Goal: Book appointment/travel/reservation

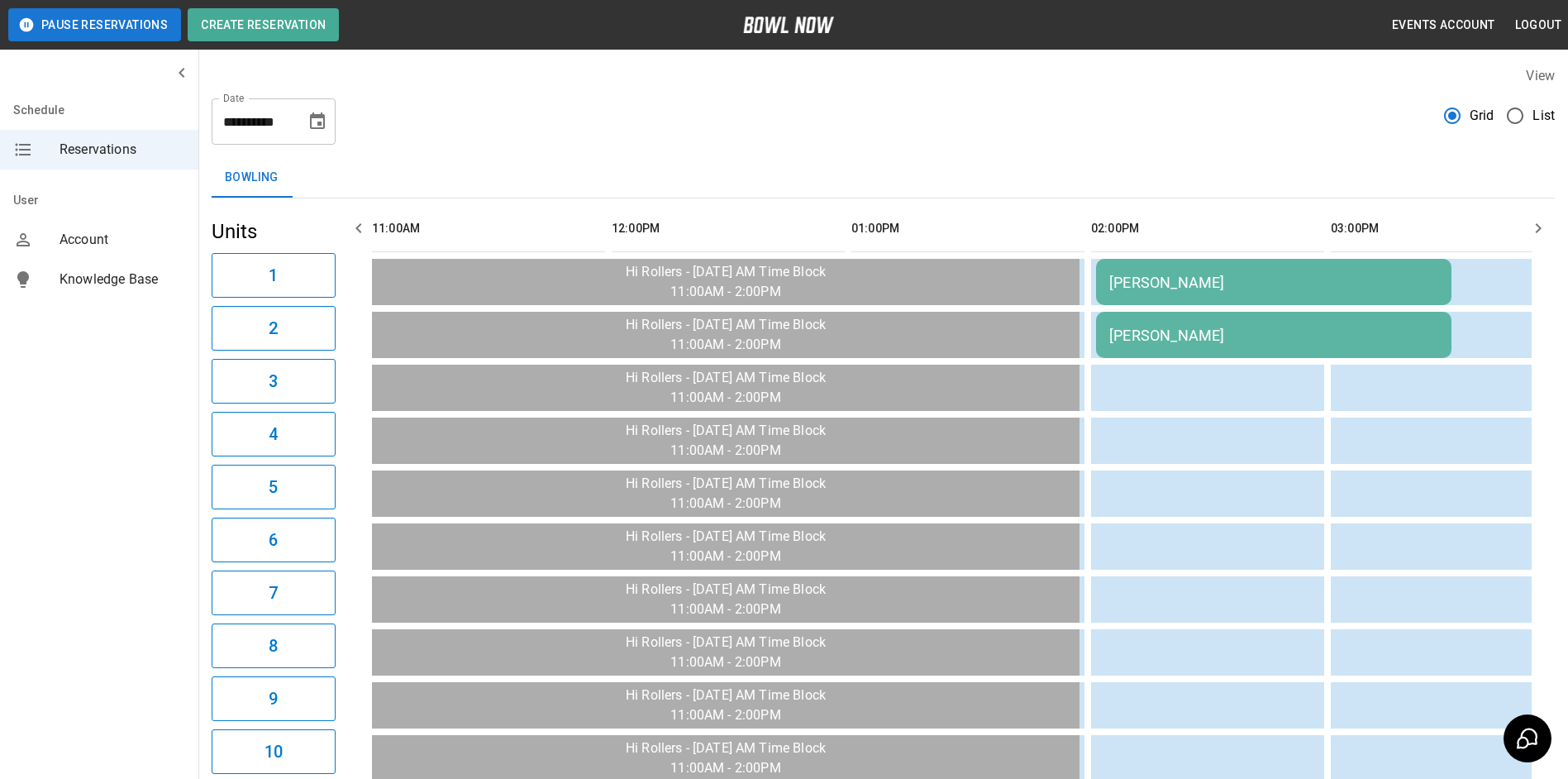
click at [316, 120] on icon "Choose date, selected date is Sep 24, 2025" at bounding box center [317, 121] width 20 height 20
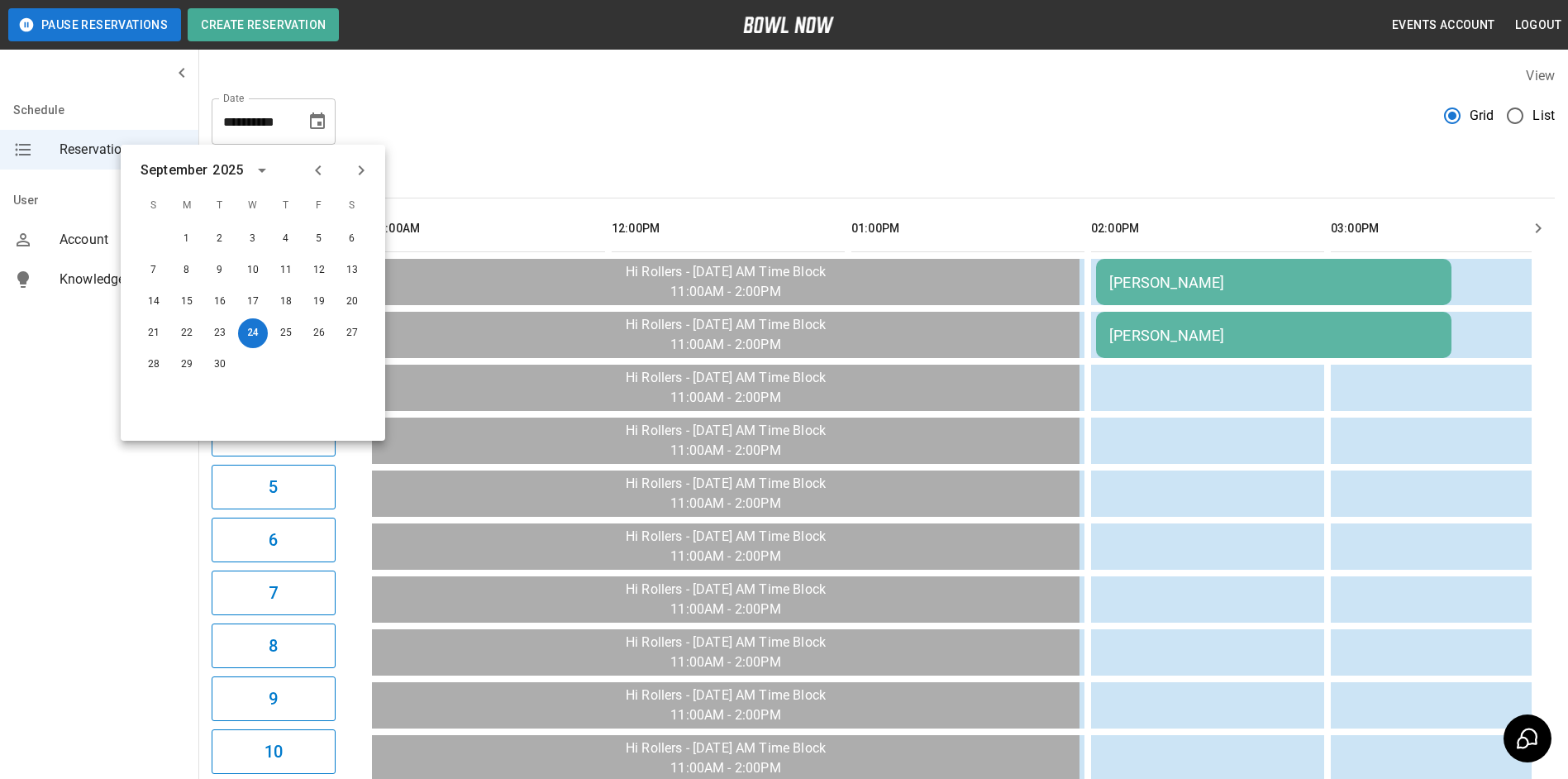
click at [357, 174] on icon "Next month" at bounding box center [361, 170] width 20 height 20
click at [346, 242] on button "4" at bounding box center [351, 238] width 29 height 29
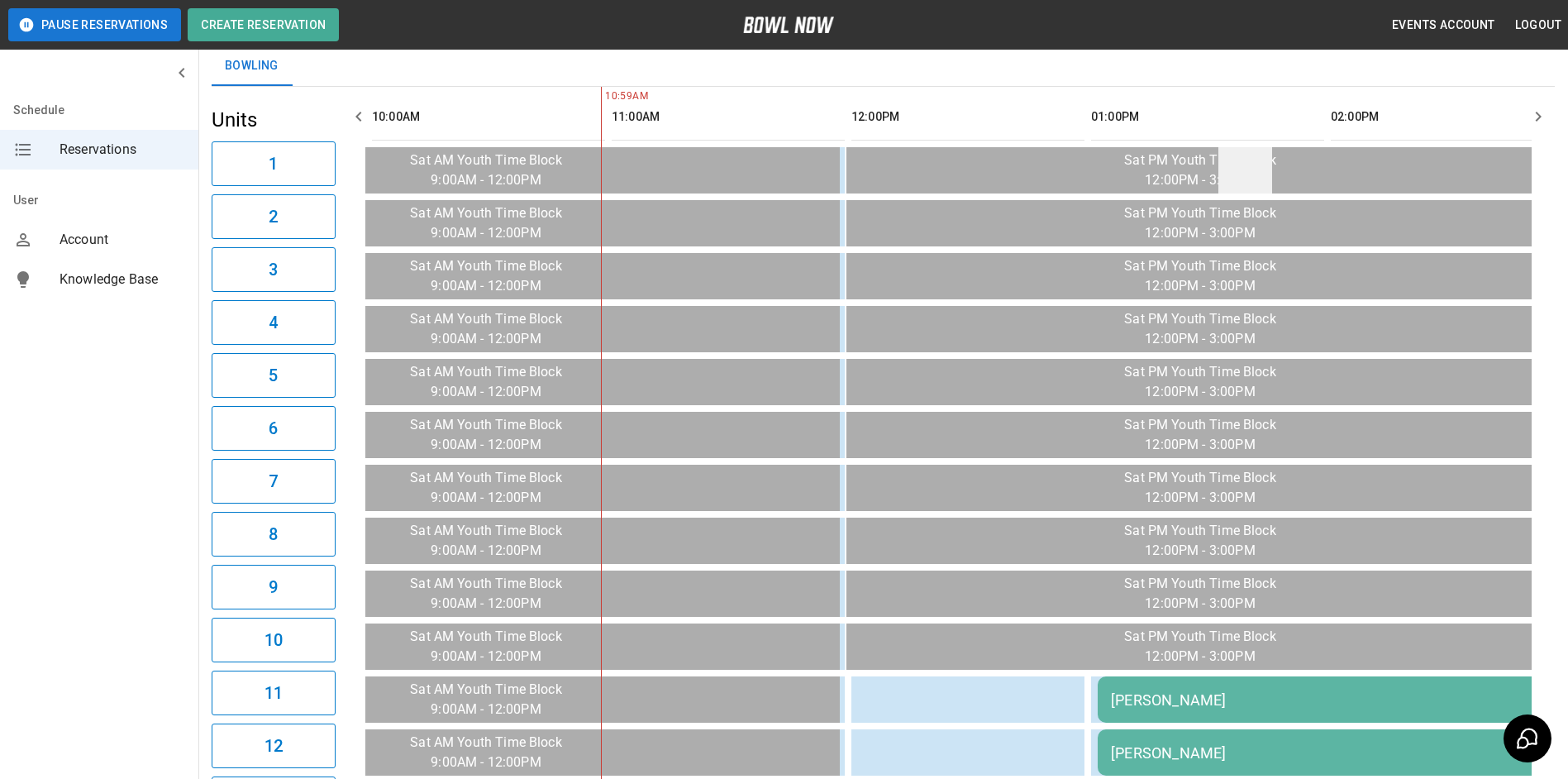
scroll to position [15, 0]
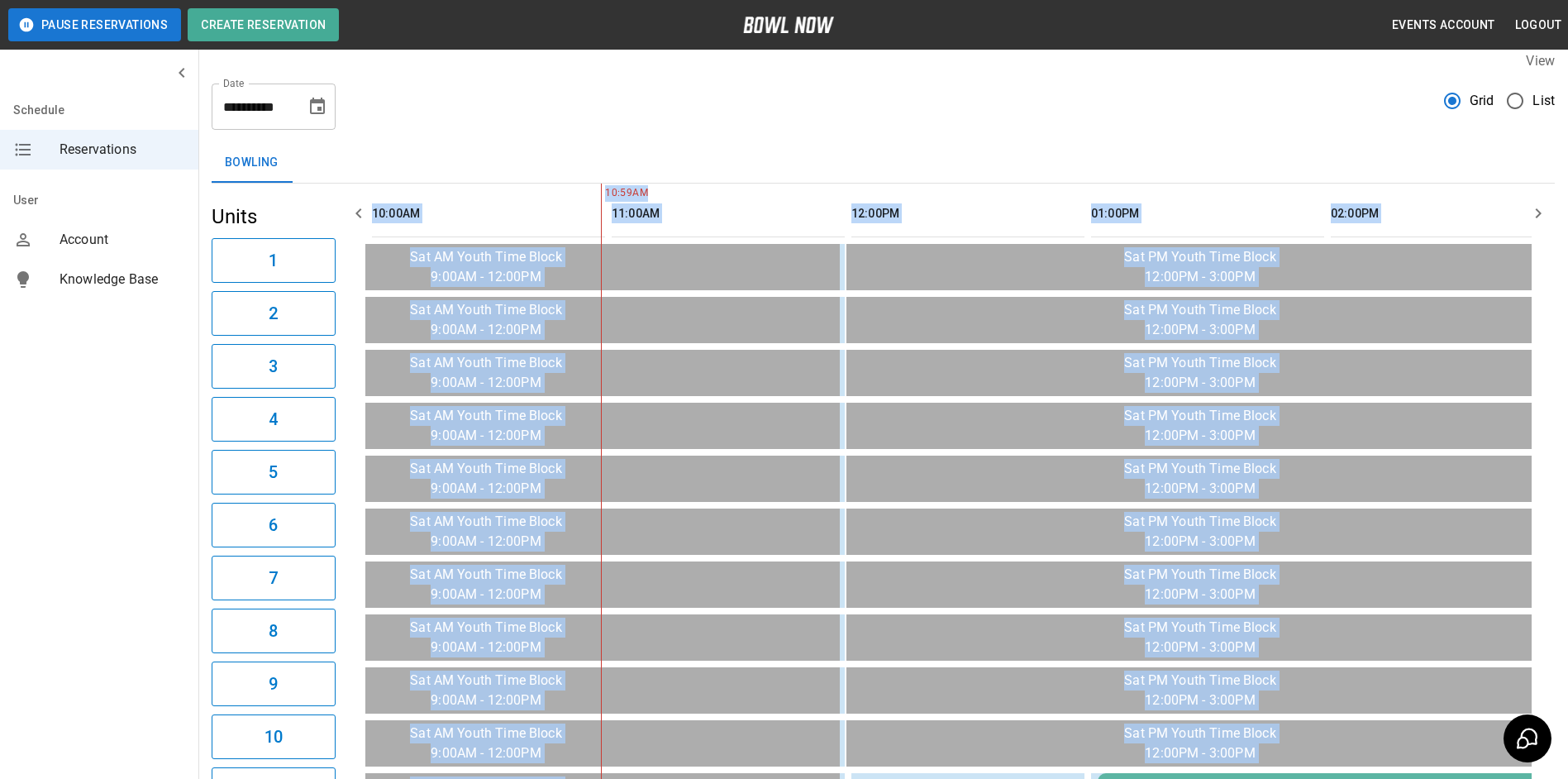
drag, startPoint x: 1527, startPoint y: 225, endPoint x: 1543, endPoint y: 222, distance: 16.3
click at [1543, 222] on icon "button" at bounding box center [1539, 213] width 20 height 20
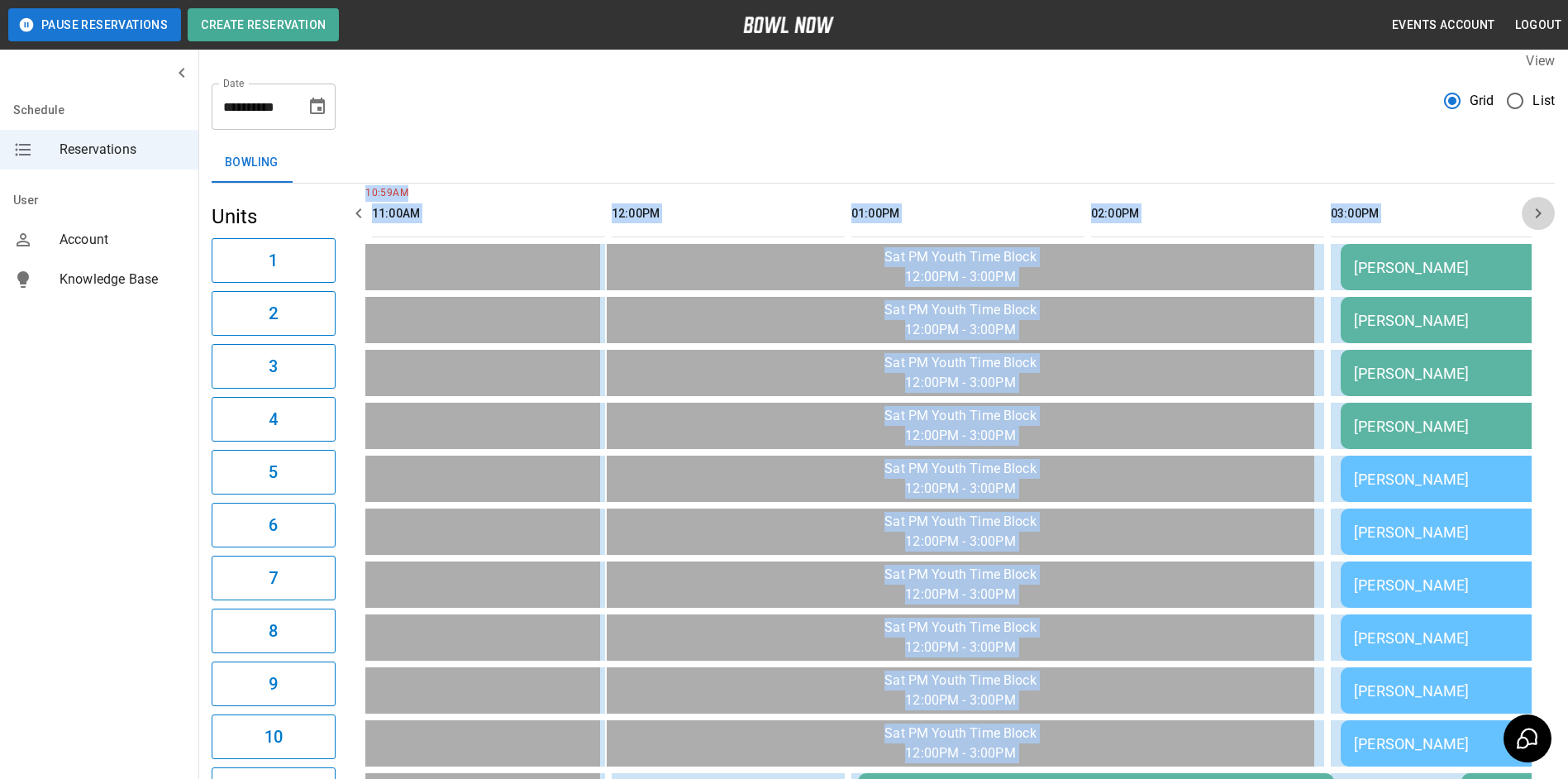
click at [1543, 222] on icon "button" at bounding box center [1539, 213] width 20 height 20
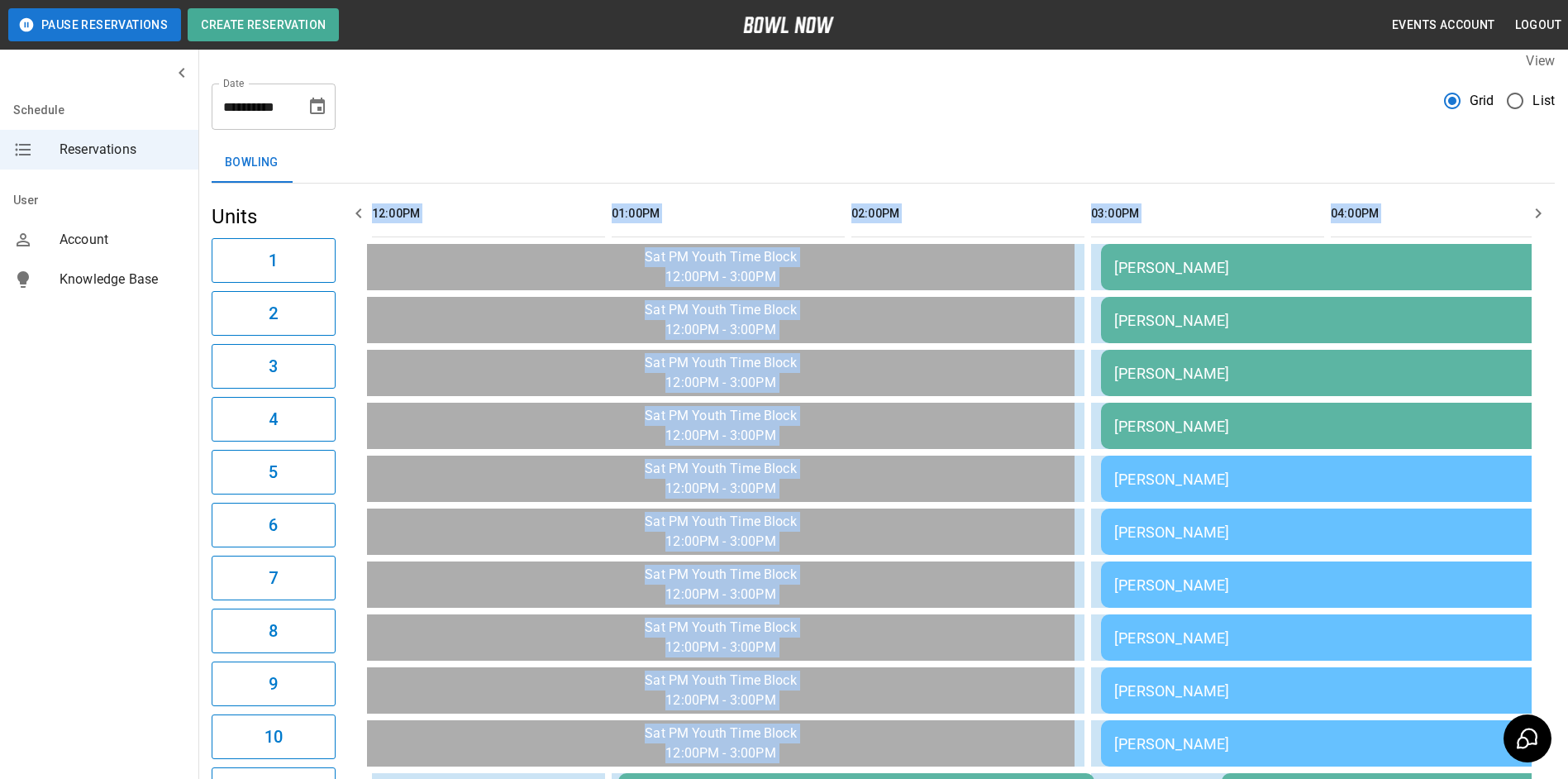
click at [1543, 222] on icon "button" at bounding box center [1539, 213] width 20 height 20
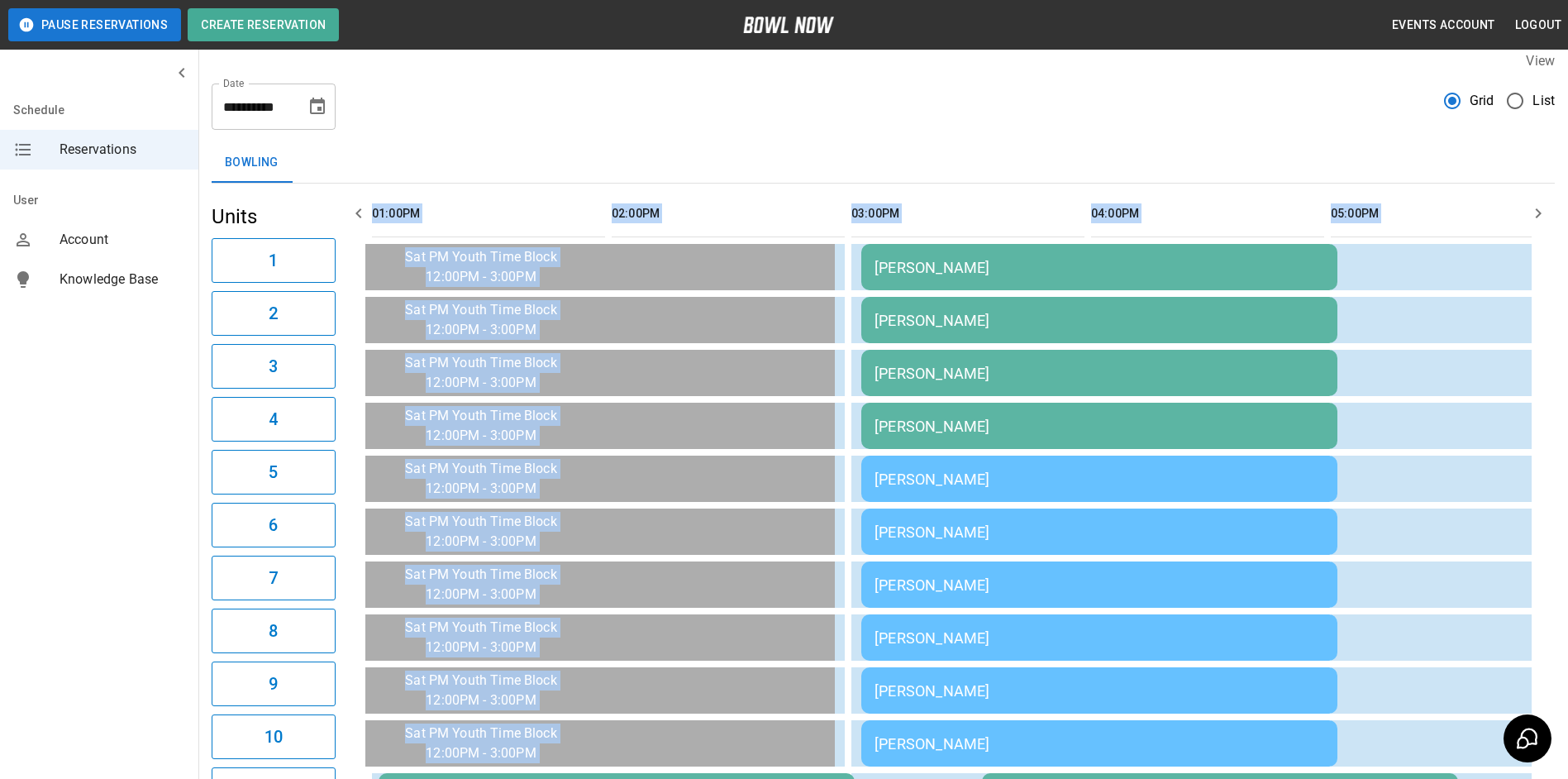
drag, startPoint x: 1543, startPoint y: 222, endPoint x: 1405, endPoint y: 162, distance: 150.5
click at [1541, 220] on icon "button" at bounding box center [1539, 213] width 20 height 20
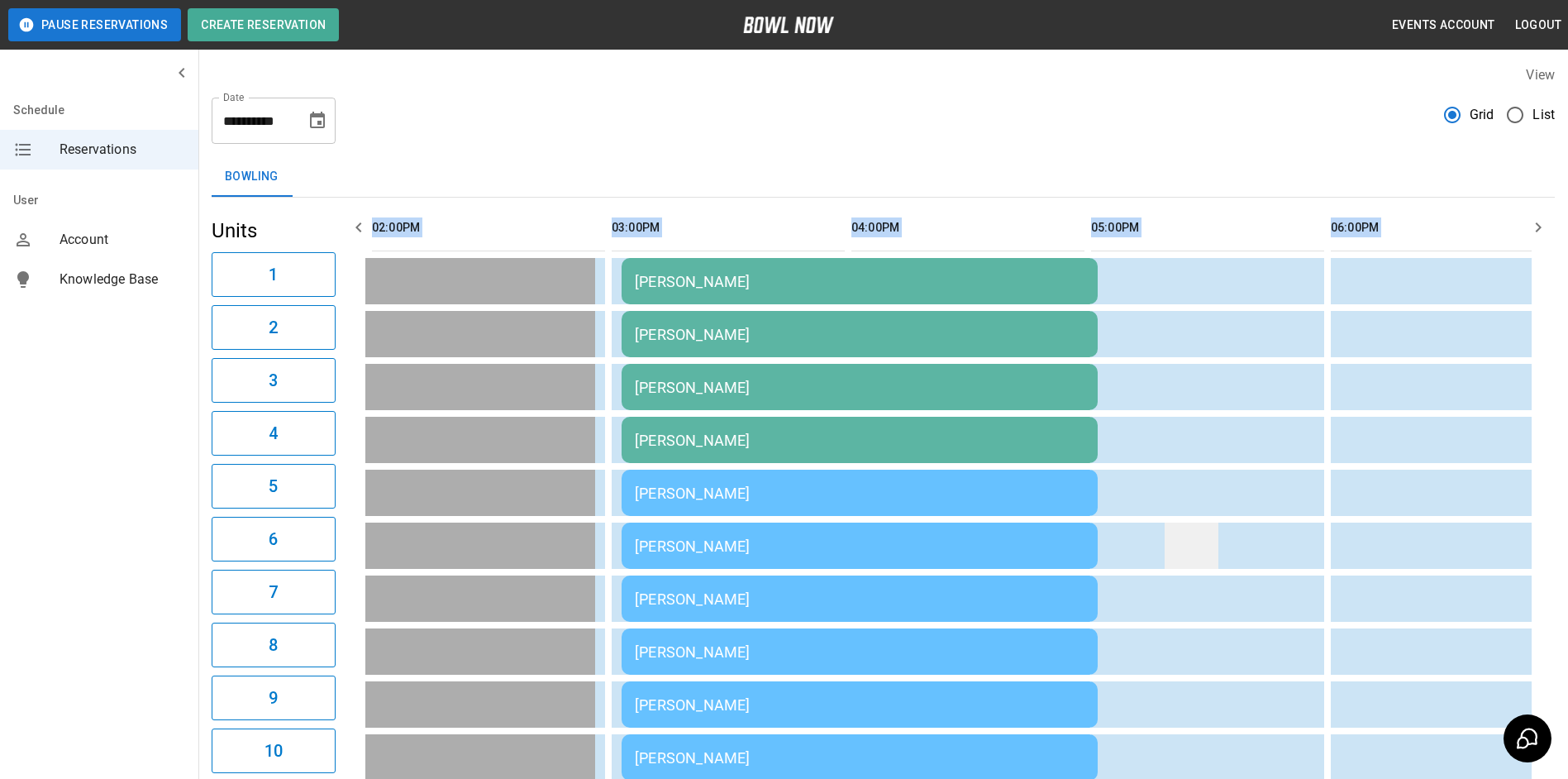
scroll to position [0, 0]
click at [1283, 131] on div "**********" at bounding box center [883, 115] width 1343 height 60
click at [1533, 240] on button "button" at bounding box center [1538, 227] width 33 height 33
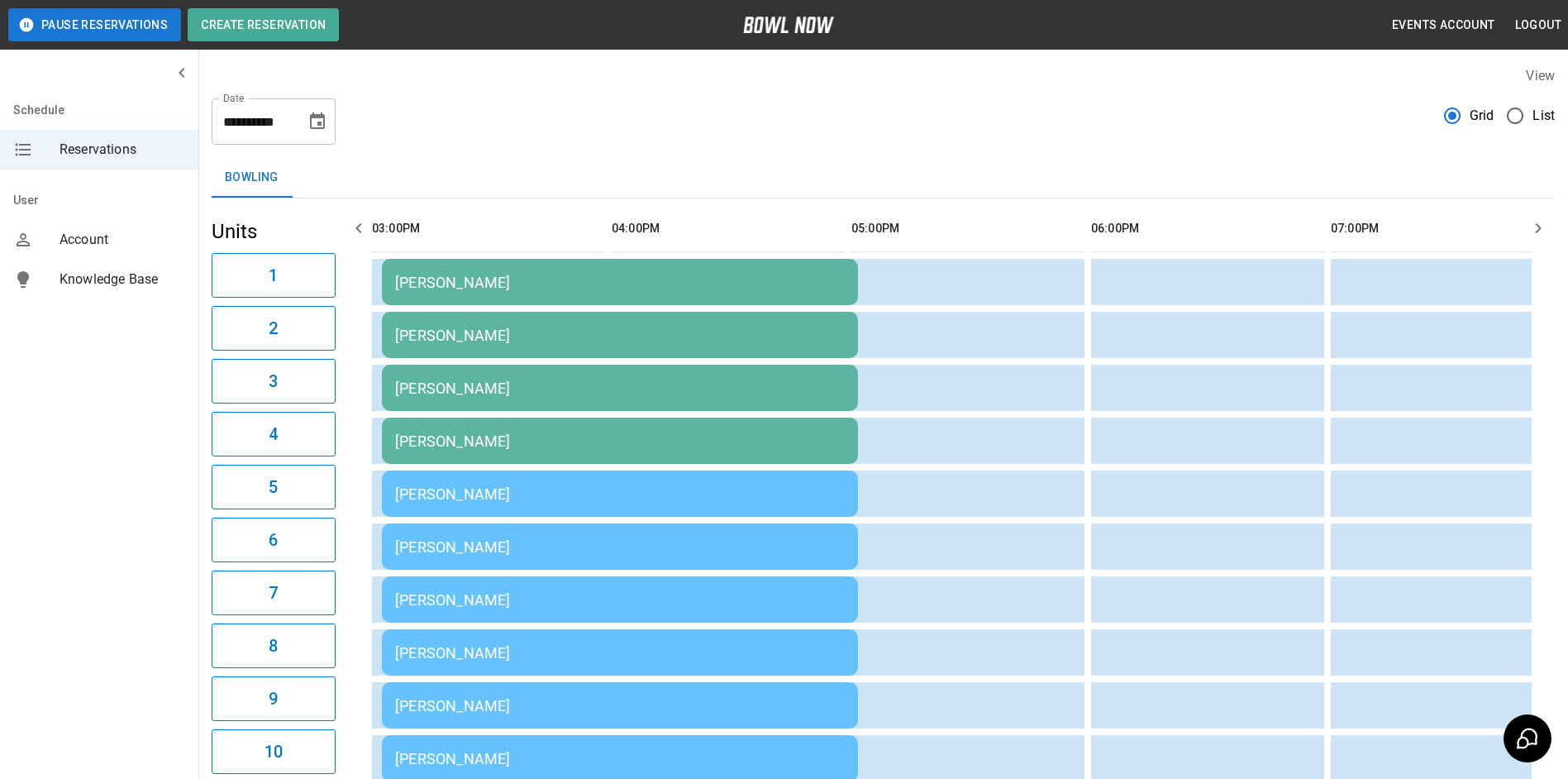
click at [1533, 240] on button "button" at bounding box center [1538, 227] width 33 height 33
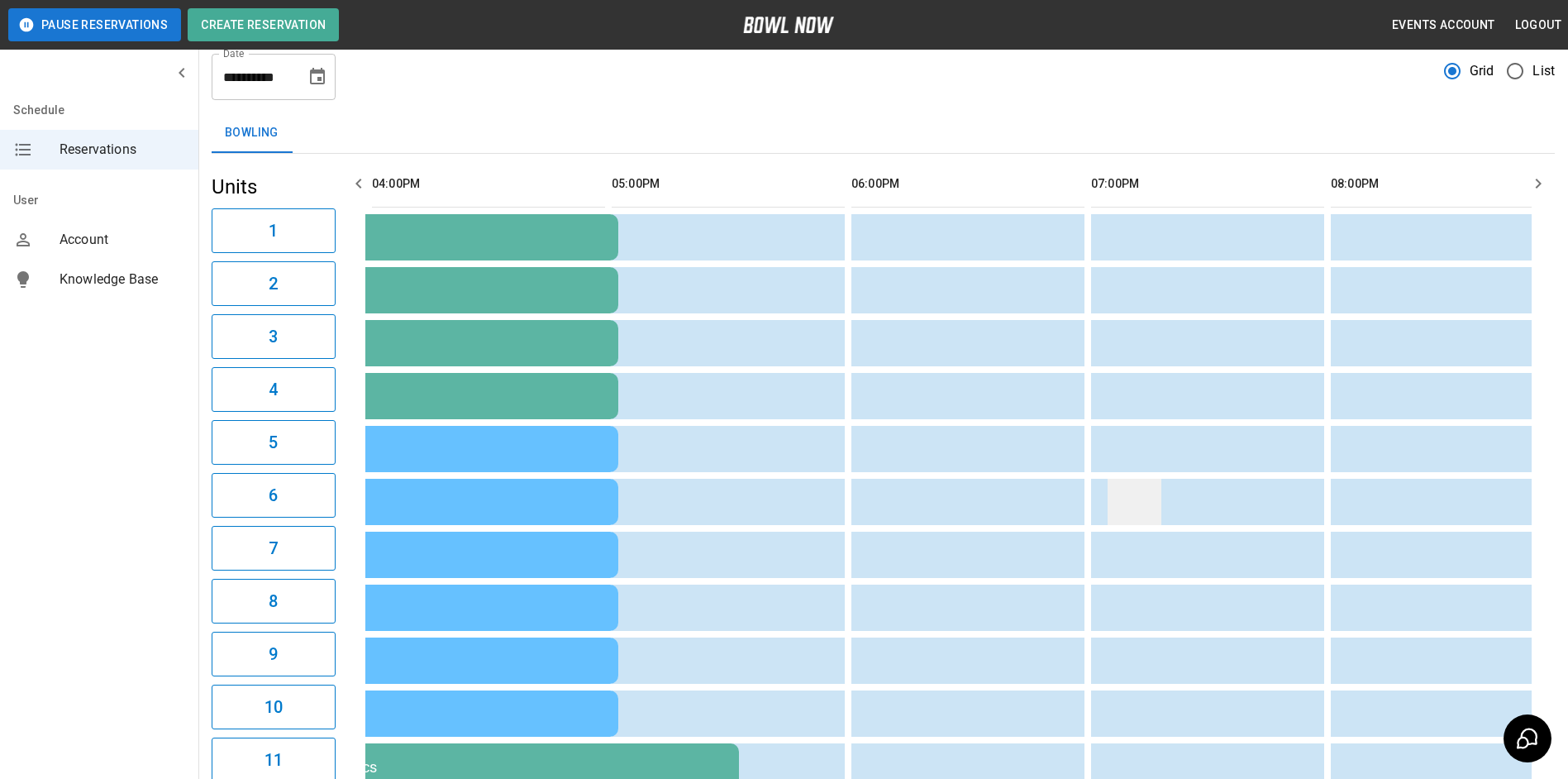
scroll to position [0, 0]
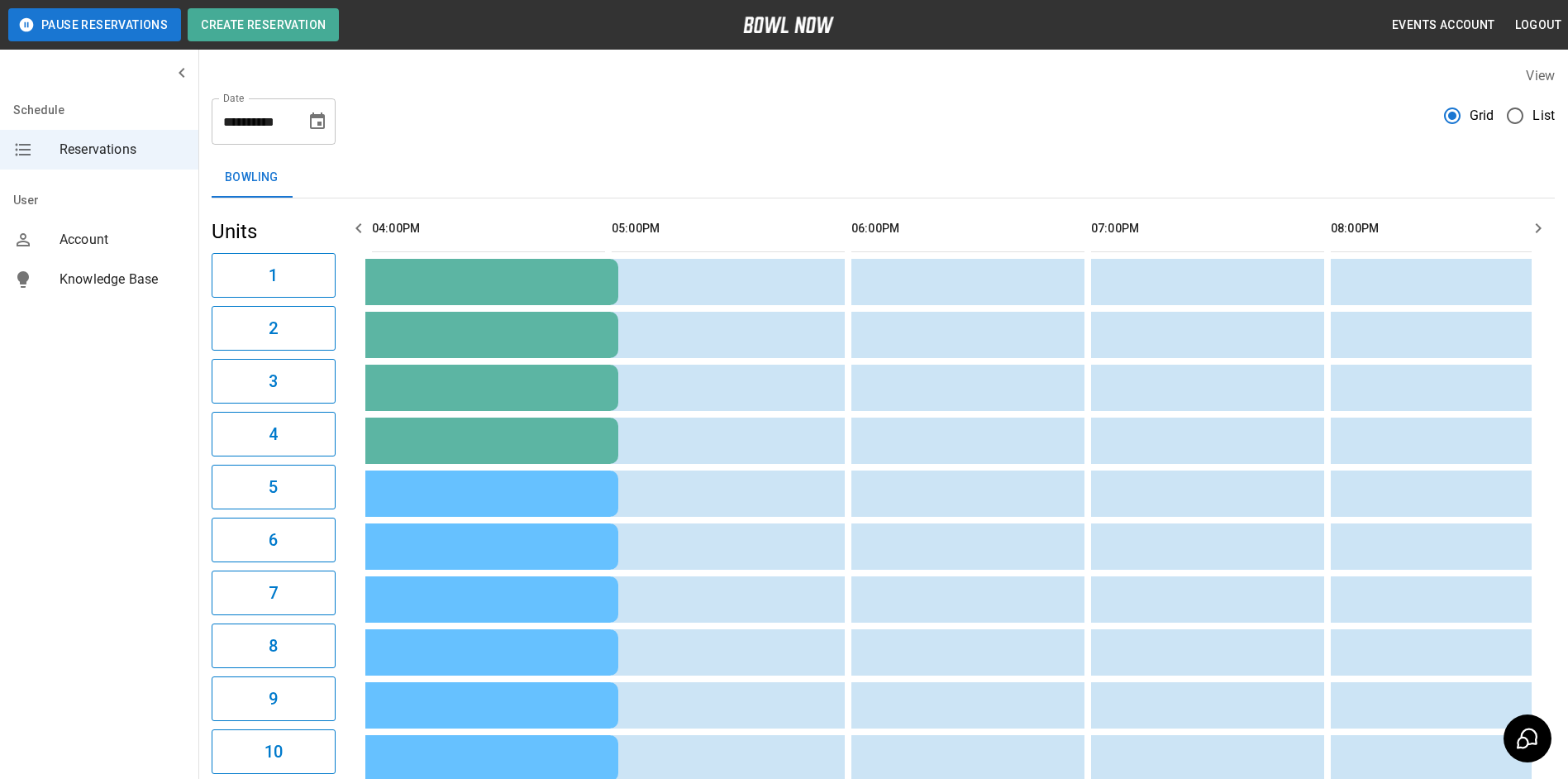
click at [312, 128] on icon "Choose date, selected date is Oct 4, 2025" at bounding box center [317, 120] width 15 height 17
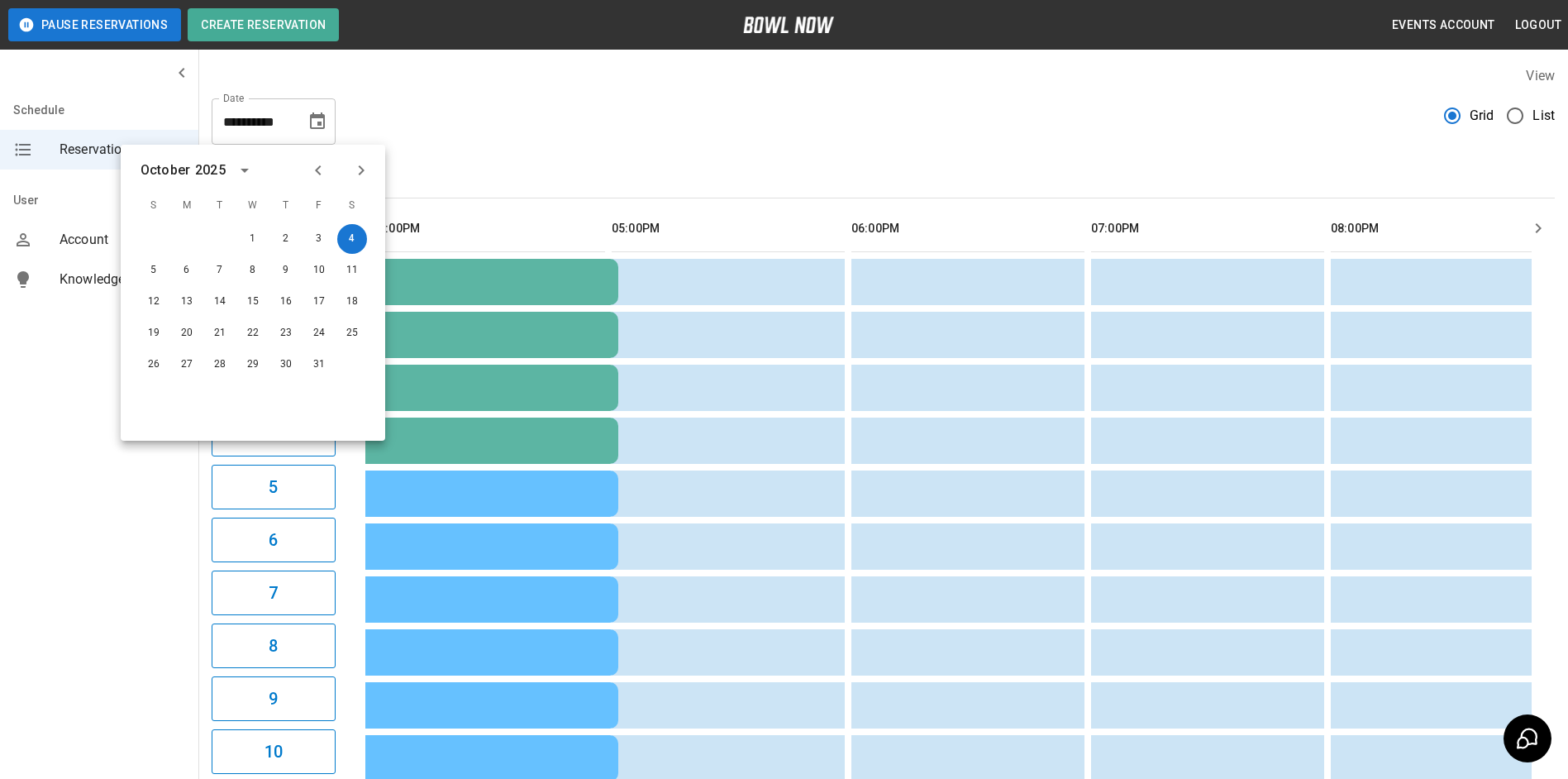
click at [309, 171] on icon "Previous month" at bounding box center [318, 170] width 20 height 20
click at [245, 343] on button "24" at bounding box center [252, 332] width 29 height 29
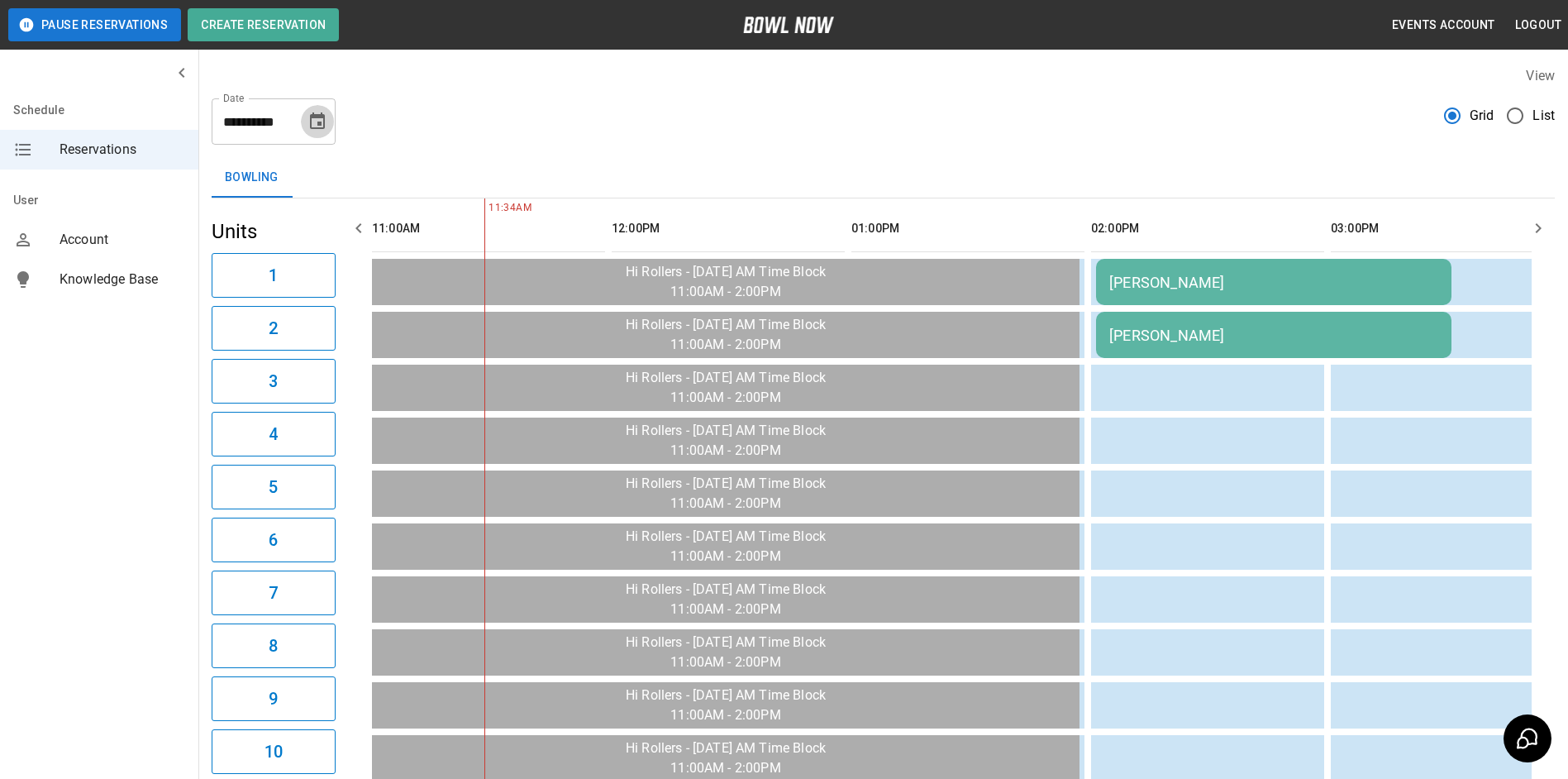
click at [310, 114] on icon "Choose date, selected date is Sep 24, 2025" at bounding box center [317, 121] width 20 height 20
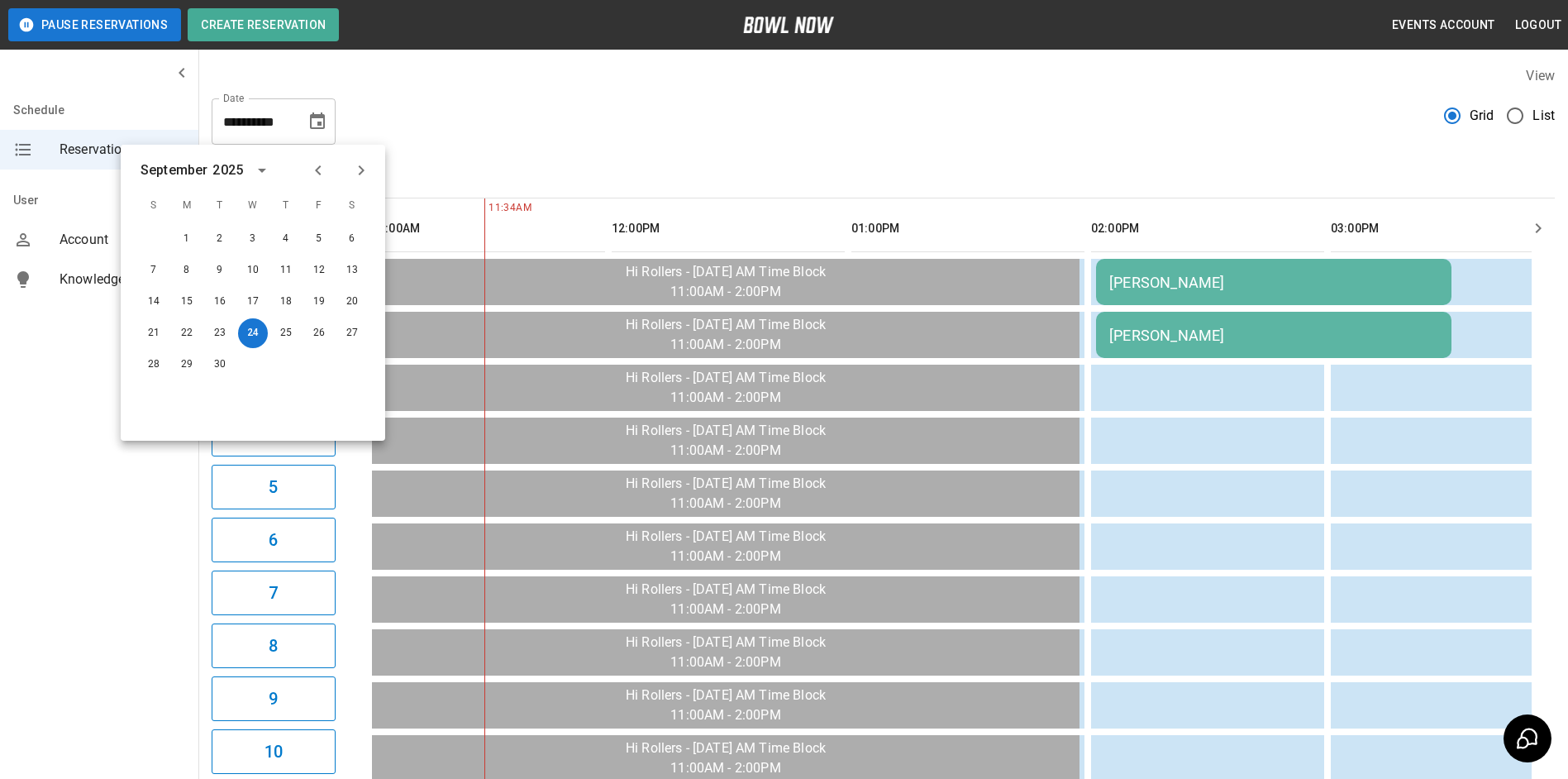
click at [368, 174] on icon "Next month" at bounding box center [361, 170] width 20 height 20
click at [347, 242] on button "4" at bounding box center [351, 238] width 29 height 29
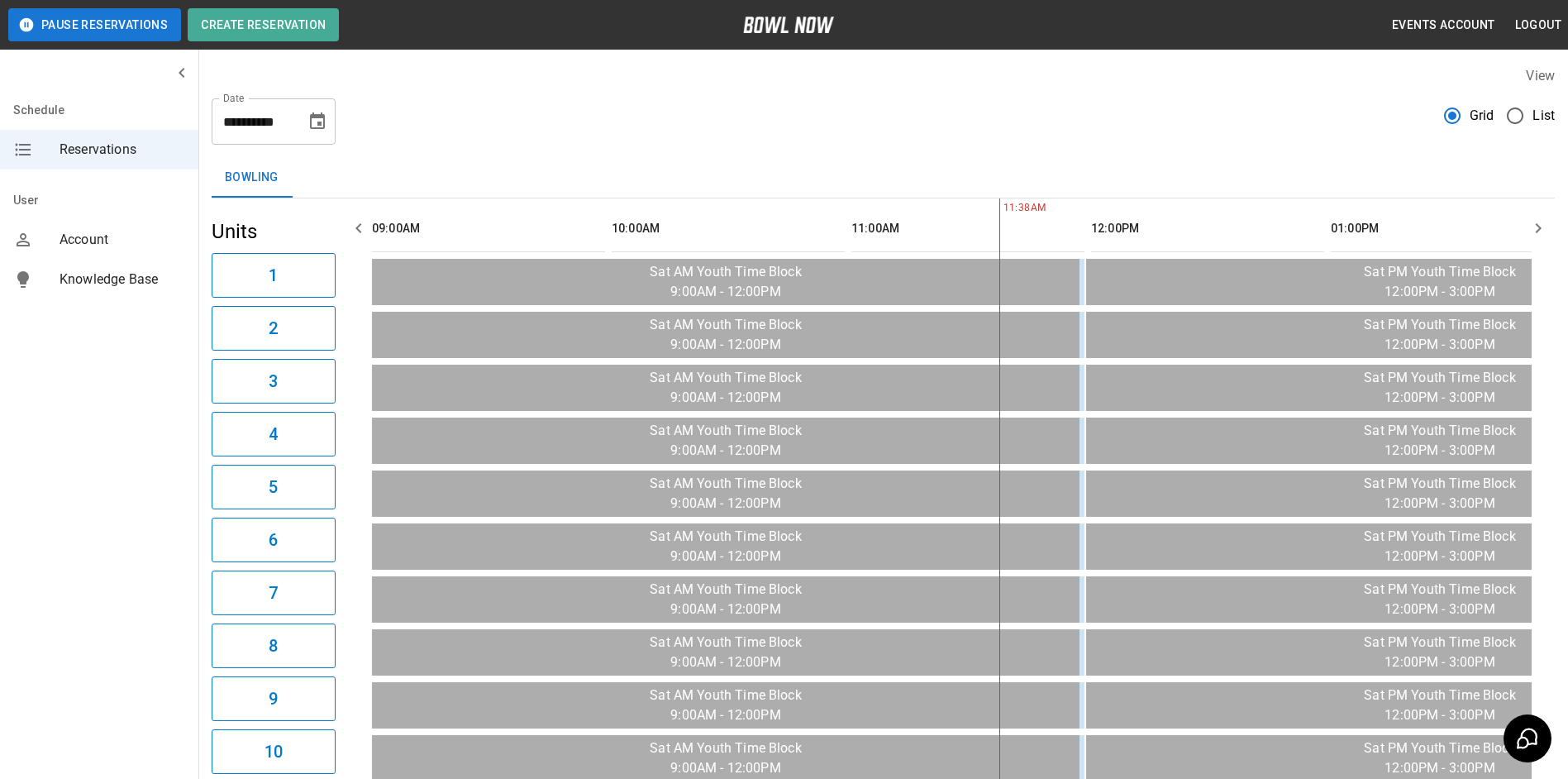
scroll to position [0, 480]
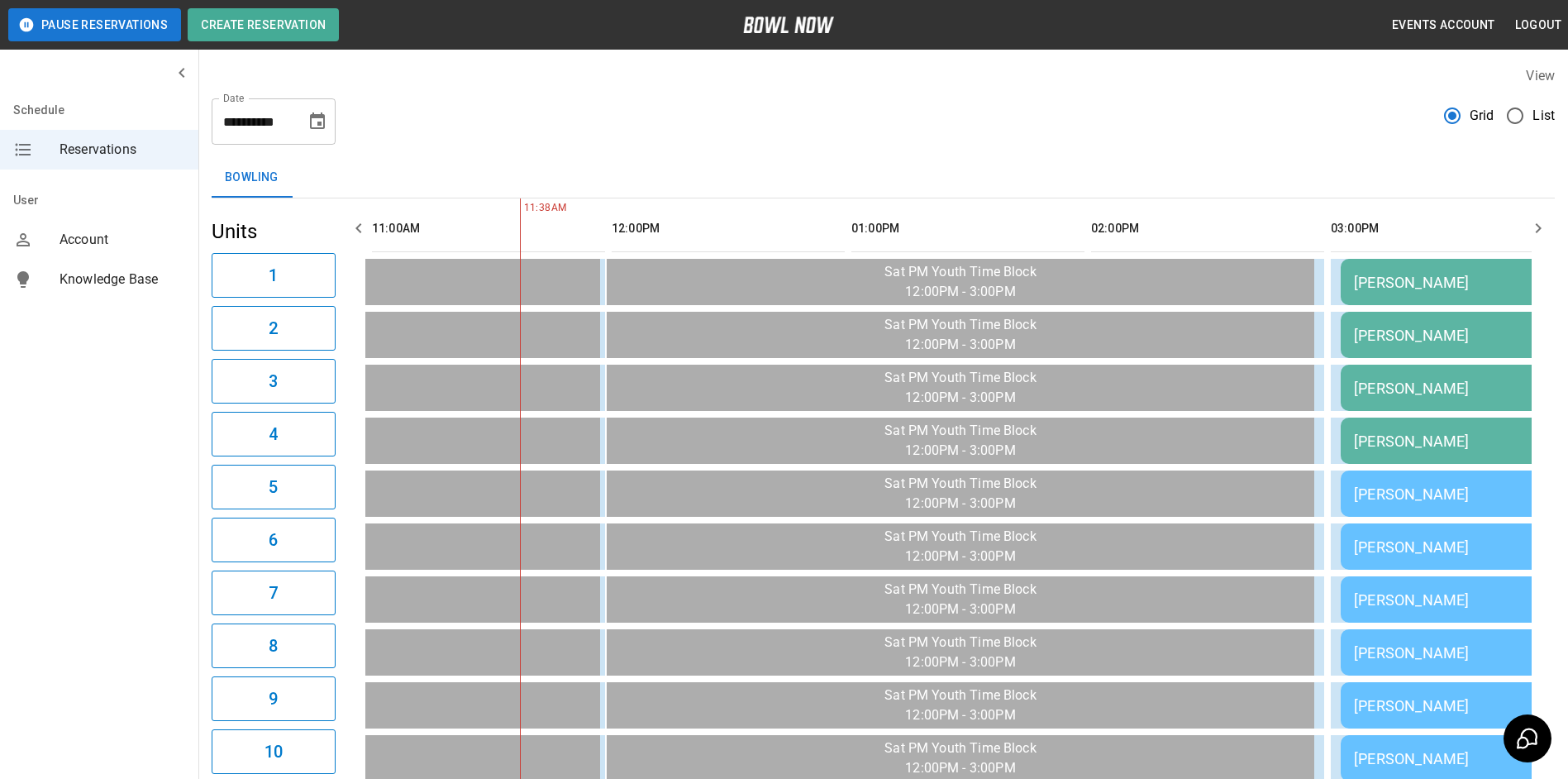
drag, startPoint x: 1260, startPoint y: 226, endPoint x: 1408, endPoint y: 216, distance: 148.3
drag, startPoint x: 1408, startPoint y: 216, endPoint x: 1427, endPoint y: 175, distance: 45.2
click at [1427, 174] on div "Bowling" at bounding box center [883, 177] width 1343 height 40
click at [1533, 233] on icon "button" at bounding box center [1539, 228] width 20 height 20
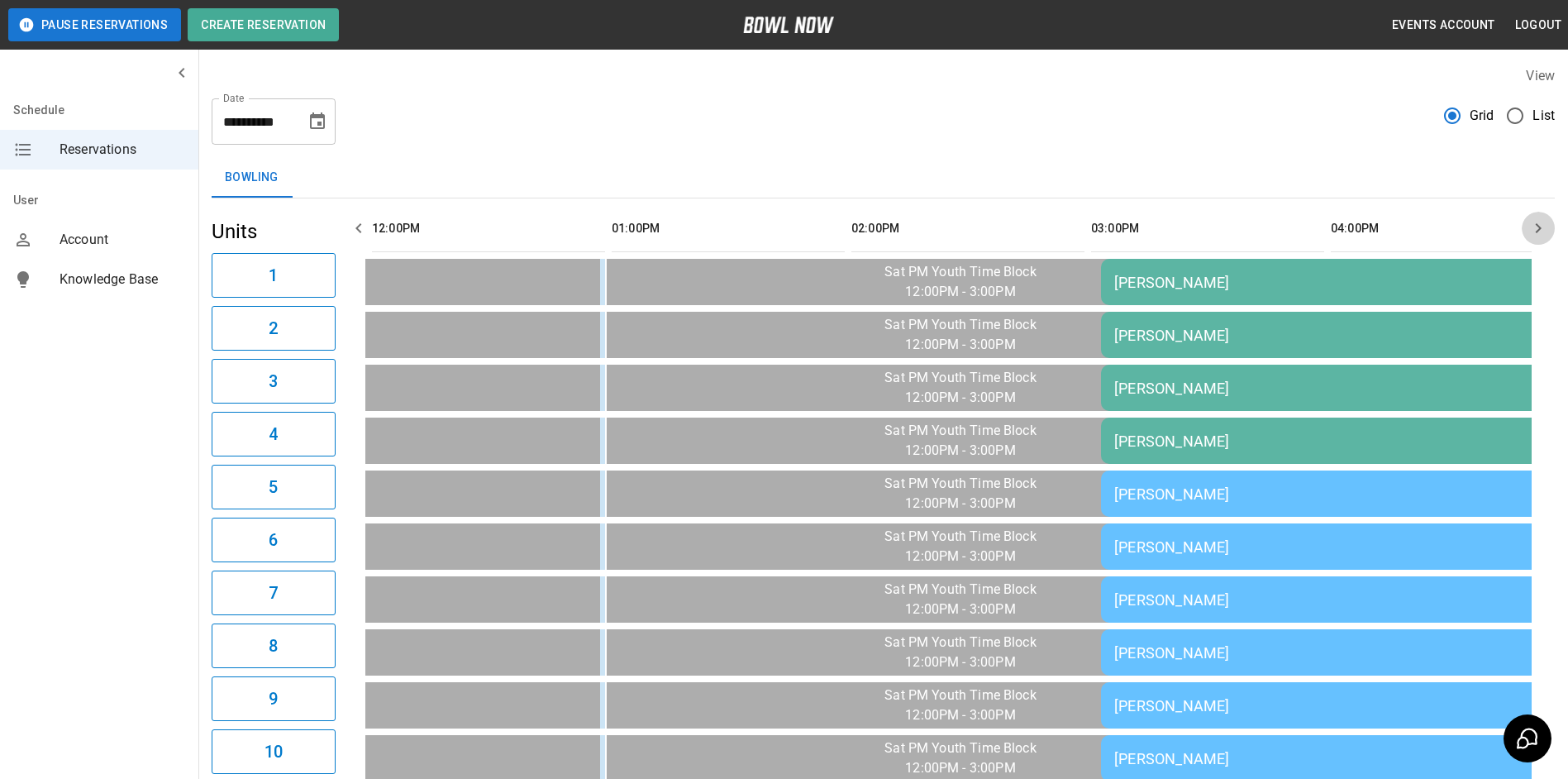
scroll to position [0, 719]
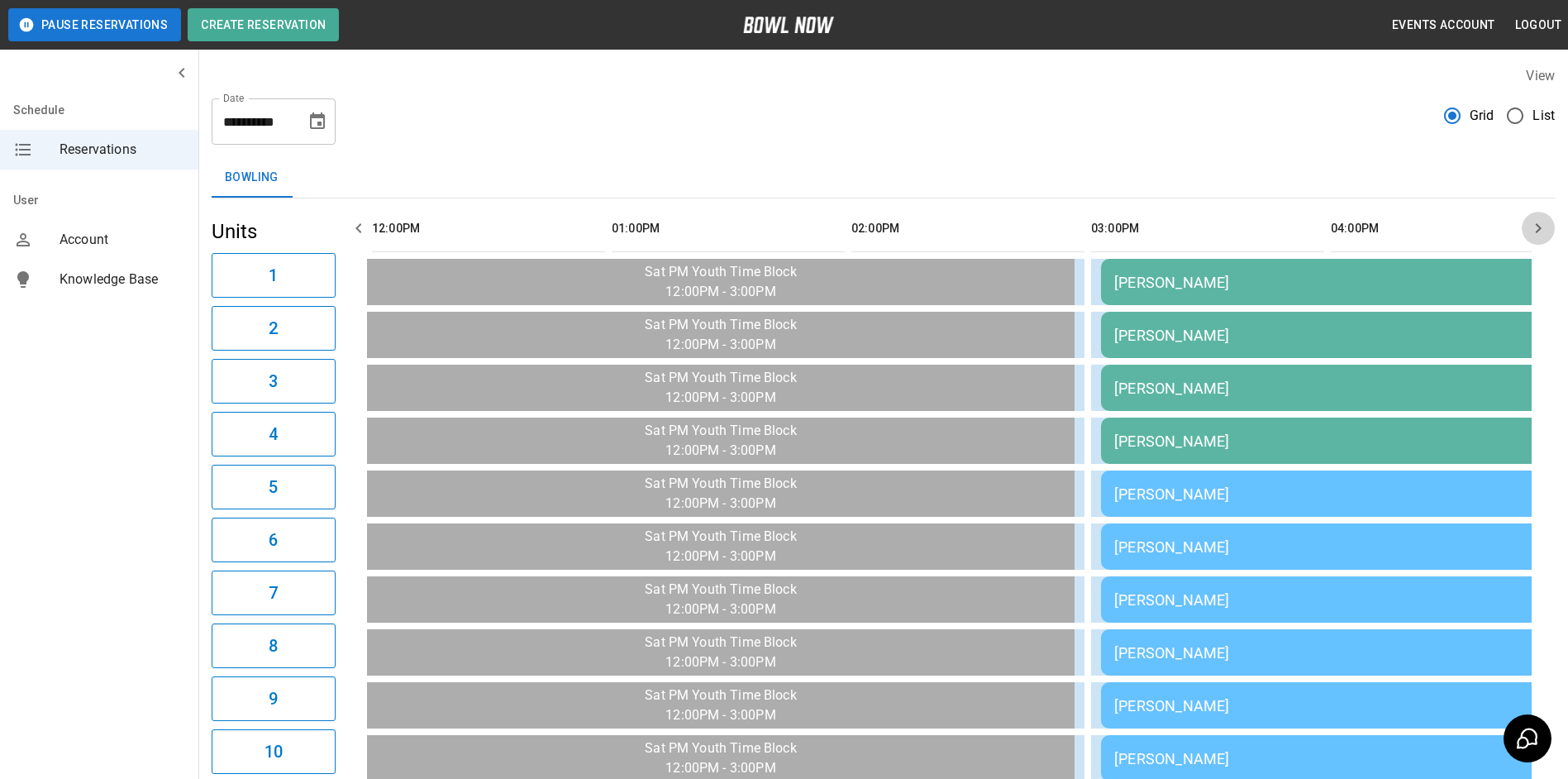
click at [1533, 233] on icon "button" at bounding box center [1539, 228] width 20 height 20
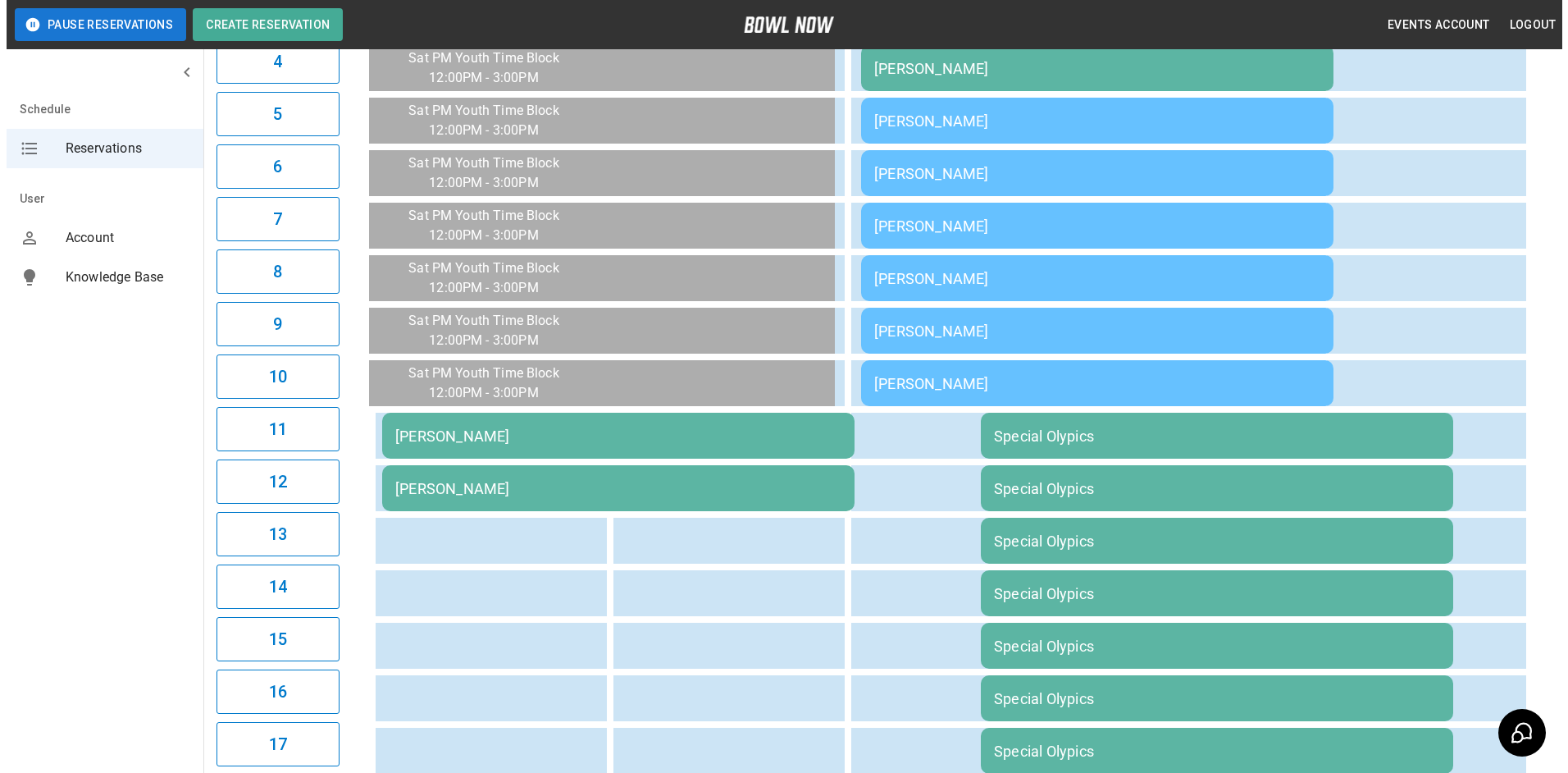
scroll to position [343, 0]
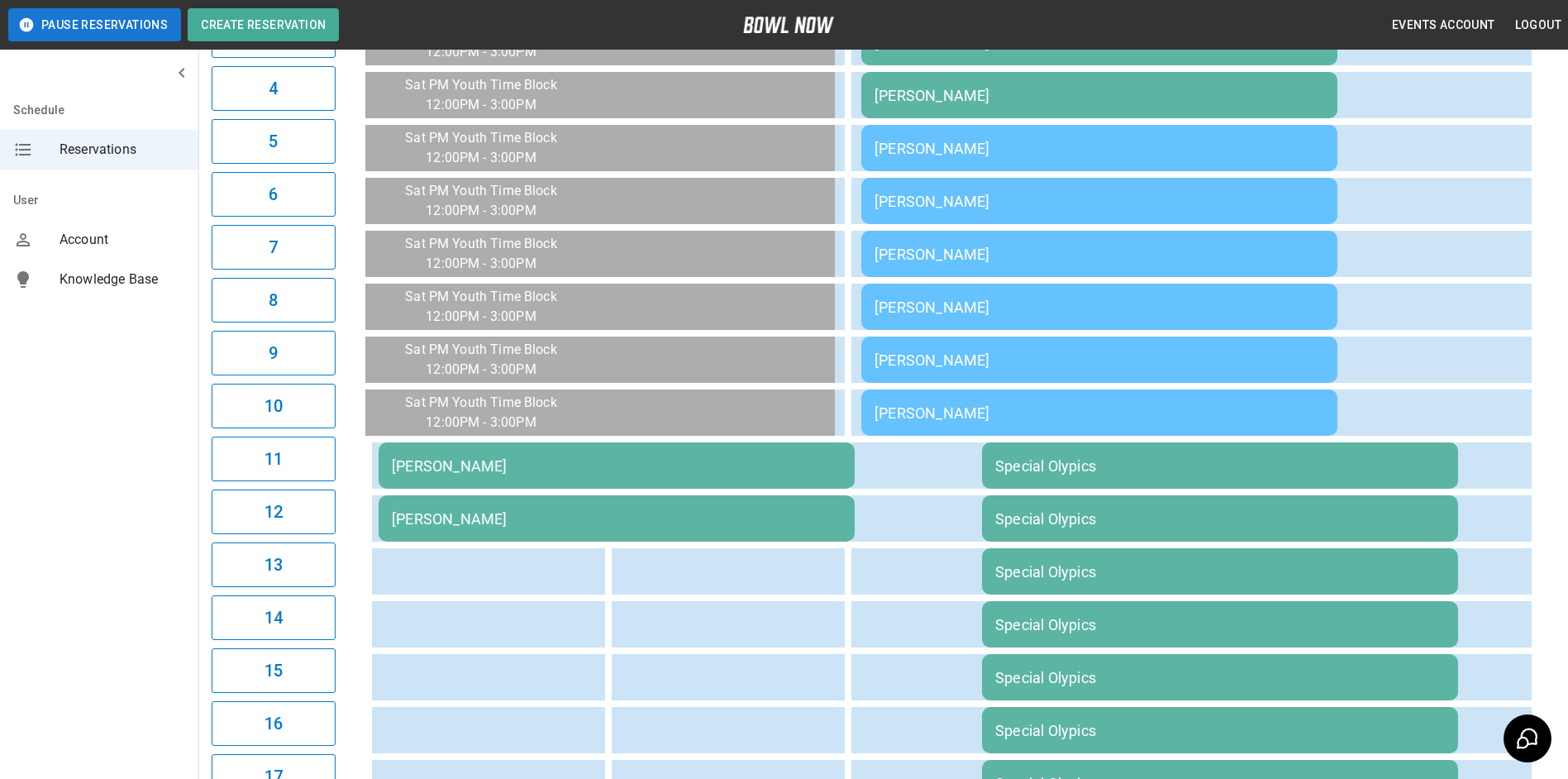
click at [966, 211] on td "[PERSON_NAME]" at bounding box center [1099, 201] width 476 height 46
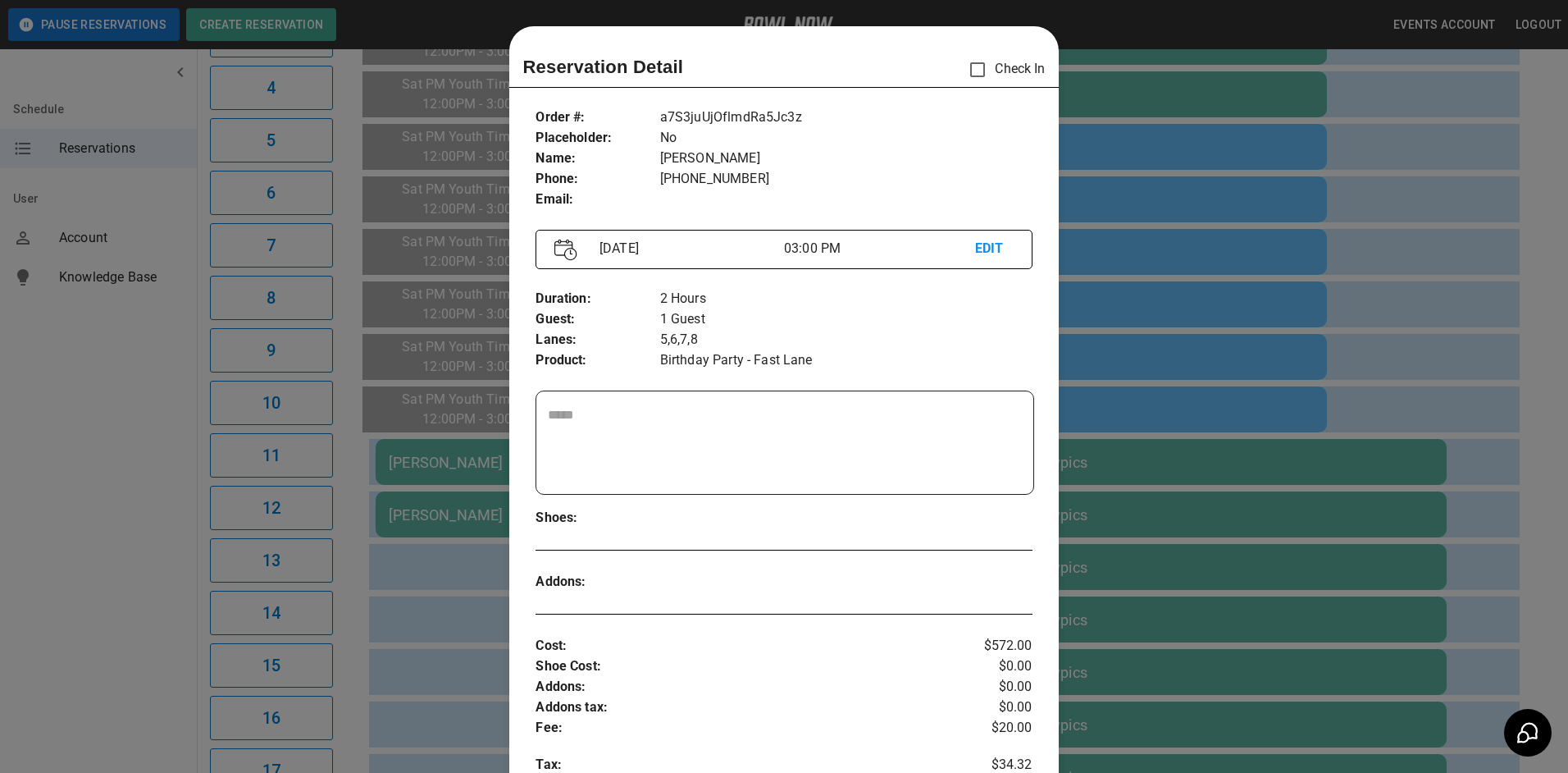
scroll to position [27, 0]
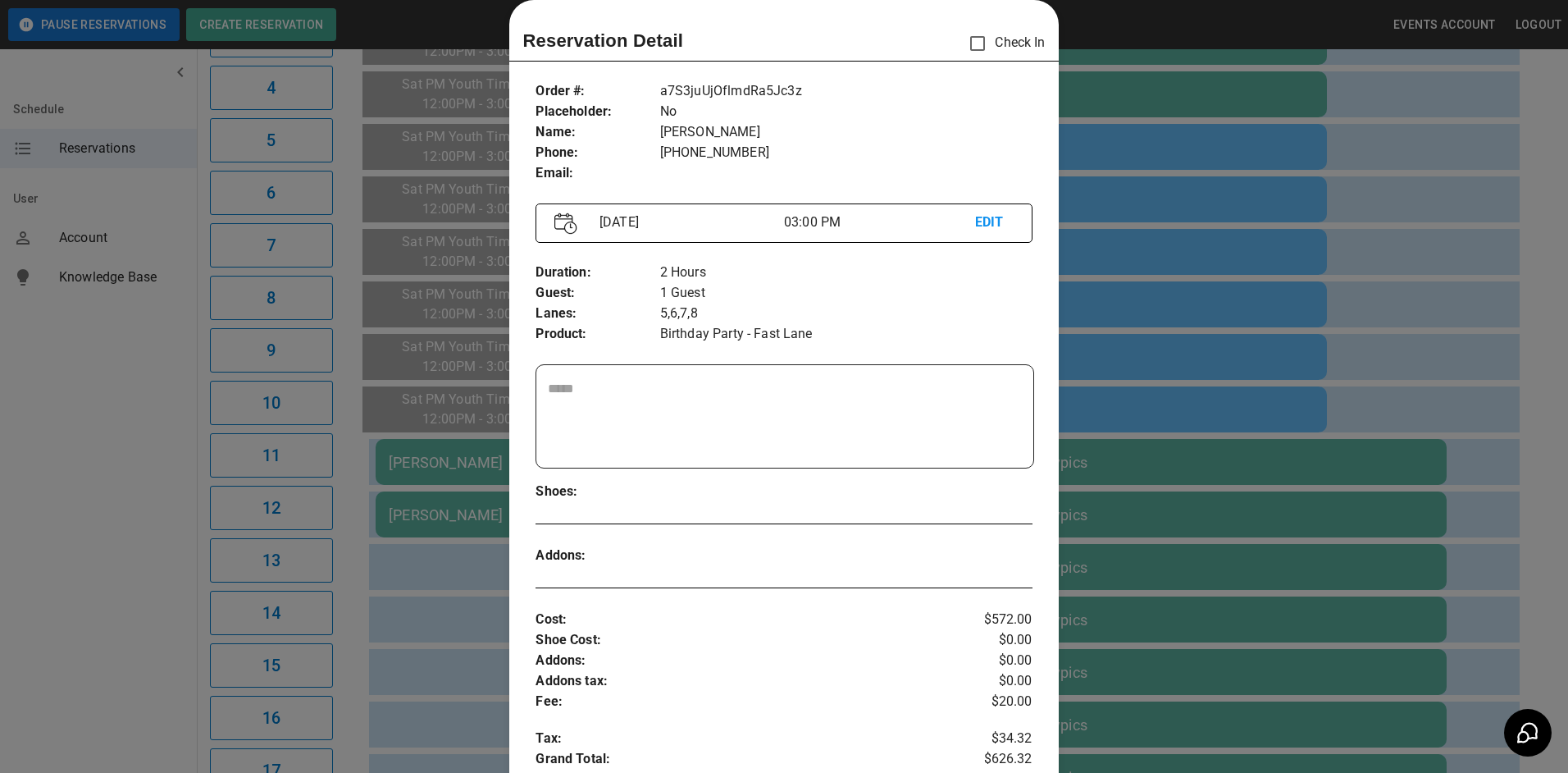
click at [1125, 226] on div at bounding box center [784, 386] width 1568 height 773
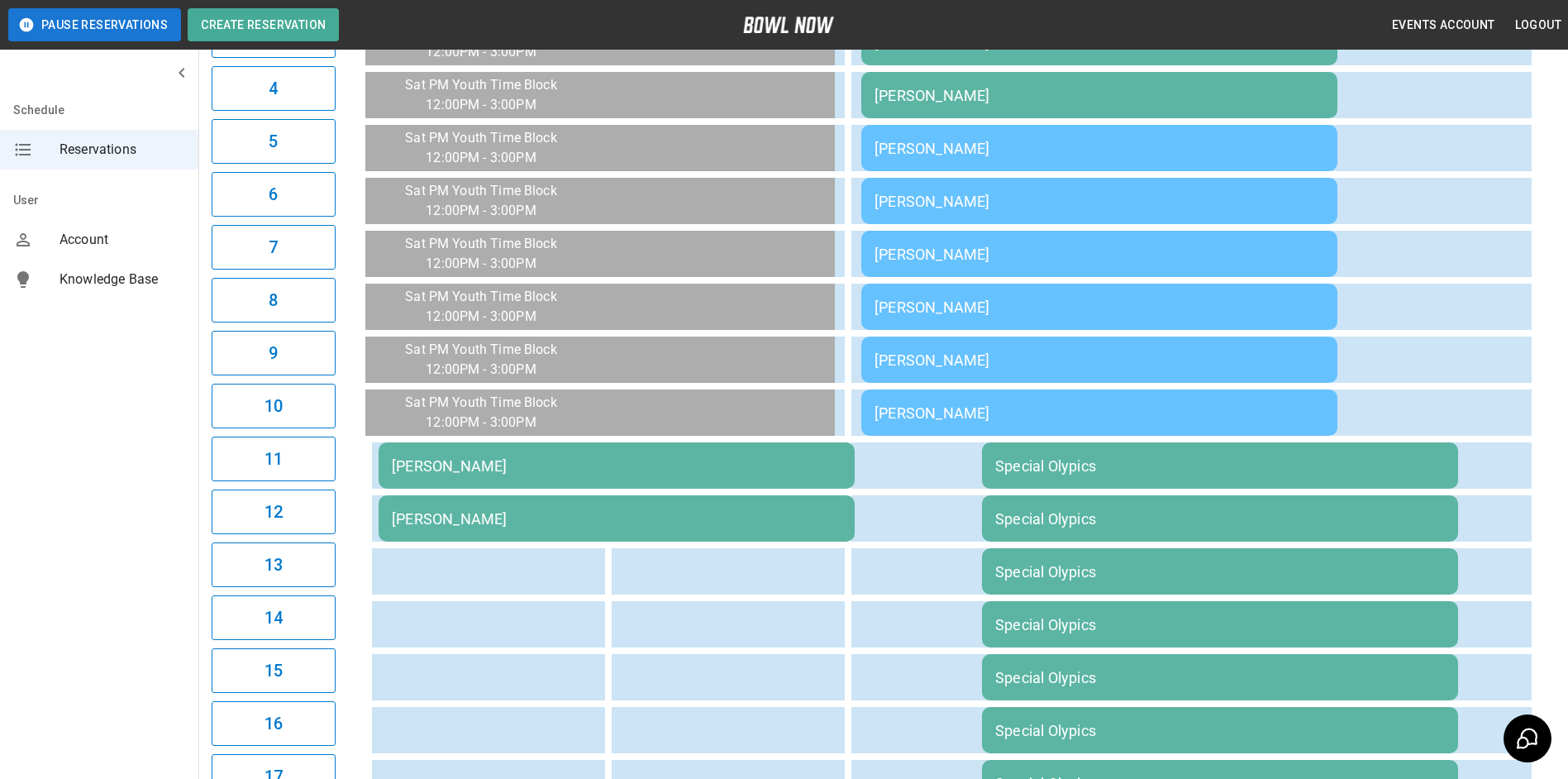
click at [1051, 302] on div "[PERSON_NAME]" at bounding box center [1099, 307] width 449 height 17
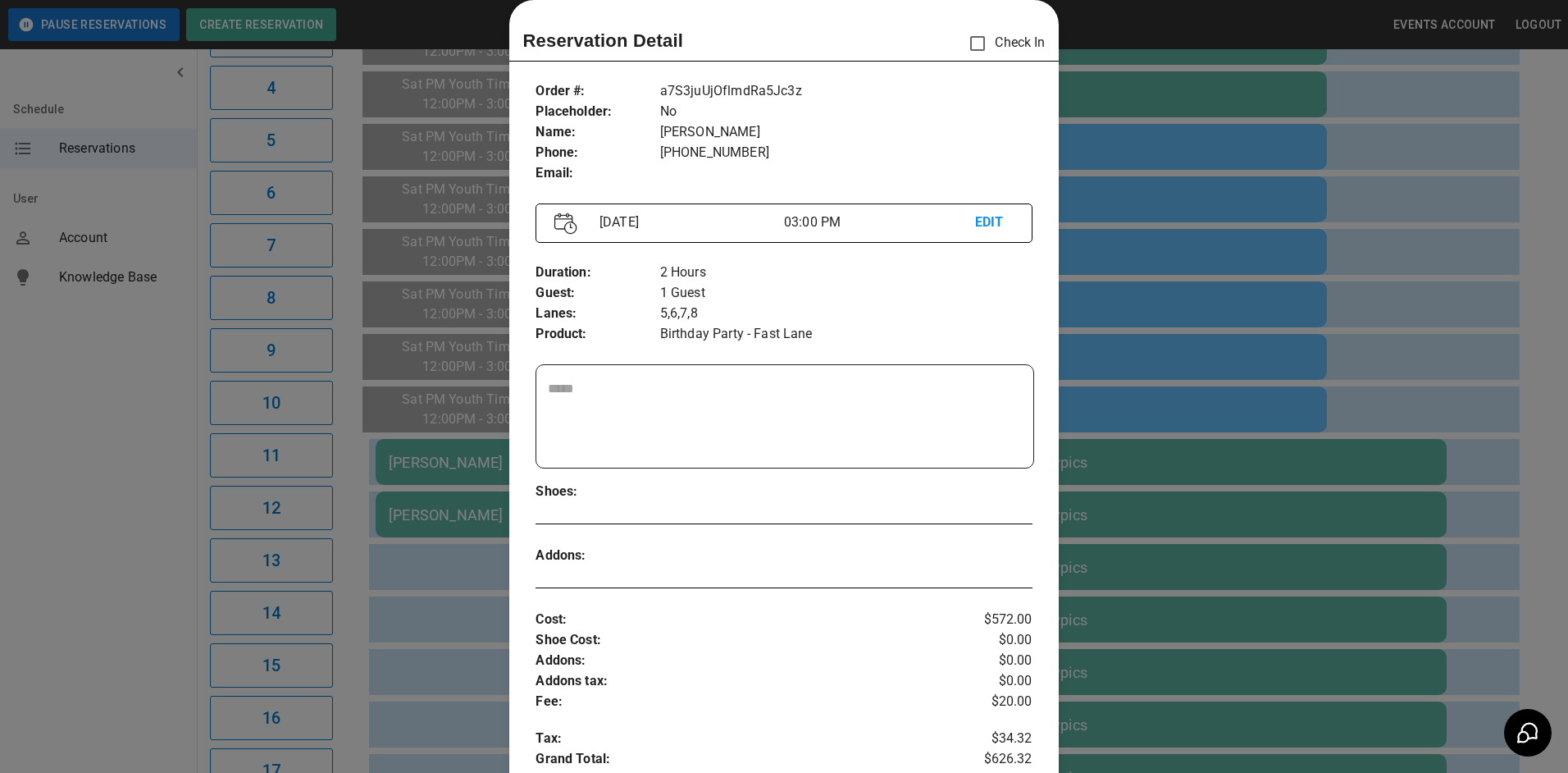
click at [1136, 289] on div at bounding box center [784, 386] width 1568 height 773
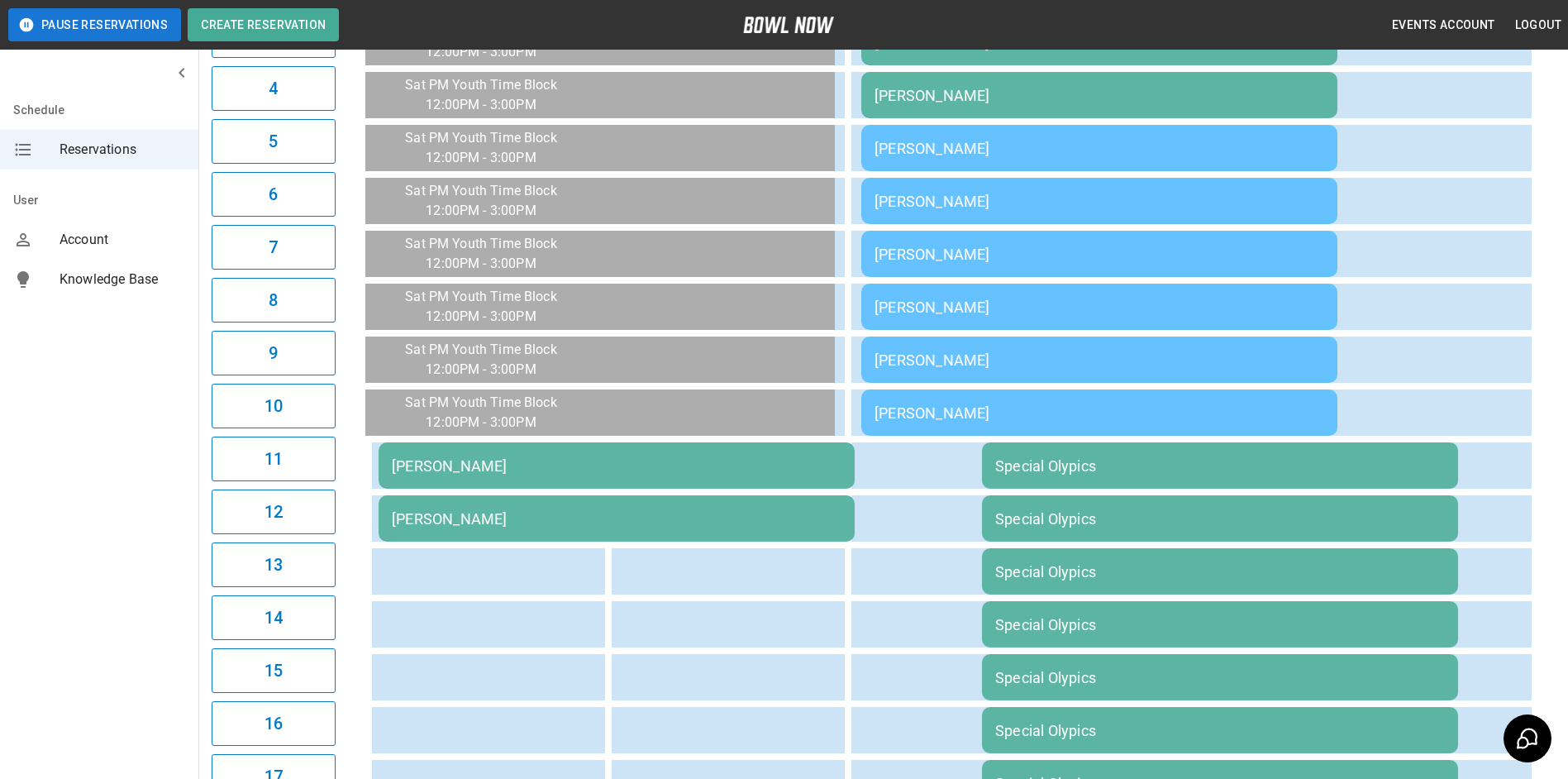
click at [1024, 369] on td "[PERSON_NAME]" at bounding box center [1099, 359] width 476 height 46
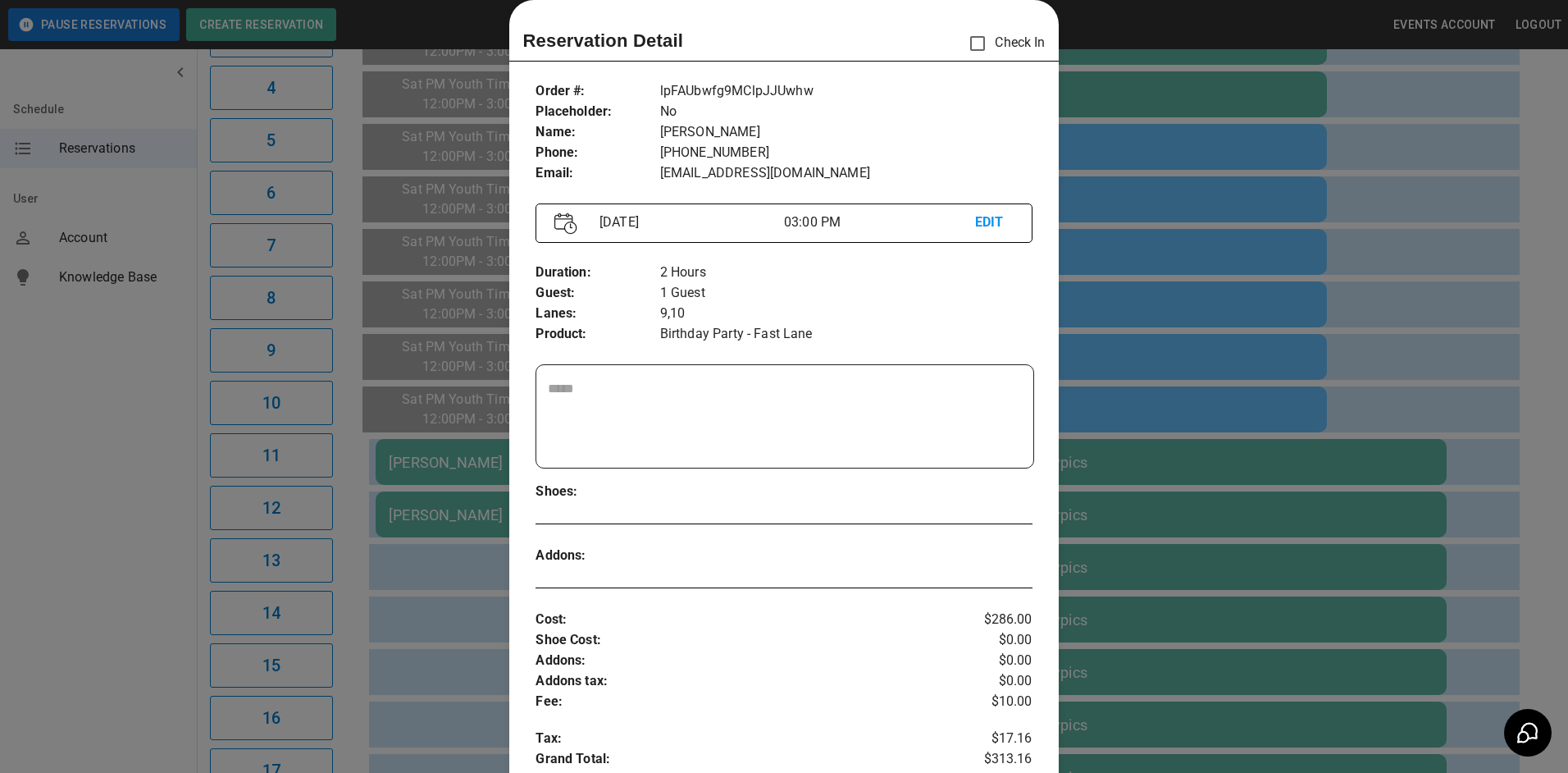
click at [1104, 308] on div at bounding box center [784, 386] width 1568 height 773
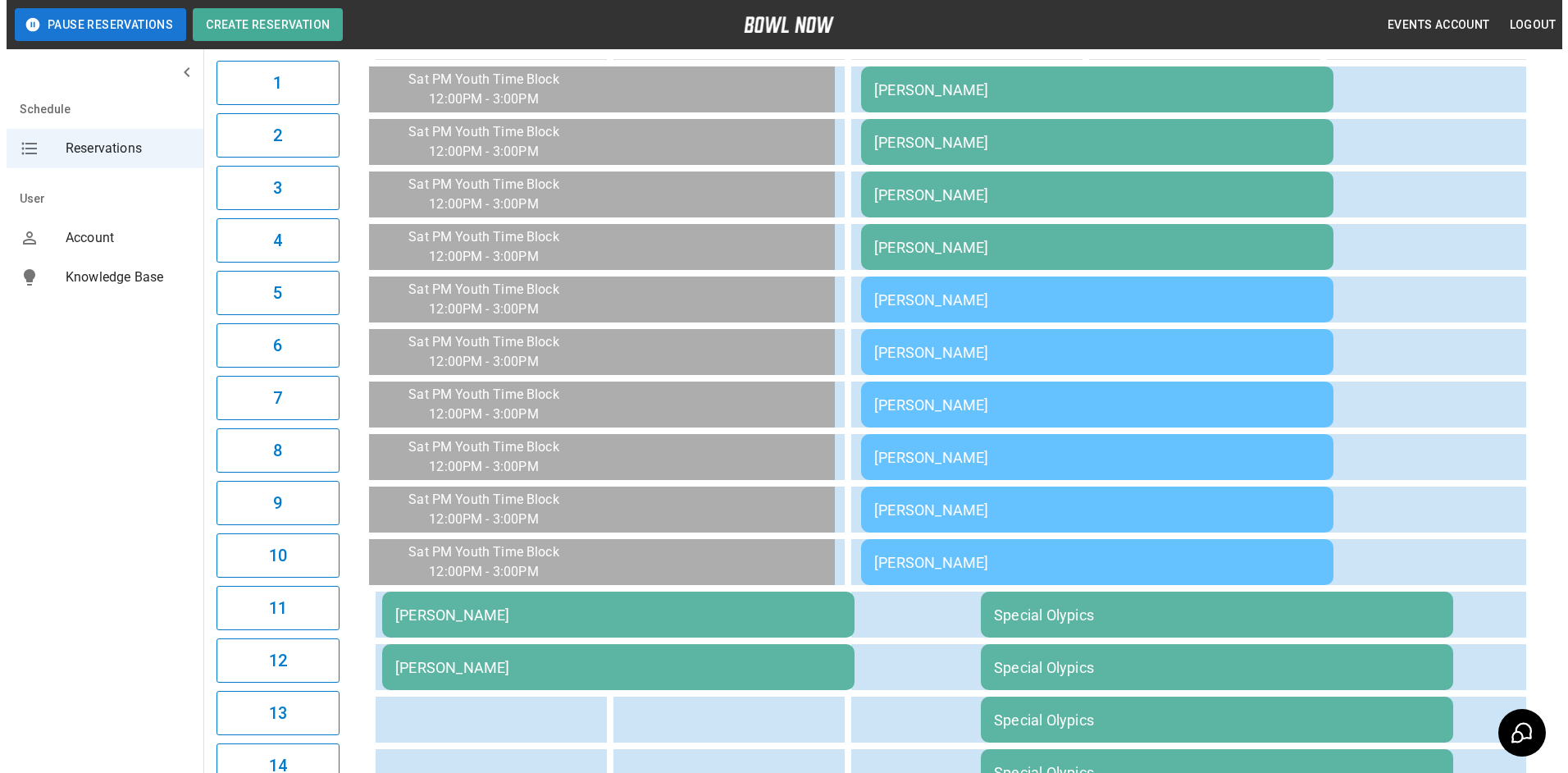
scroll to position [179, 0]
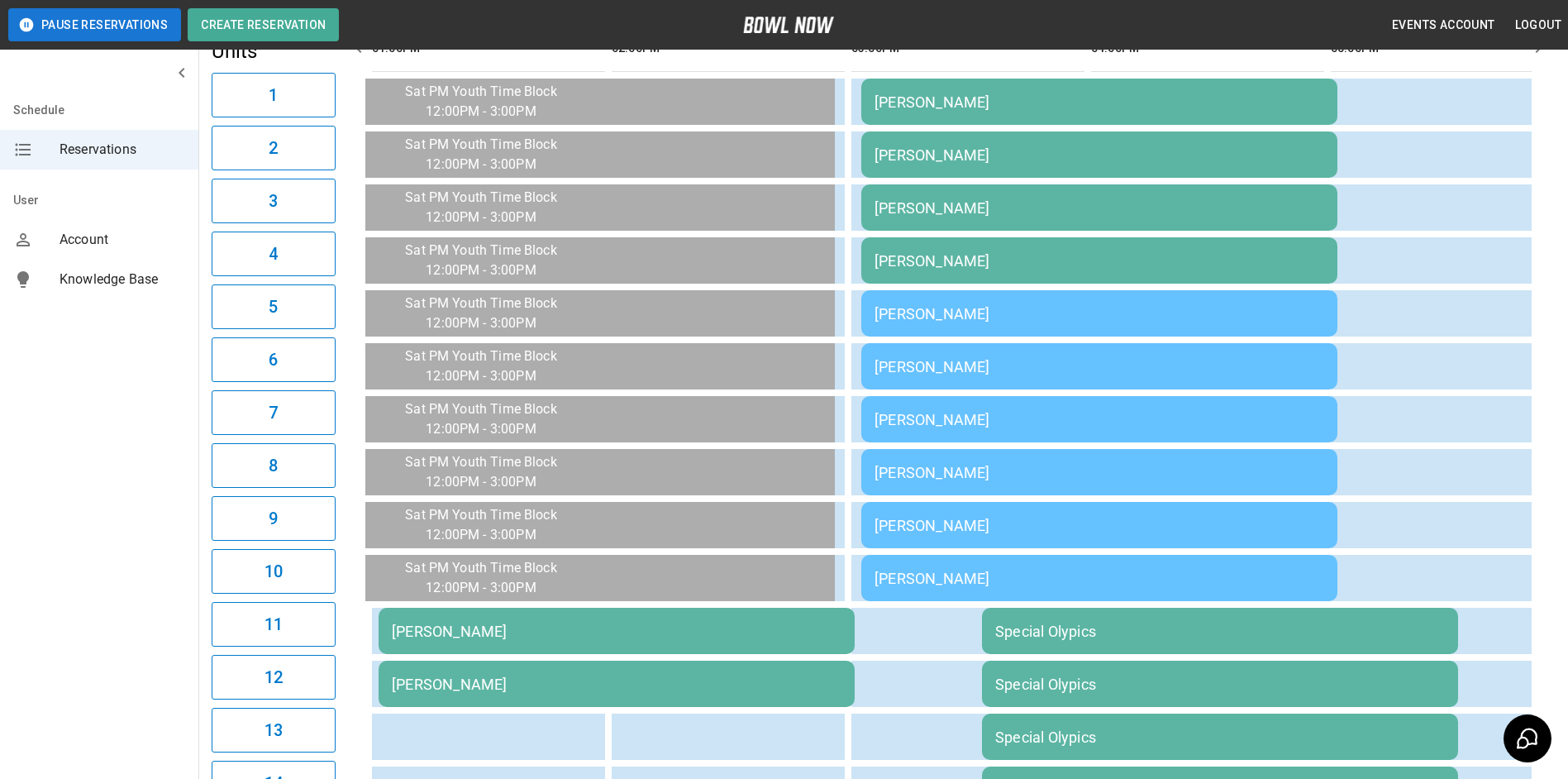
click at [949, 319] on div "[PERSON_NAME]" at bounding box center [1099, 313] width 449 height 17
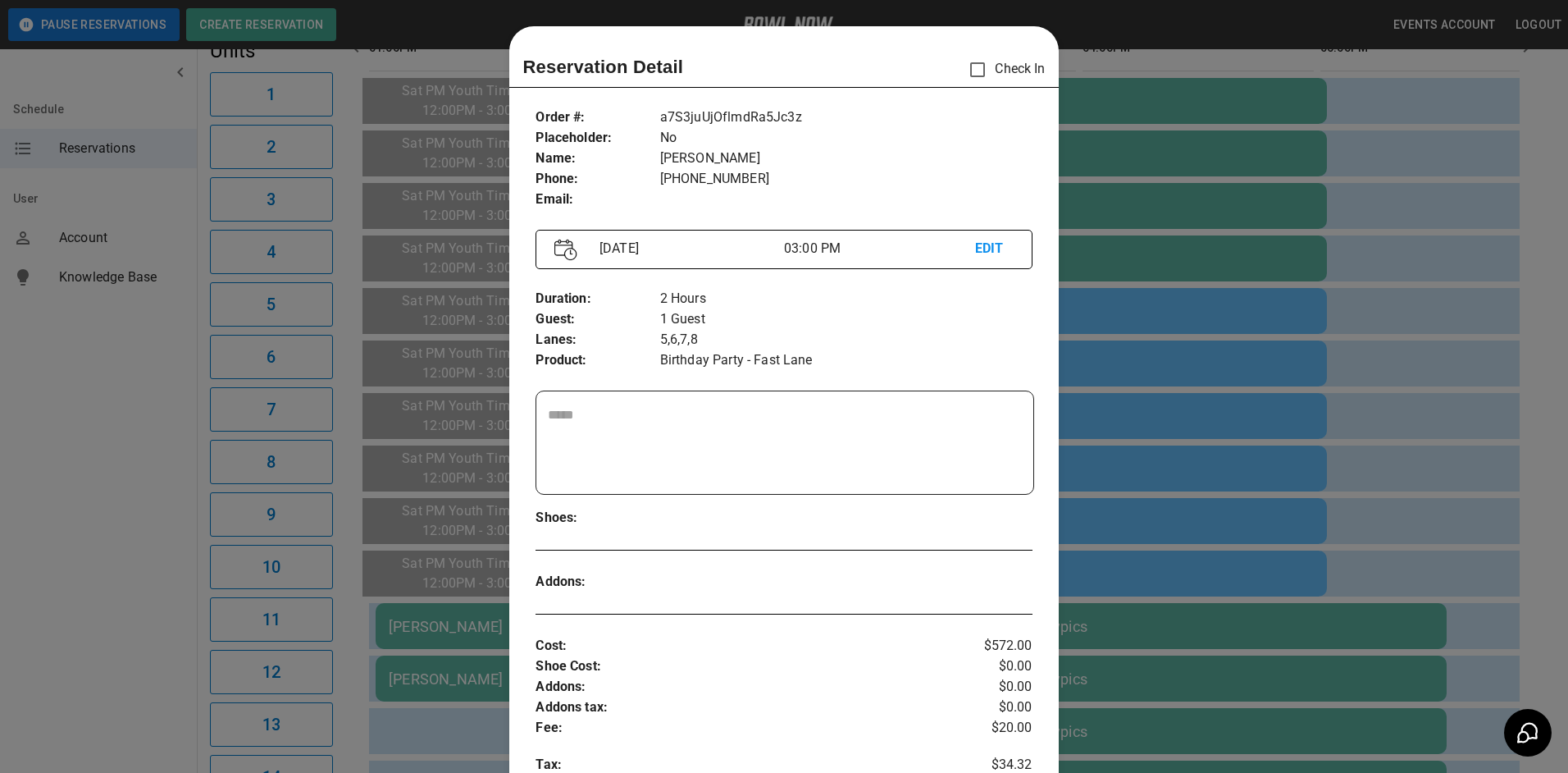
scroll to position [27, 0]
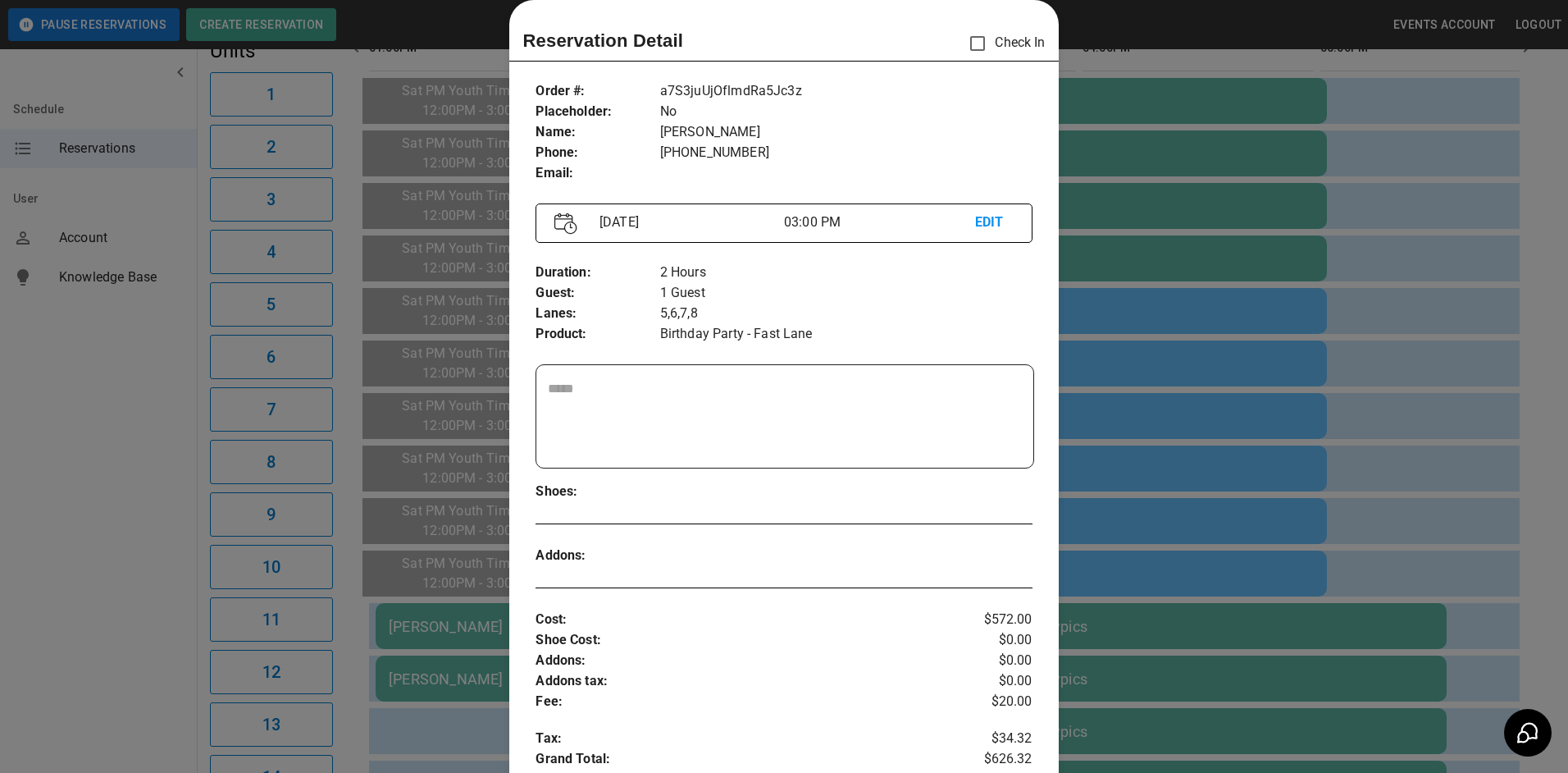
drag, startPoint x: 1214, startPoint y: 351, endPoint x: 1172, endPoint y: 417, distance: 78.2
click at [1215, 354] on div at bounding box center [784, 386] width 1568 height 773
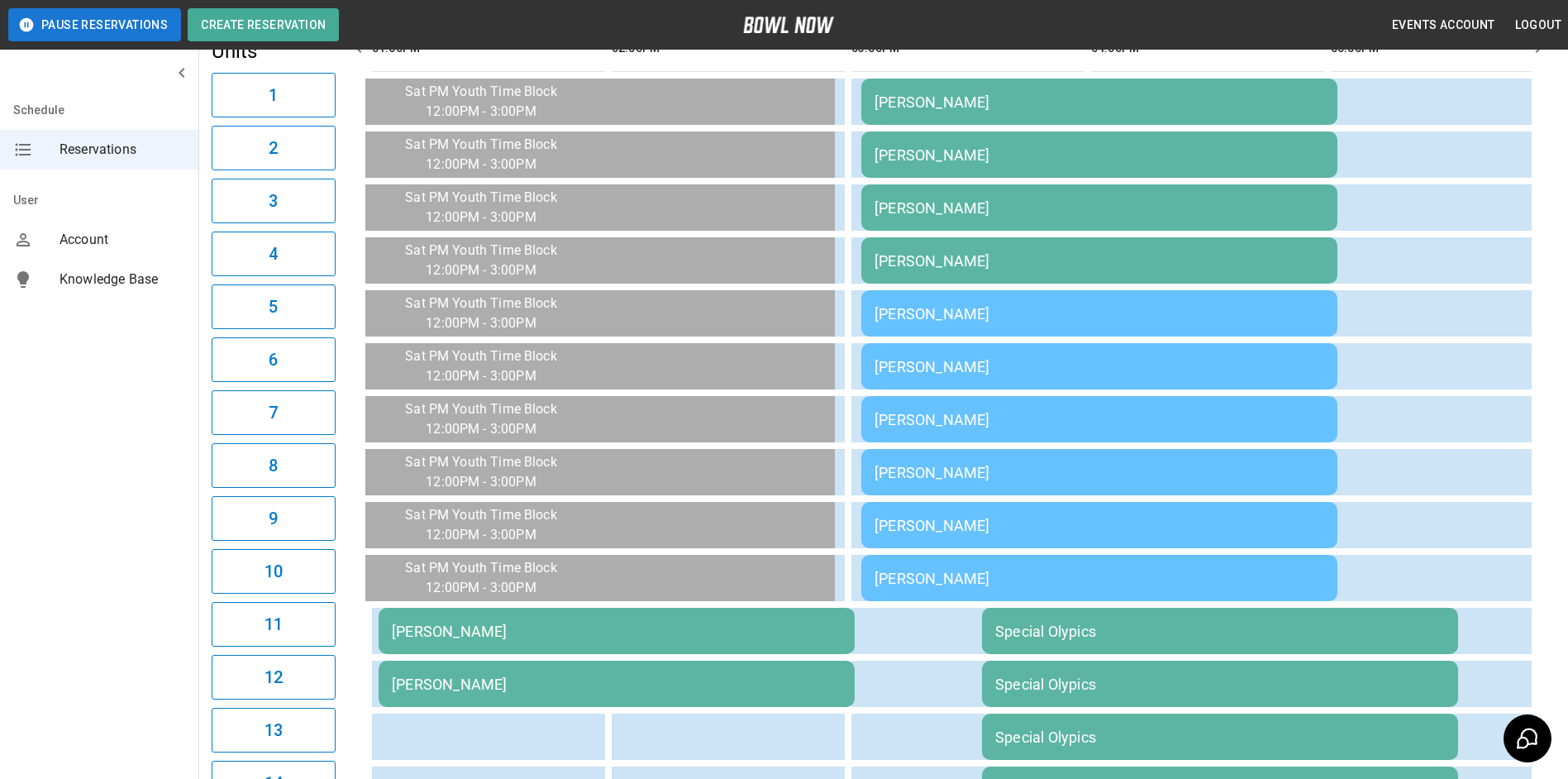
click at [968, 525] on div "[PERSON_NAME]" at bounding box center [1099, 525] width 449 height 17
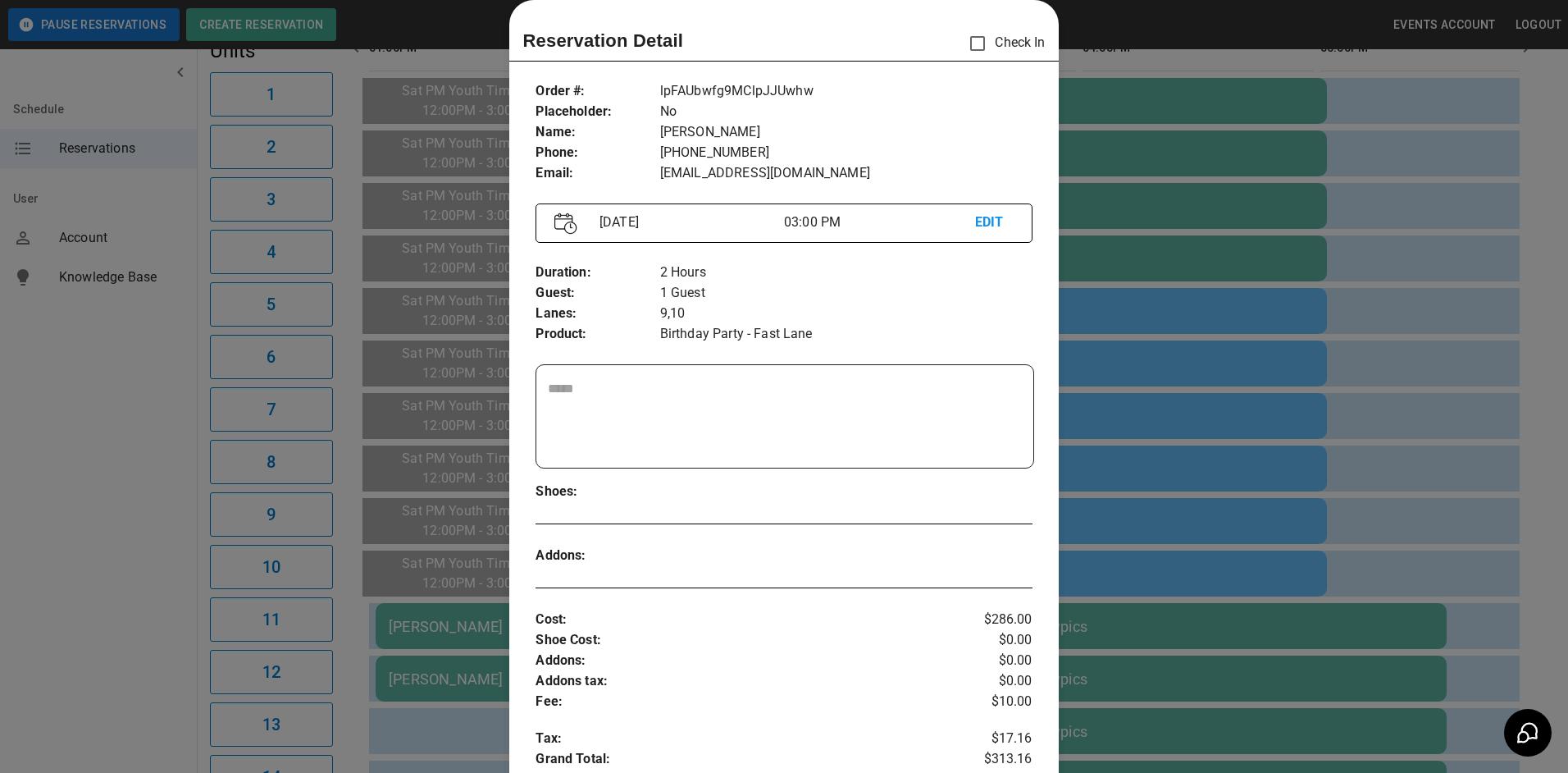
drag, startPoint x: 1144, startPoint y: 397, endPoint x: 1078, endPoint y: 287, distance: 128.3
click at [1146, 393] on div at bounding box center [784, 386] width 1568 height 773
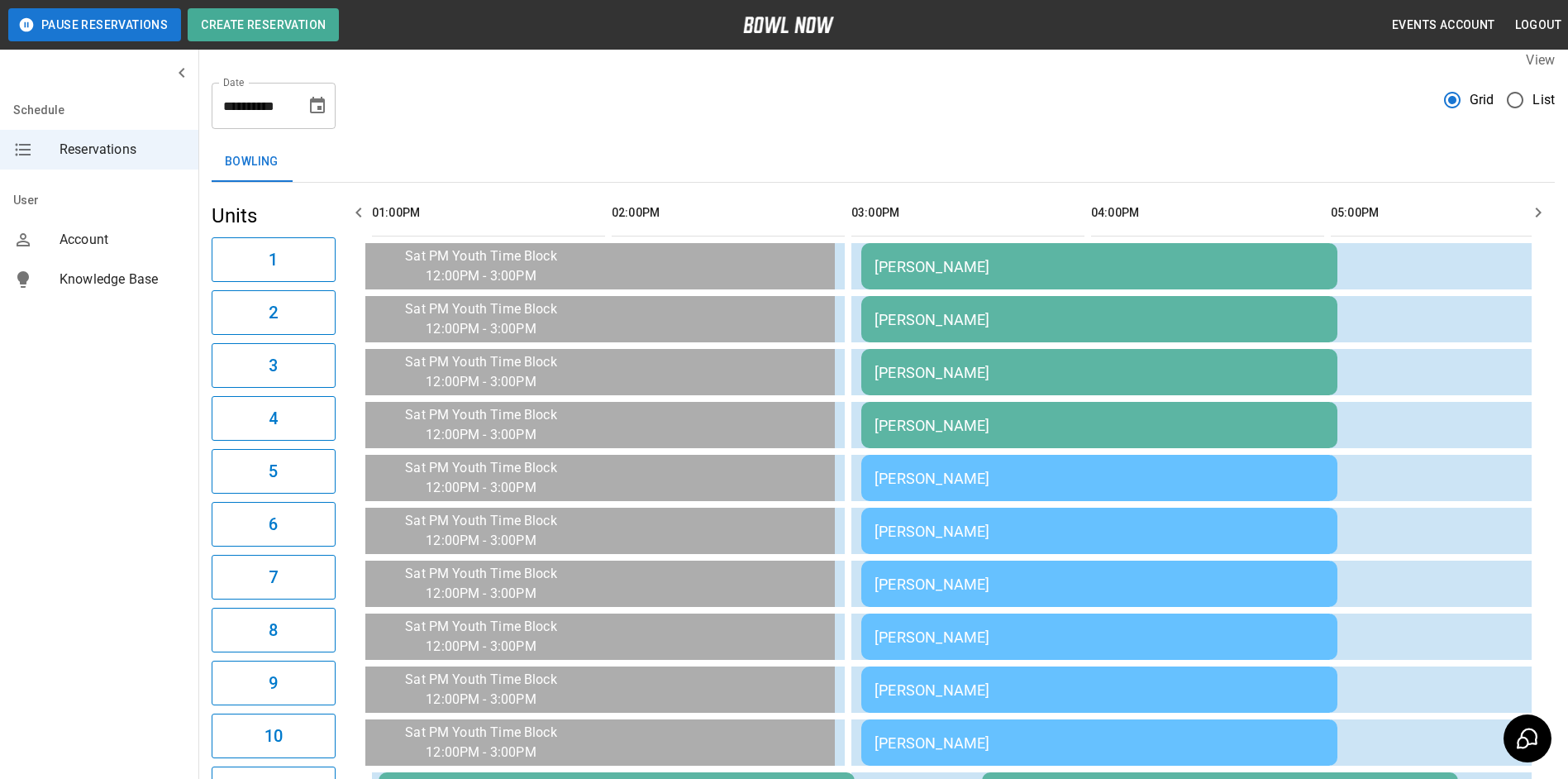
scroll to position [0, 0]
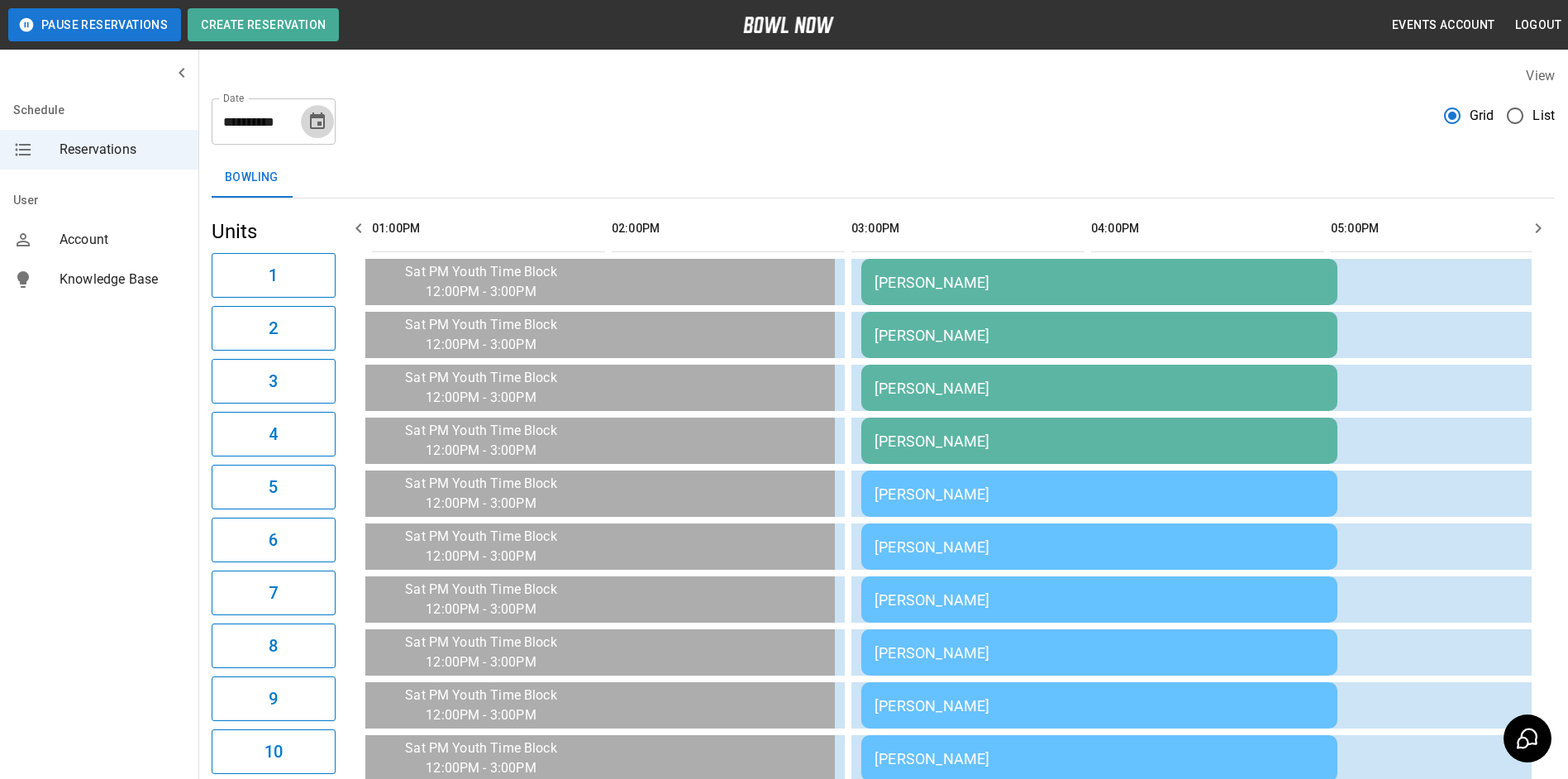
click at [308, 126] on icon "Choose date, selected date is Oct 4, 2025" at bounding box center [317, 121] width 20 height 20
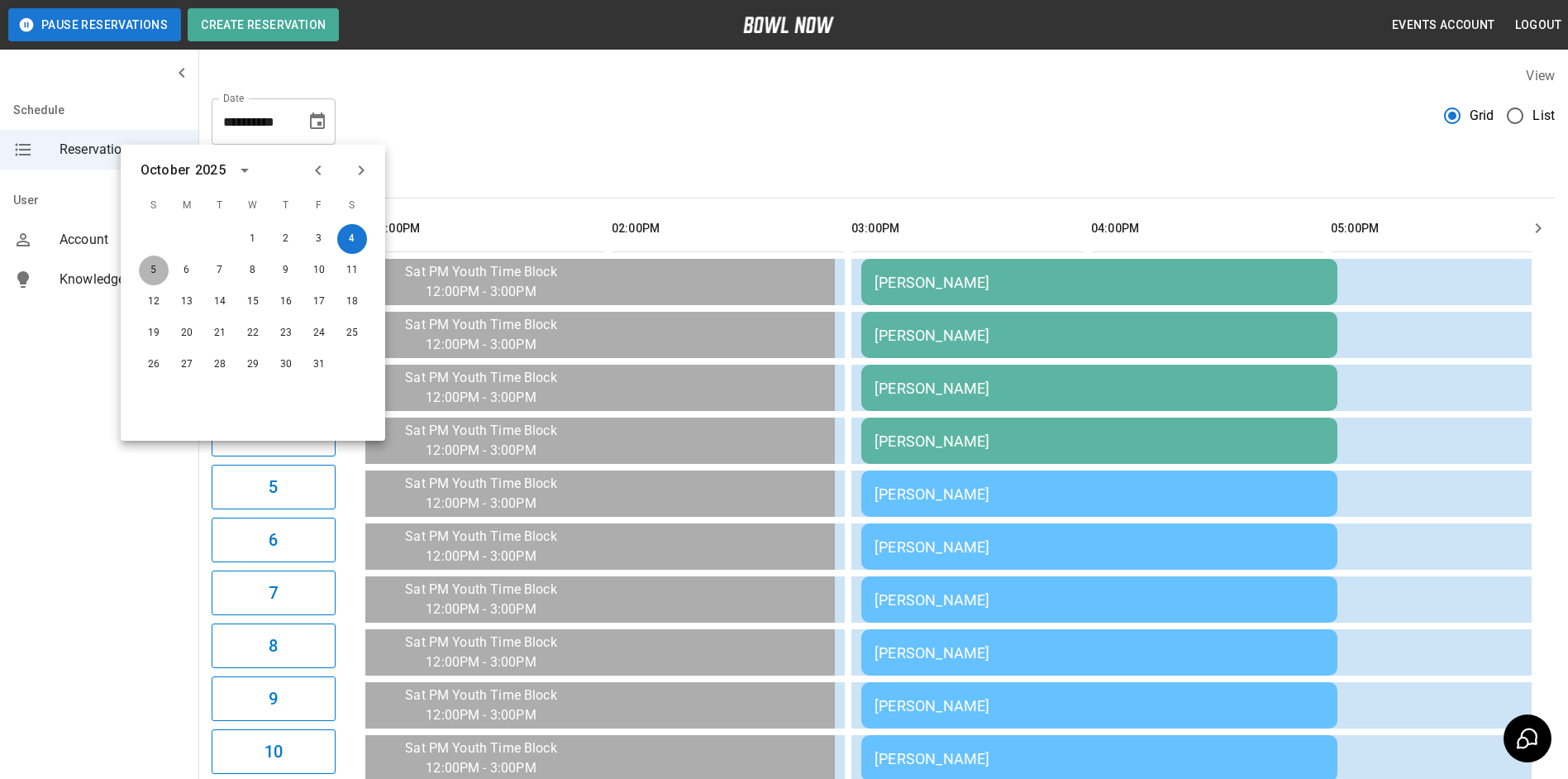
click at [158, 267] on button "5" at bounding box center [153, 270] width 29 height 29
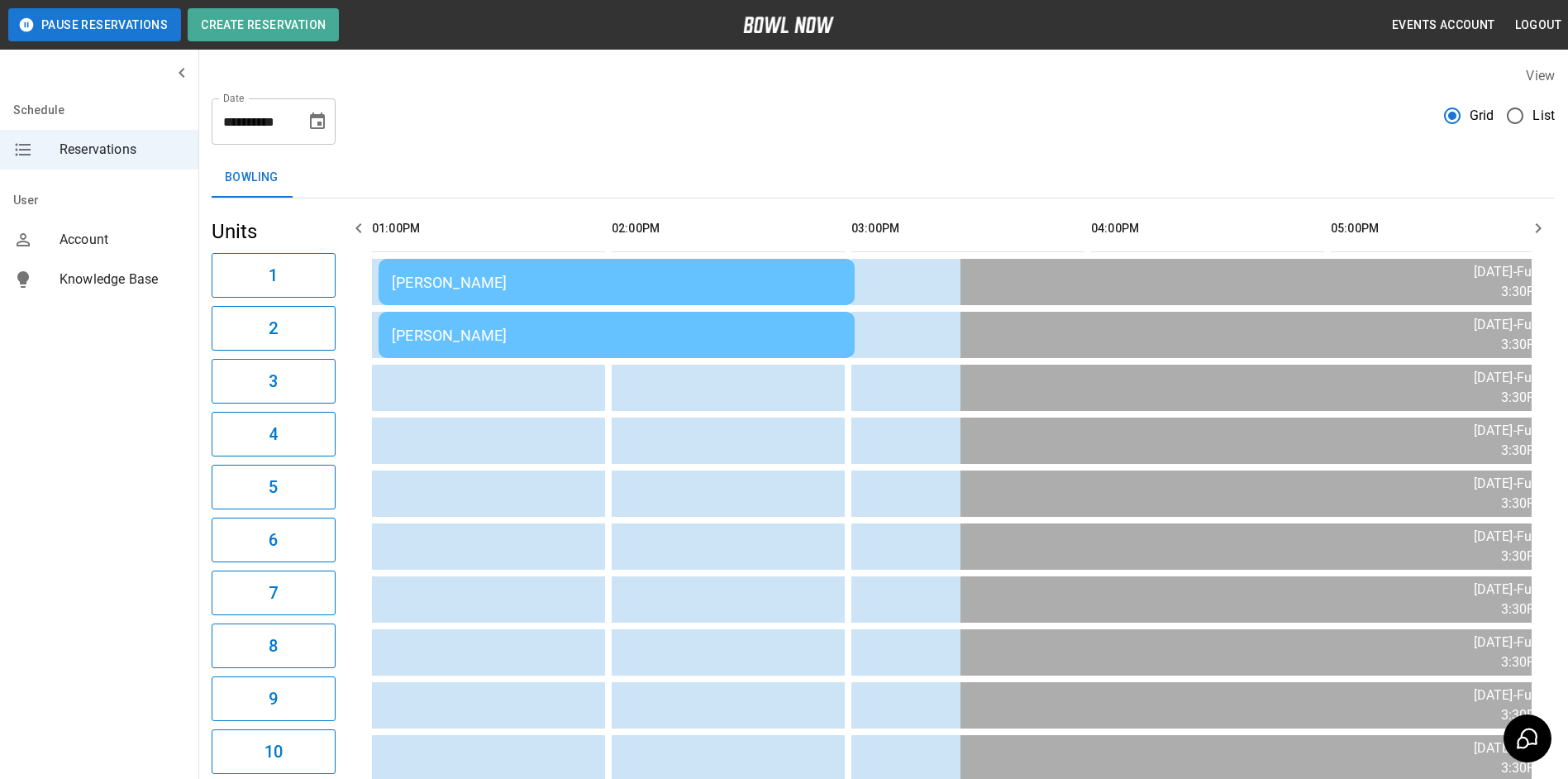
click at [359, 222] on icon "button" at bounding box center [358, 228] width 20 height 20
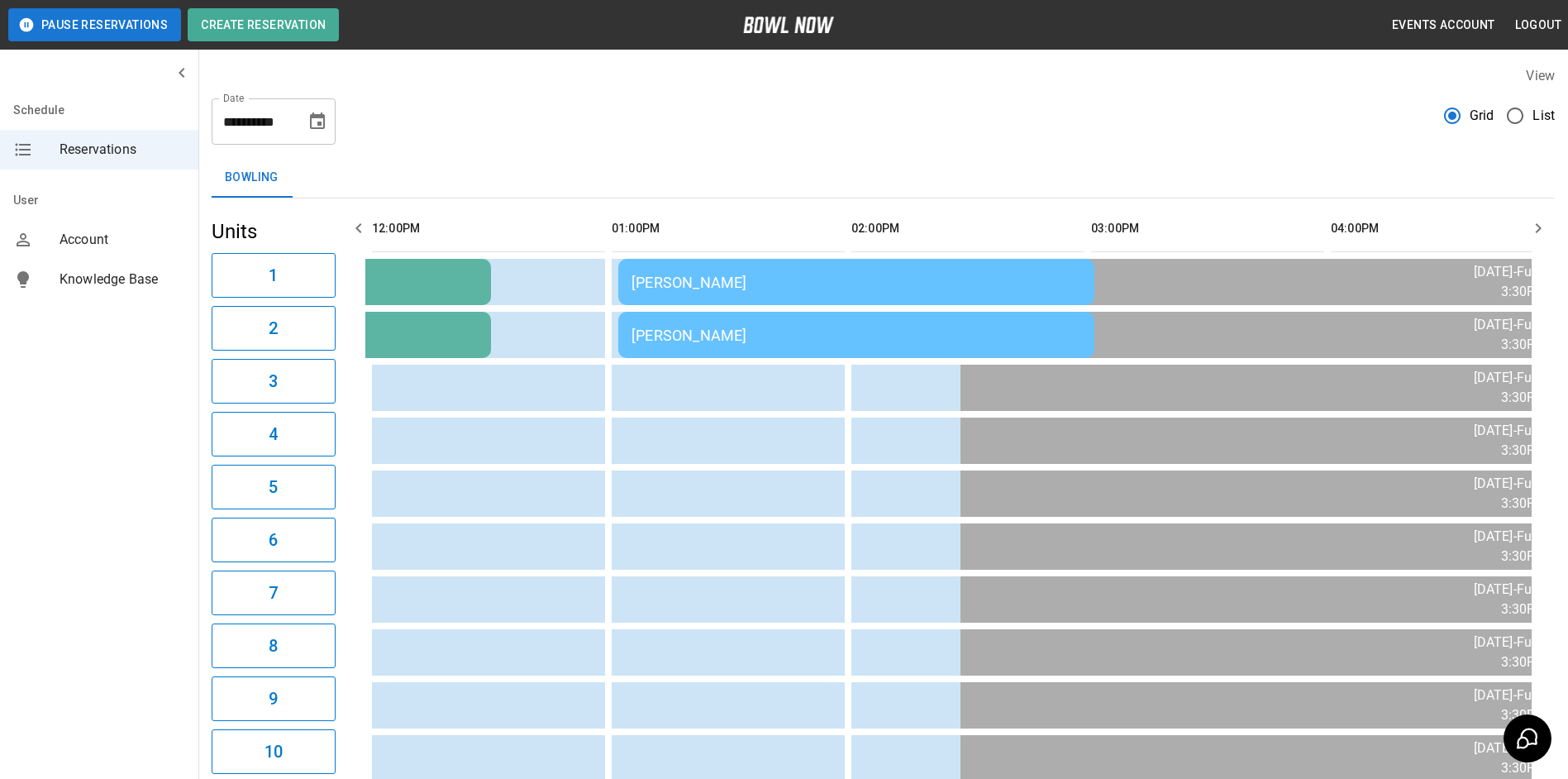
scroll to position [0, 719]
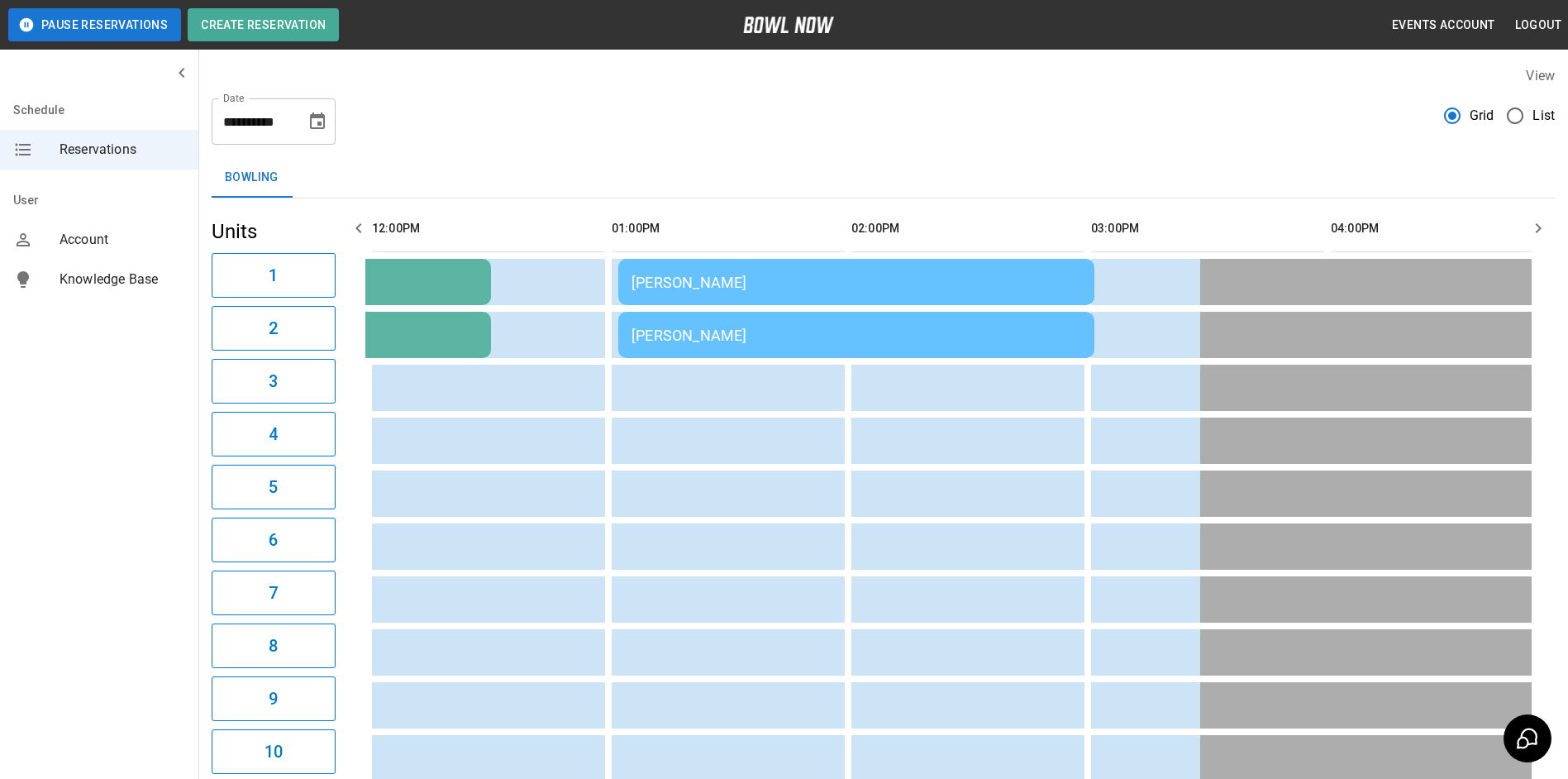
click at [359, 222] on icon "button" at bounding box center [358, 228] width 20 height 20
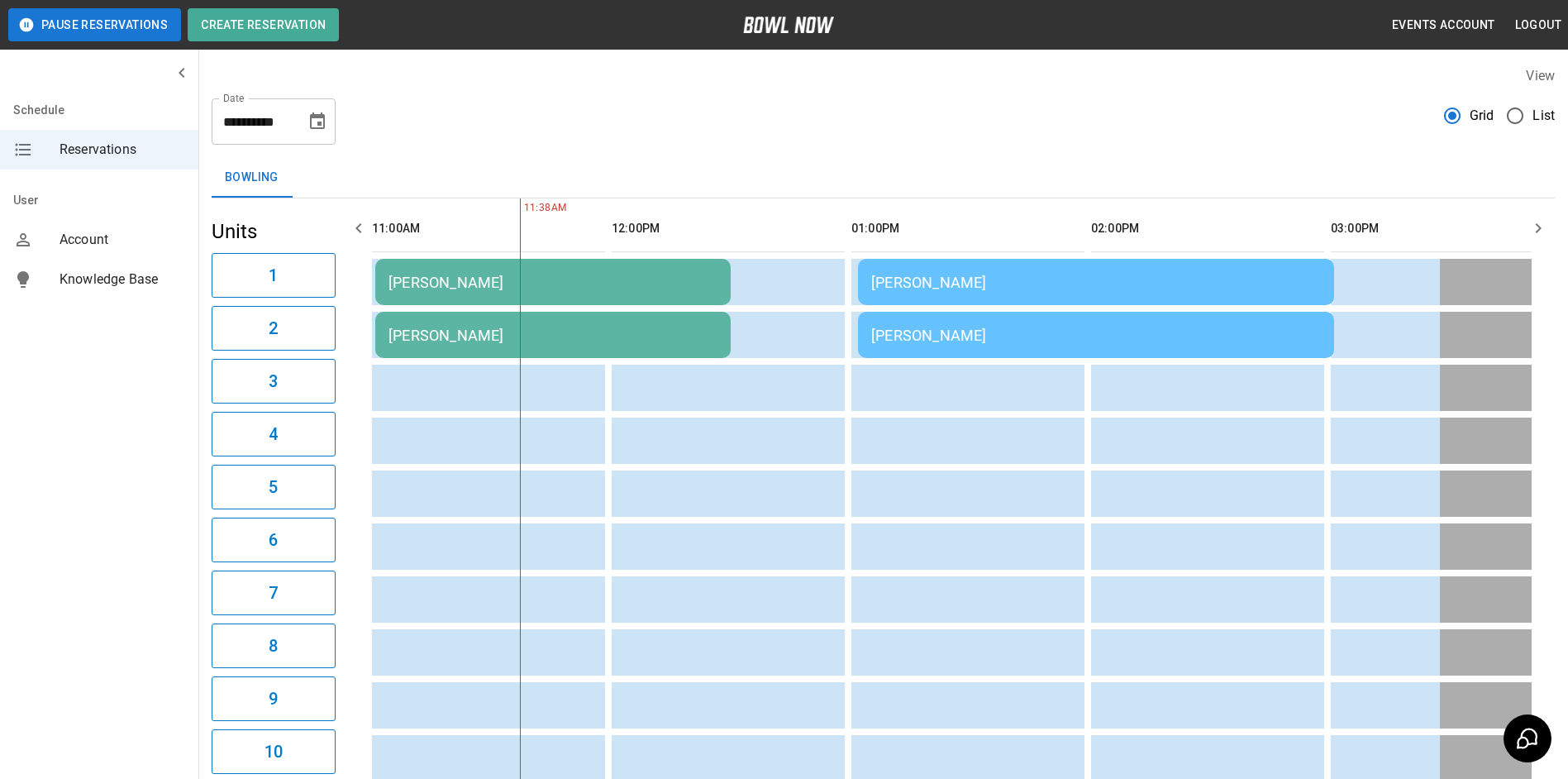
click at [373, 222] on button "button" at bounding box center [358, 227] width 33 height 33
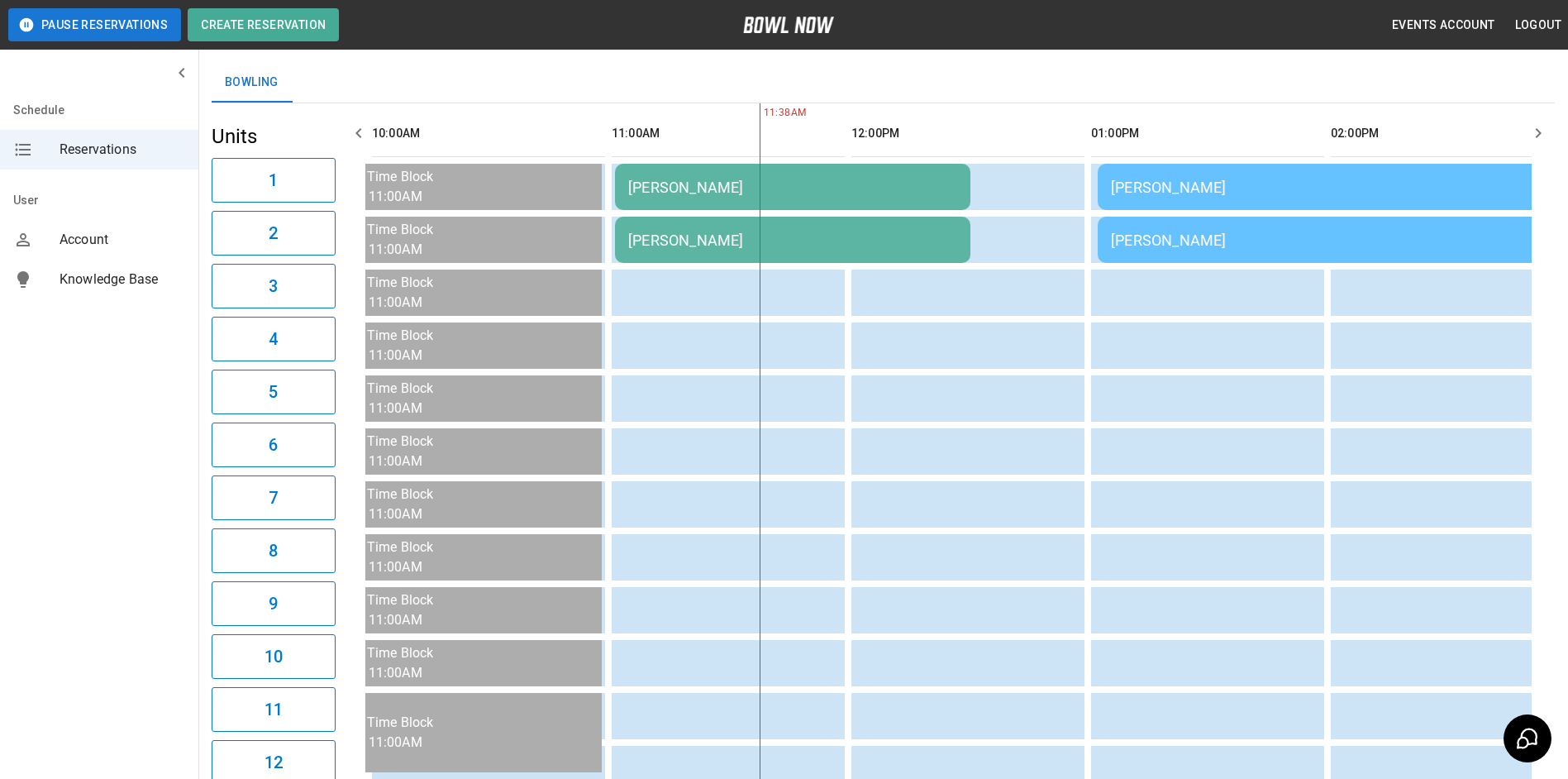
scroll to position [0, 0]
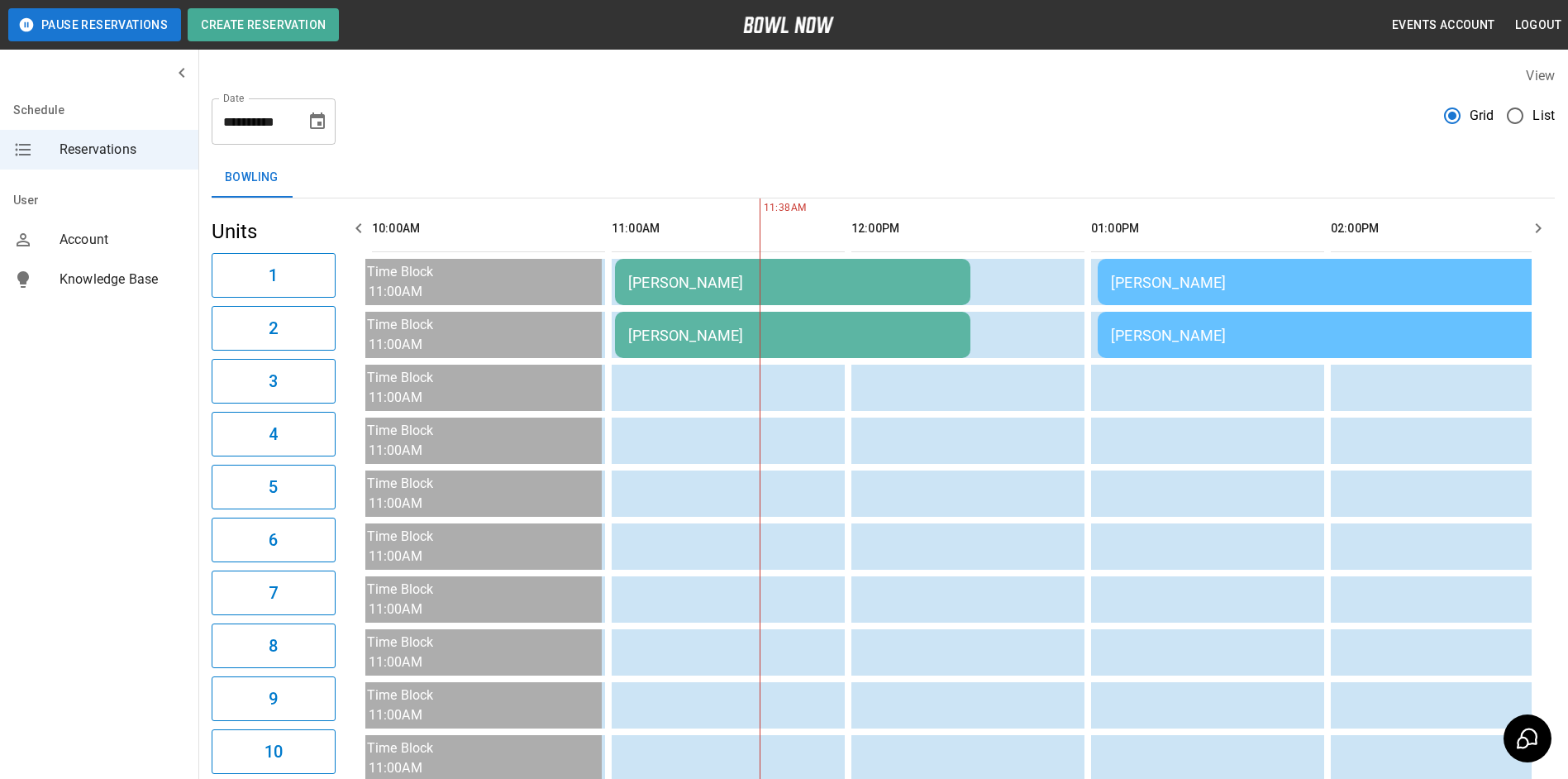
click at [1533, 232] on icon "button" at bounding box center [1539, 228] width 20 height 20
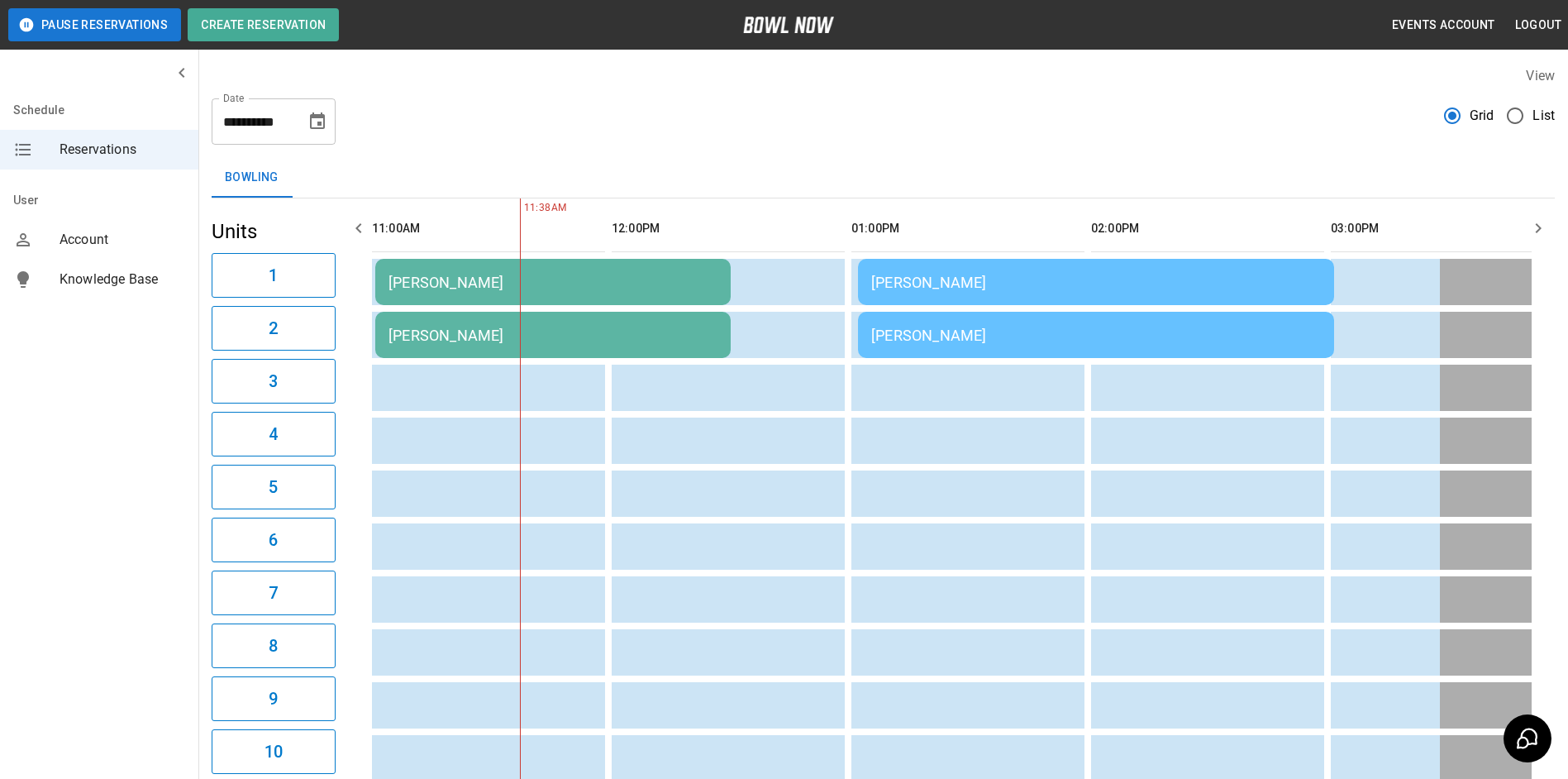
click at [1088, 268] on td "[PERSON_NAME]" at bounding box center [1096, 282] width 476 height 46
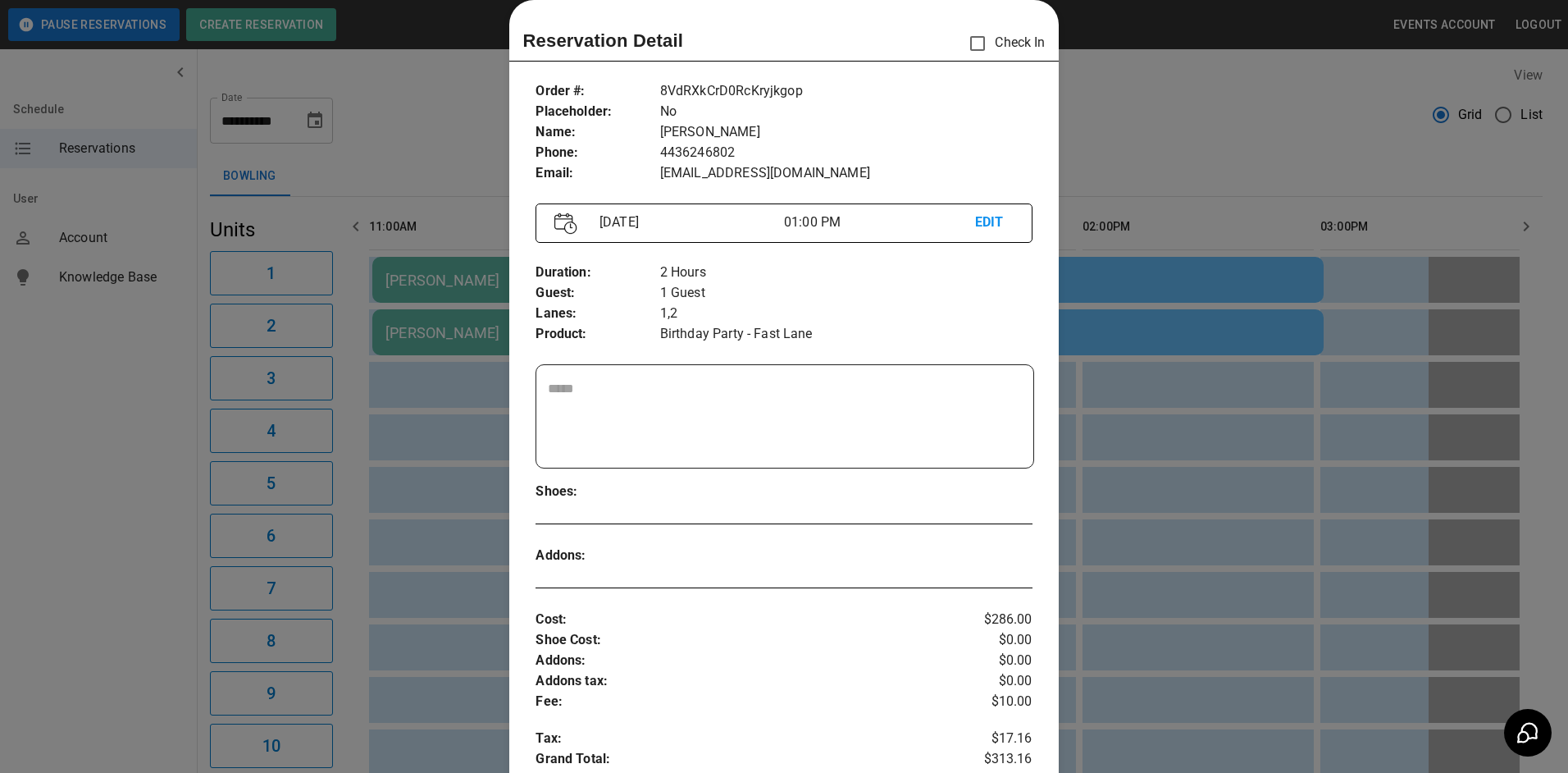
click at [1223, 204] on div at bounding box center [784, 386] width 1568 height 773
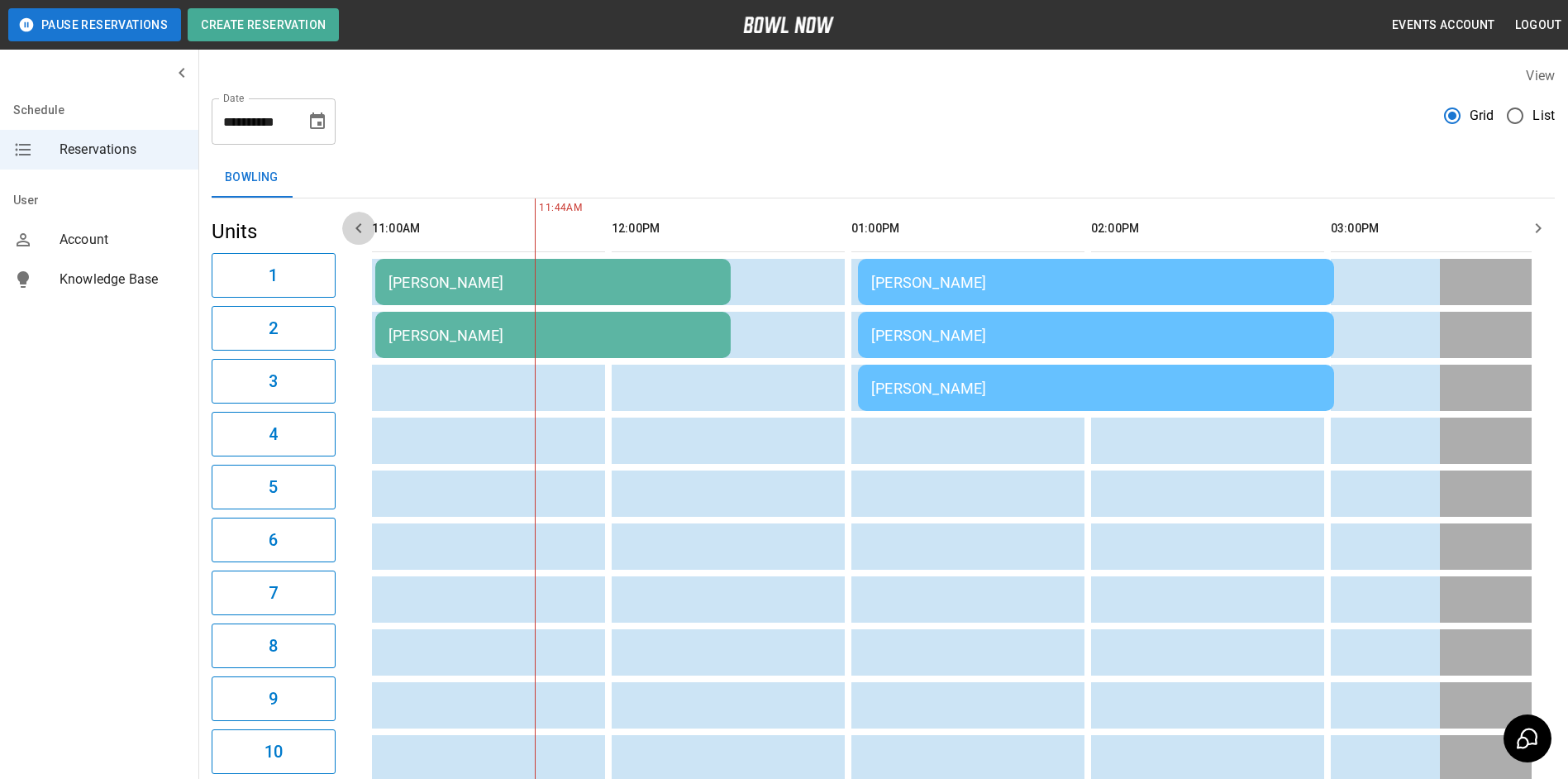
click at [345, 224] on button "button" at bounding box center [358, 227] width 33 height 33
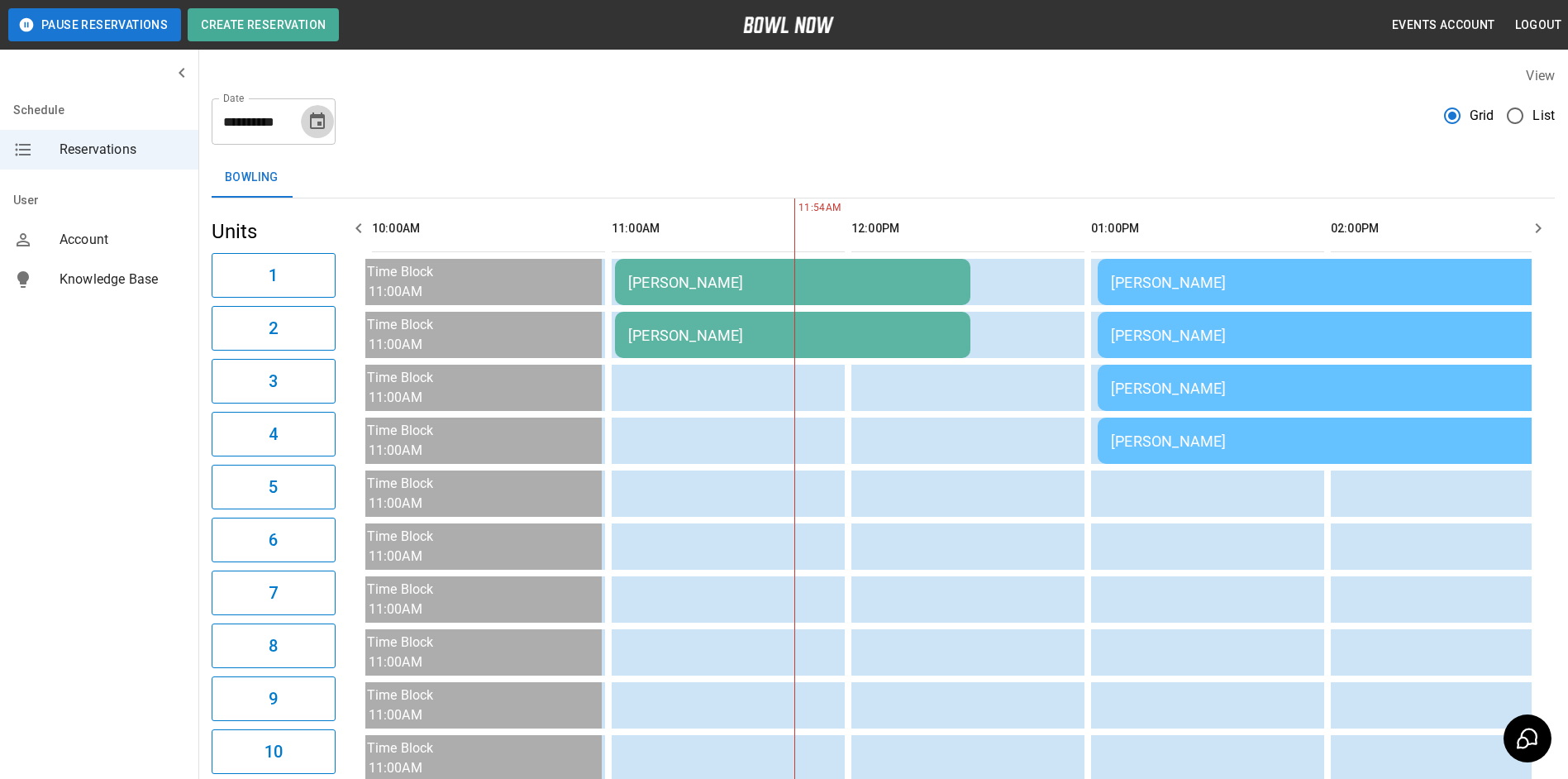
click at [316, 118] on icon "Choose date, selected date is Oct 5, 2025" at bounding box center [317, 120] width 15 height 17
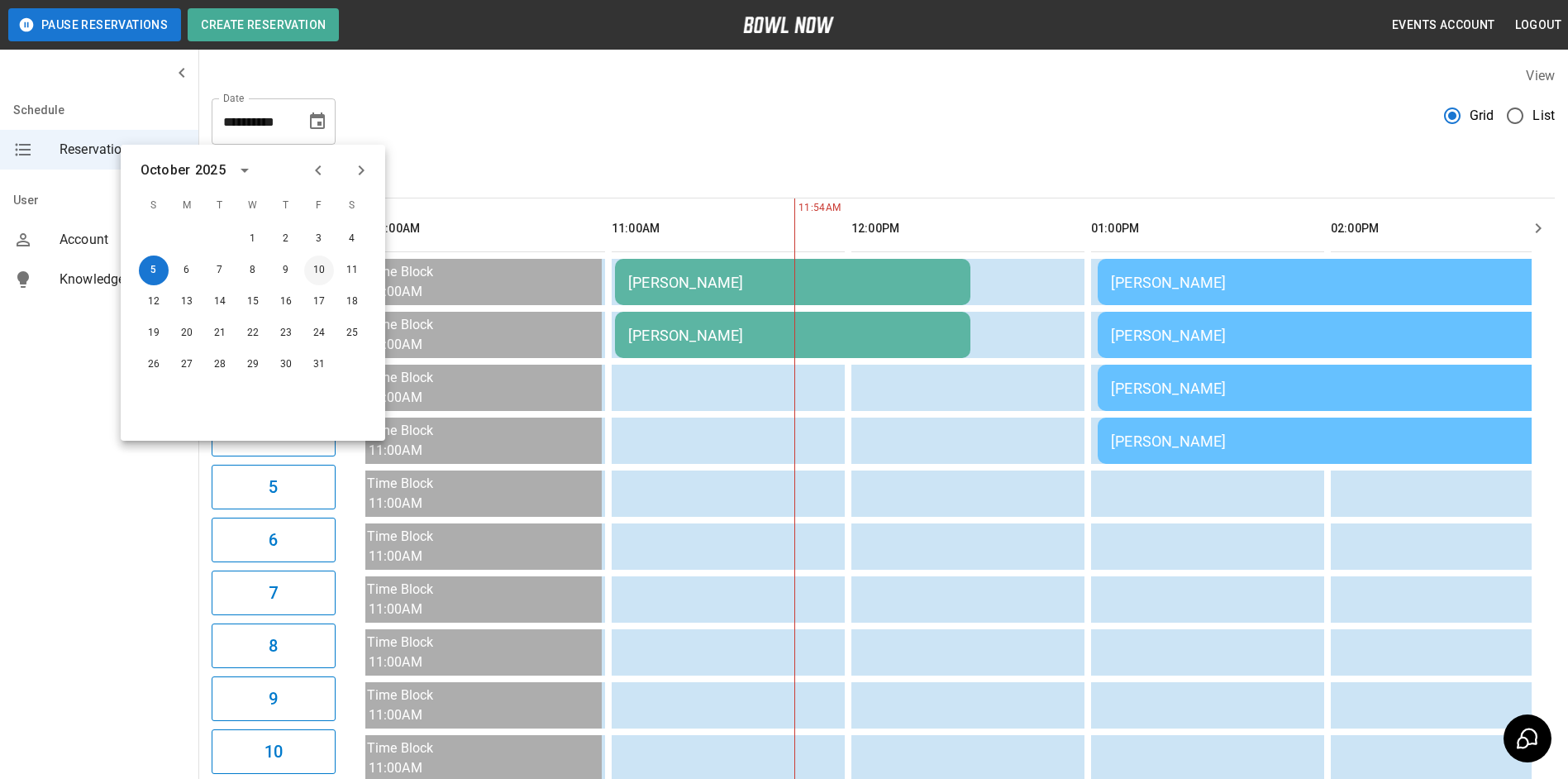
click at [310, 274] on button "10" at bounding box center [318, 270] width 29 height 29
type input "**********"
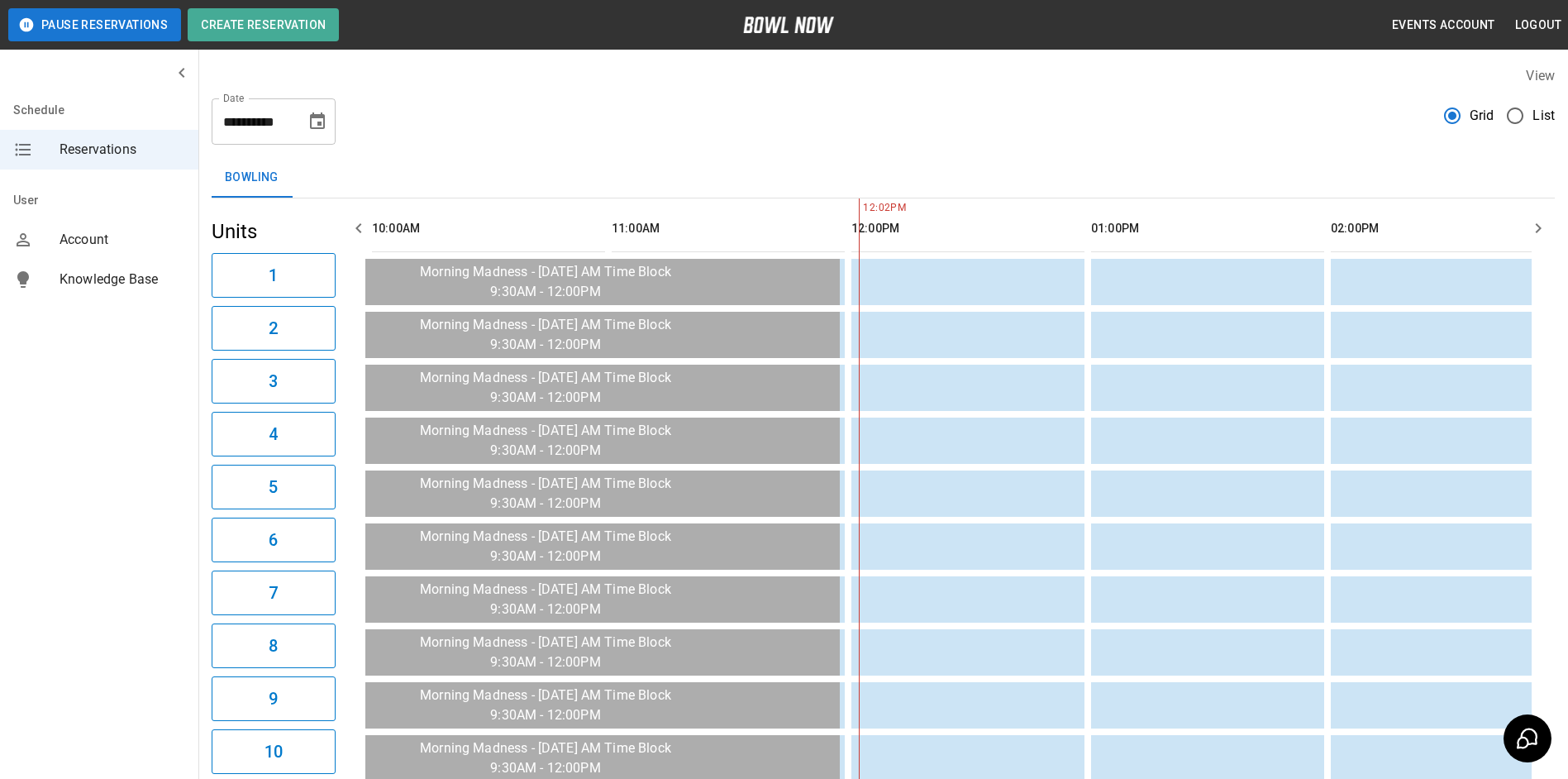
scroll to position [0, 719]
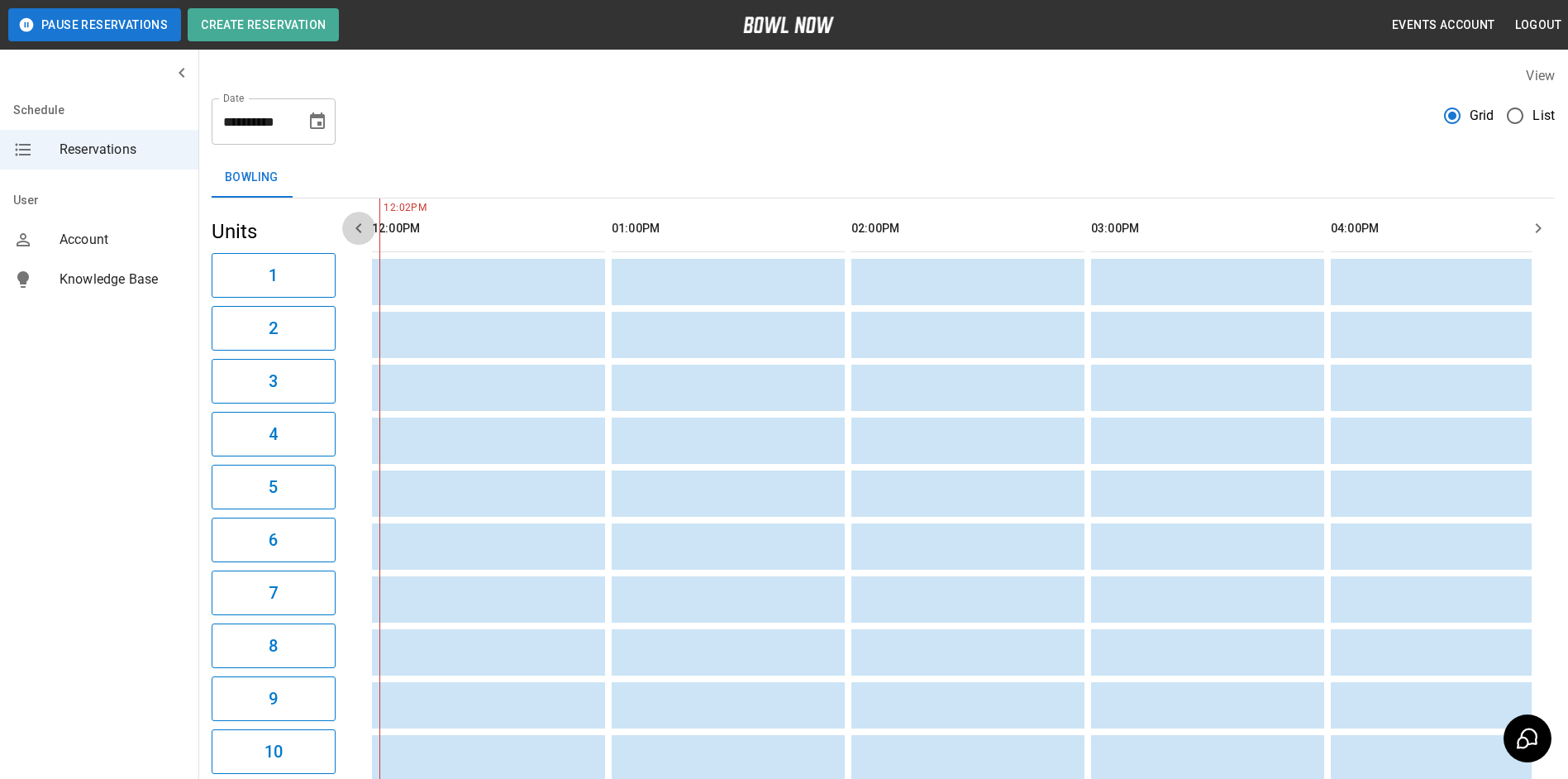
click at [347, 232] on button "button" at bounding box center [358, 227] width 33 height 33
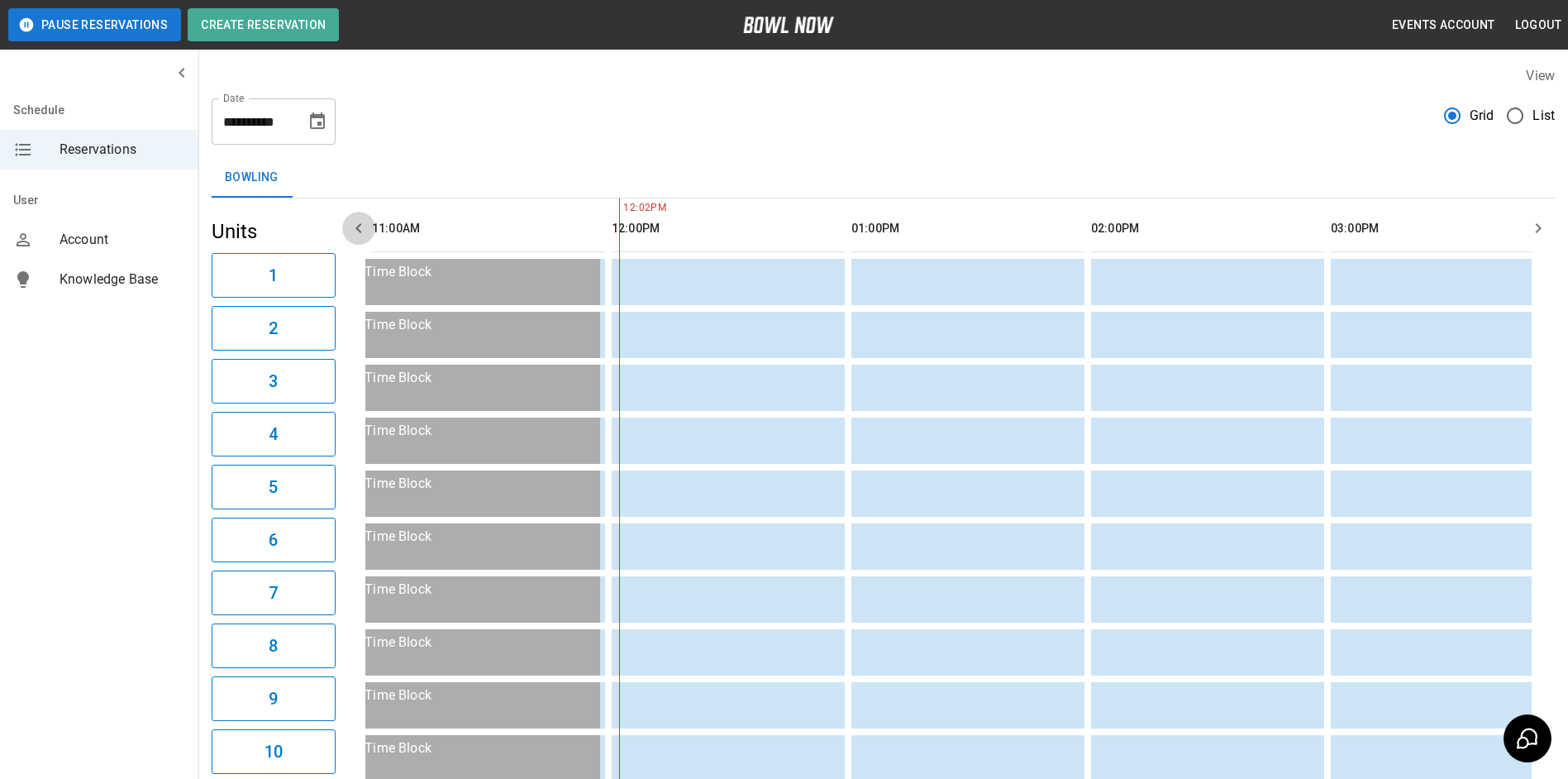
click at [353, 230] on icon "button" at bounding box center [358, 228] width 20 height 20
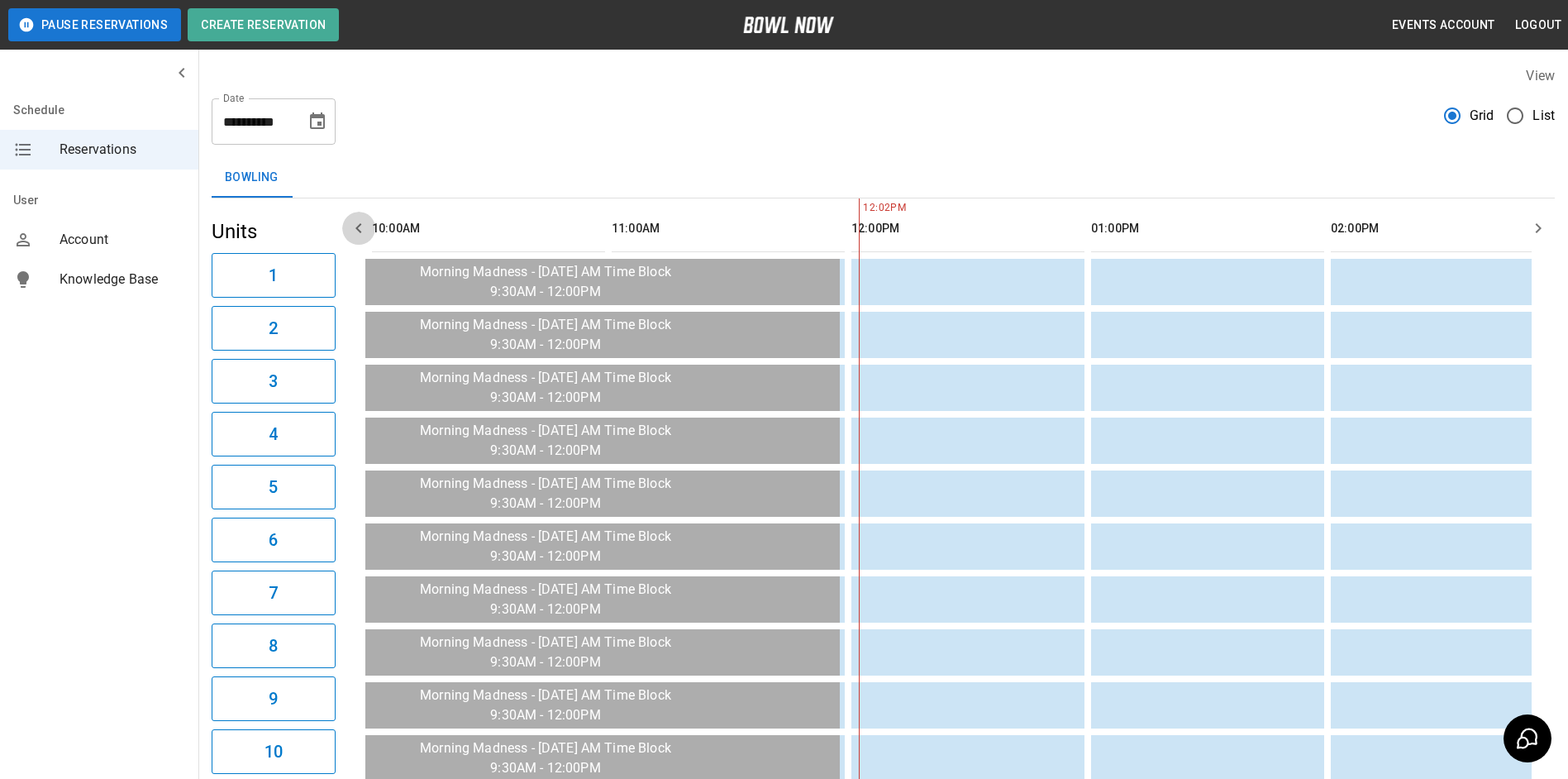
click at [355, 229] on icon "button" at bounding box center [358, 228] width 20 height 20
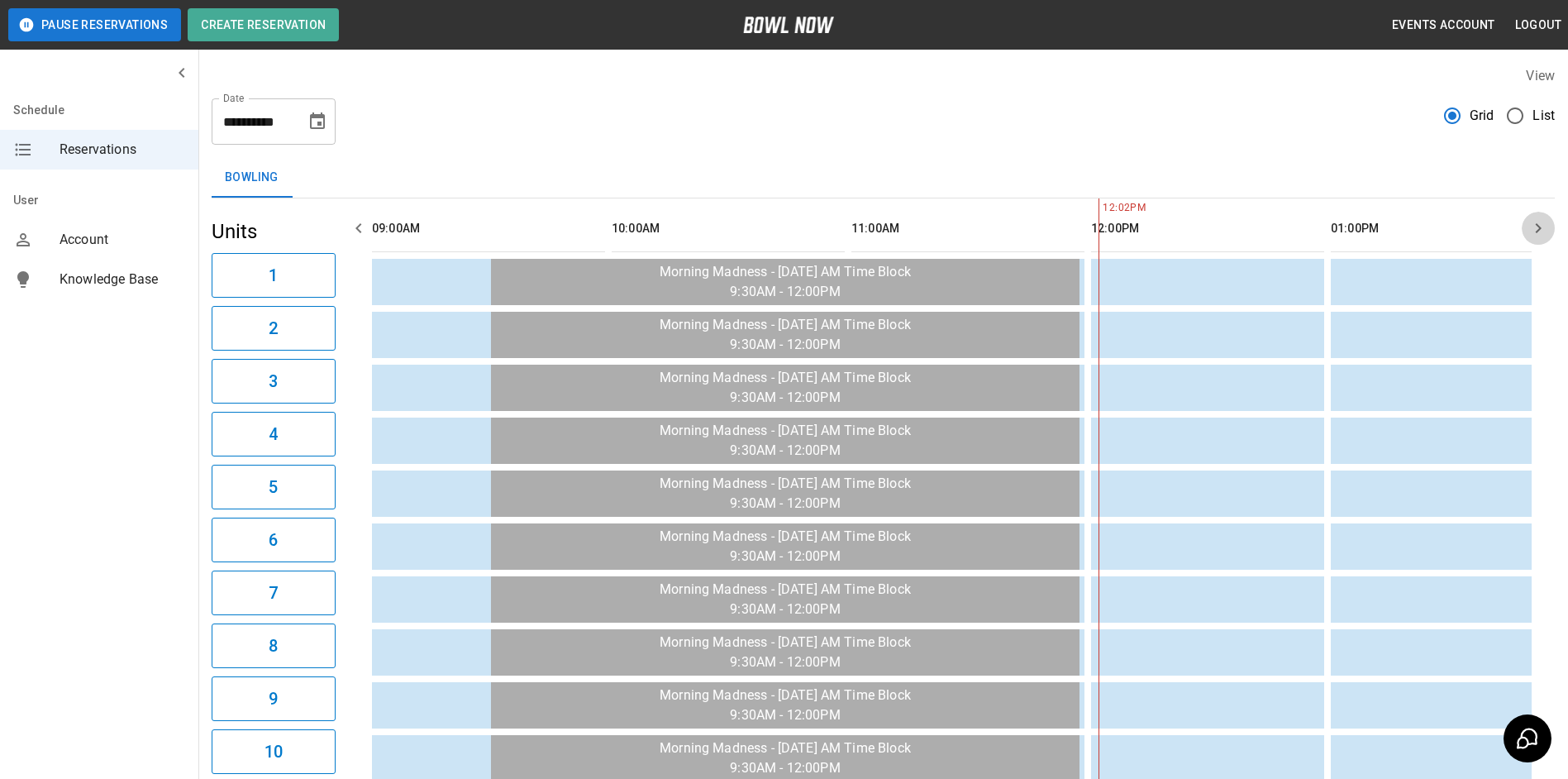
click at [1527, 222] on button "button" at bounding box center [1538, 227] width 33 height 33
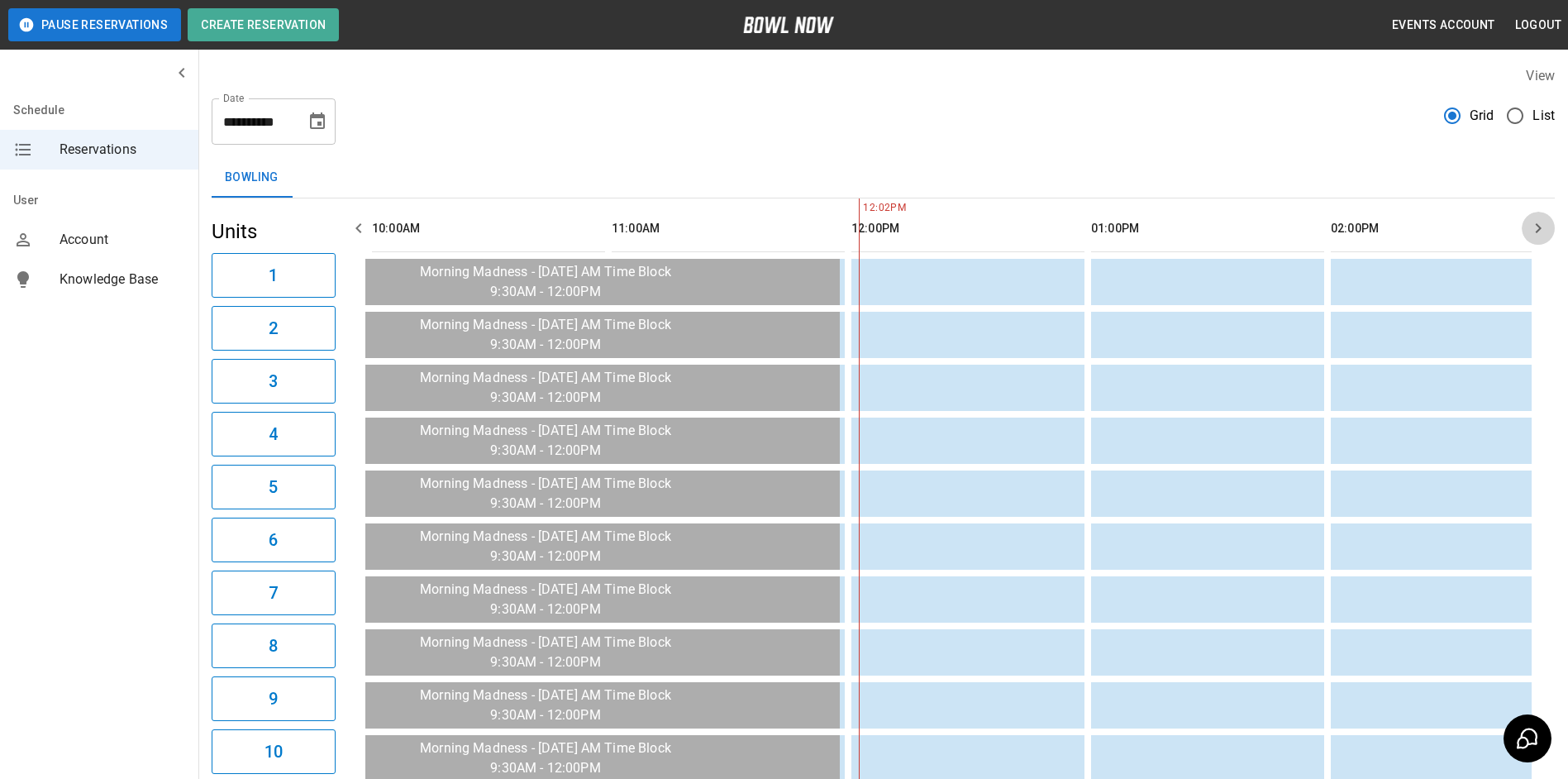
click at [1527, 222] on button "button" at bounding box center [1538, 227] width 33 height 33
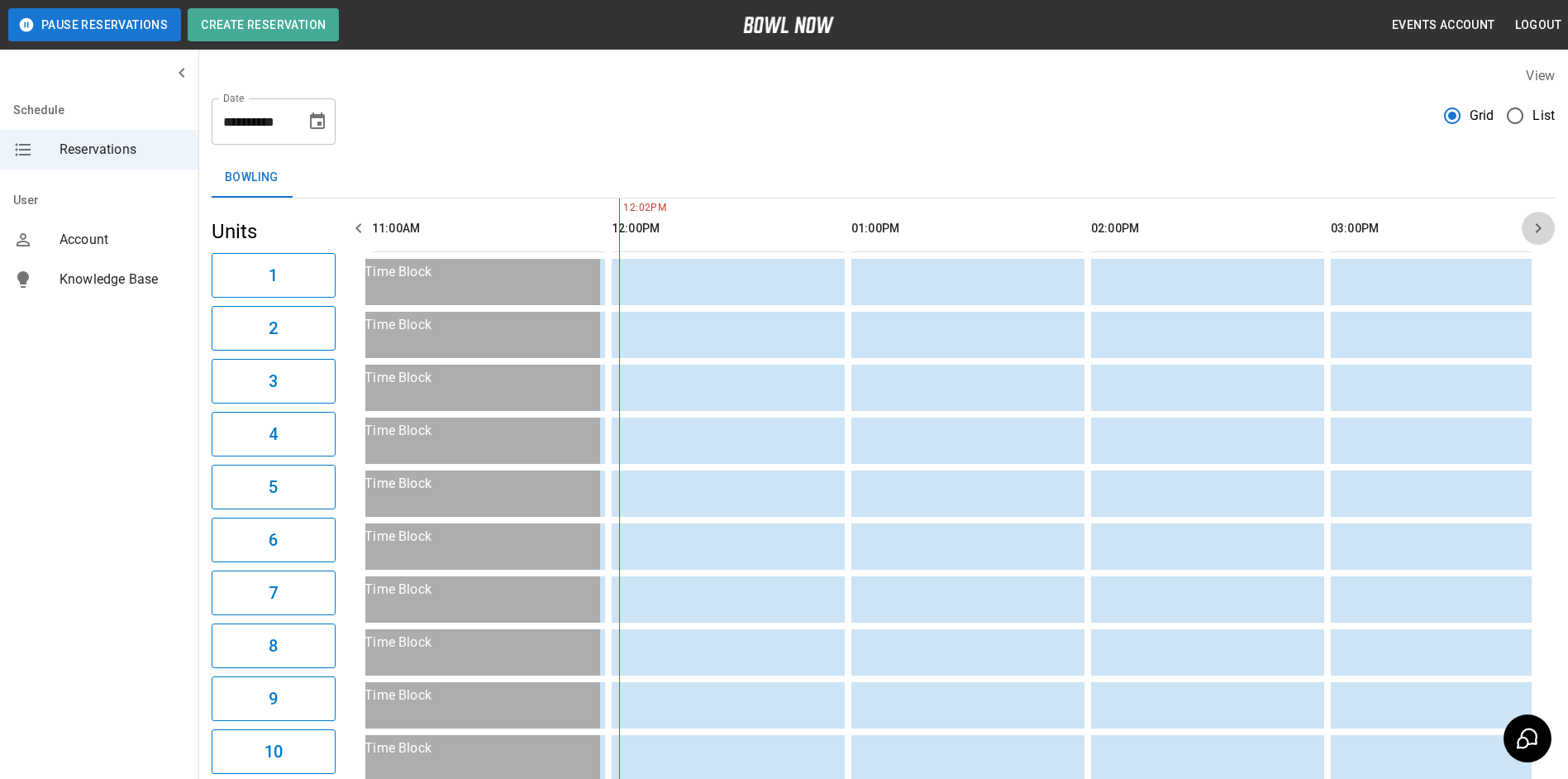
click at [1527, 222] on button "button" at bounding box center [1538, 227] width 33 height 33
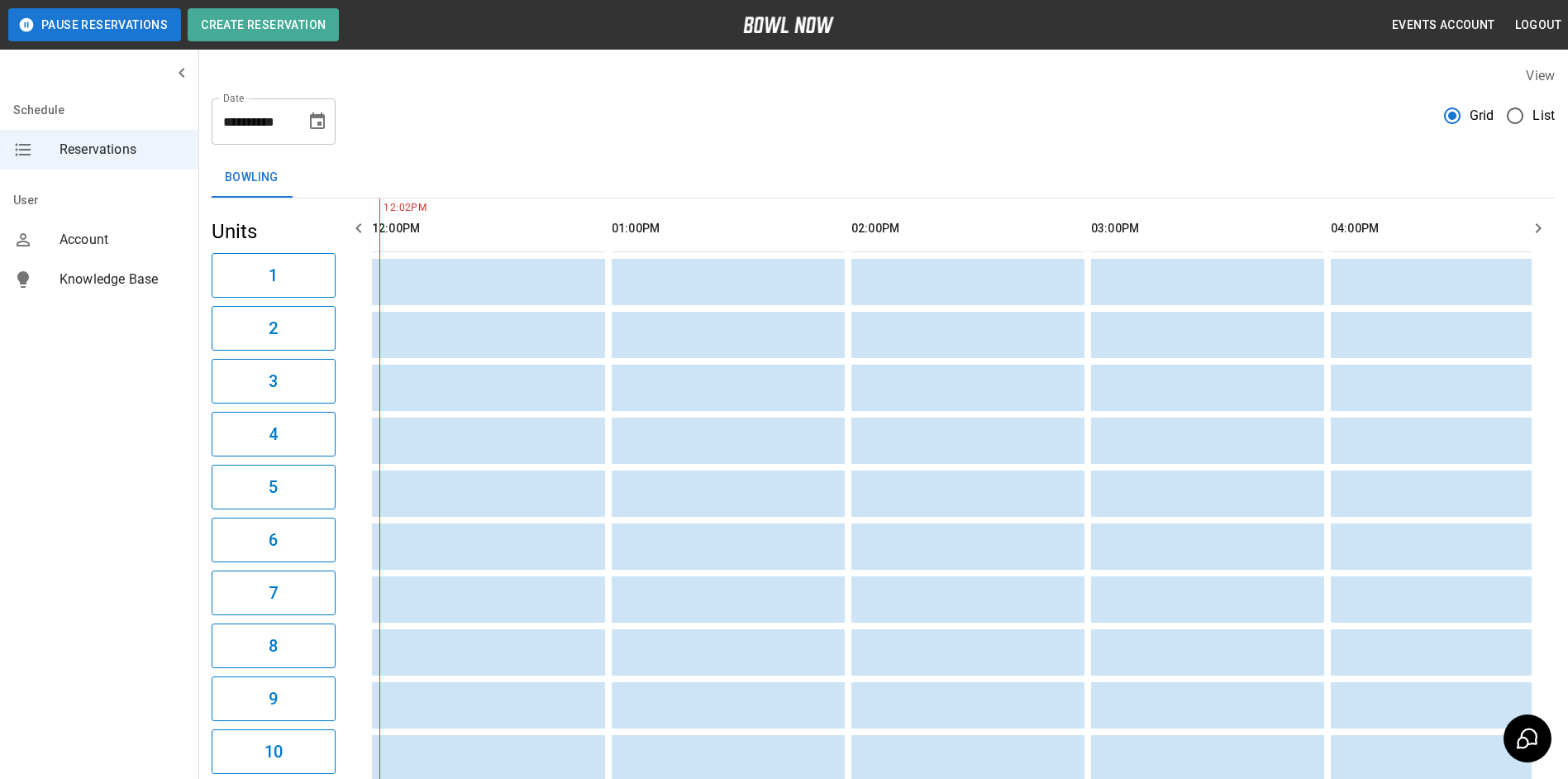
click at [1527, 222] on button "button" at bounding box center [1538, 227] width 33 height 33
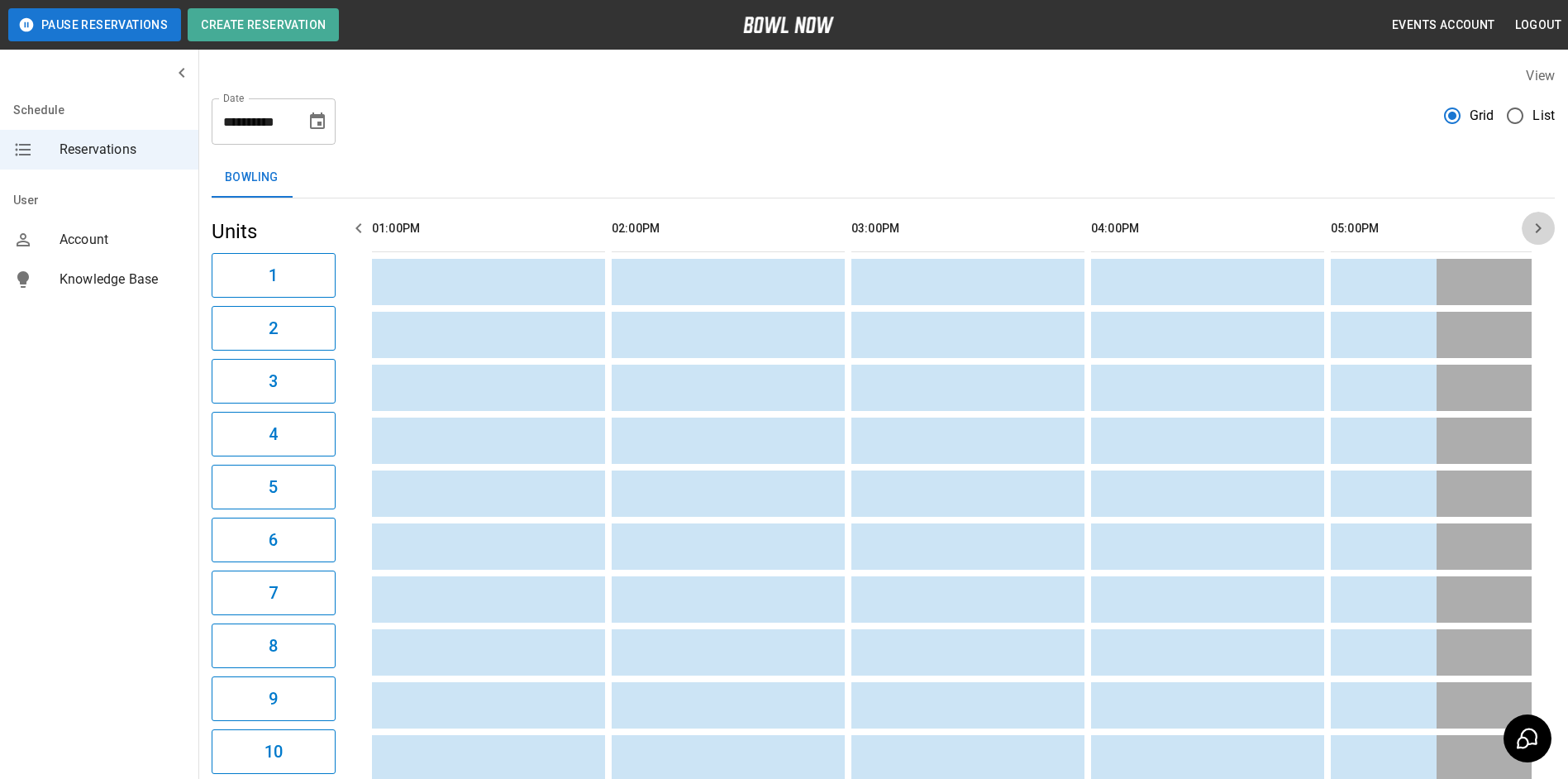
click at [1526, 222] on button "button" at bounding box center [1538, 227] width 33 height 33
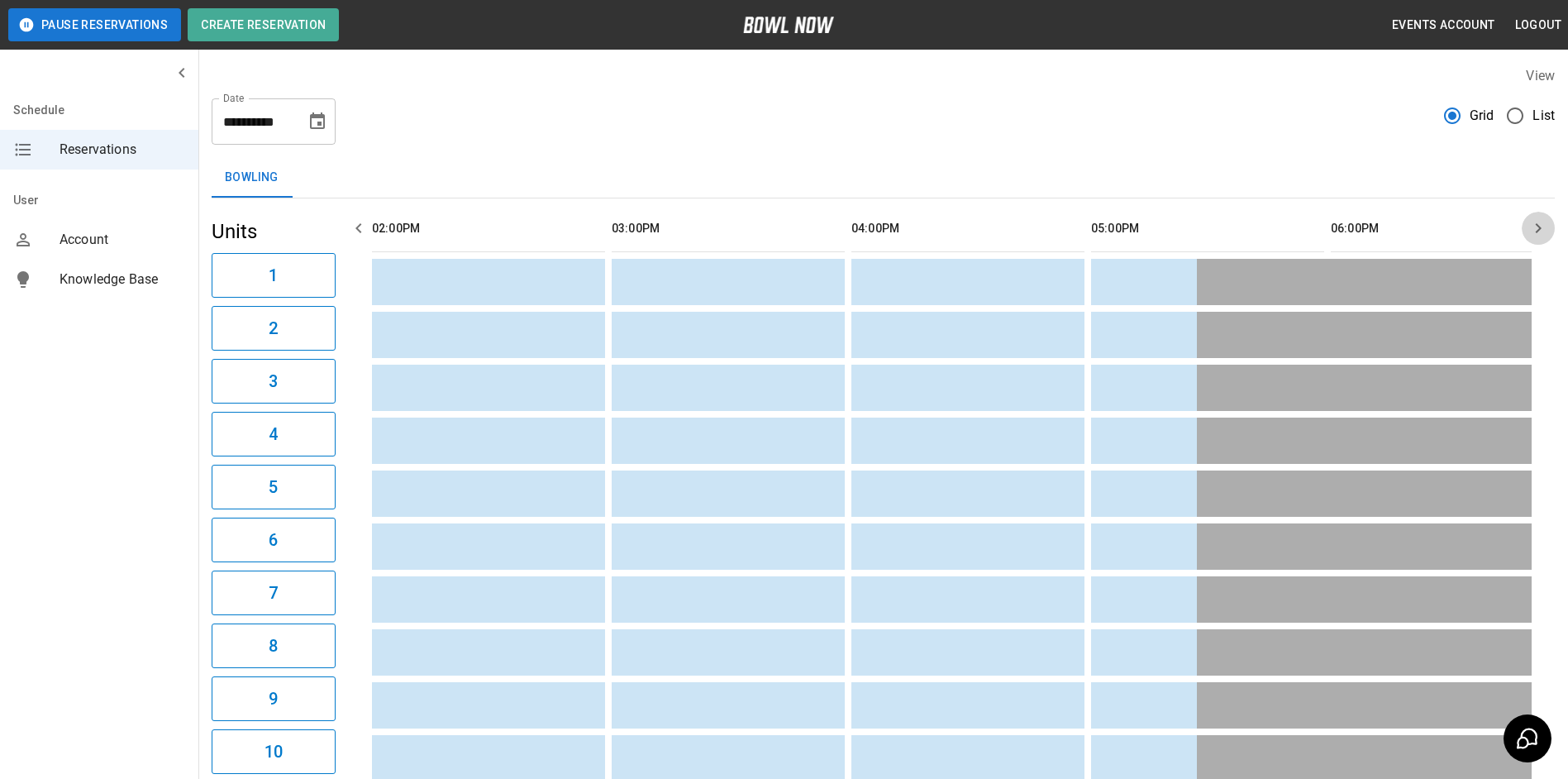
click at [1526, 222] on button "button" at bounding box center [1538, 227] width 33 height 33
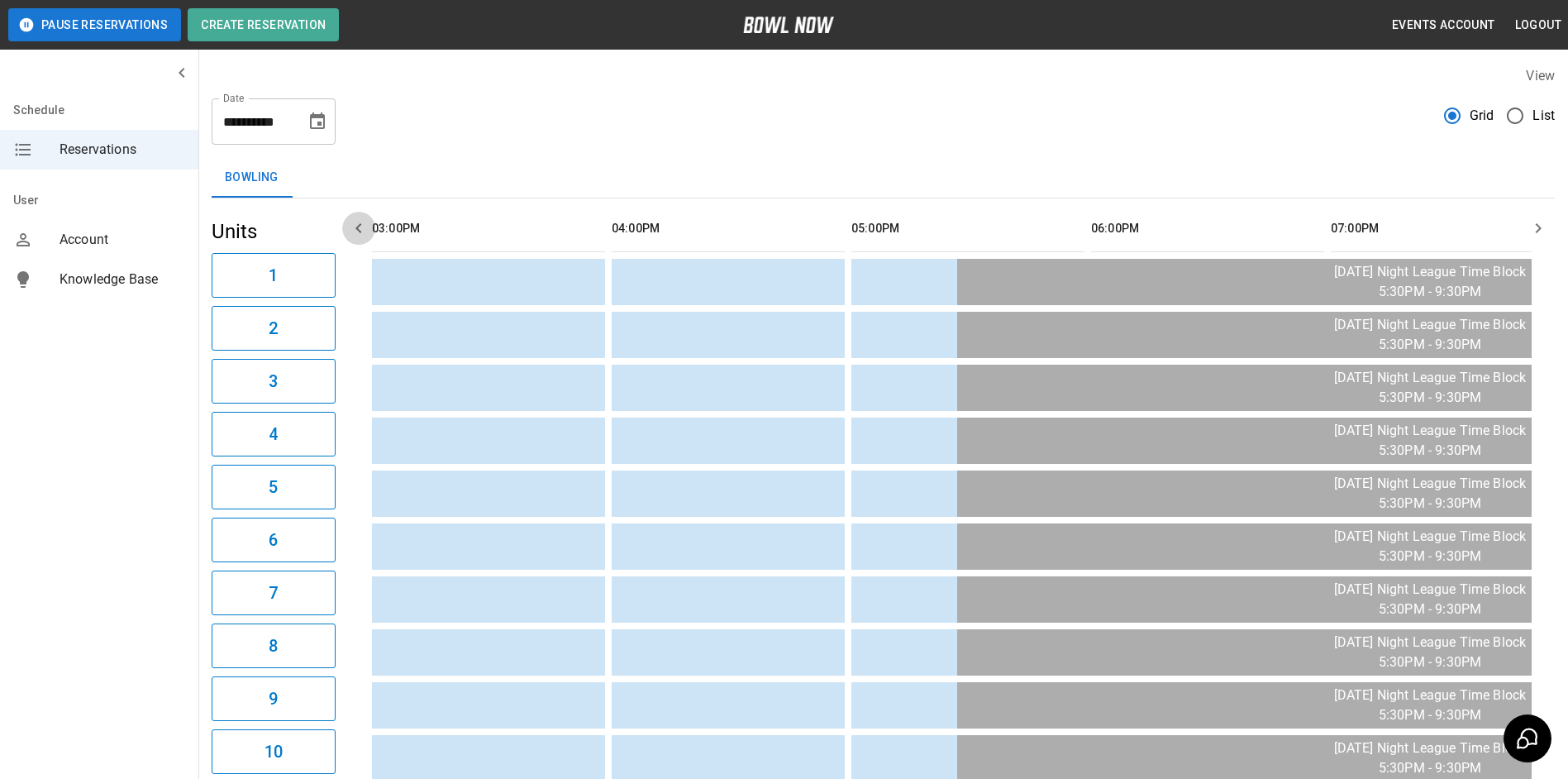
click at [352, 233] on icon "button" at bounding box center [358, 228] width 20 height 20
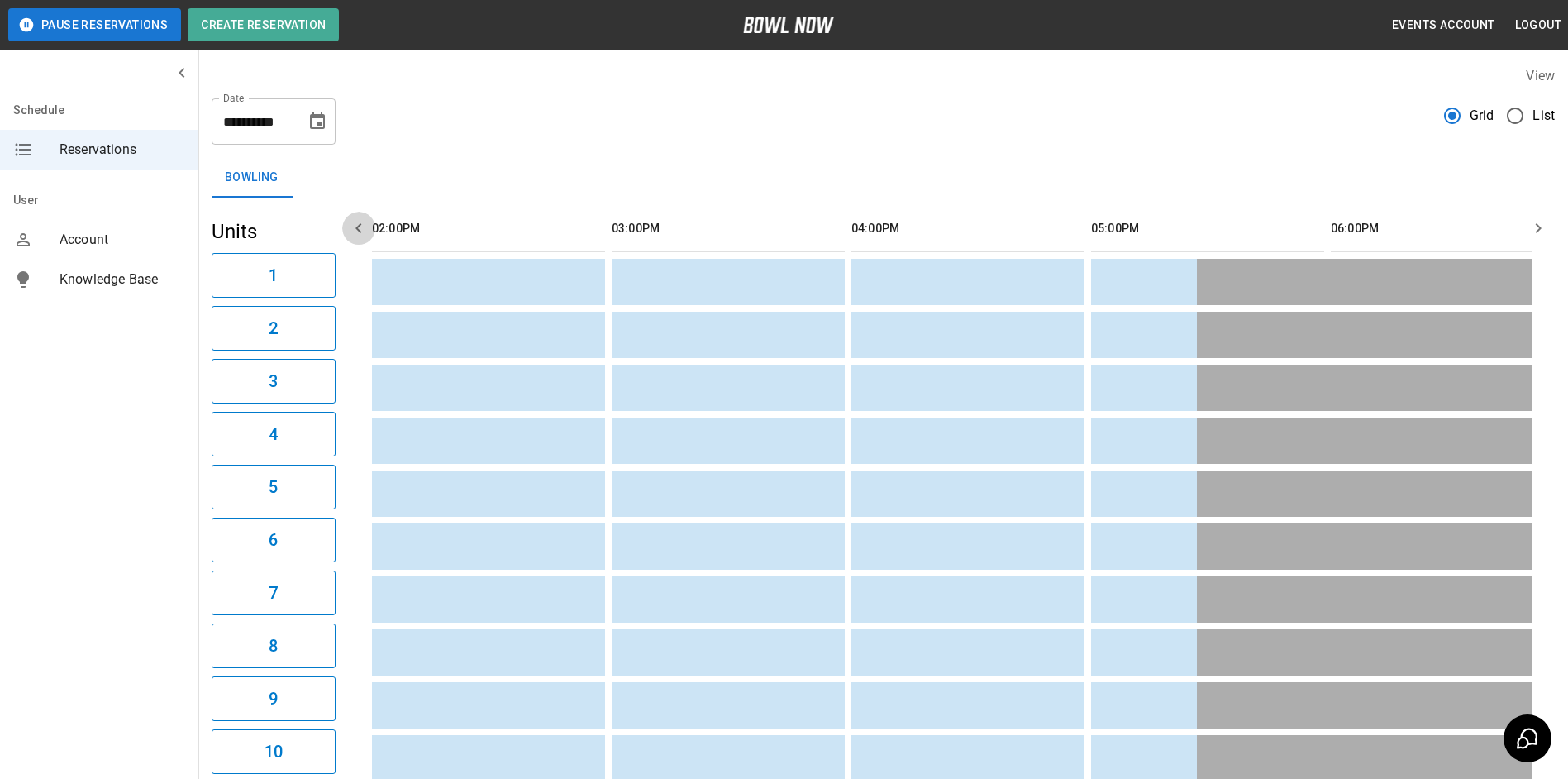
click at [352, 233] on icon "button" at bounding box center [358, 228] width 20 height 20
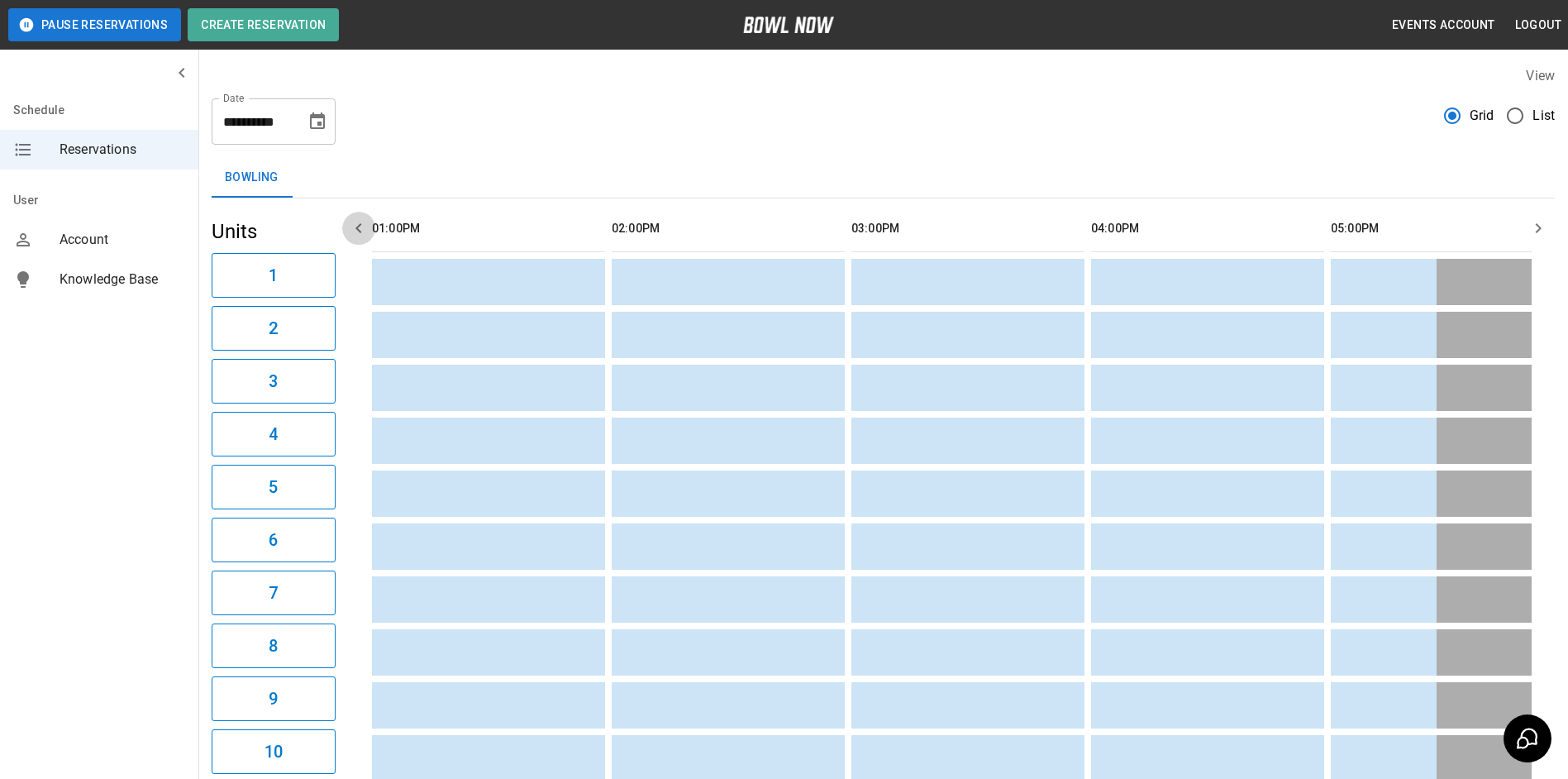
click at [352, 234] on icon "button" at bounding box center [358, 228] width 20 height 20
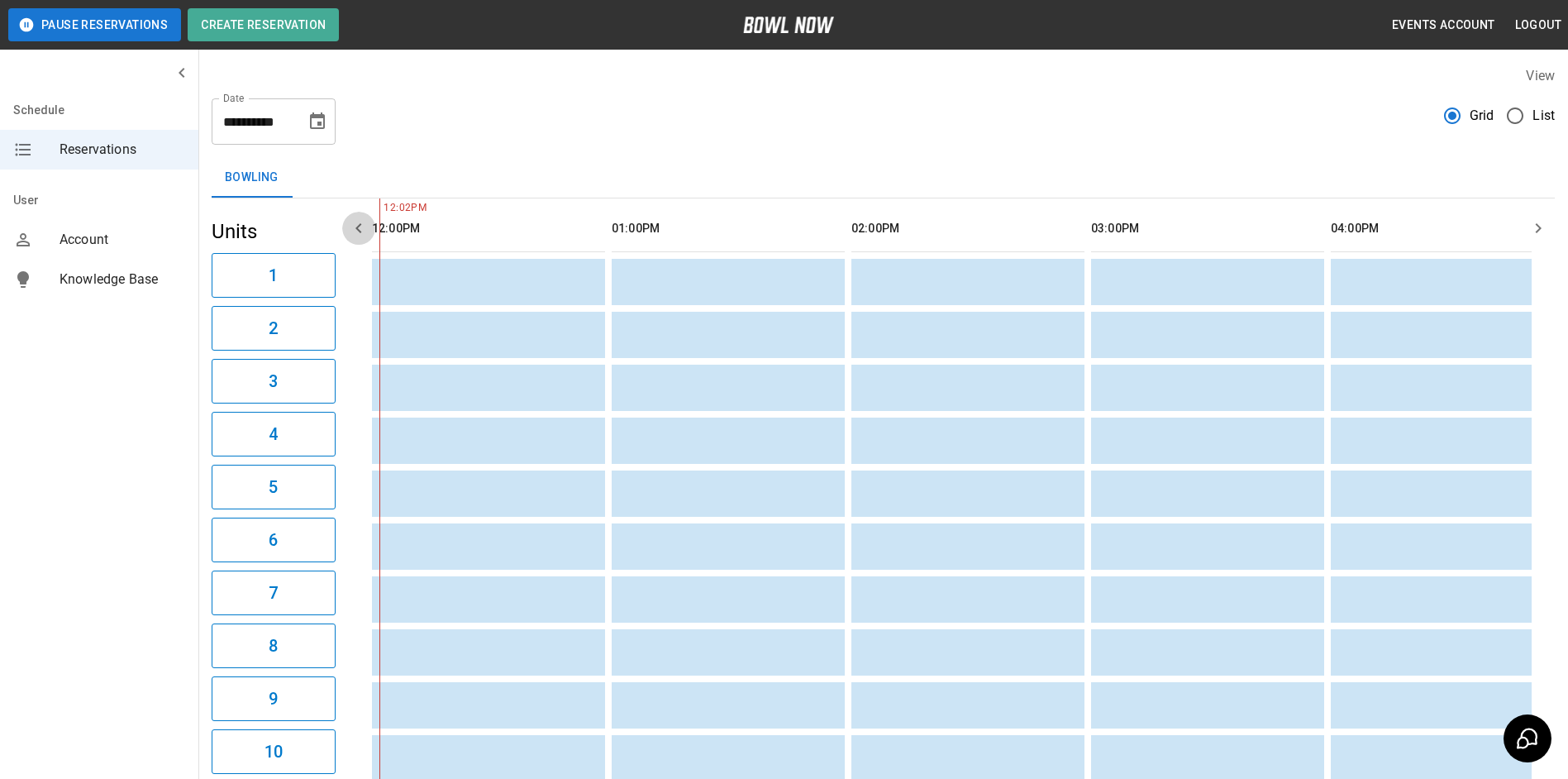
click at [352, 234] on icon "button" at bounding box center [358, 228] width 20 height 20
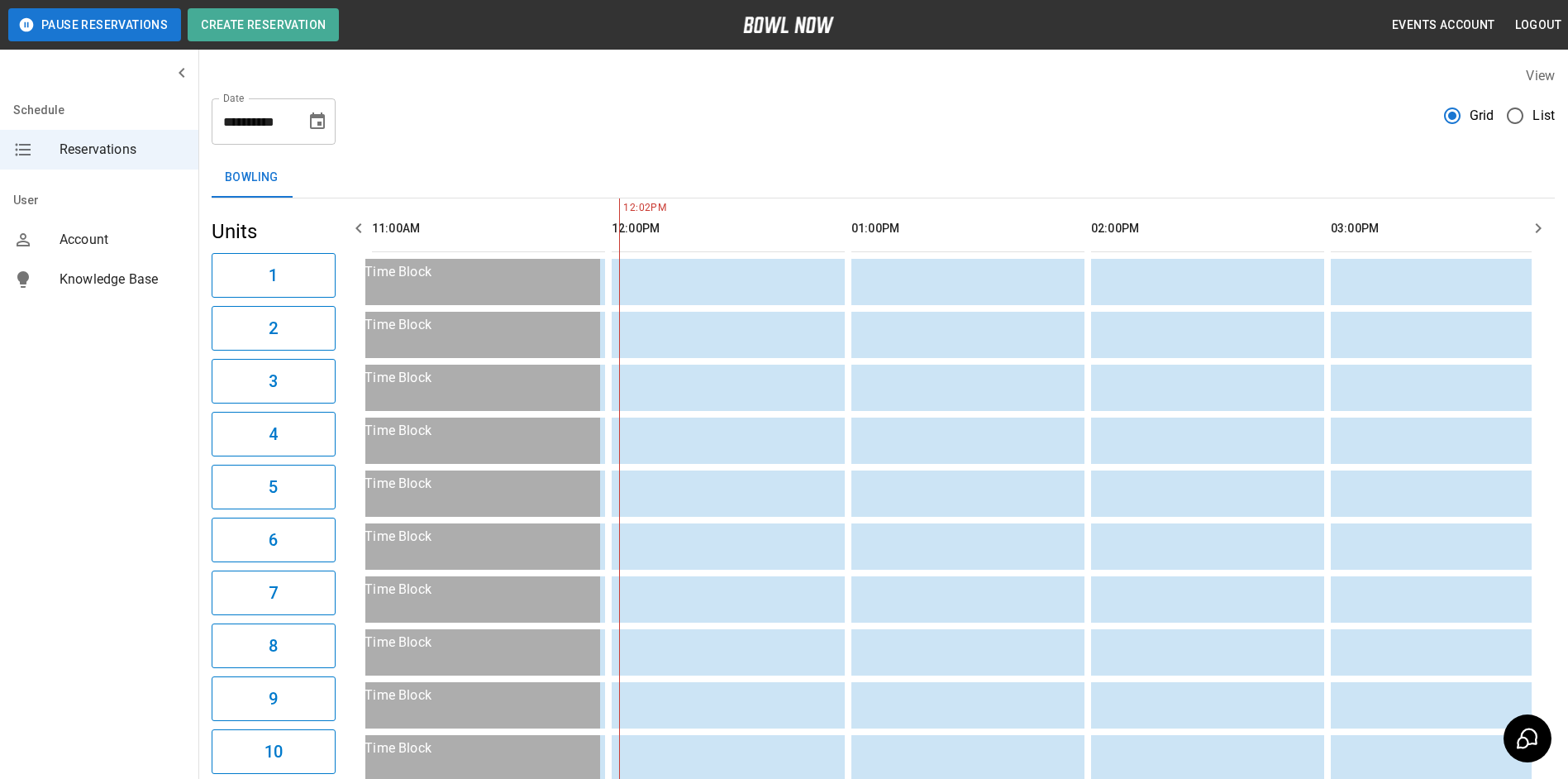
click at [1542, 217] on button "button" at bounding box center [1538, 227] width 33 height 33
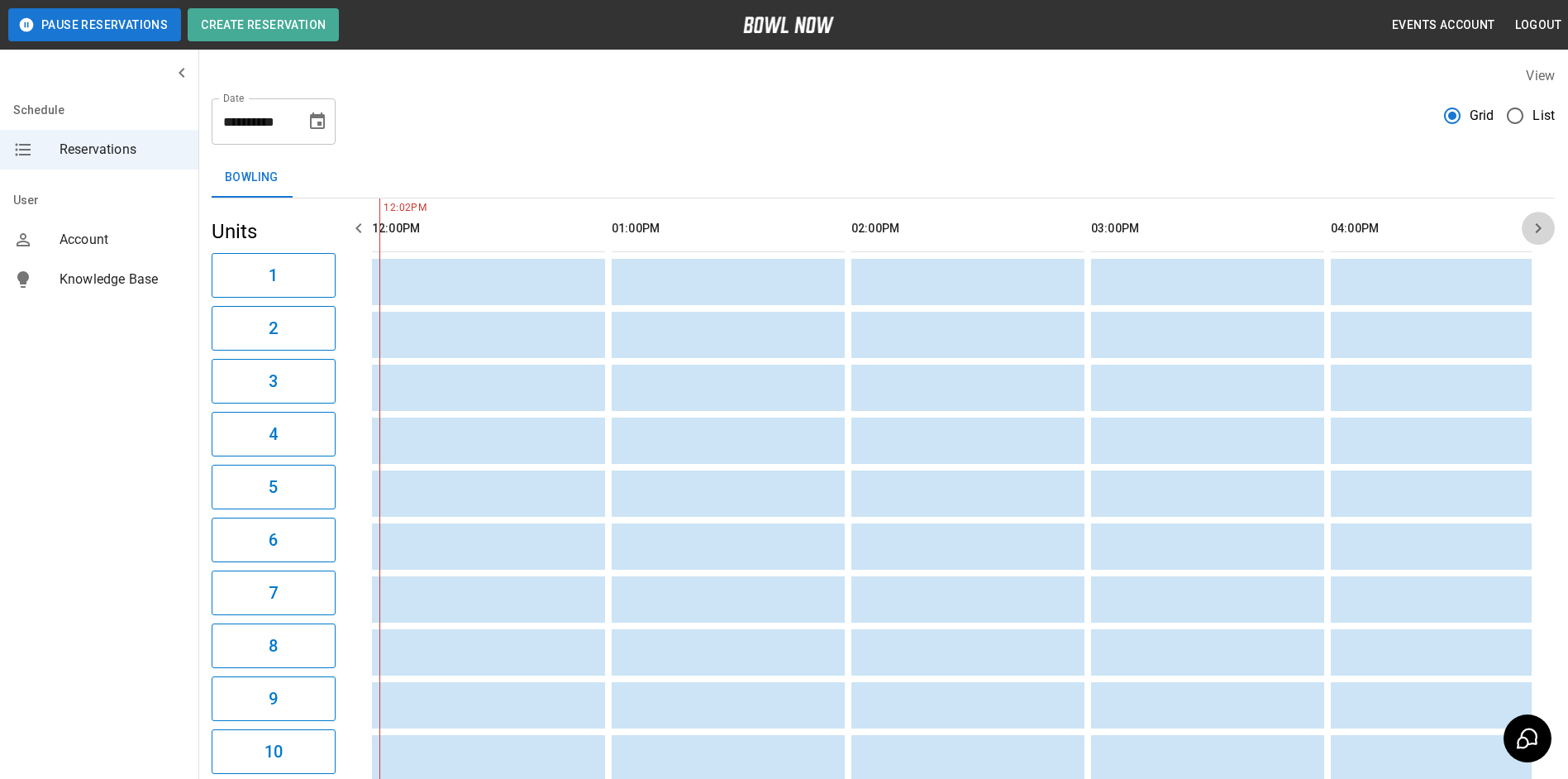
click at [1541, 217] on button "button" at bounding box center [1538, 227] width 33 height 33
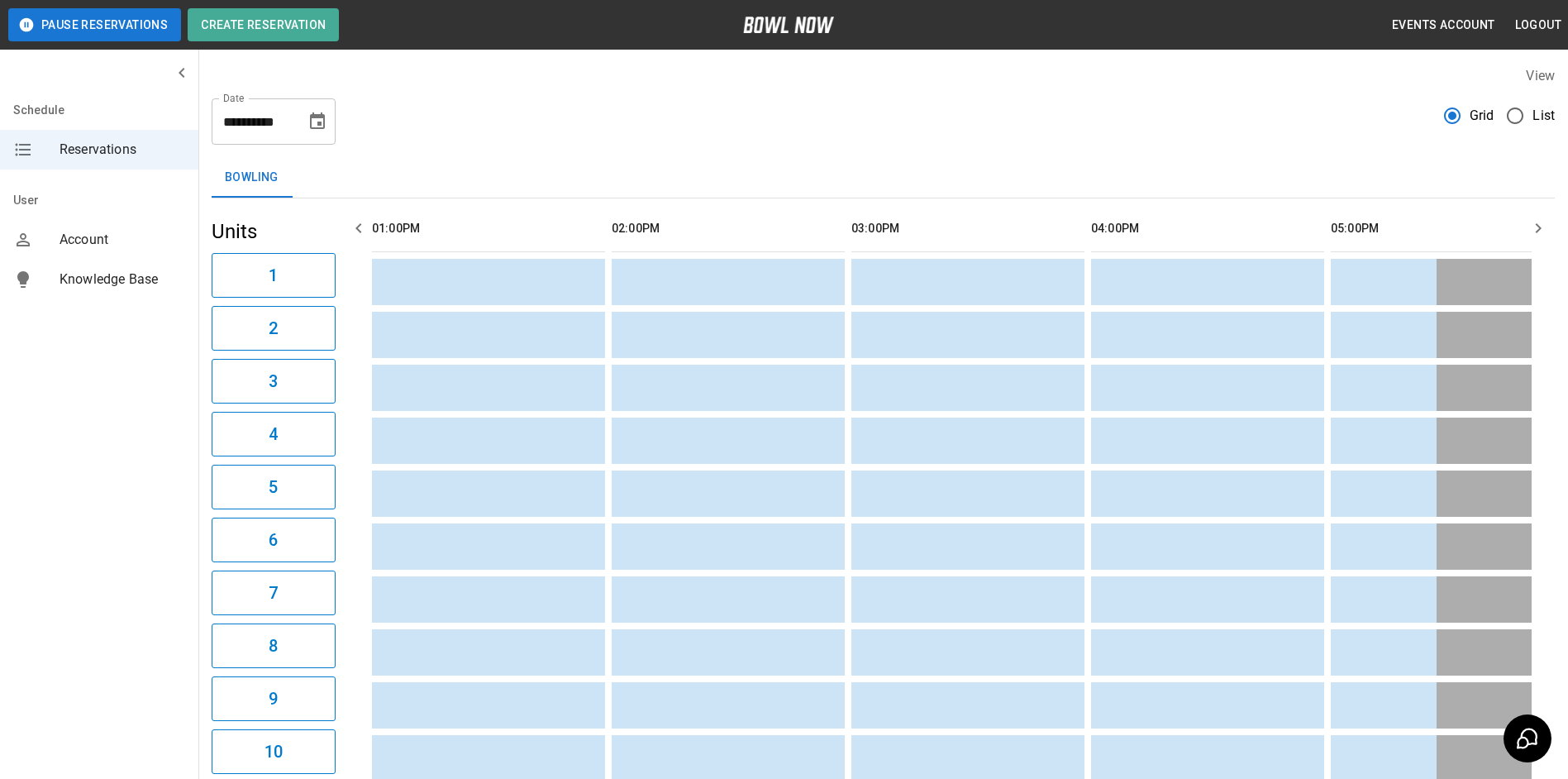
click at [358, 235] on icon "button" at bounding box center [358, 228] width 20 height 20
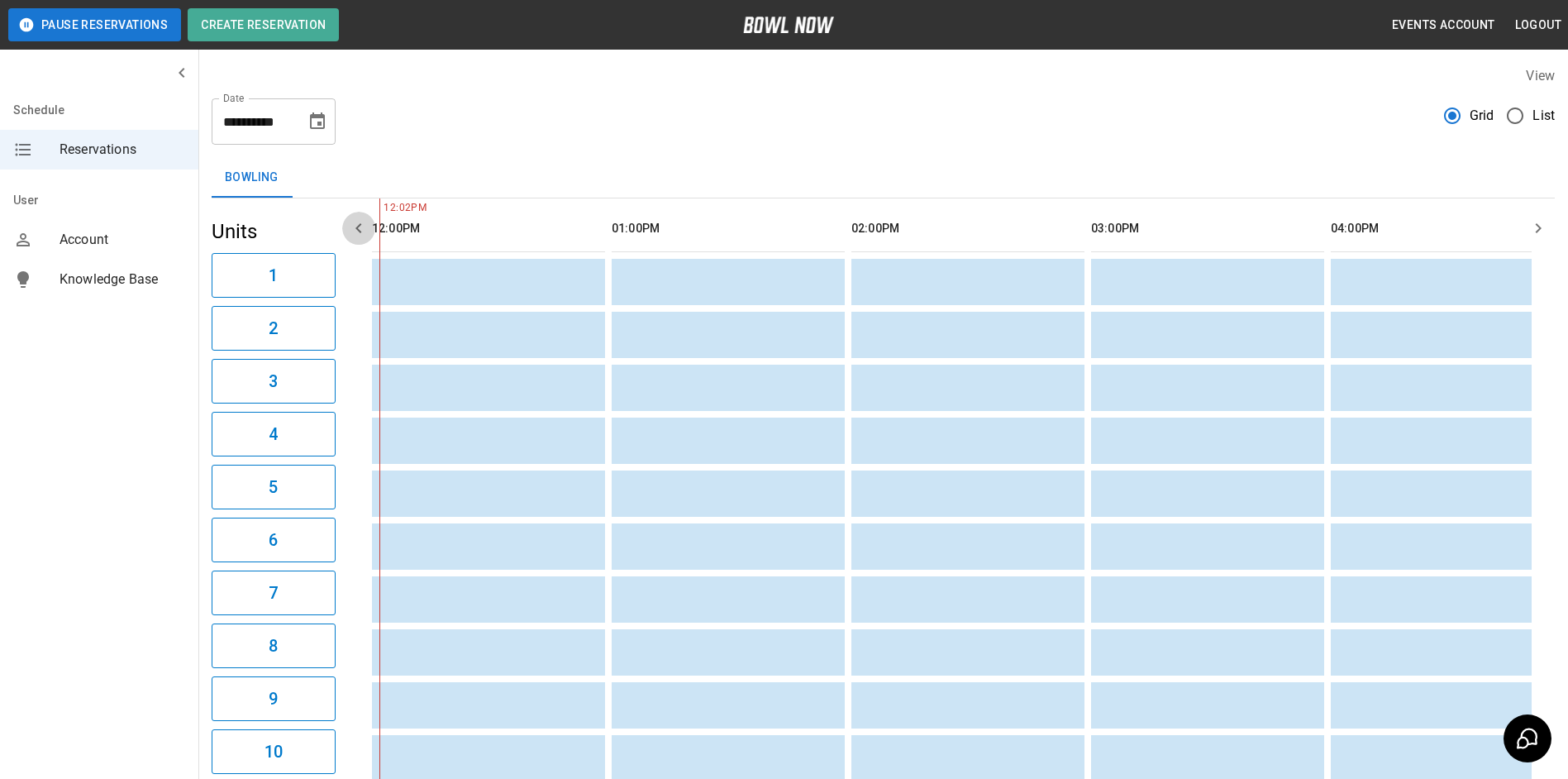
click at [358, 235] on icon "button" at bounding box center [358, 228] width 20 height 20
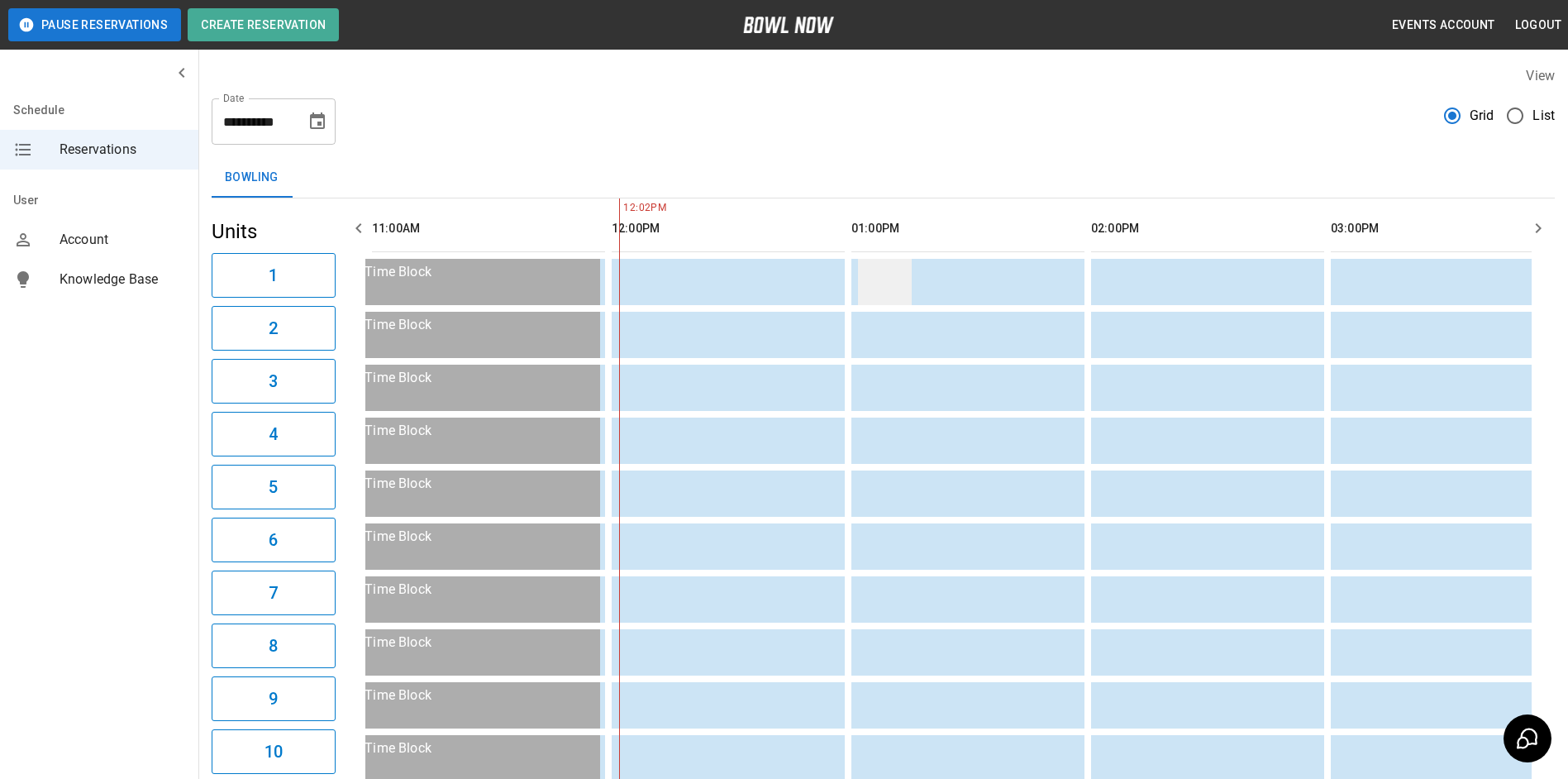
click at [862, 288] on td "sticky table" at bounding box center [885, 282] width 53 height 46
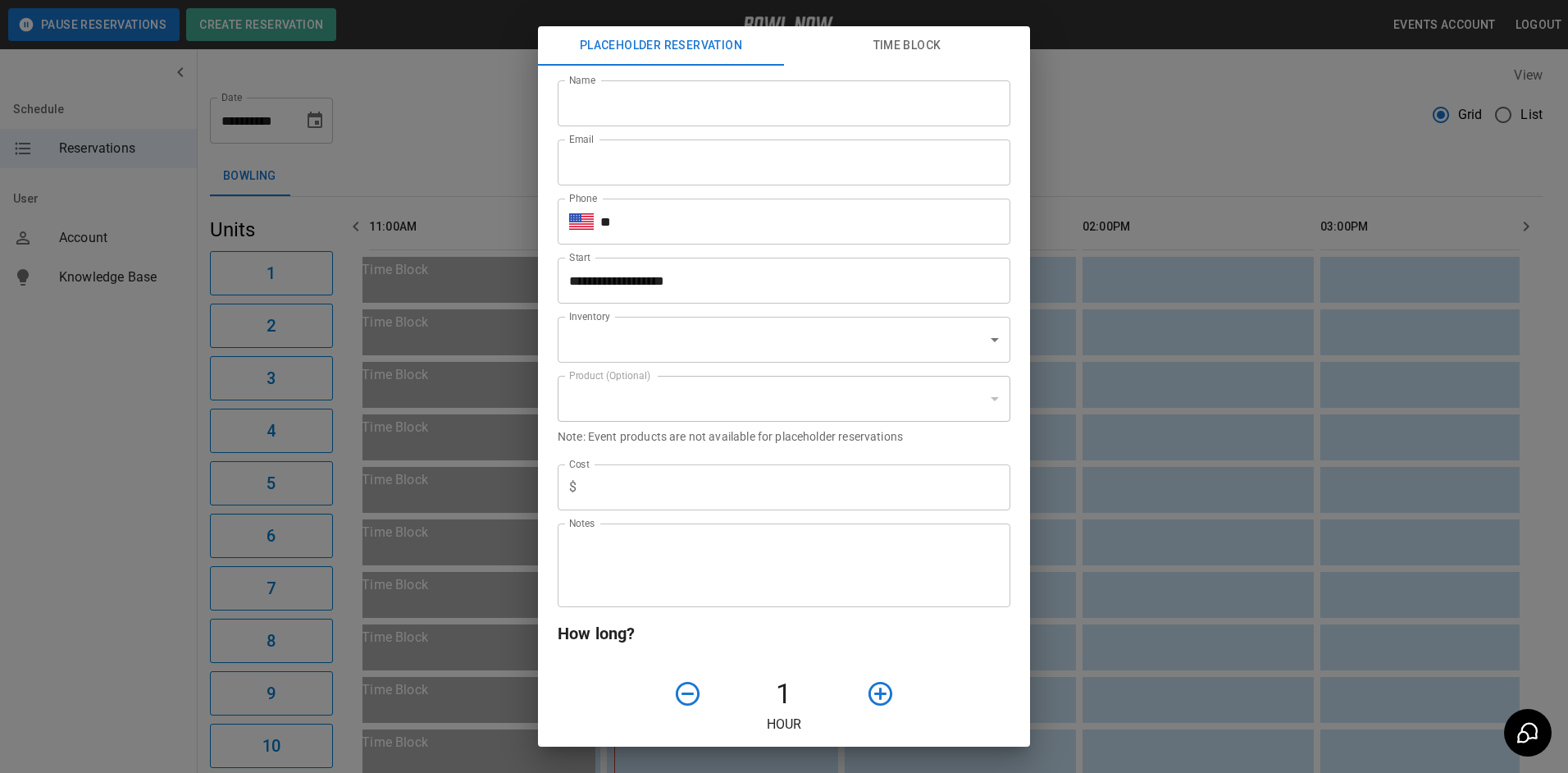
type input "**********"
click at [738, 117] on input "Name" at bounding box center [784, 103] width 453 height 46
type input "*"
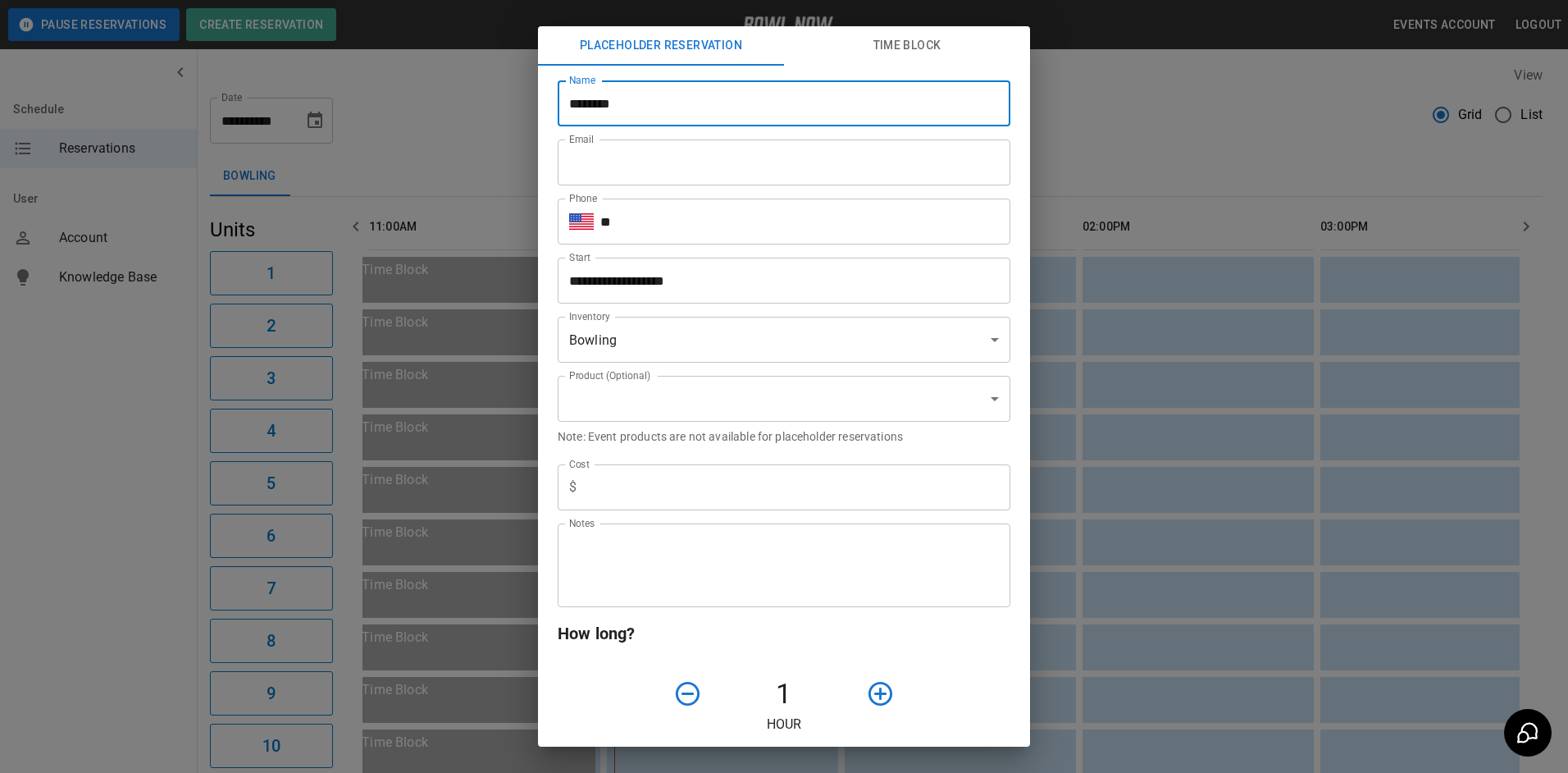
type input "**********"
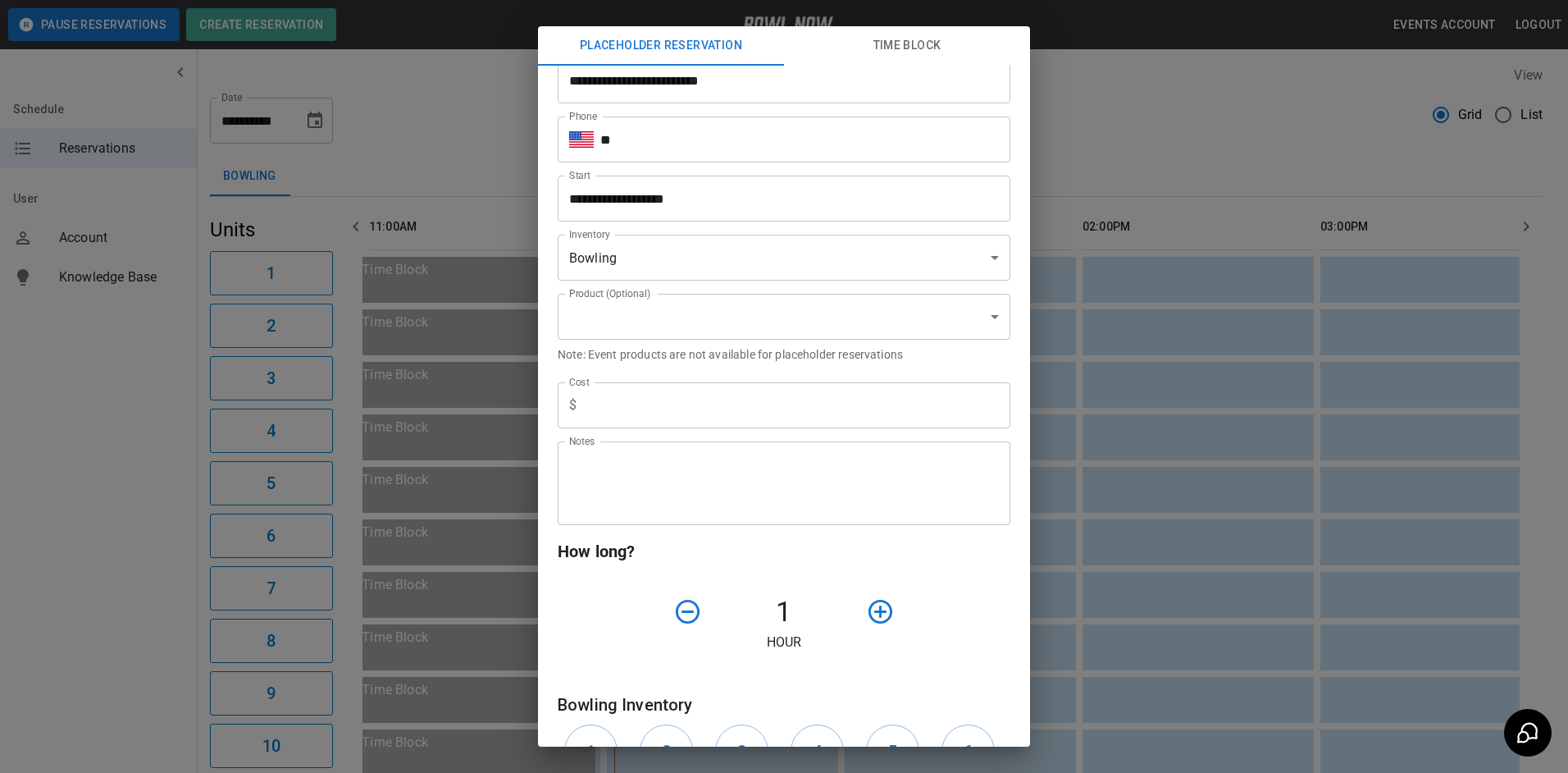
type input "**********"
click at [683, 130] on input "**" at bounding box center [806, 140] width 410 height 46
type input "**********"
type input "*"
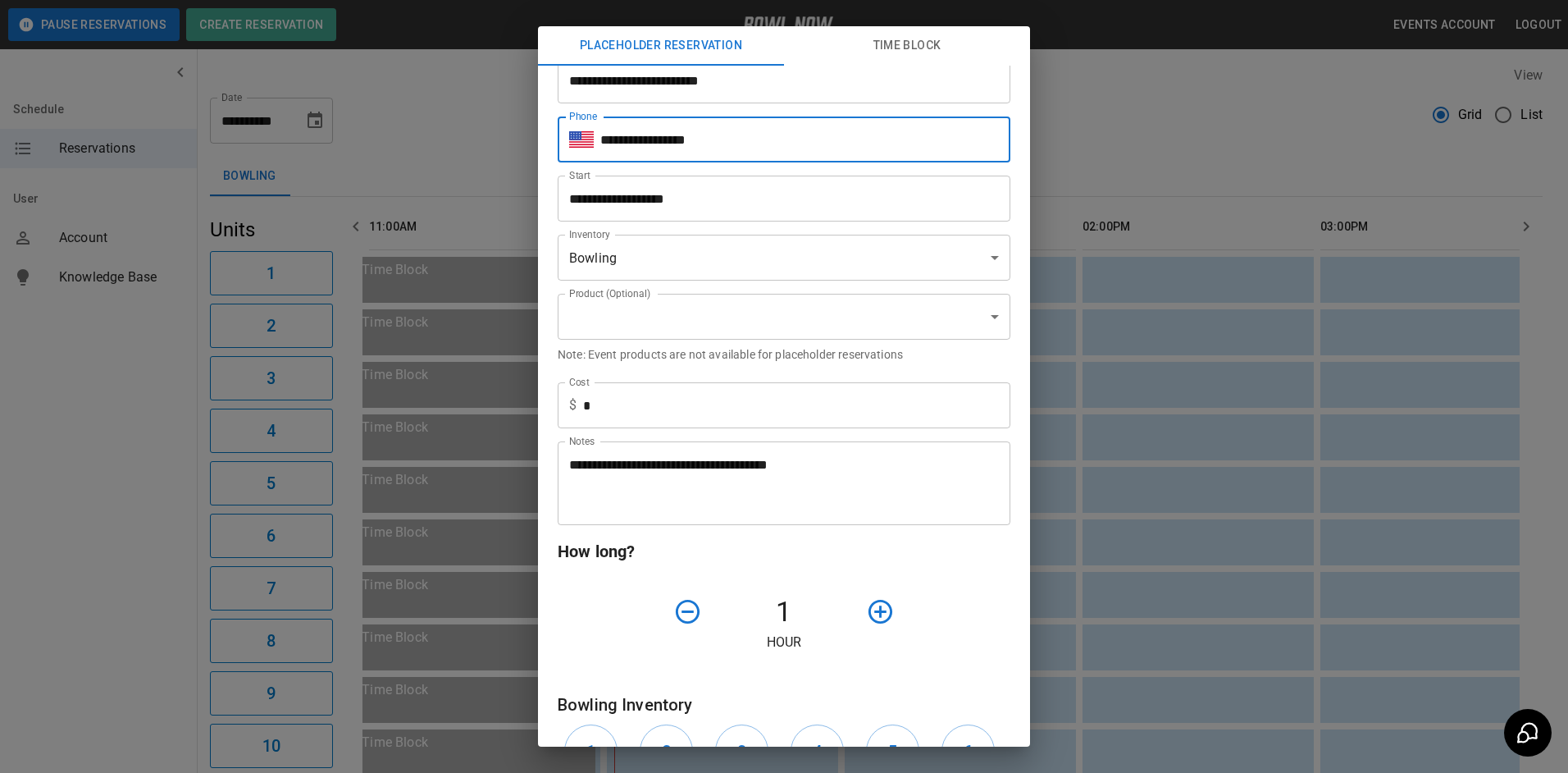
click at [872, 475] on textarea "**********" at bounding box center [778, 484] width 417 height 57
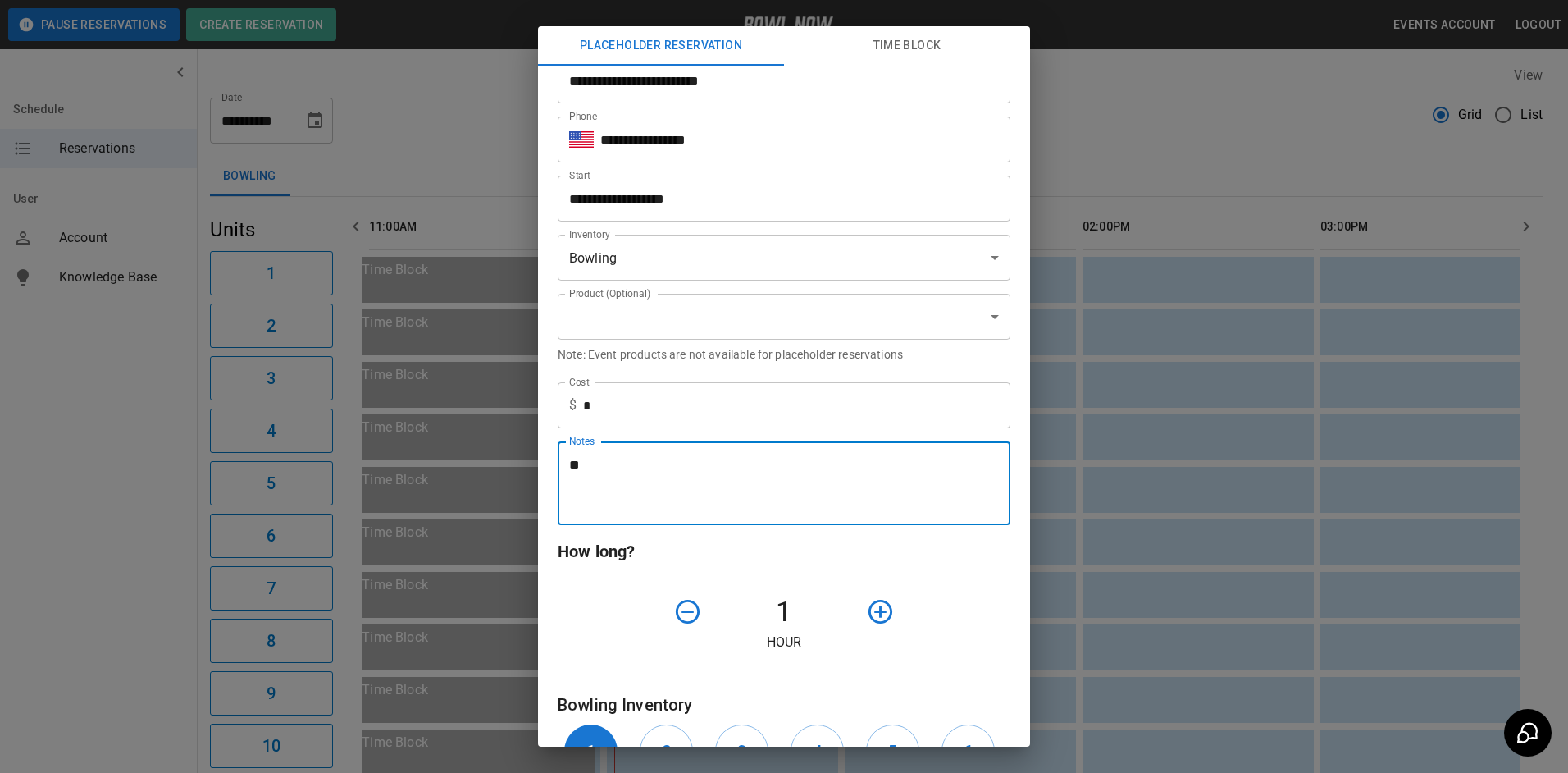
type textarea "*"
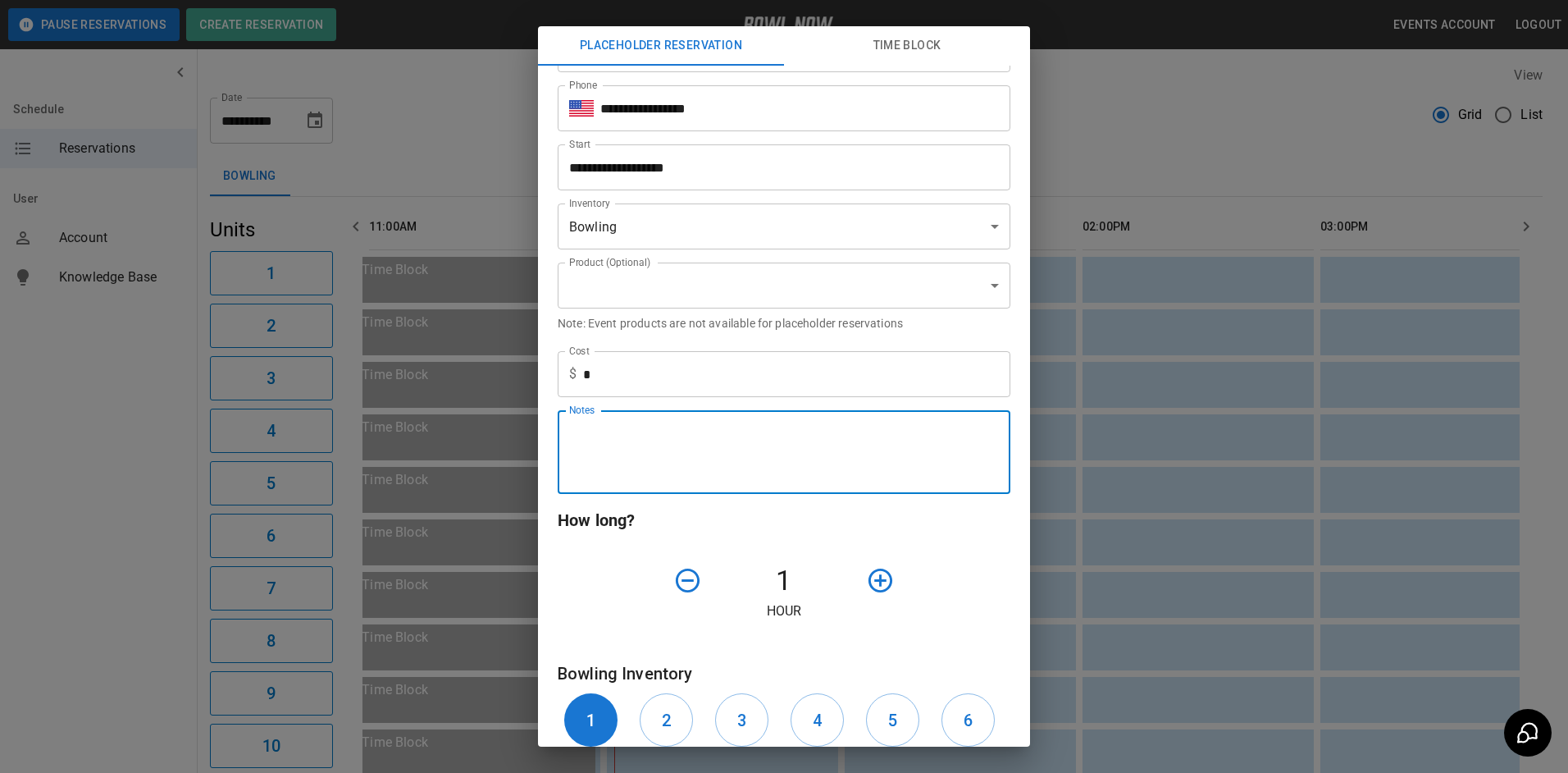
scroll to position [164, 0]
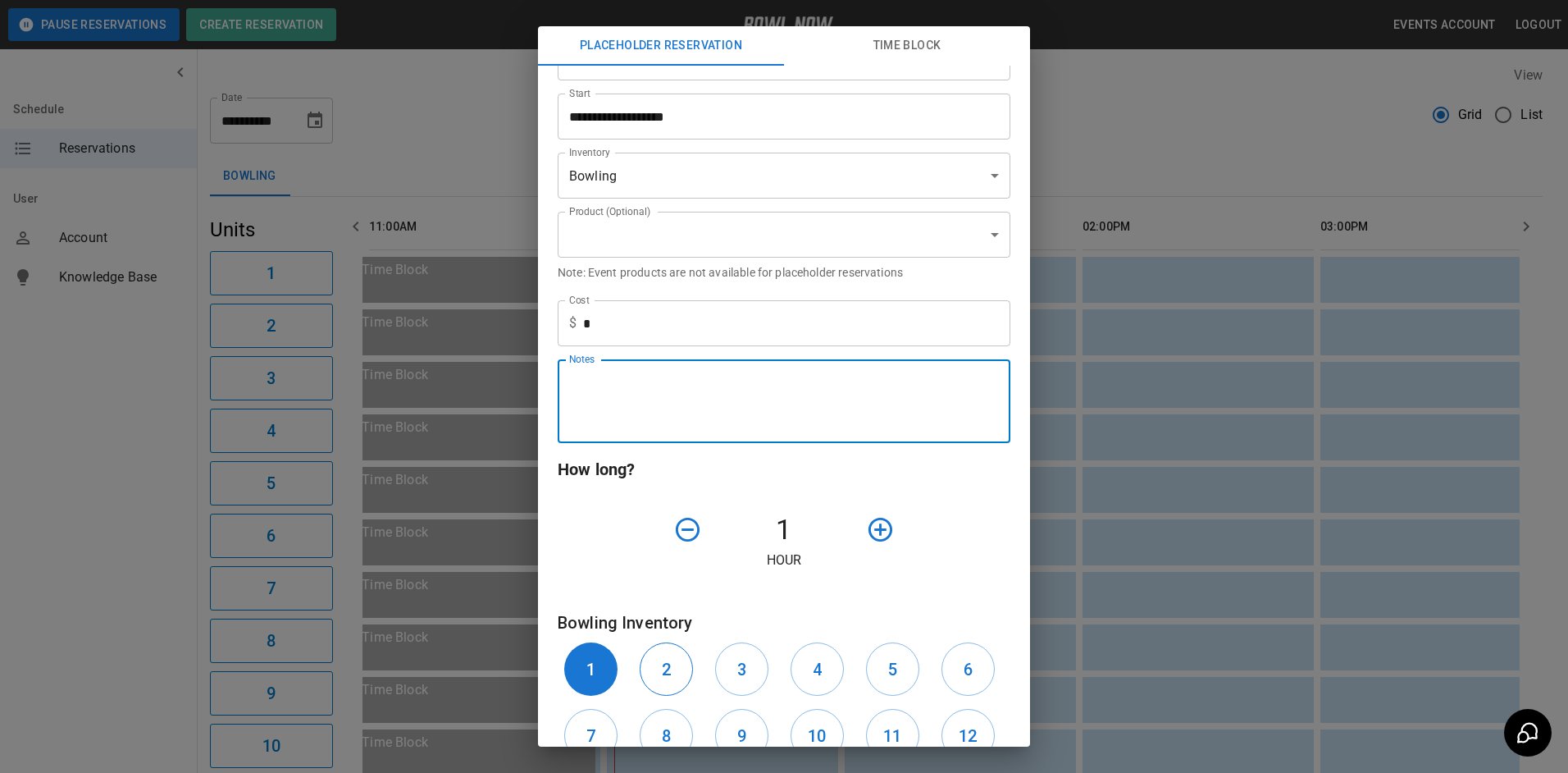
click at [679, 677] on button "2" at bounding box center [666, 669] width 53 height 53
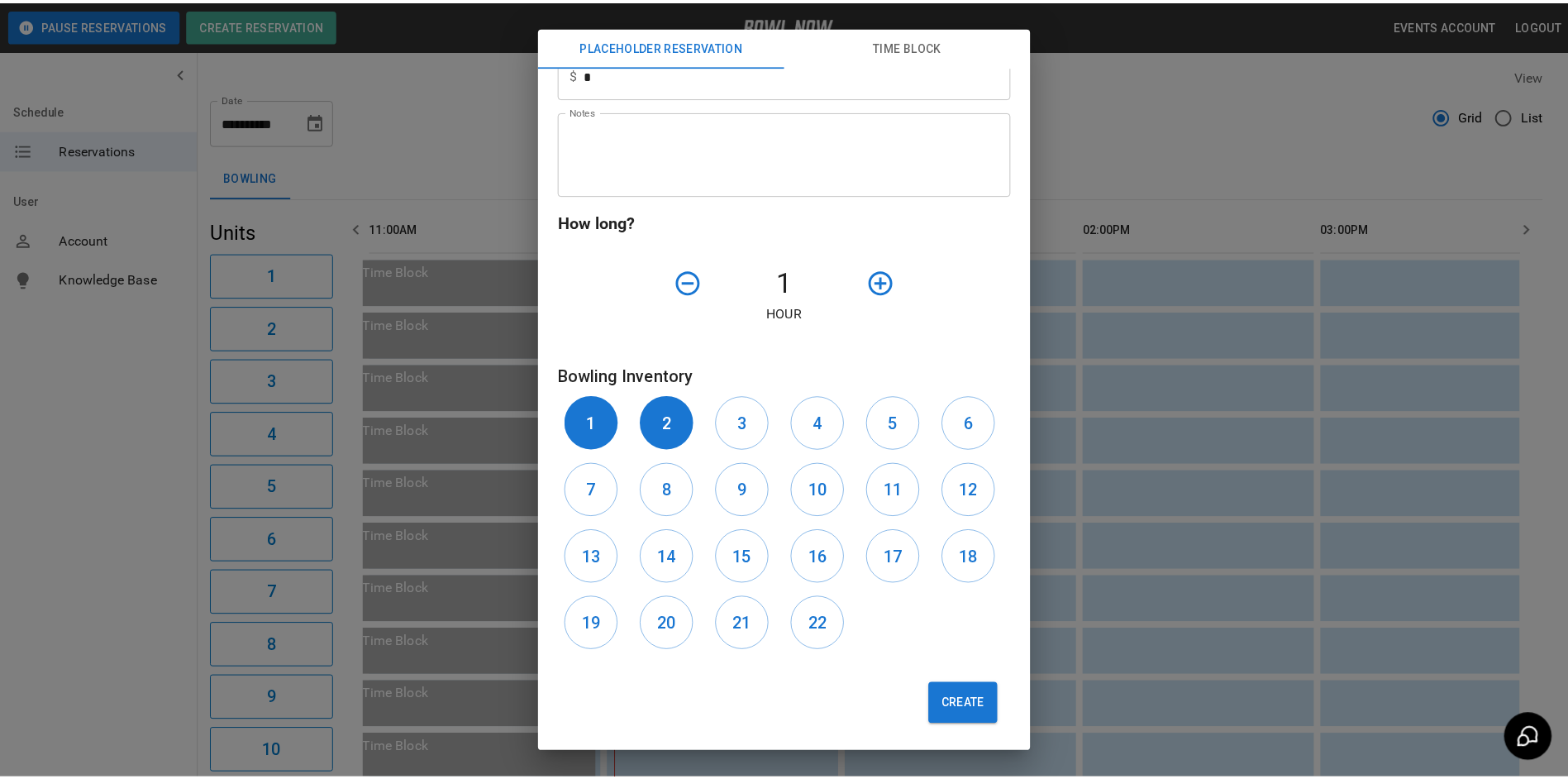
scroll to position [421, 0]
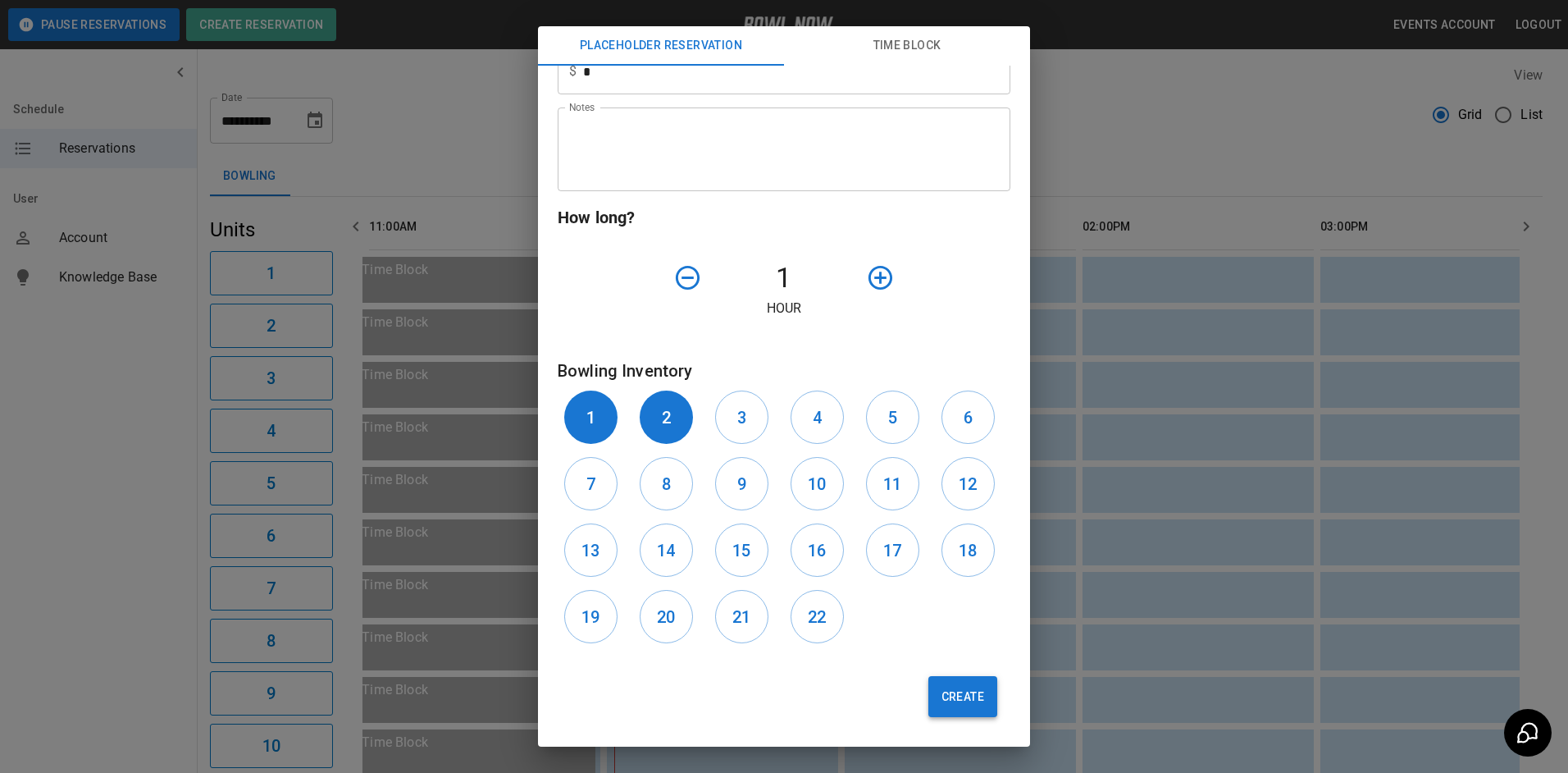
click at [929, 692] on button "Create" at bounding box center [963, 696] width 69 height 41
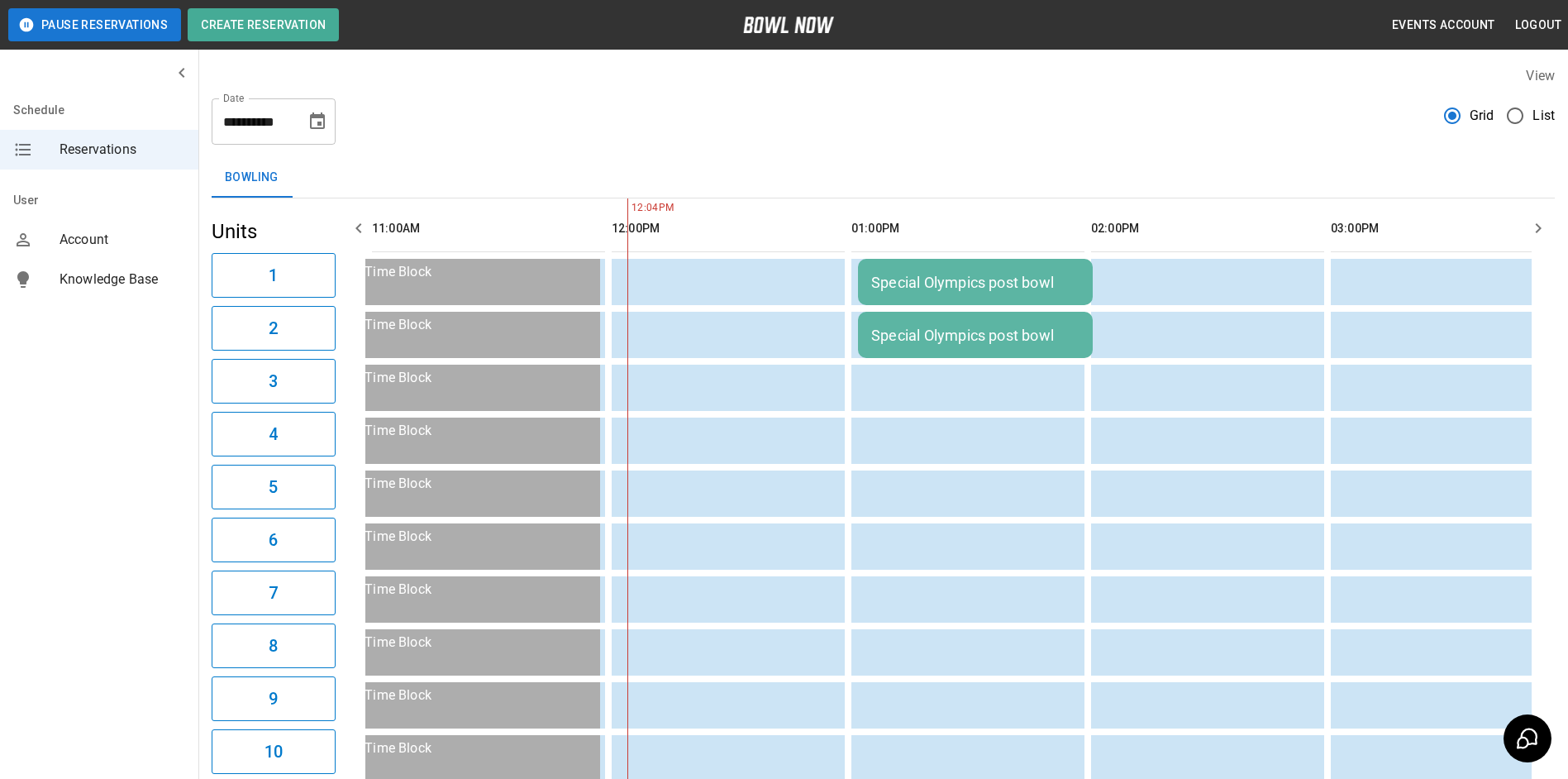
click at [316, 140] on div "**********" at bounding box center [273, 121] width 124 height 46
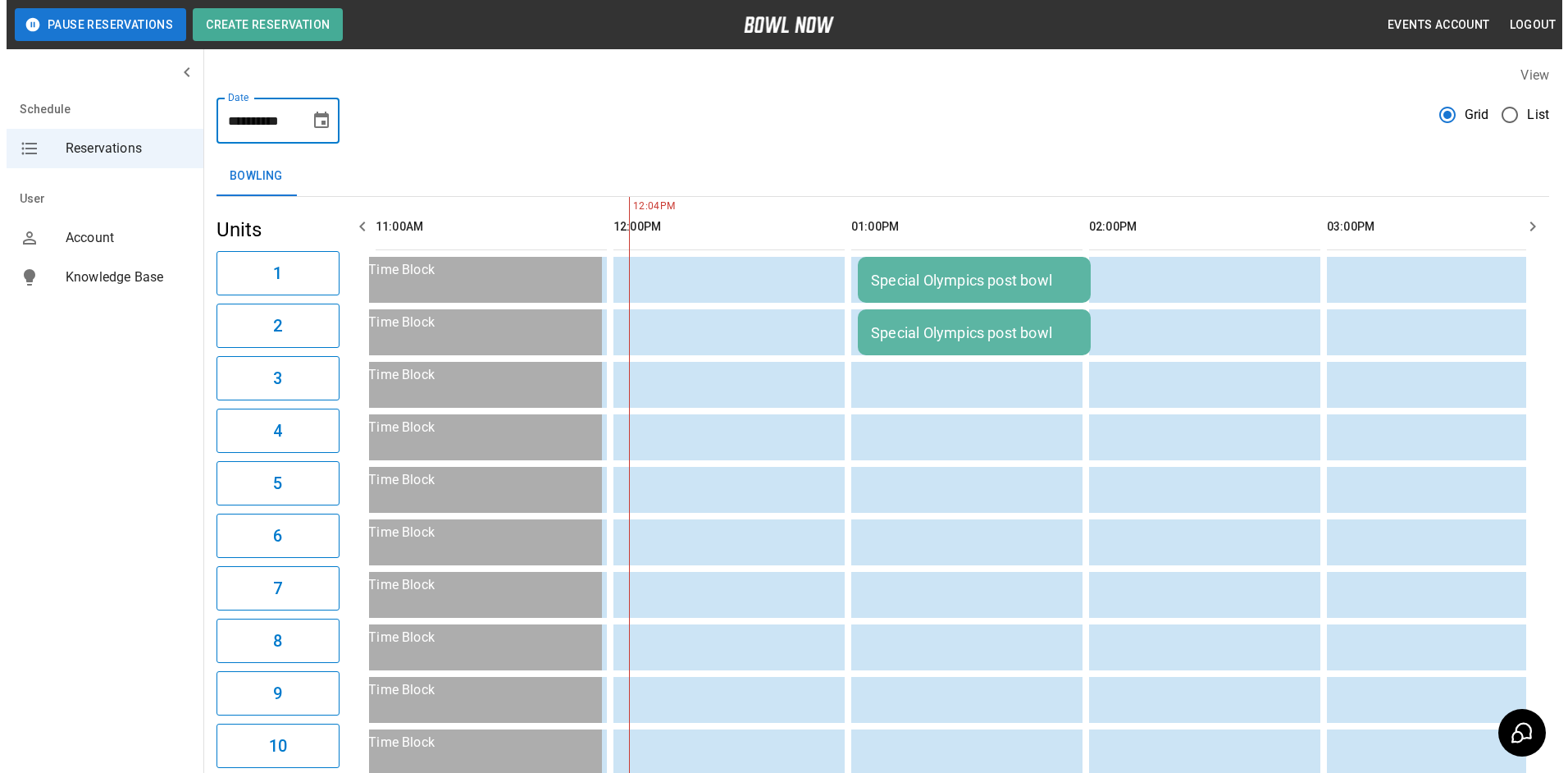
scroll to position [0, 0]
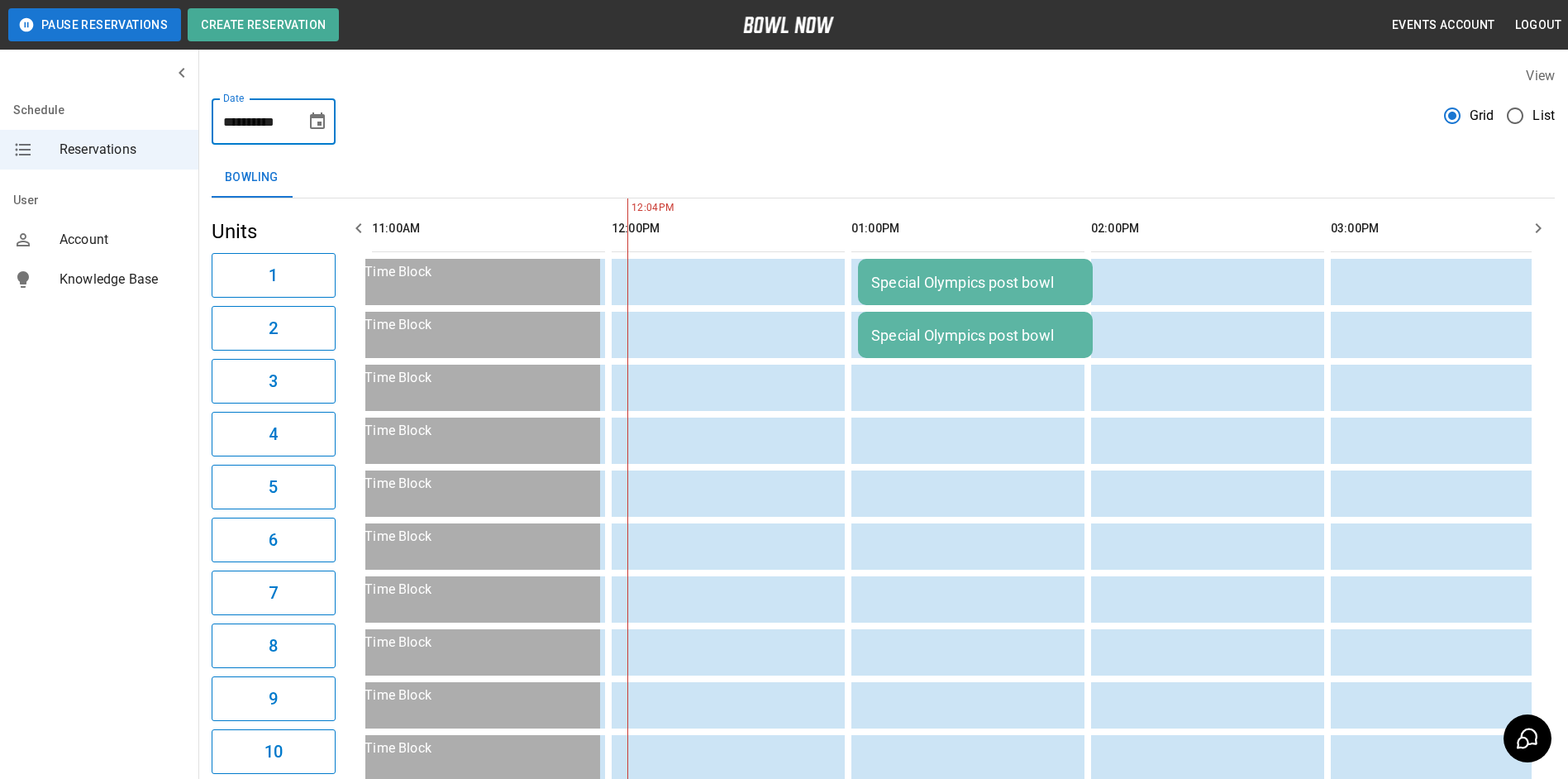
click at [325, 113] on icon "Choose date, selected date is Oct 10, 2025" at bounding box center [317, 121] width 20 height 20
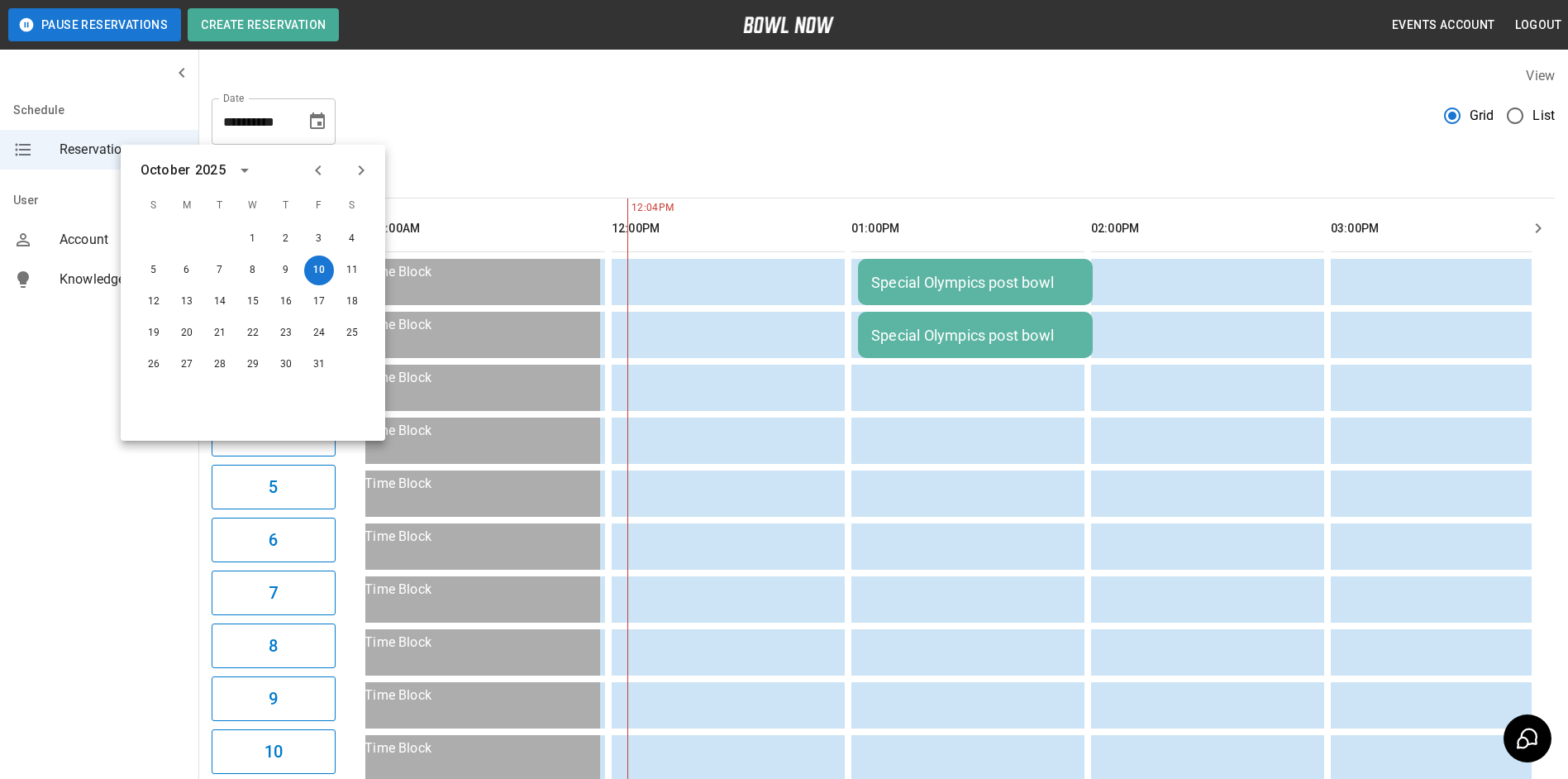
click at [897, 290] on div "Special Olympics post bowl" at bounding box center [975, 282] width 209 height 17
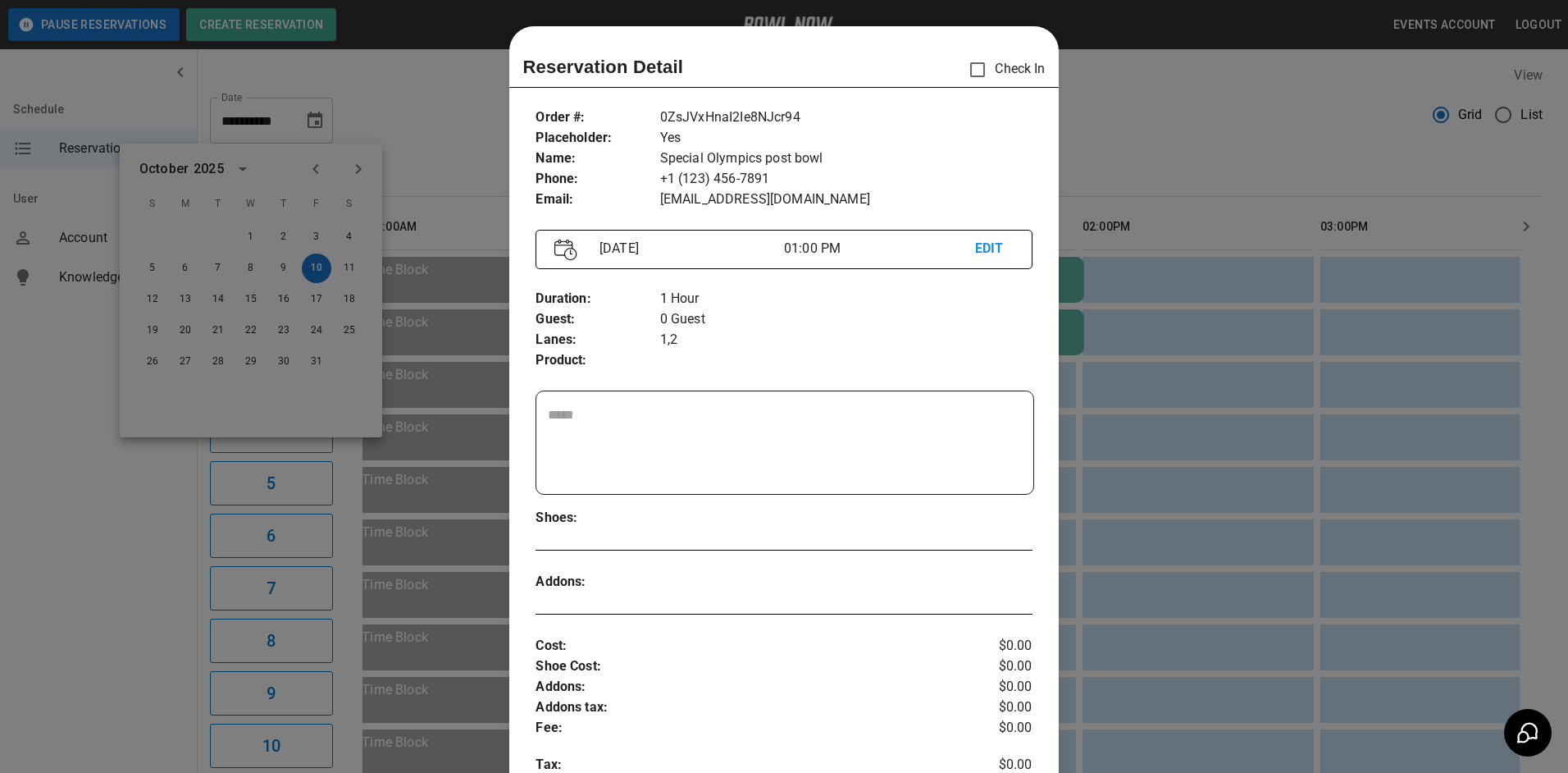
click at [1008, 258] on div "[DATE] 01:00 PM EDIT" at bounding box center [784, 249] width 496 height 40
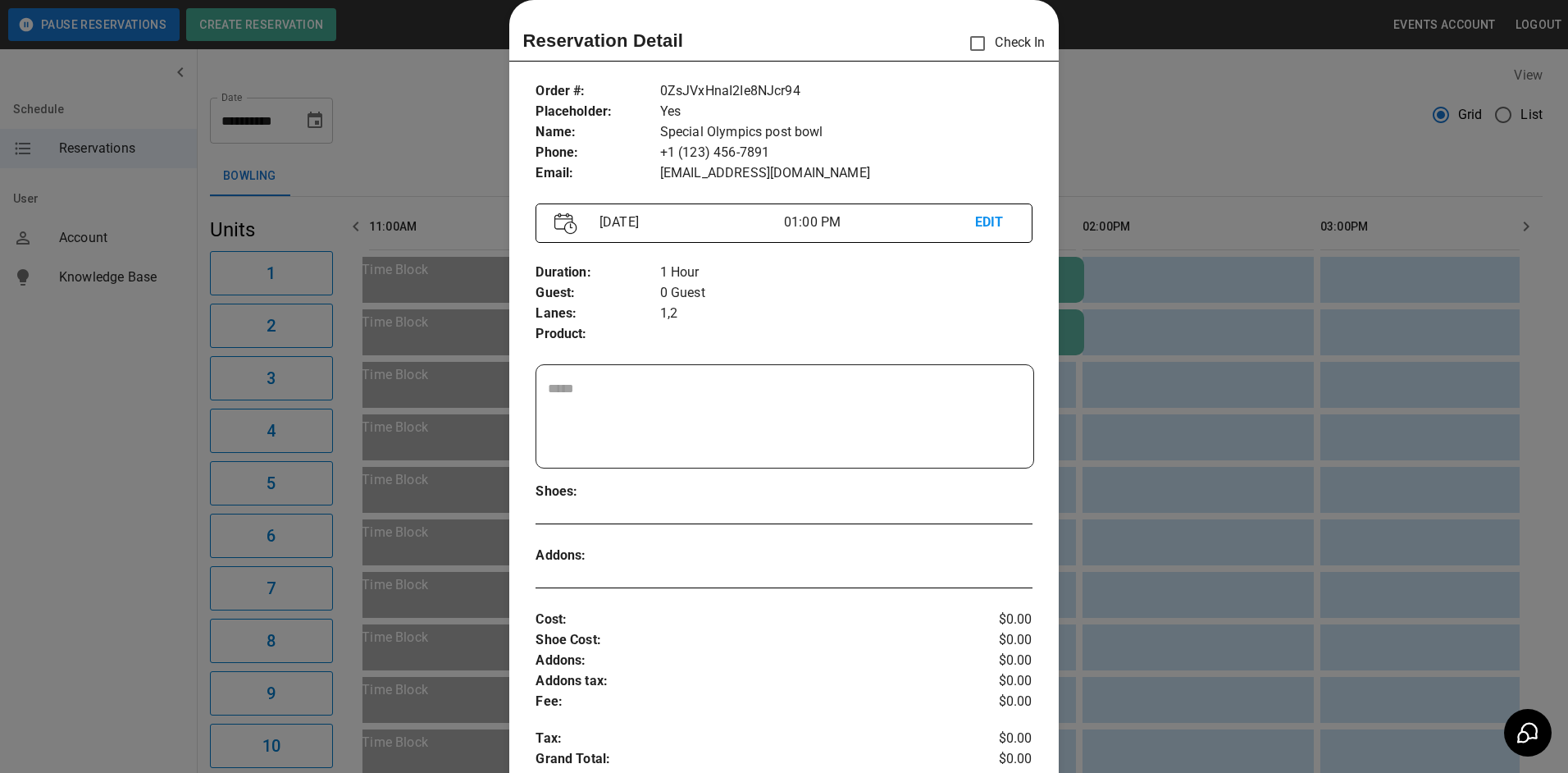
click at [975, 226] on p "EDIT" at bounding box center [995, 222] width 39 height 20
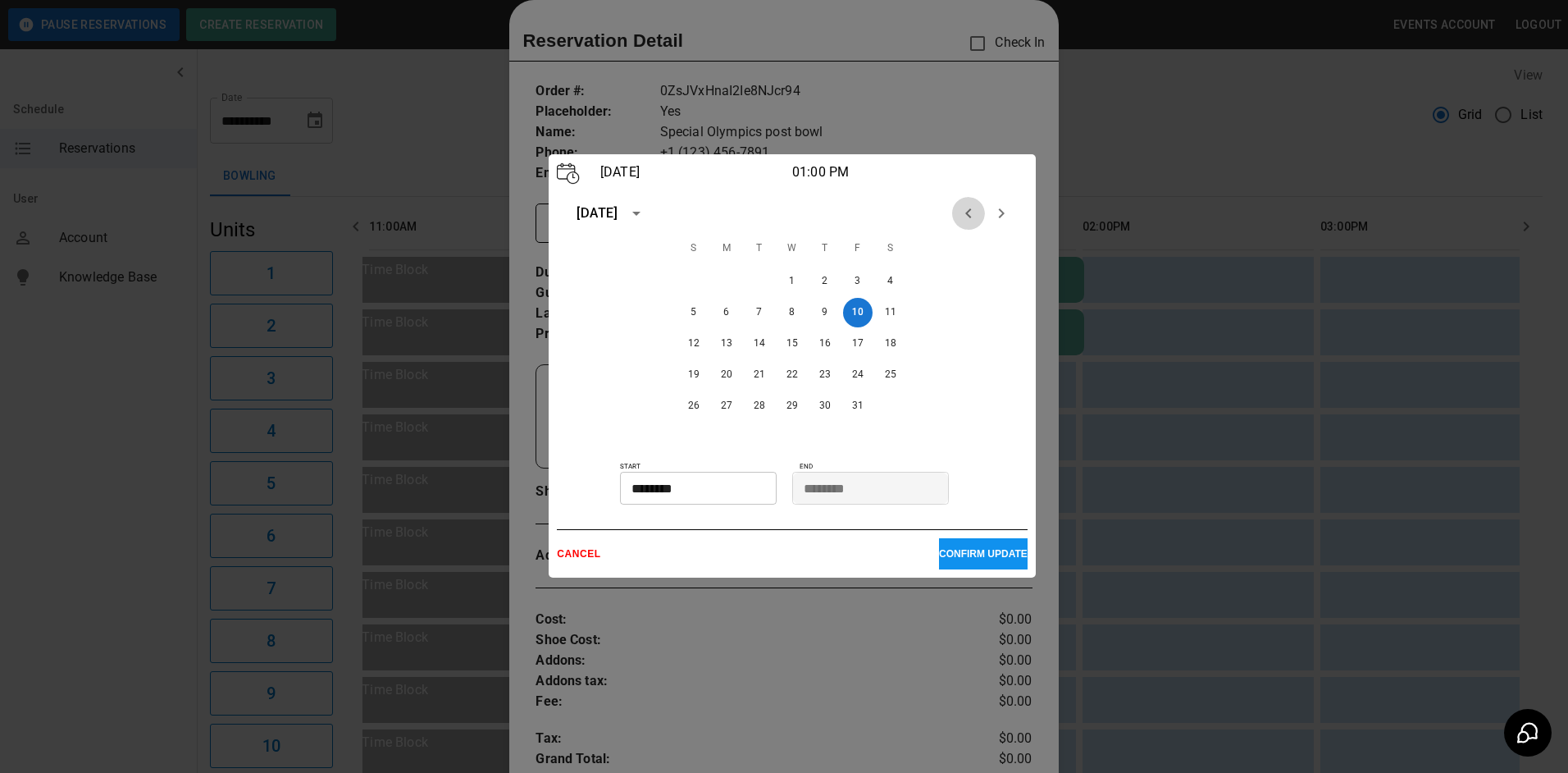
click at [959, 214] on icon "Previous month" at bounding box center [968, 213] width 19 height 19
click at [848, 384] on button "26" at bounding box center [857, 374] width 29 height 29
click at [966, 547] on button "CONFIRM UPDATE" at bounding box center [983, 553] width 88 height 31
click at [965, 558] on p "CONFIRM UPDATE" at bounding box center [983, 553] width 88 height 11
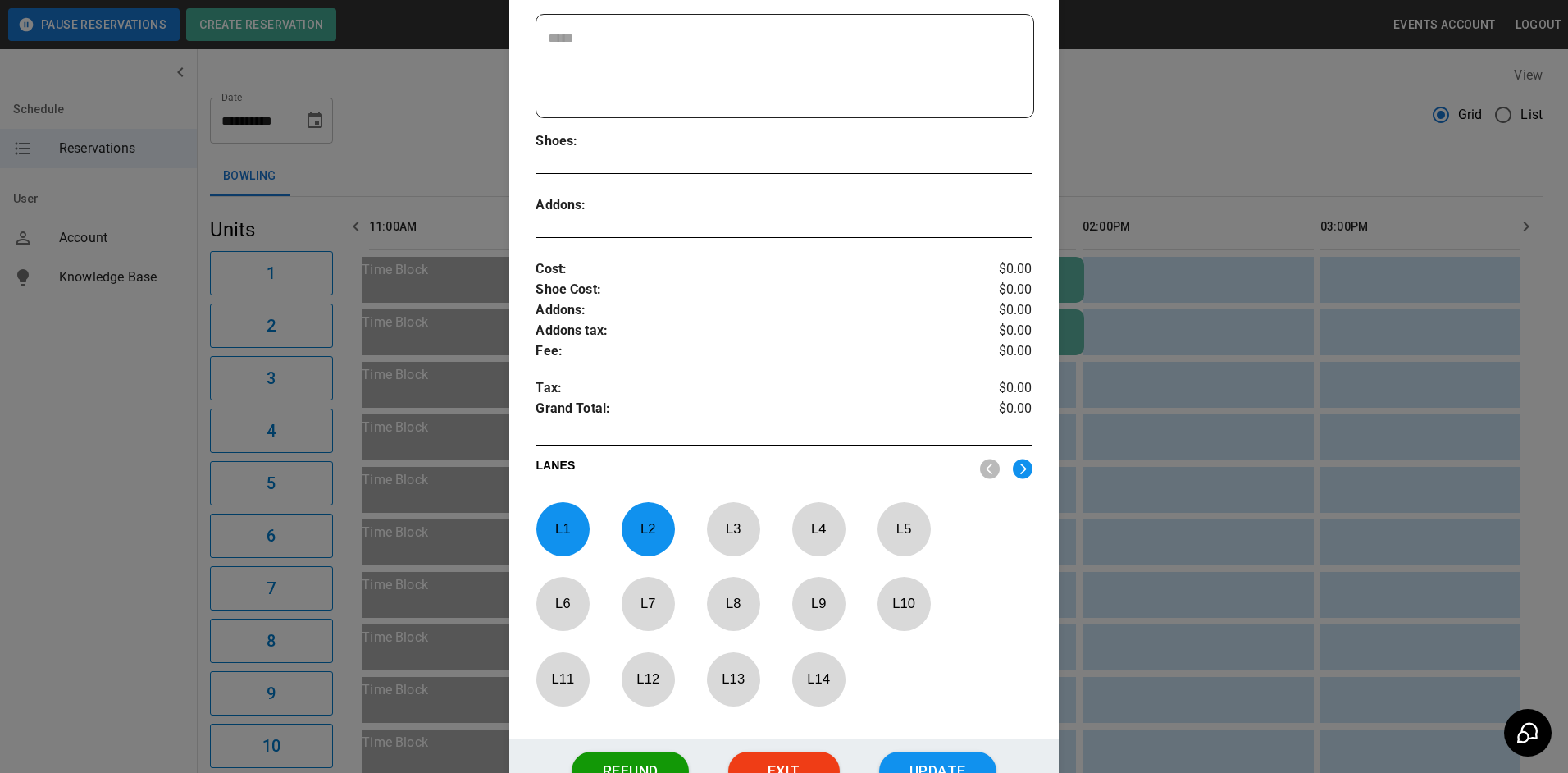
scroll to position [518, 0]
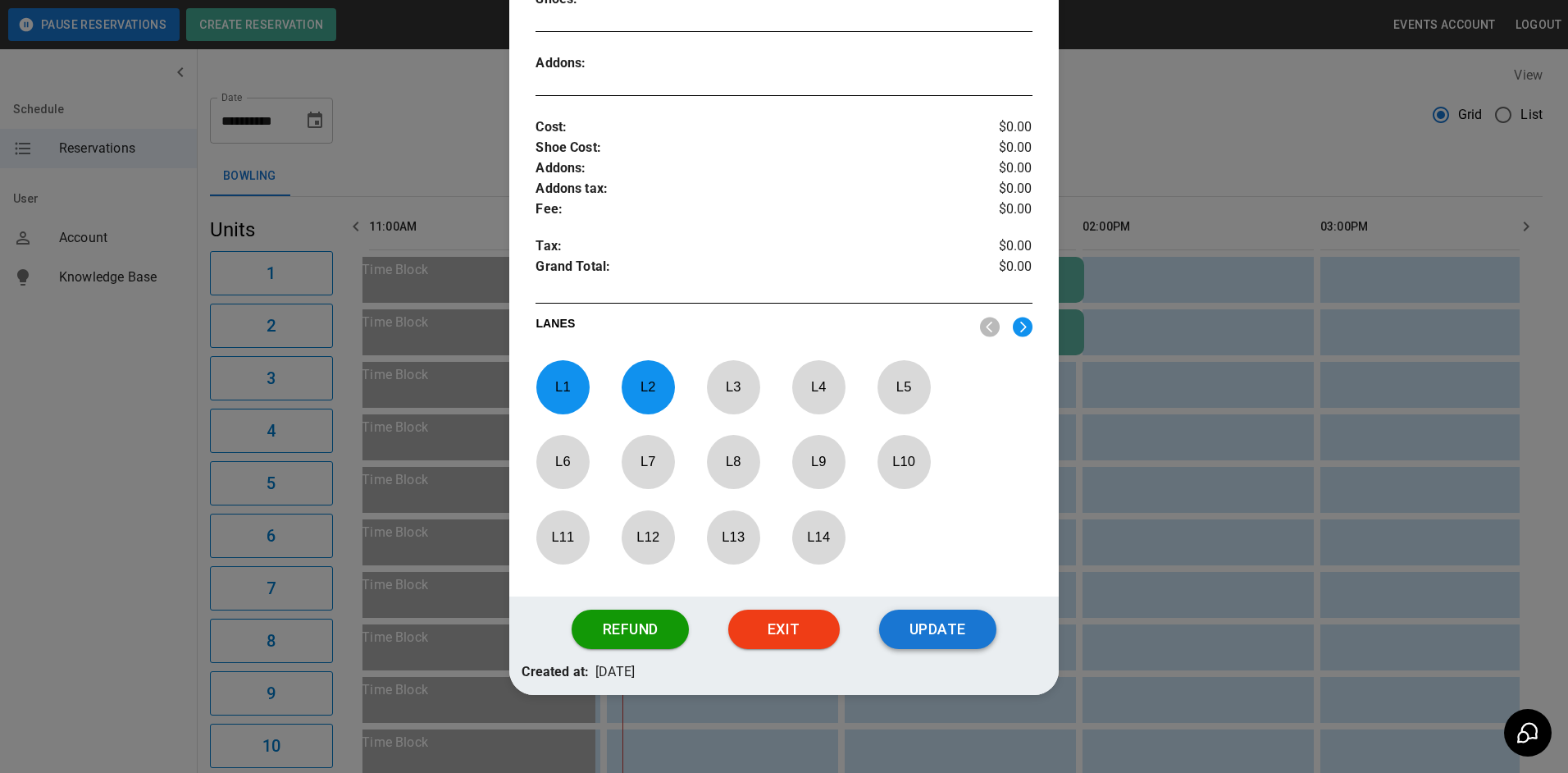
click at [902, 645] on button "Update" at bounding box center [937, 629] width 118 height 40
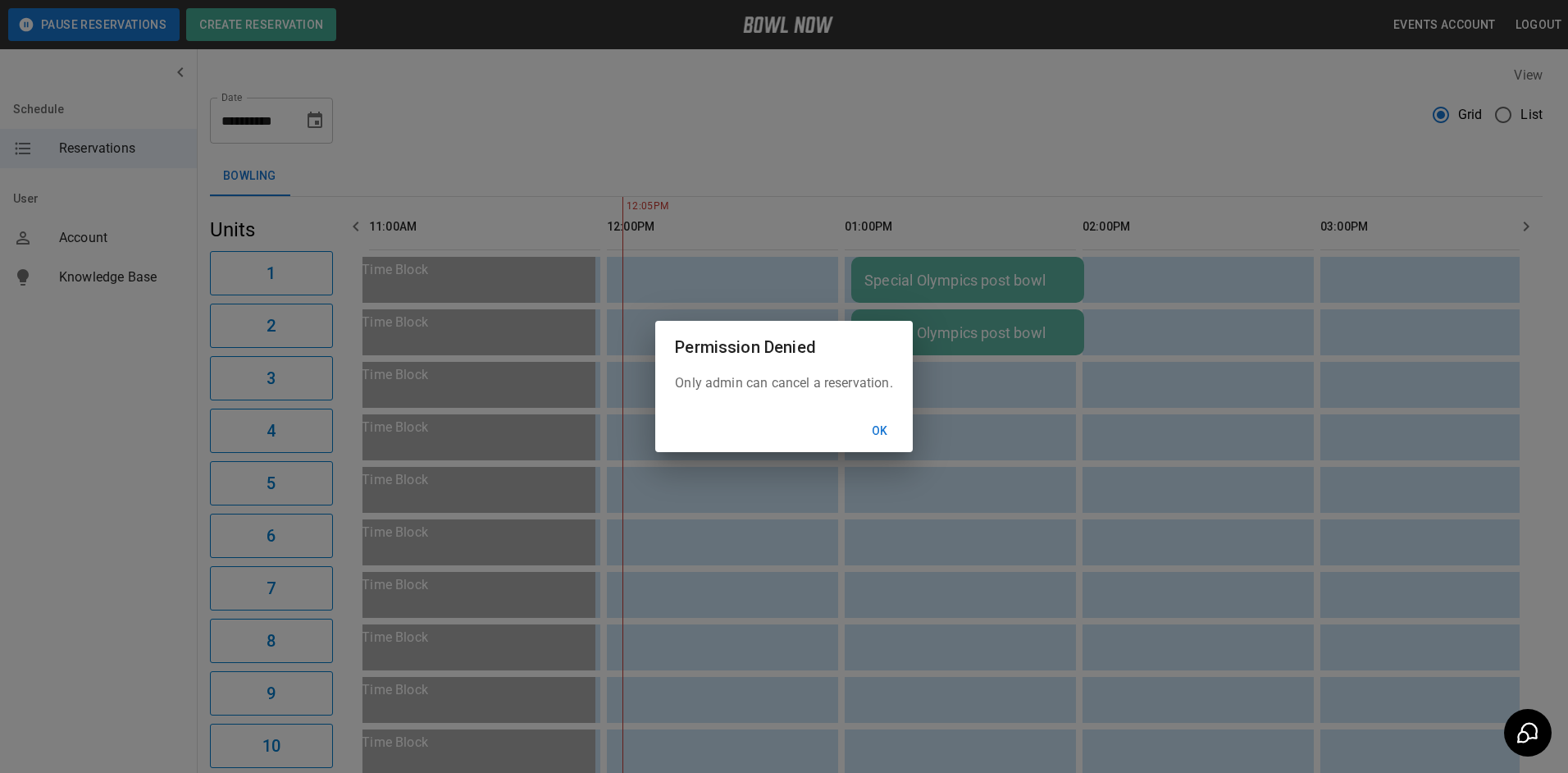
click at [868, 434] on button "Ok" at bounding box center [879, 431] width 52 height 30
drag, startPoint x: 882, startPoint y: 436, endPoint x: 692, endPoint y: 334, distance: 215.6
click at [879, 434] on button "Ok" at bounding box center [869, 431] width 52 height 30
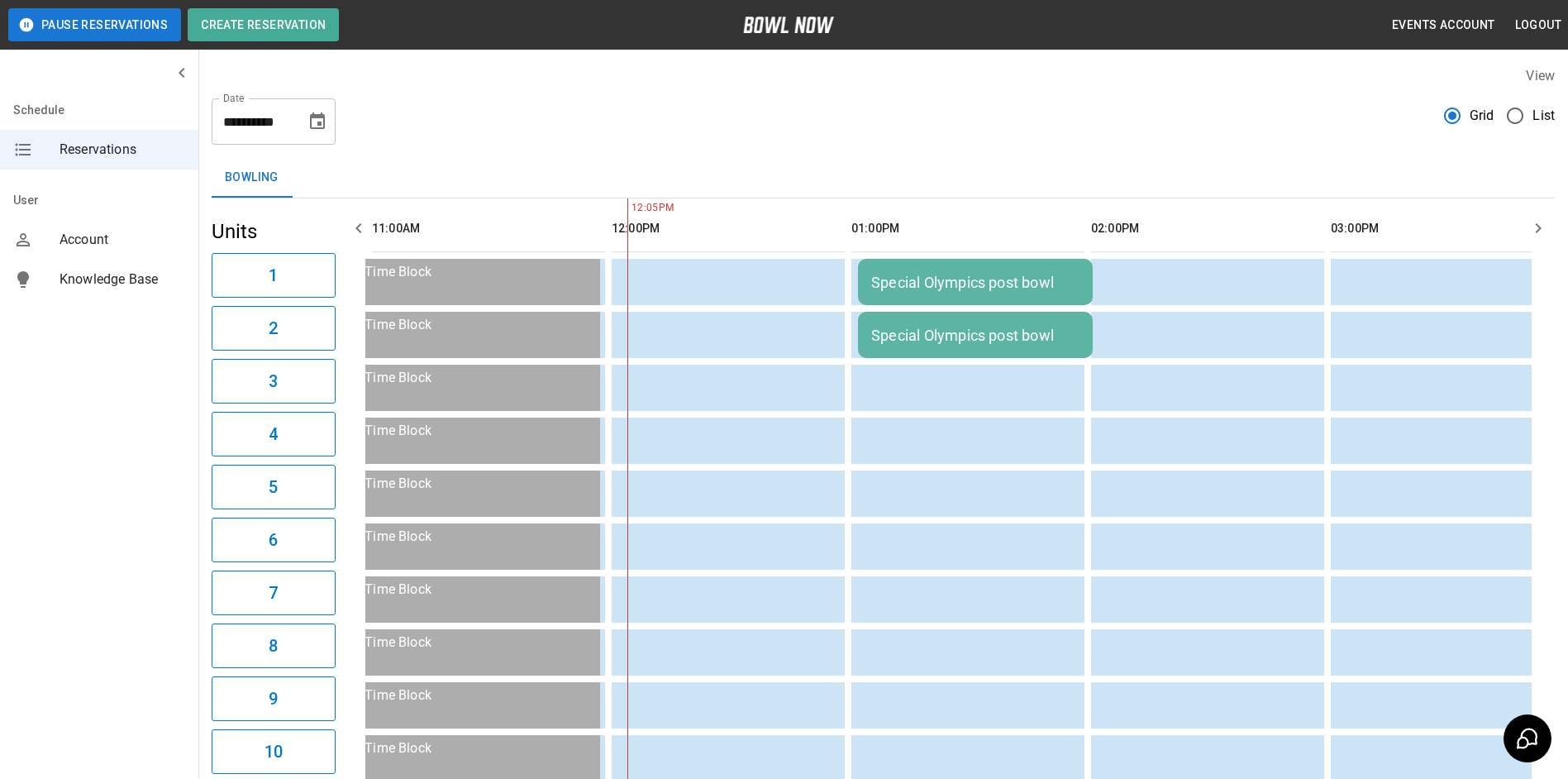
click at [896, 267] on td "Special Olympics post bowl" at bounding box center [975, 282] width 234 height 46
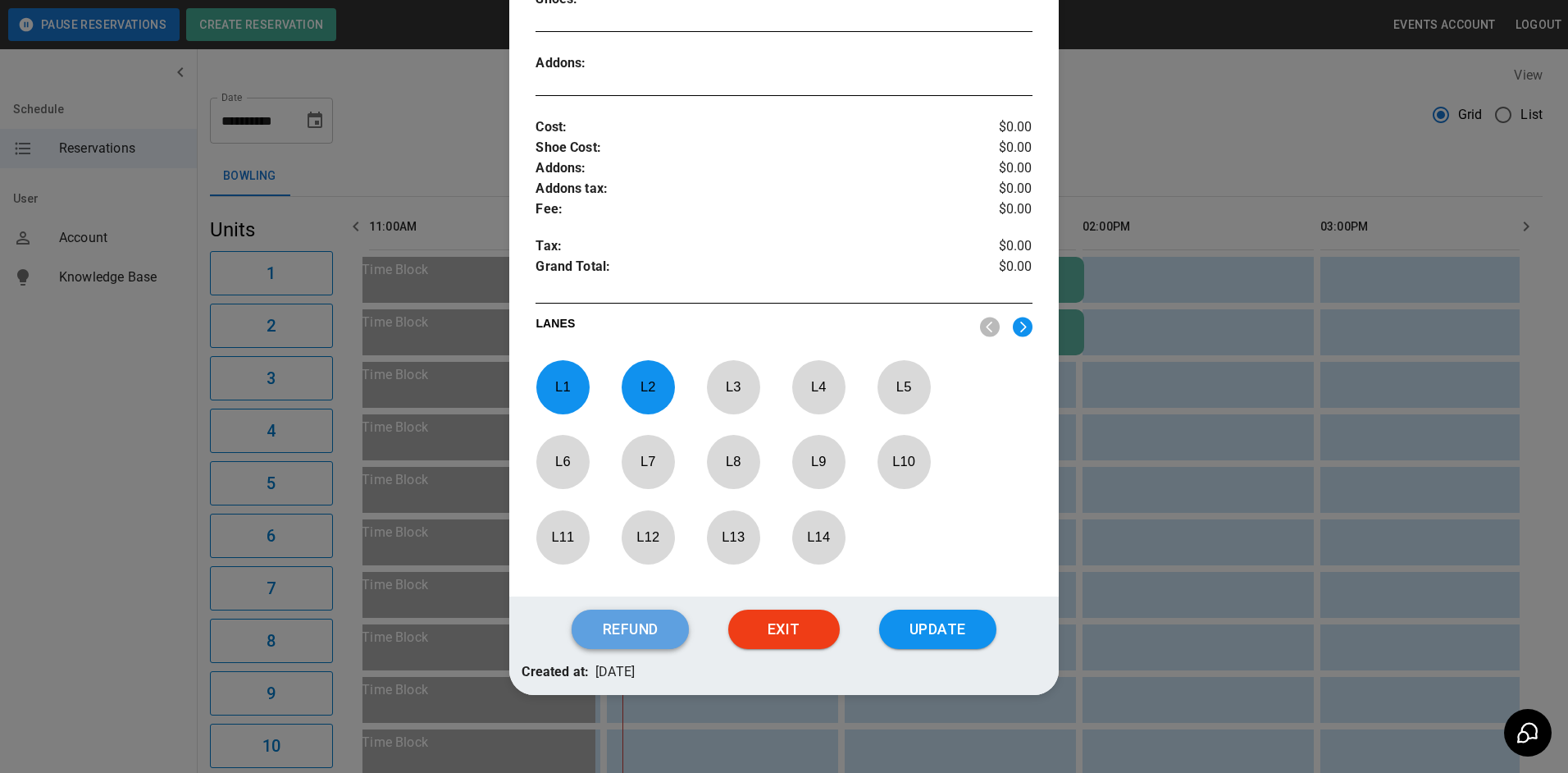
click at [618, 624] on button "Refund" at bounding box center [630, 629] width 117 height 40
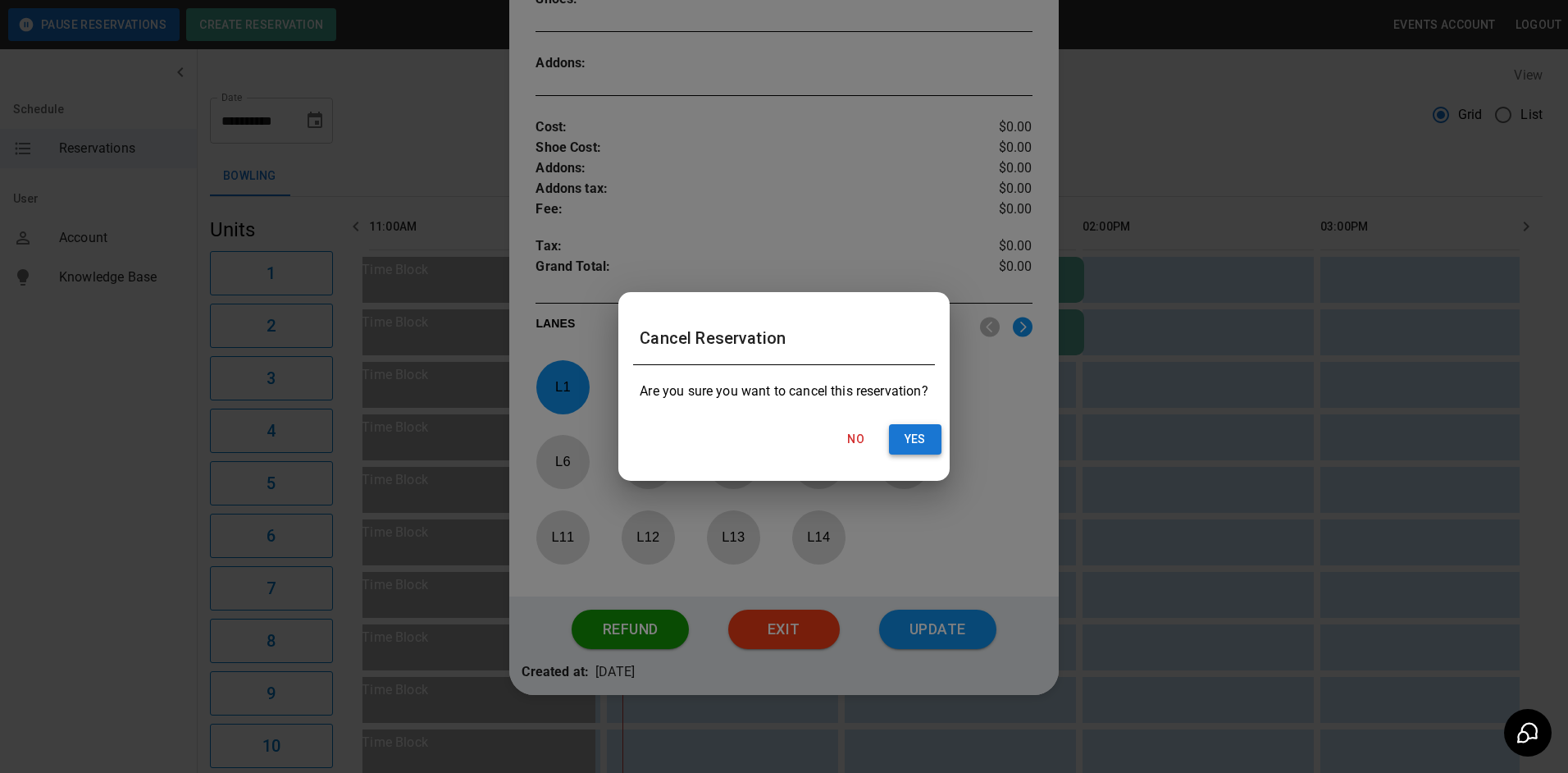
click at [906, 446] on button "Yes" at bounding box center [914, 439] width 52 height 30
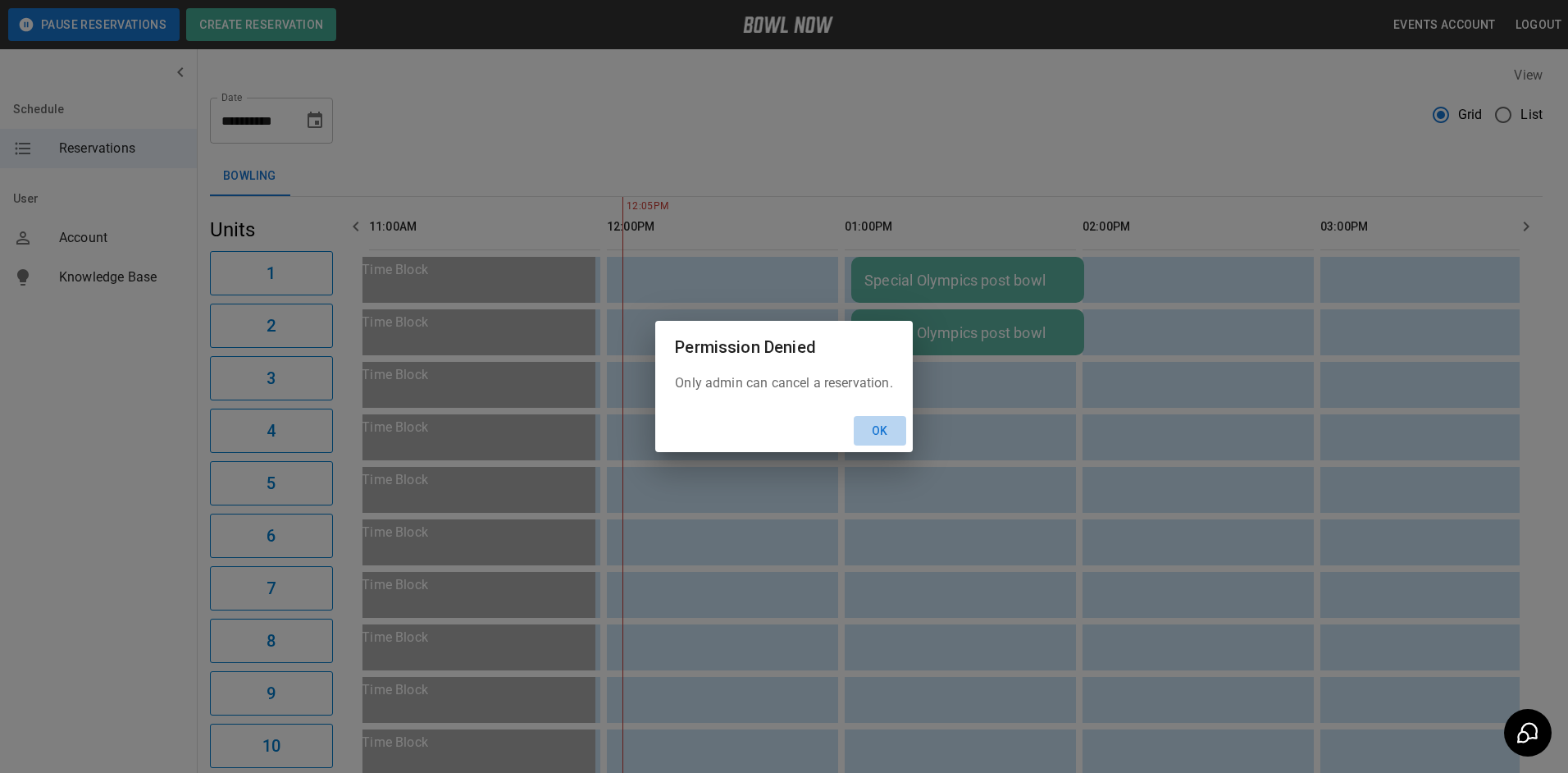
click at [878, 430] on button "Ok" at bounding box center [879, 431] width 52 height 30
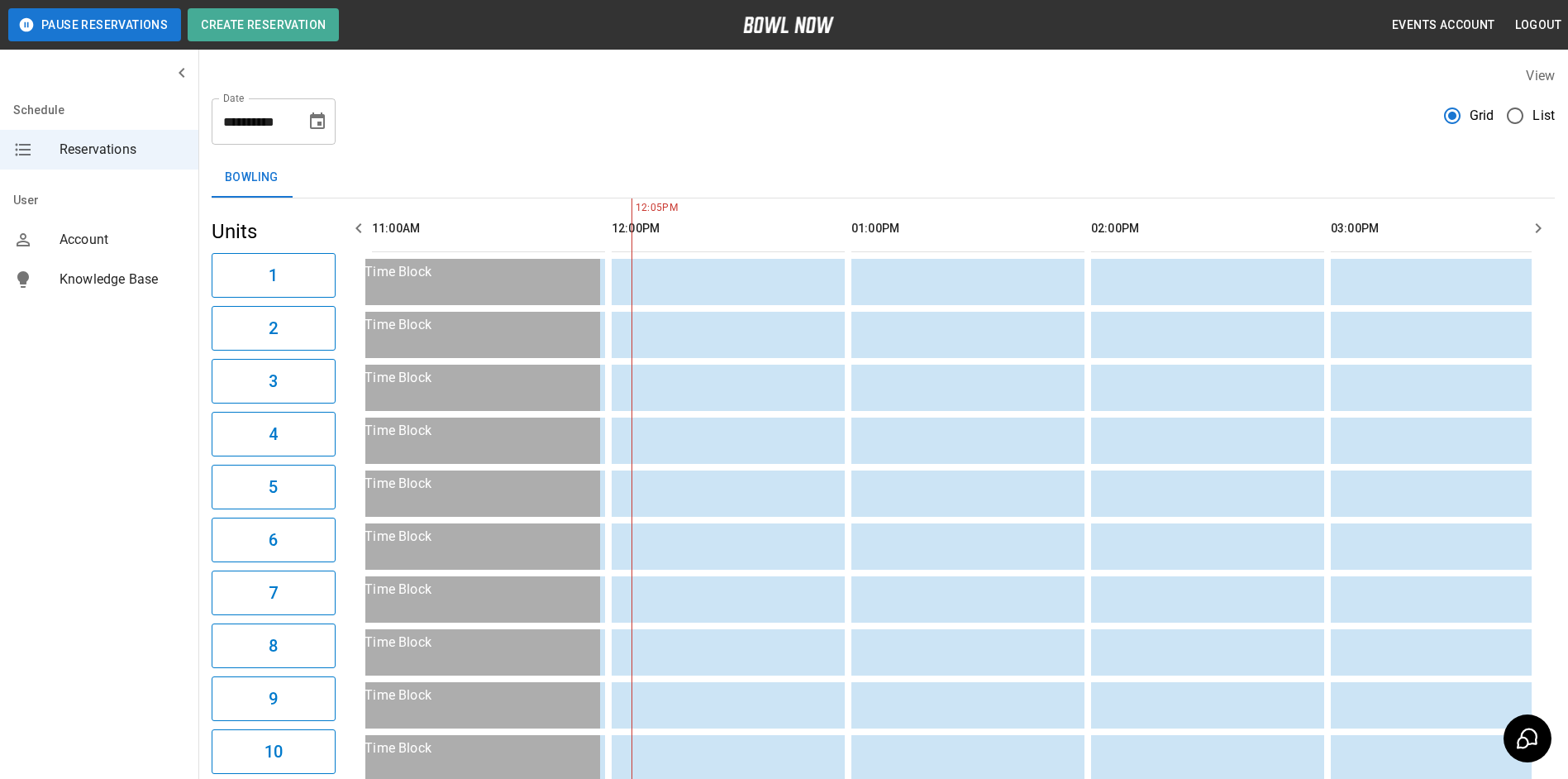
click at [319, 128] on icon "Choose date, selected date is Oct 10, 2025" at bounding box center [317, 120] width 15 height 17
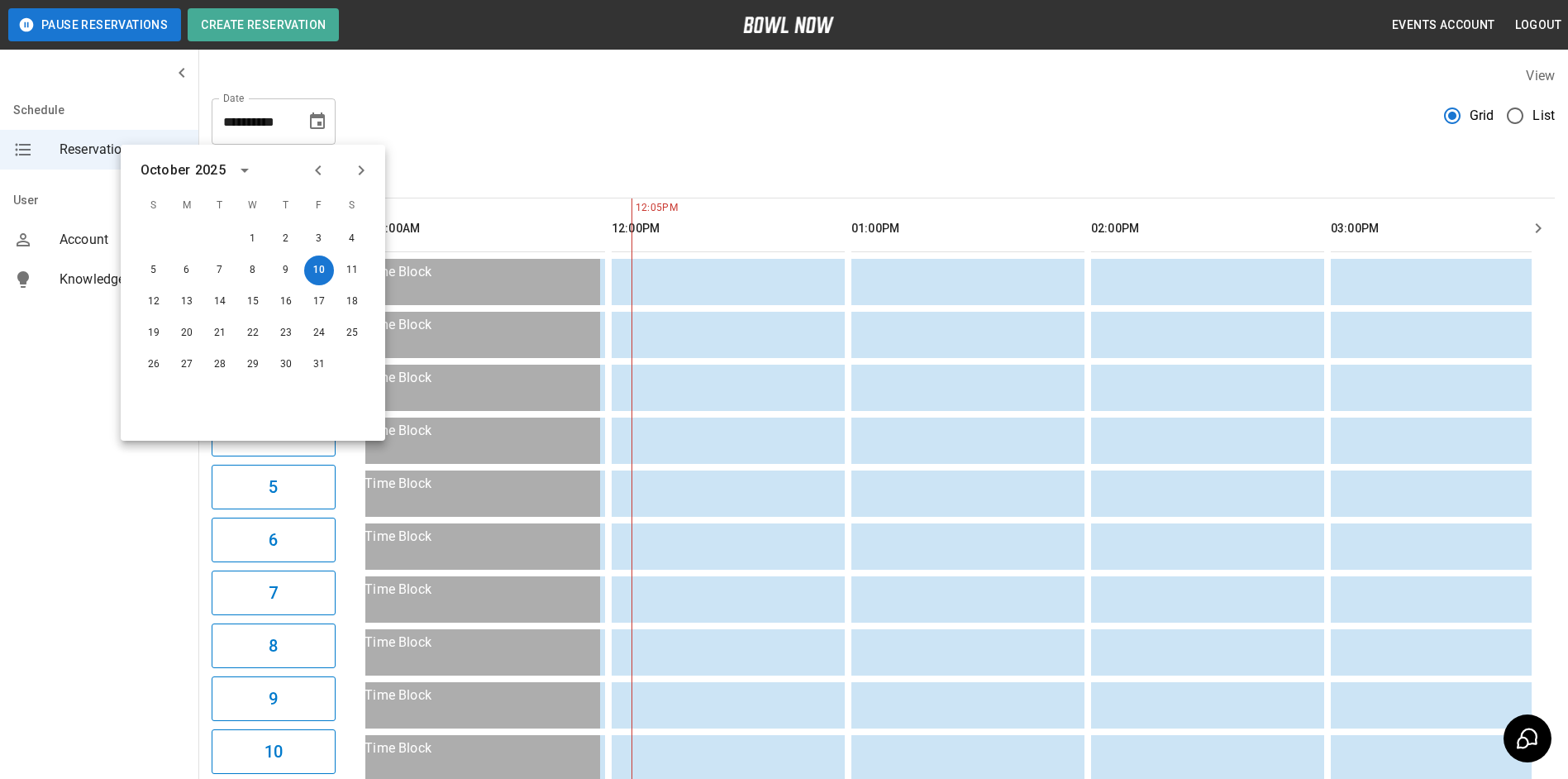
click at [332, 171] on div at bounding box center [340, 170] width 20 height 29
click at [319, 175] on icon "Previous month" at bounding box center [317, 169] width 5 height 10
click at [317, 330] on button "26" at bounding box center [318, 332] width 29 height 29
type input "**********"
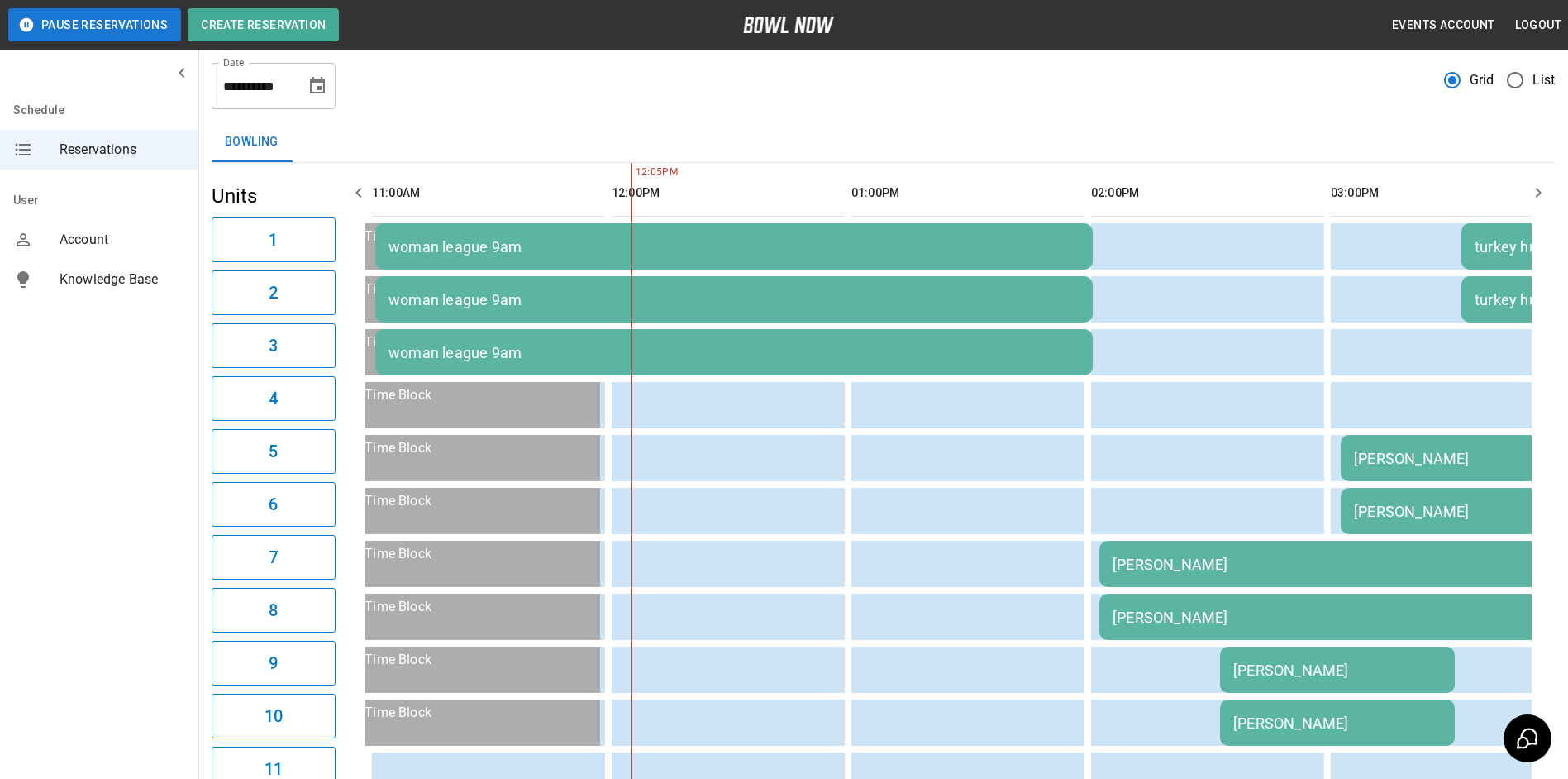
scroll to position [0, 0]
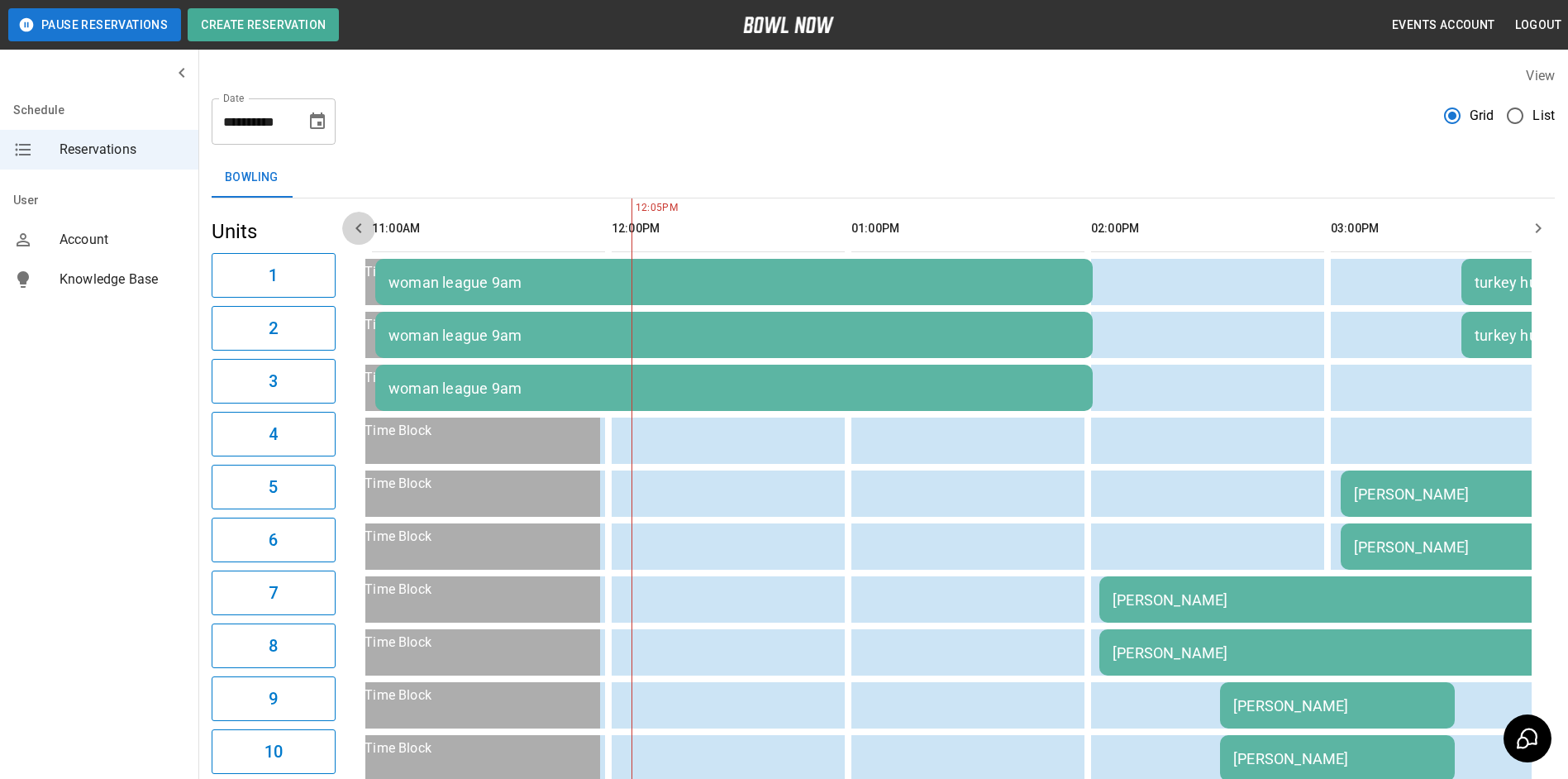
click at [359, 235] on icon "button" at bounding box center [358, 228] width 20 height 20
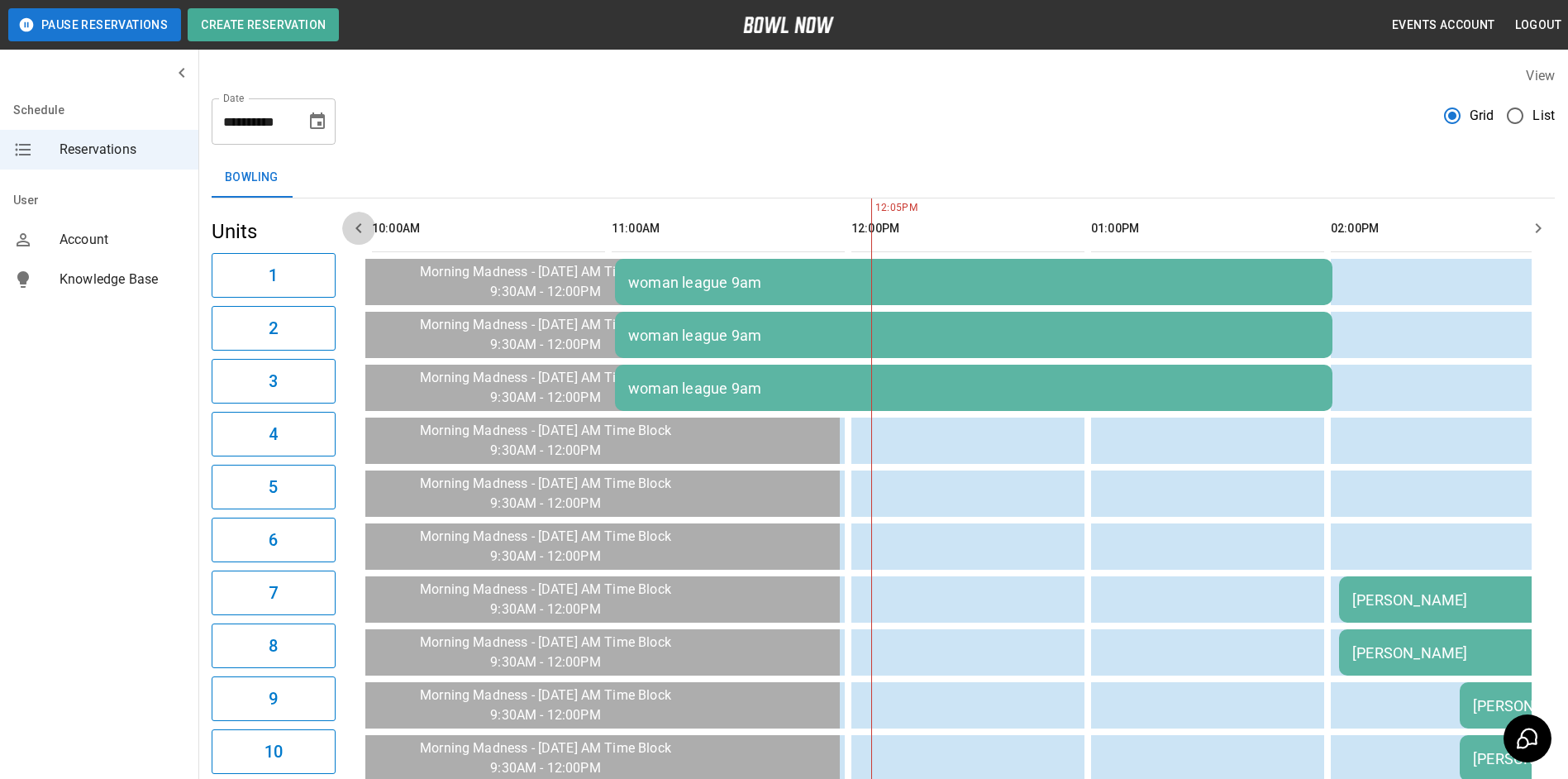
click at [359, 235] on icon "button" at bounding box center [358, 228] width 20 height 20
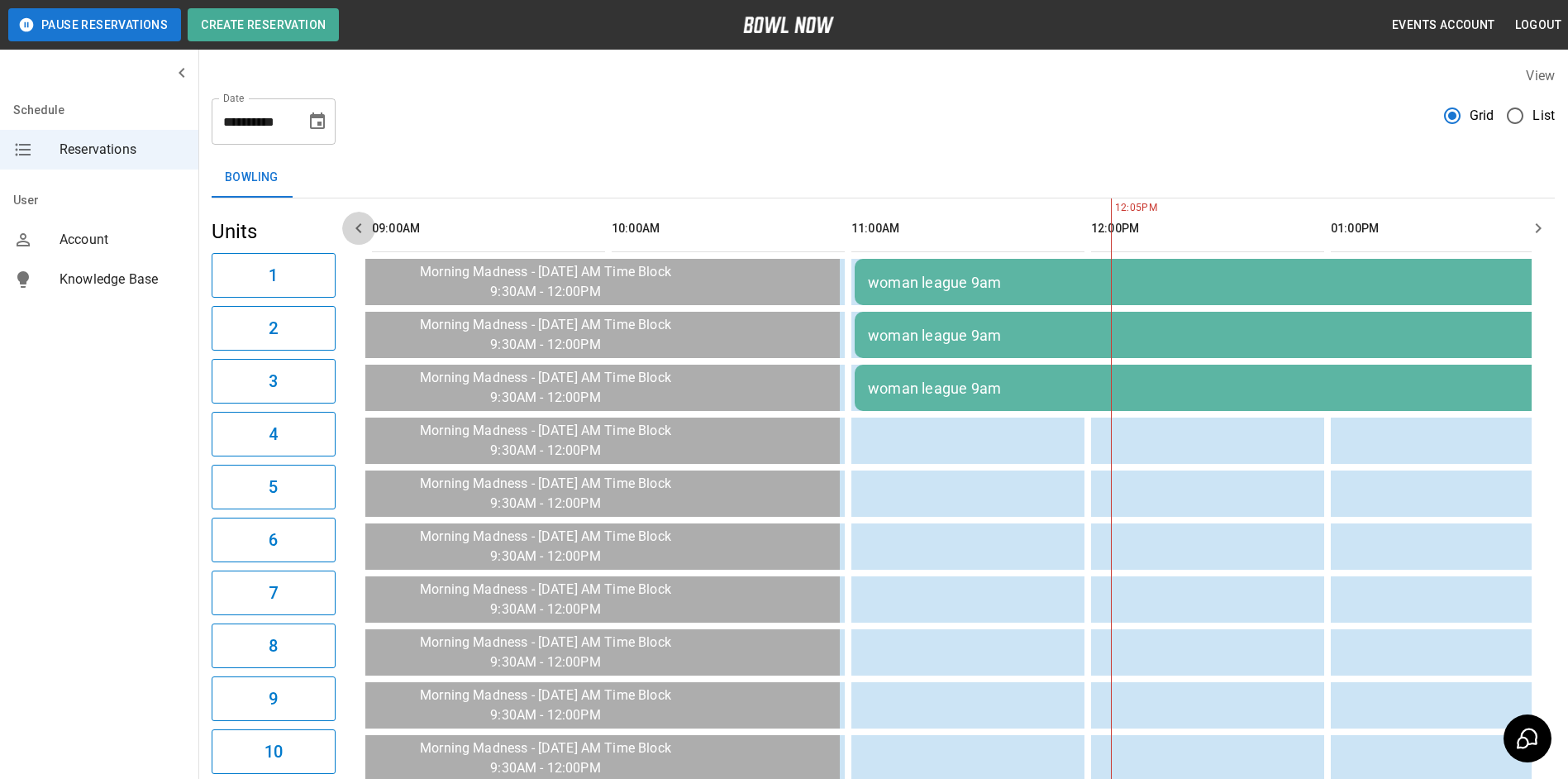
scroll to position [0, 0]
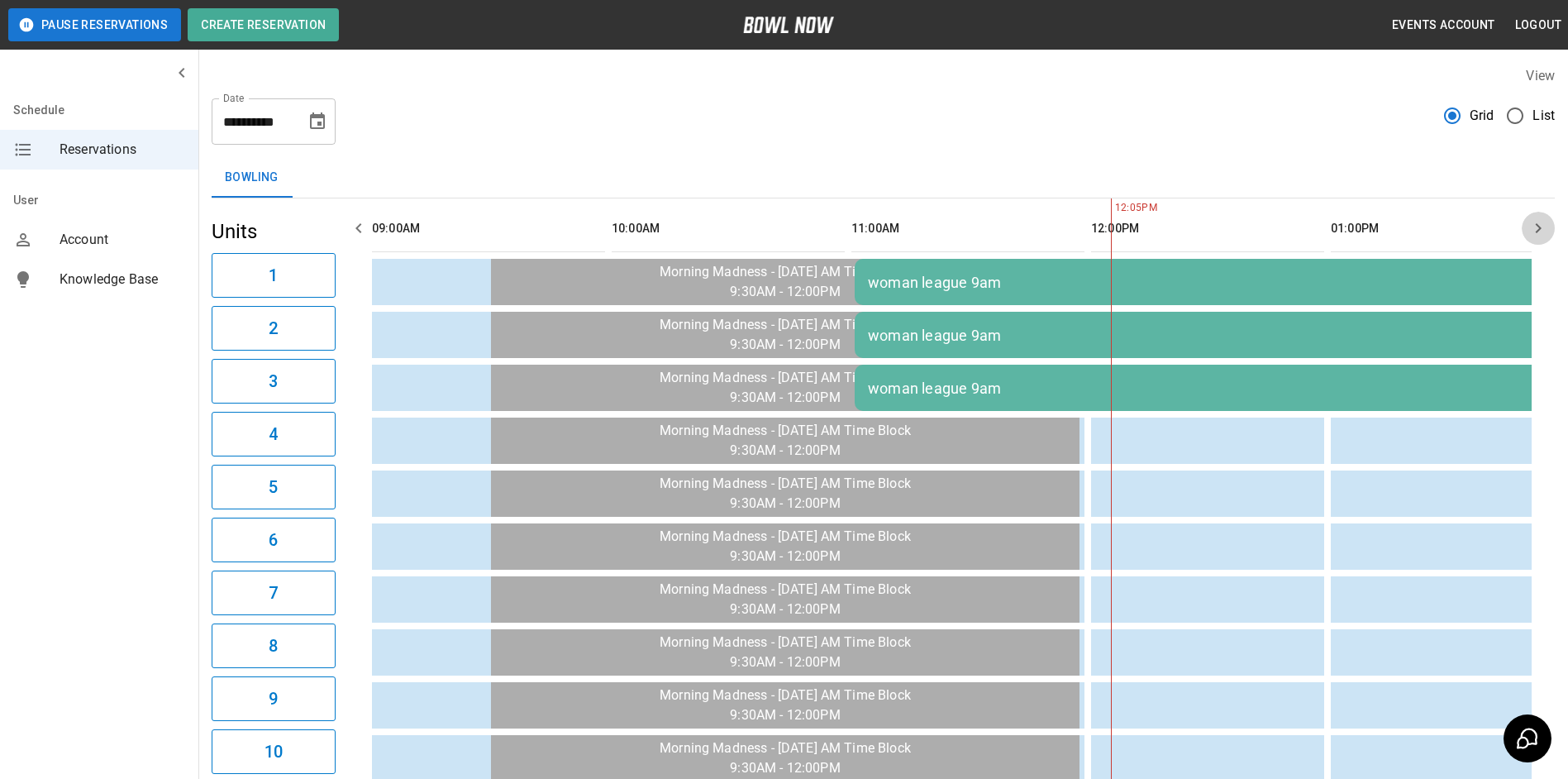
click at [1537, 226] on icon "button" at bounding box center [1539, 228] width 20 height 20
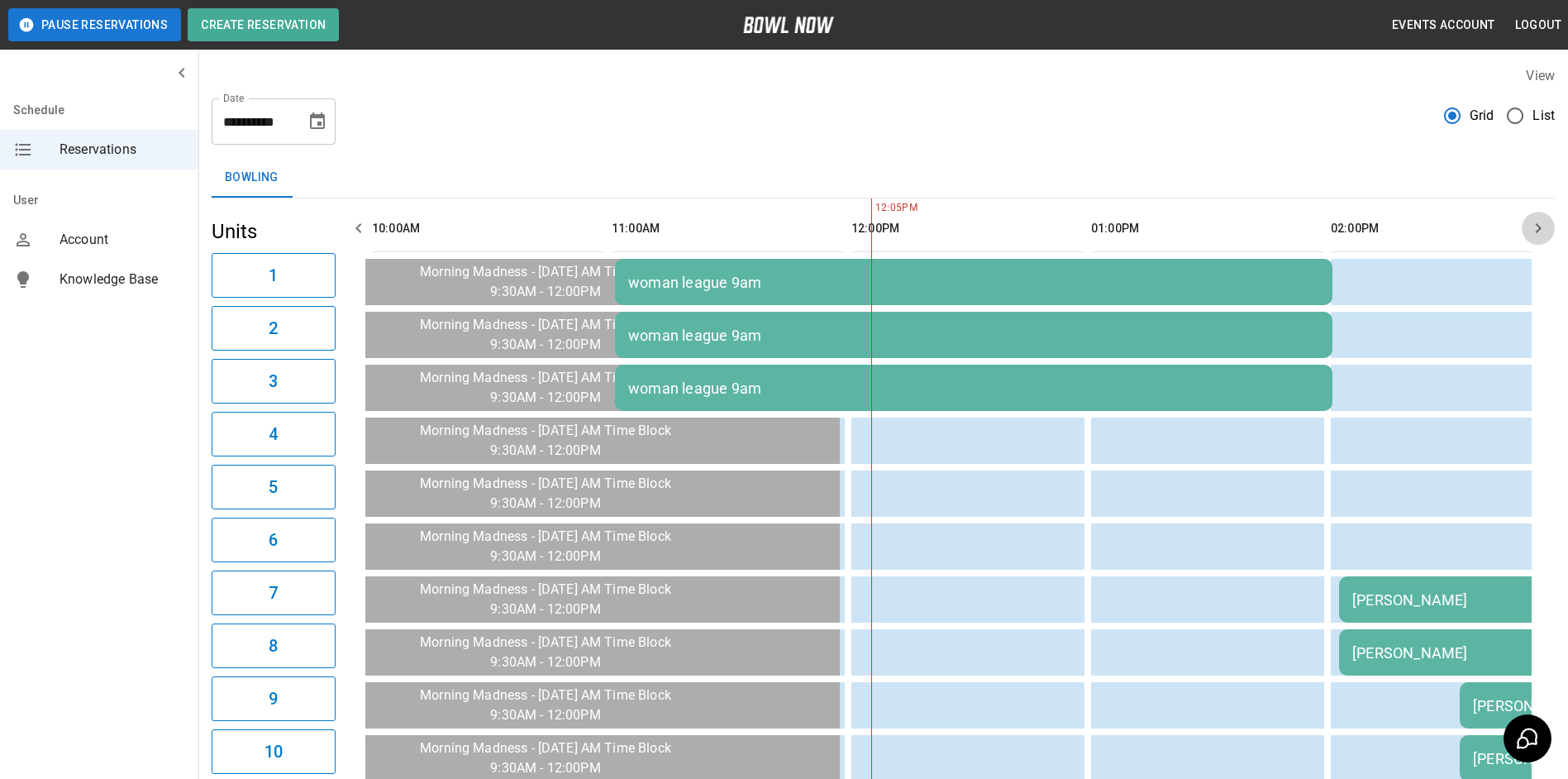
click at [1537, 226] on icon "button" at bounding box center [1539, 228] width 20 height 20
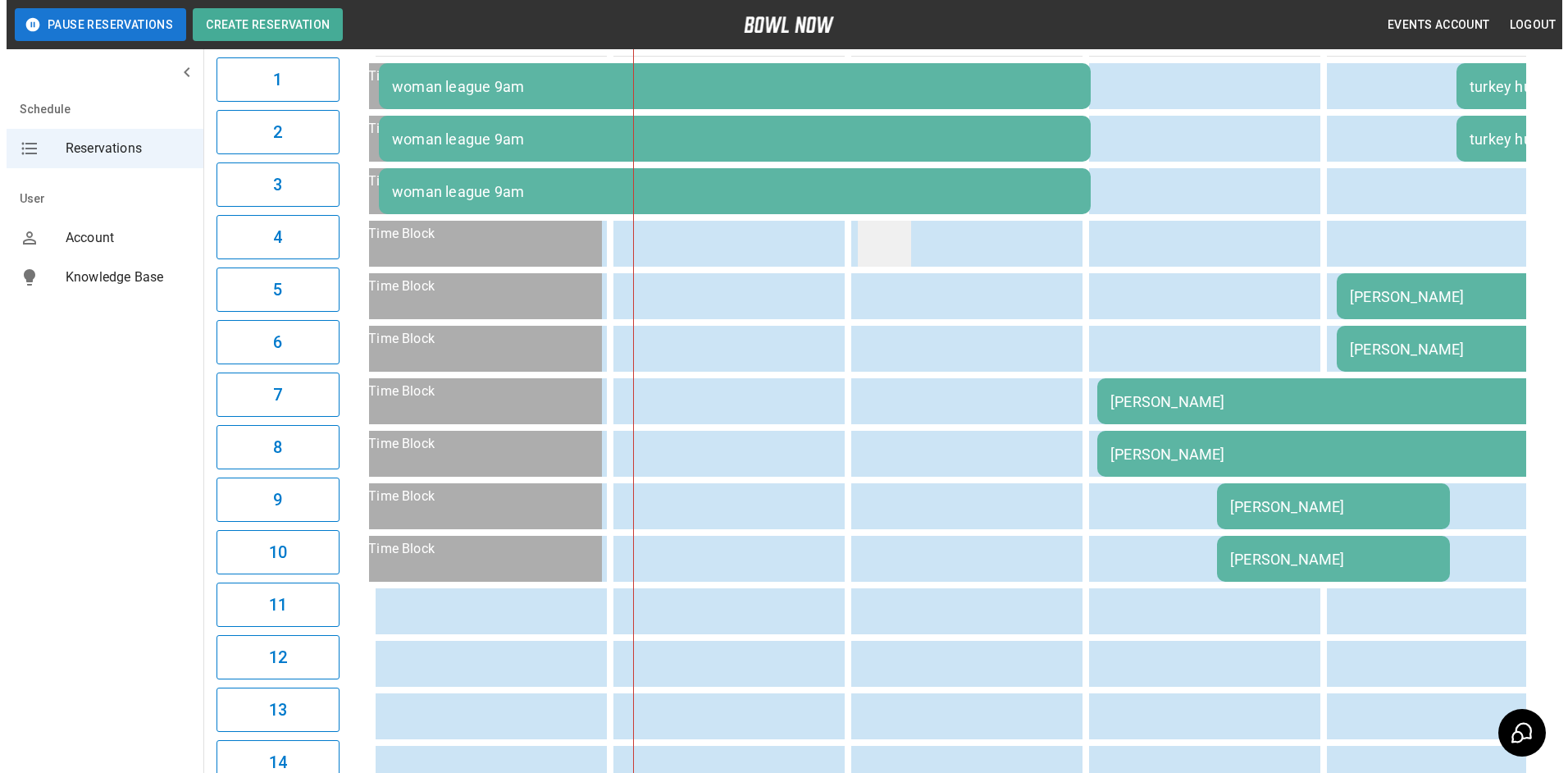
scroll to position [164, 0]
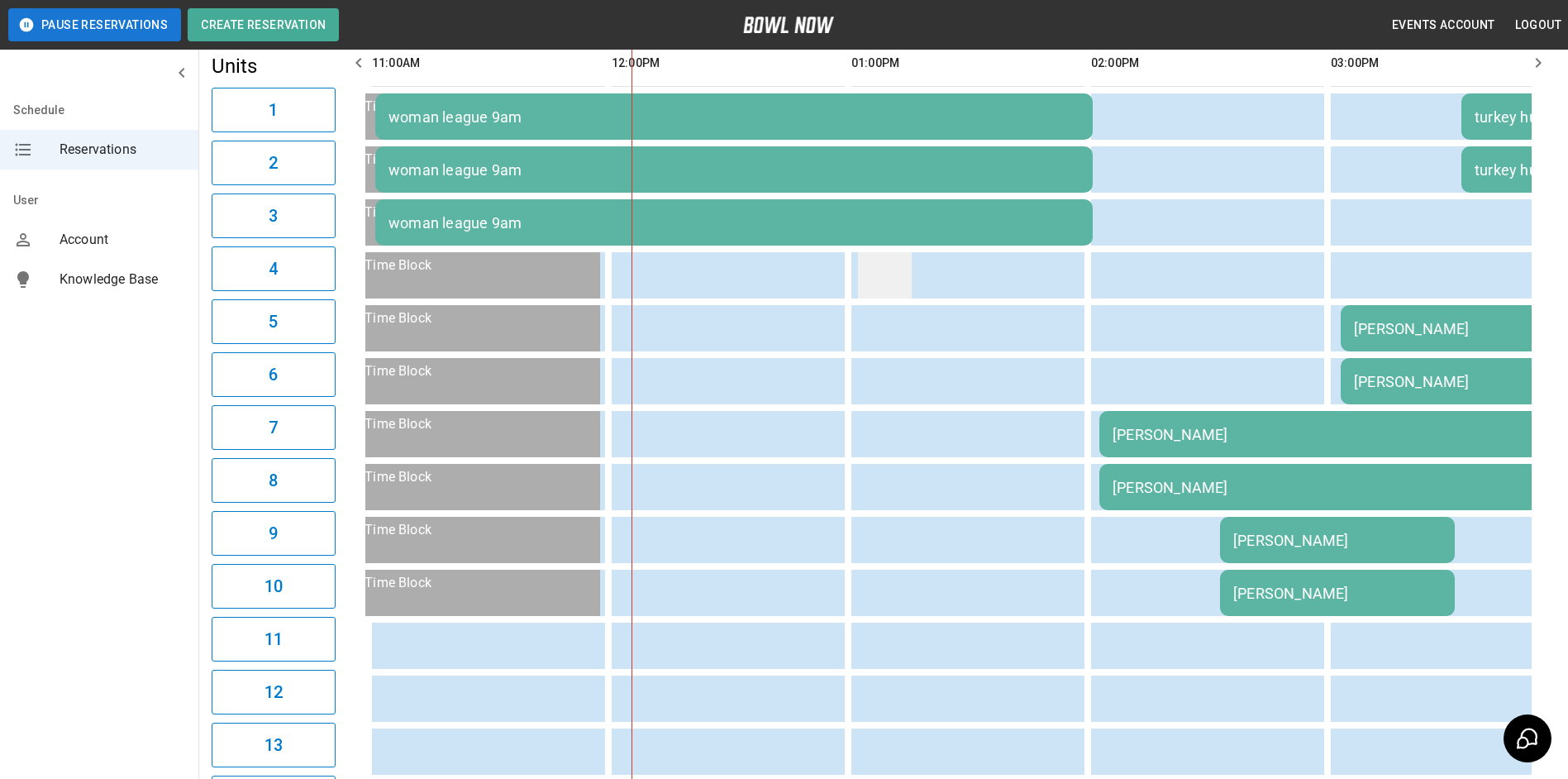
click at [878, 284] on td "sticky table" at bounding box center [885, 275] width 53 height 46
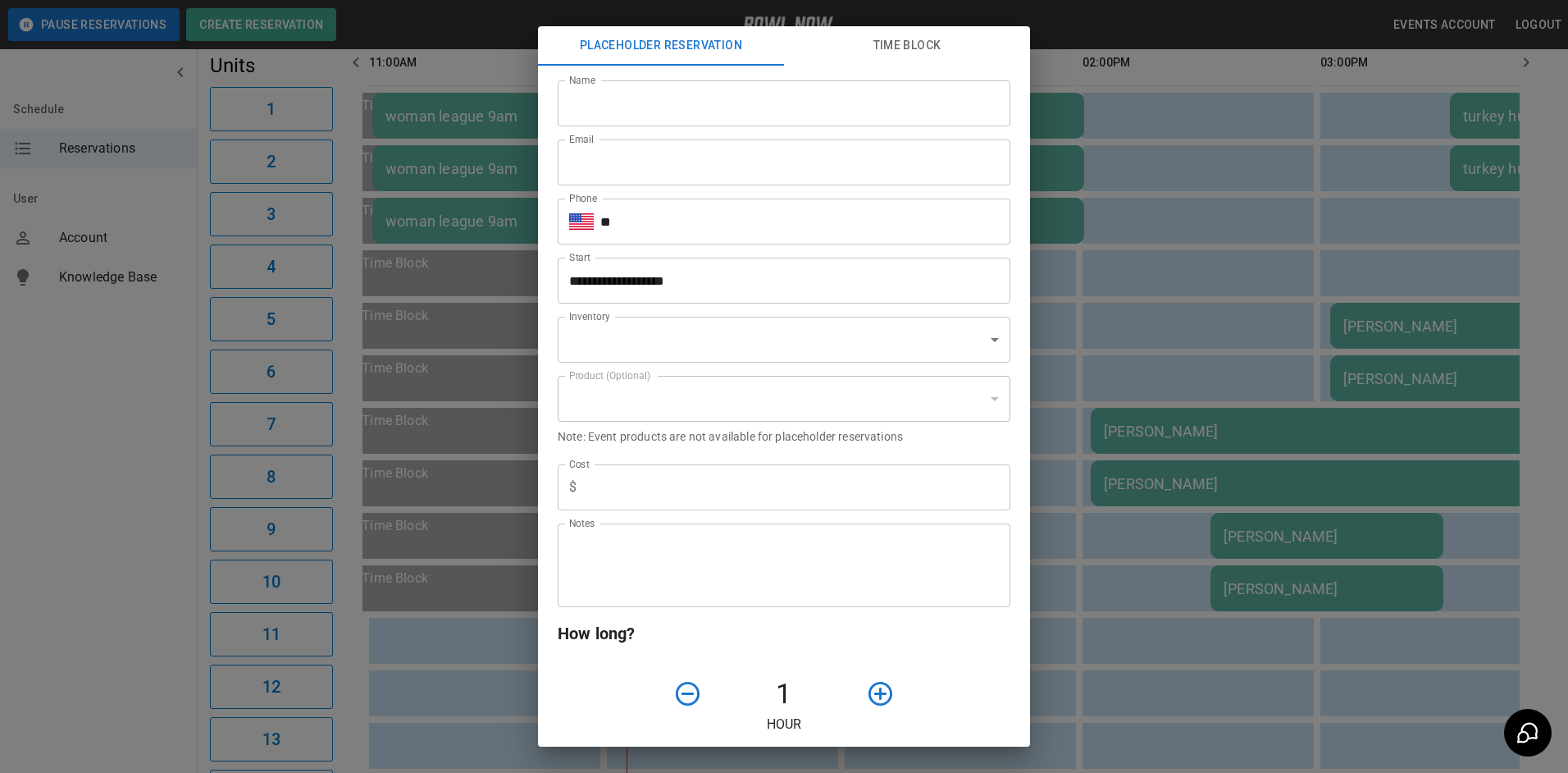
type input "**********"
click at [692, 95] on input "Name" at bounding box center [784, 103] width 453 height 46
type input "**********"
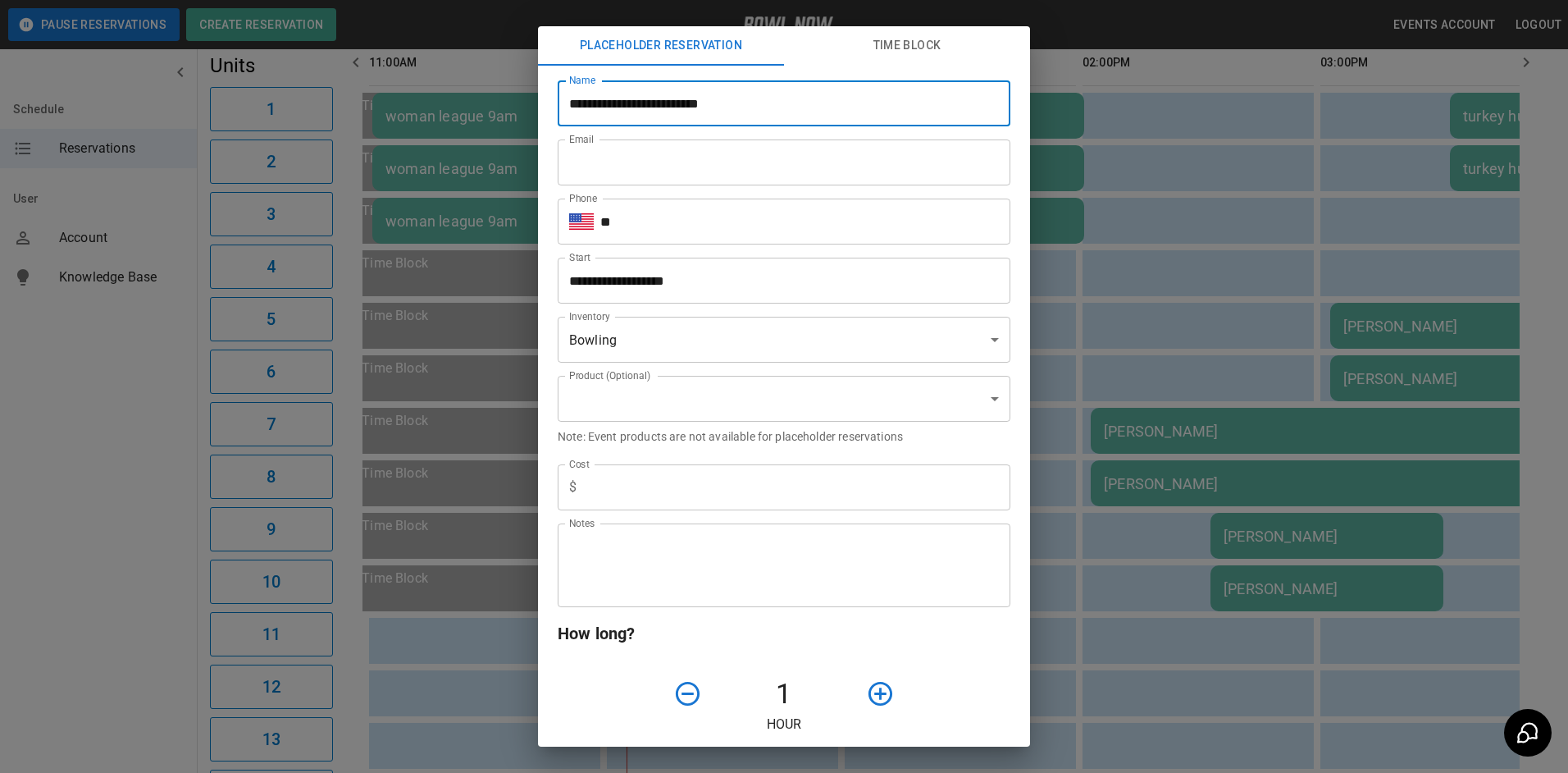
type input "**********"
type input "*"
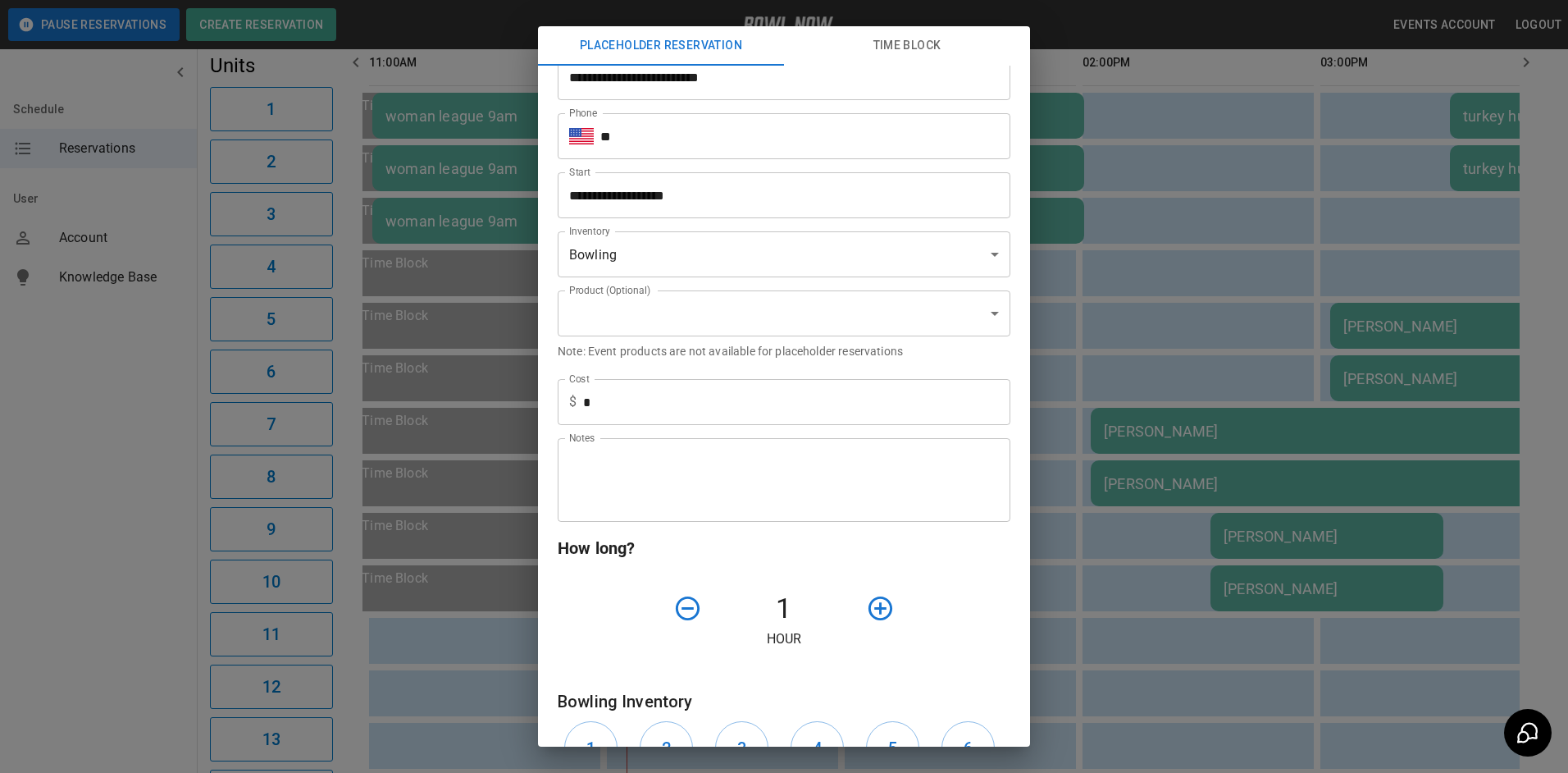
scroll to position [0, 0]
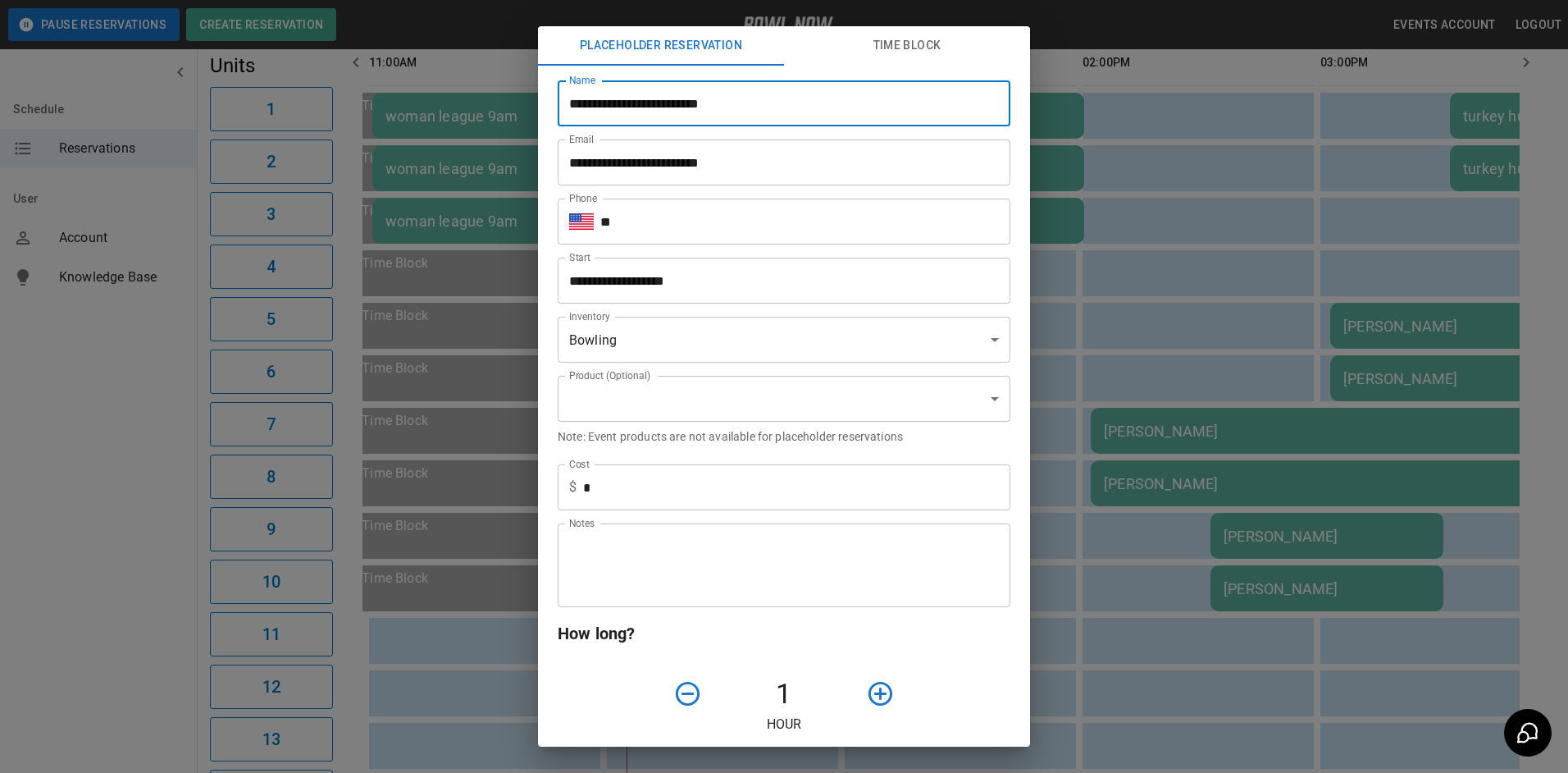
click at [707, 239] on input "**" at bounding box center [806, 221] width 410 height 46
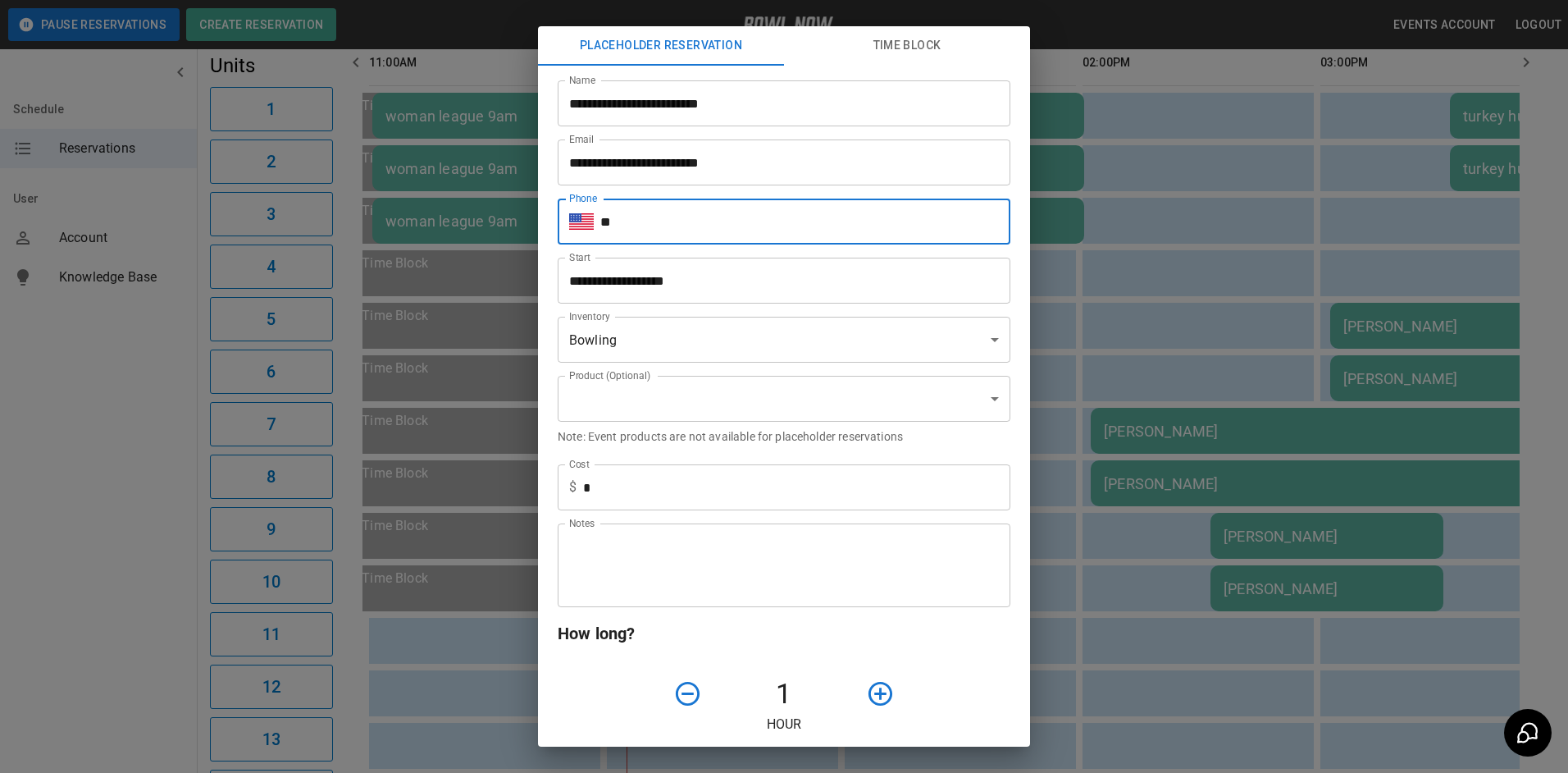
type input "**********"
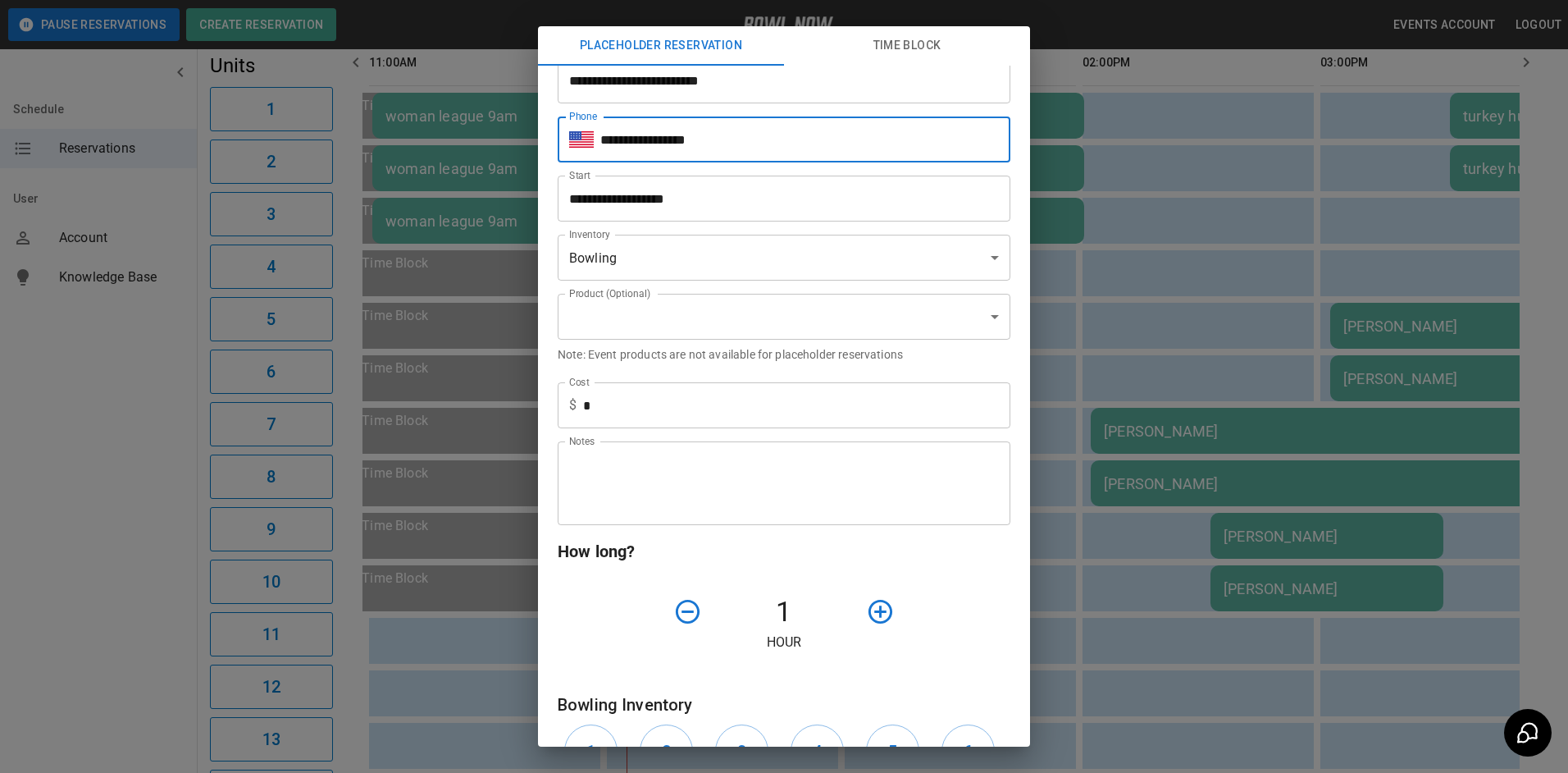
scroll to position [164, 0]
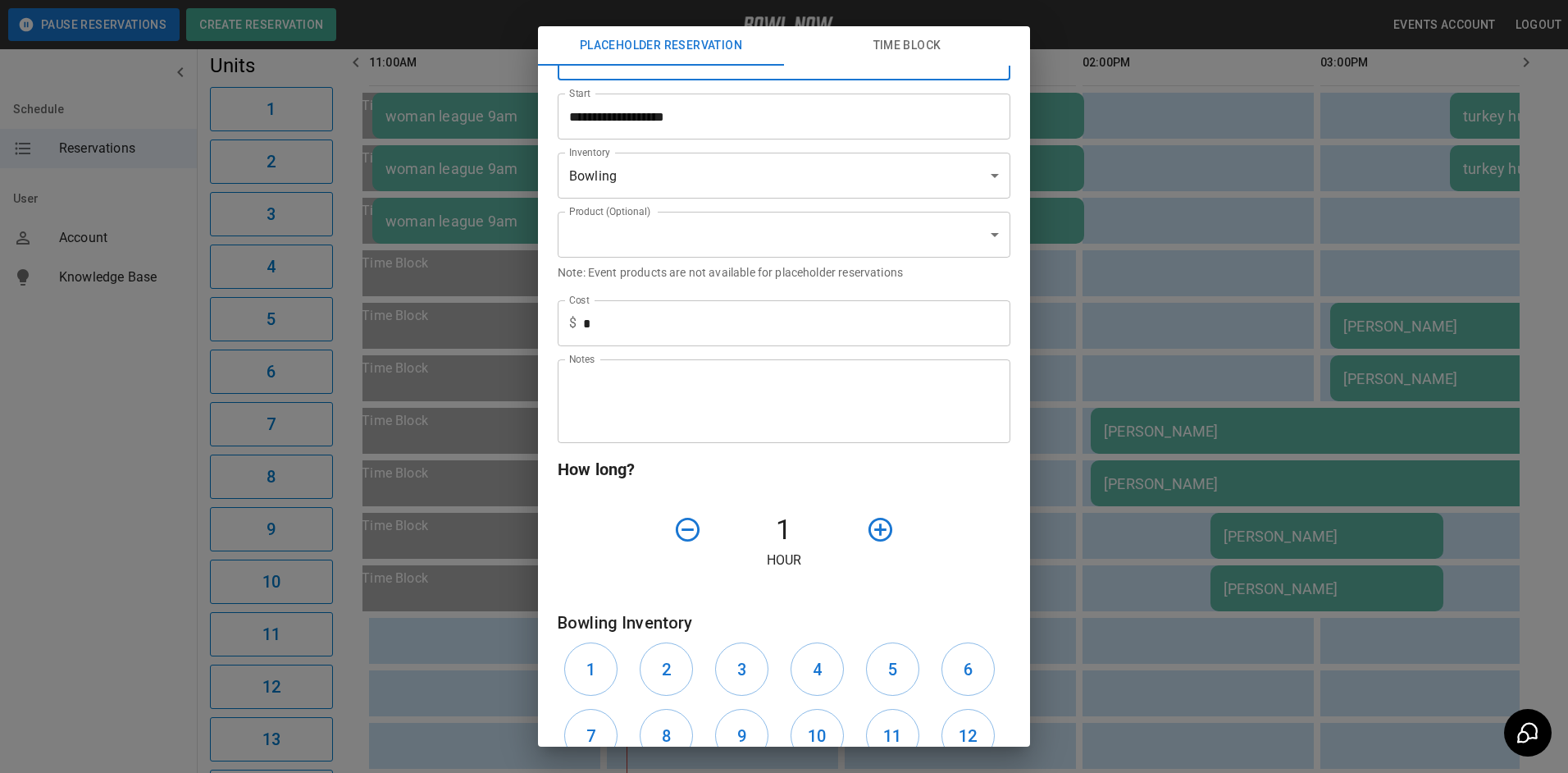
click at [693, 249] on body "**********" at bounding box center [784, 593] width 1568 height 1513
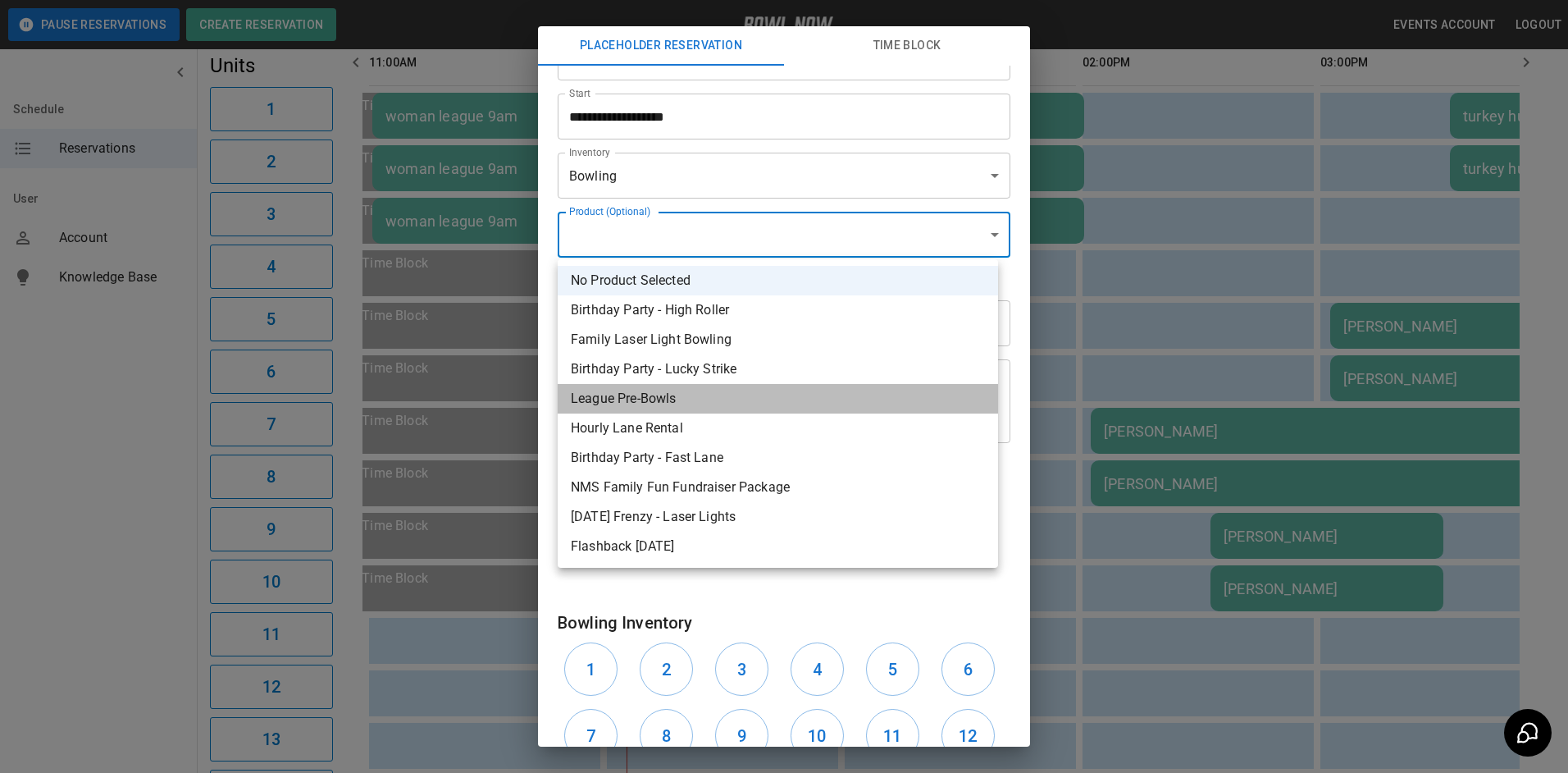
click at [728, 409] on li "League Pre-Bowls" at bounding box center [778, 398] width 440 height 29
type input "**********"
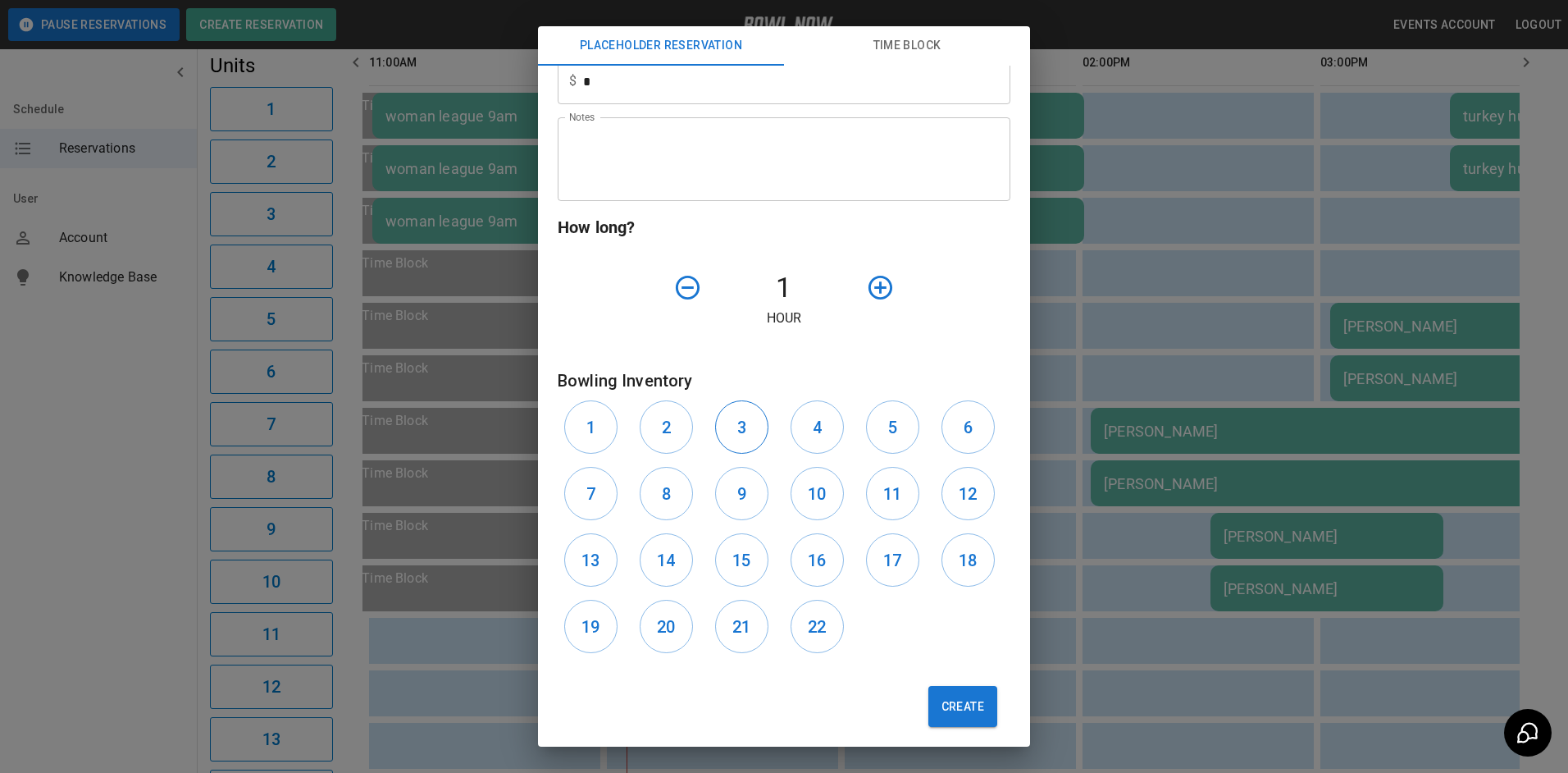
scroll to position [417, 0]
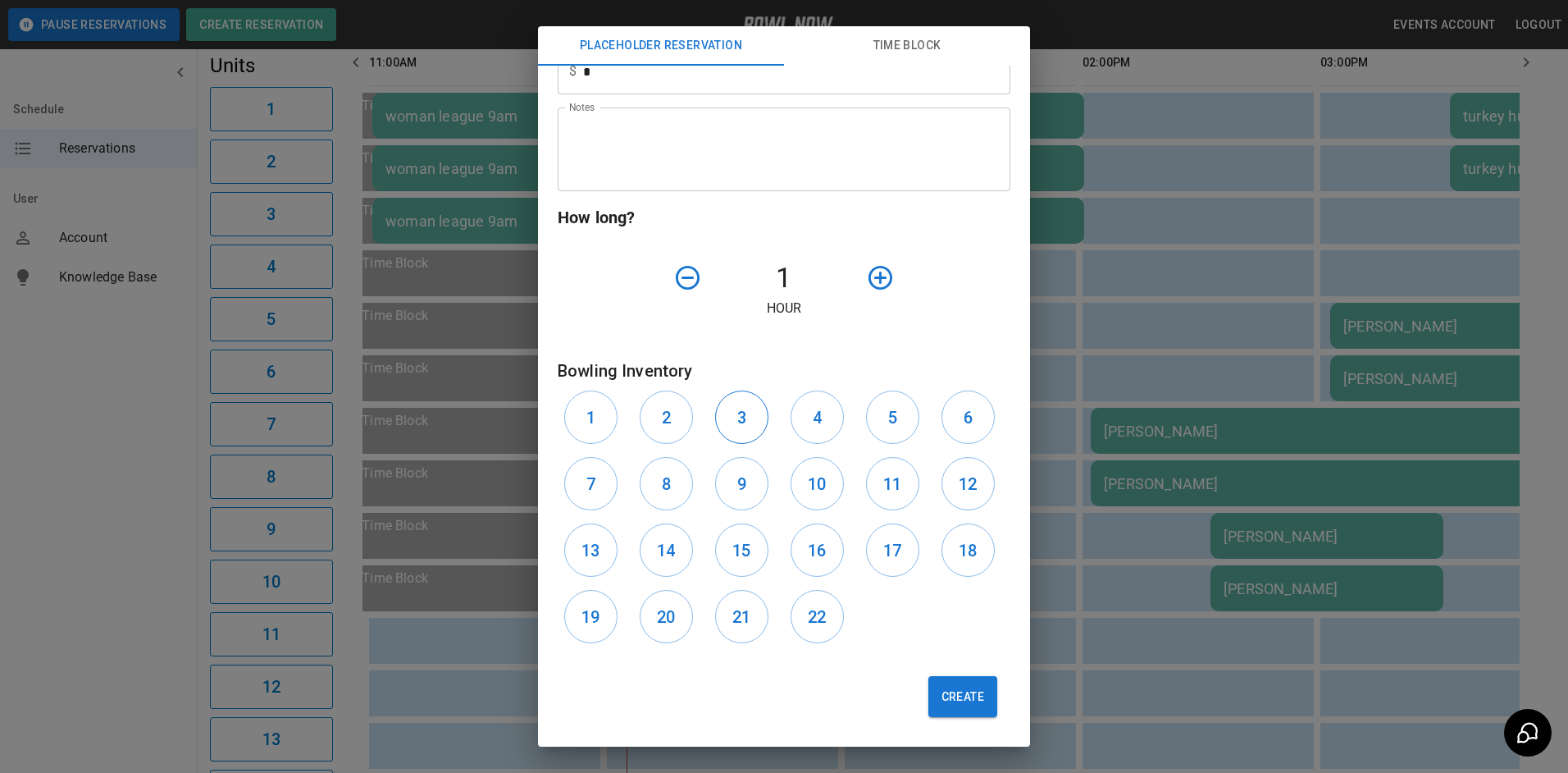
click at [755, 418] on button "3" at bounding box center [742, 417] width 53 height 53
click at [844, 410] on div "4" at bounding box center [822, 417] width 75 height 66
click at [831, 410] on button "4" at bounding box center [817, 417] width 53 height 53
click at [929, 706] on button "Create" at bounding box center [963, 696] width 69 height 41
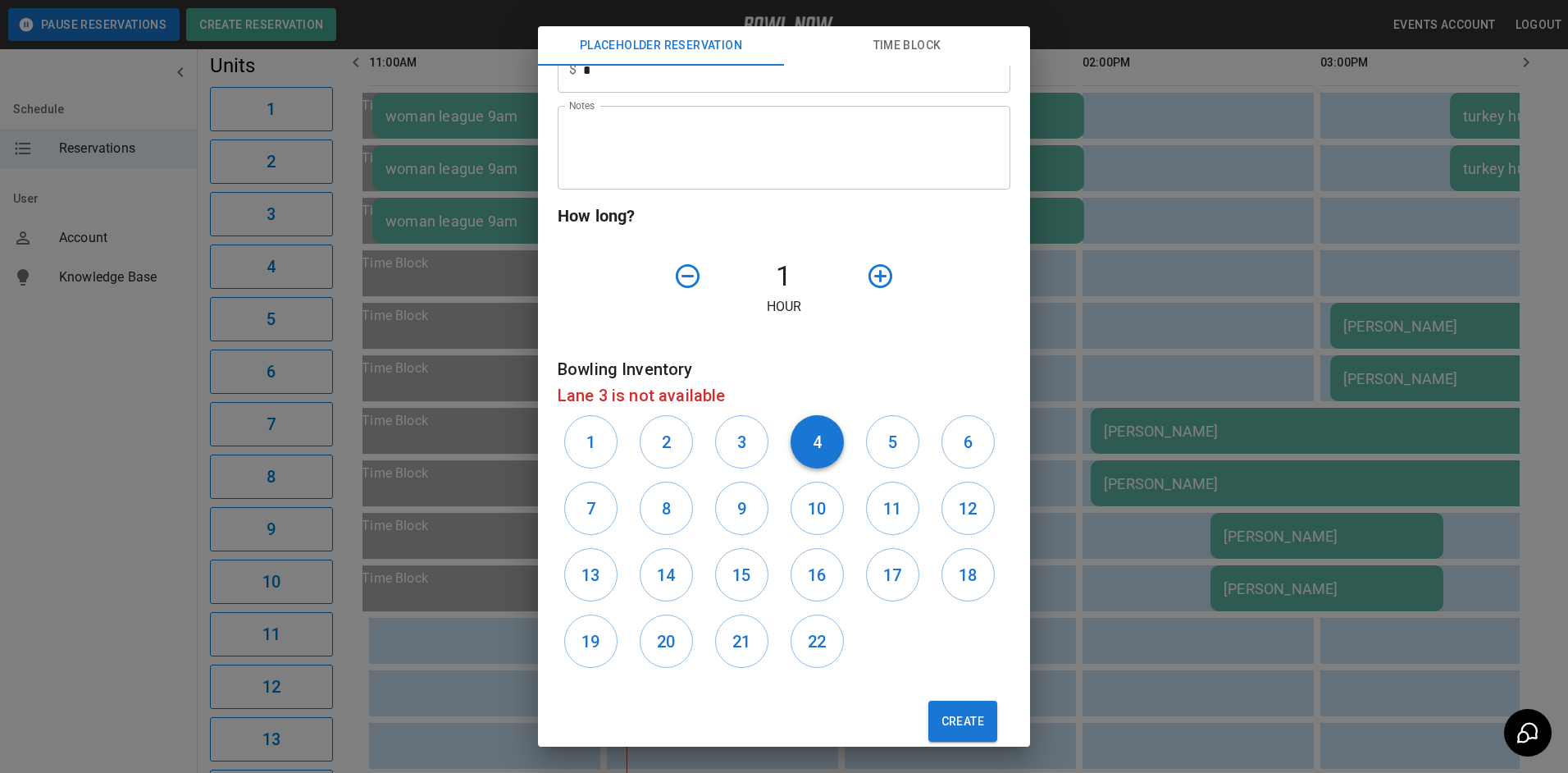
click at [827, 448] on button "4" at bounding box center [817, 441] width 53 height 53
drag, startPoint x: 887, startPoint y: 446, endPoint x: 942, endPoint y: 444, distance: 55.0
click at [903, 445] on button "5" at bounding box center [892, 441] width 53 height 53
click at [943, 444] on button "6" at bounding box center [968, 441] width 53 height 53
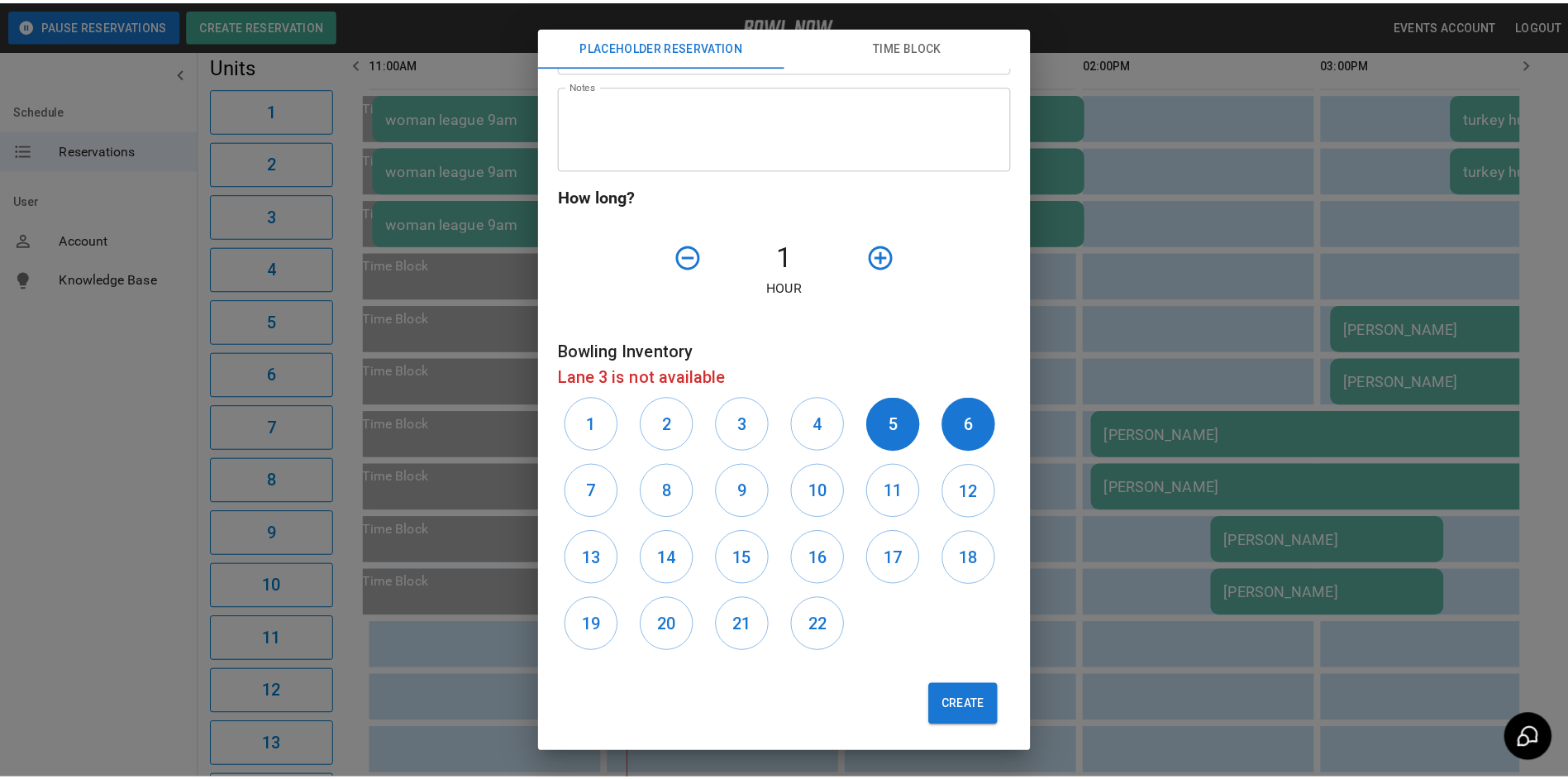
scroll to position [447, 0]
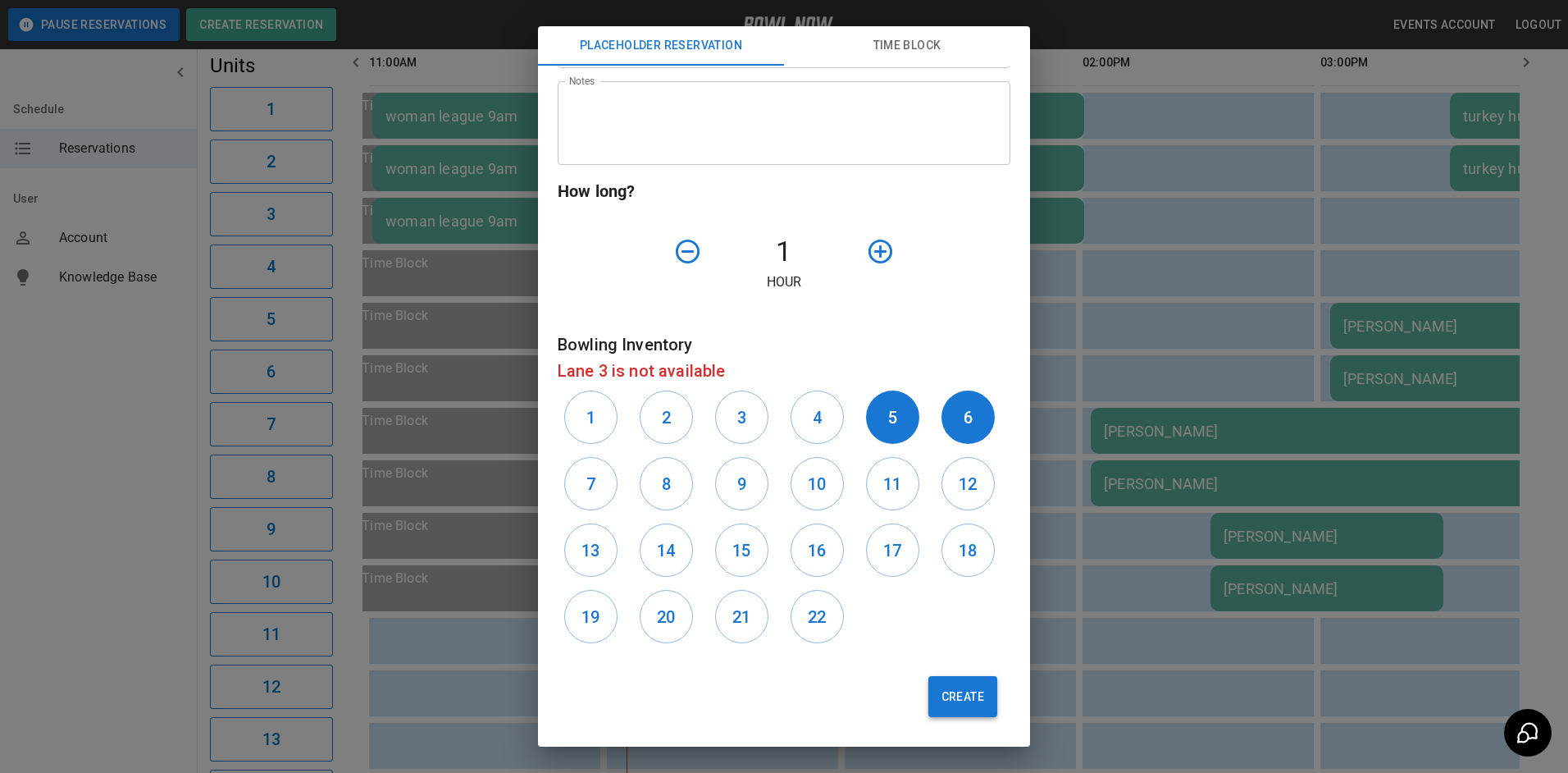
click at [942, 708] on button "Create" at bounding box center [963, 696] width 69 height 41
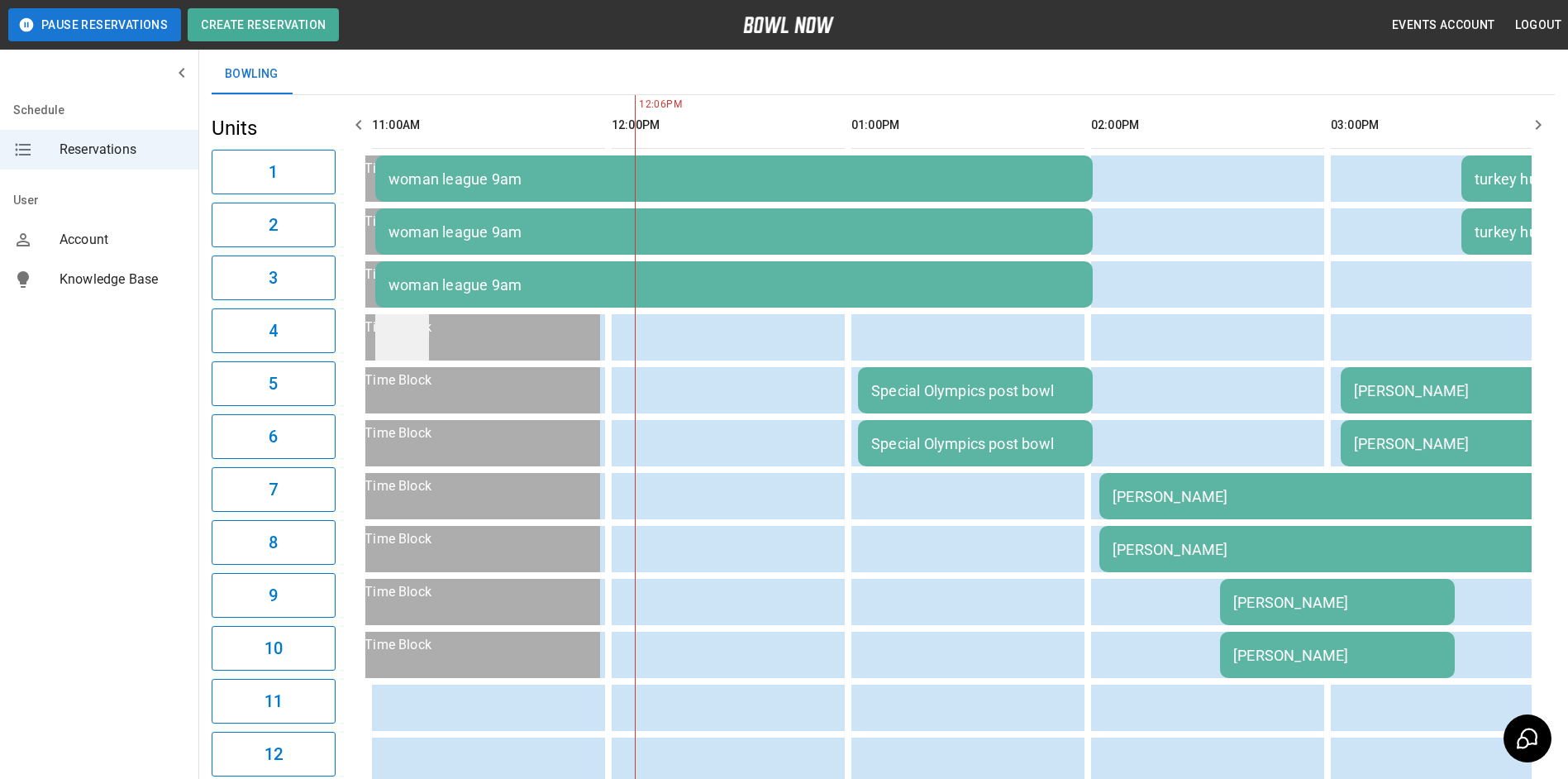
scroll to position [0, 0]
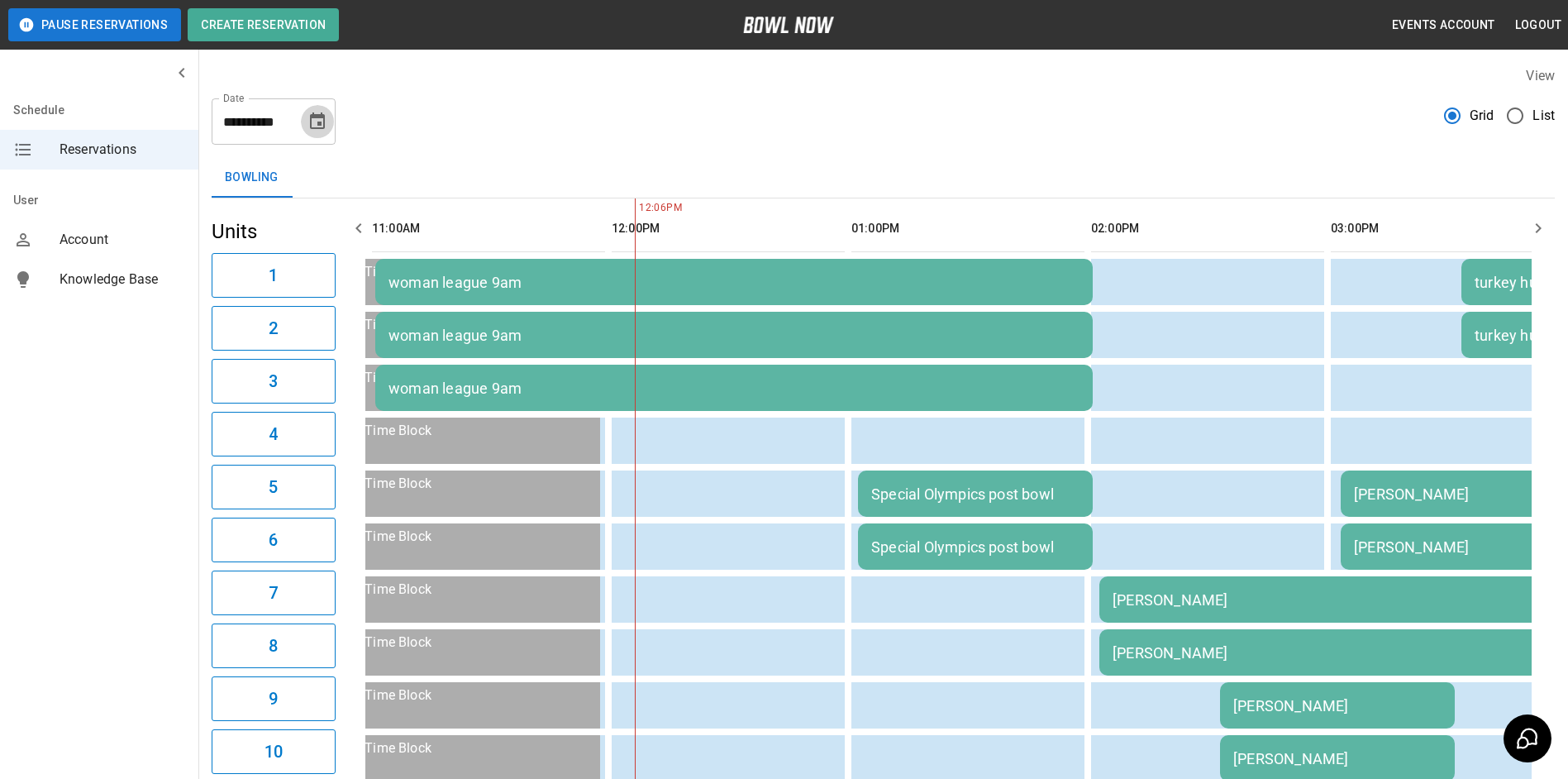
click at [317, 132] on button "Choose date, selected date is Sep 26, 2025" at bounding box center [317, 121] width 33 height 33
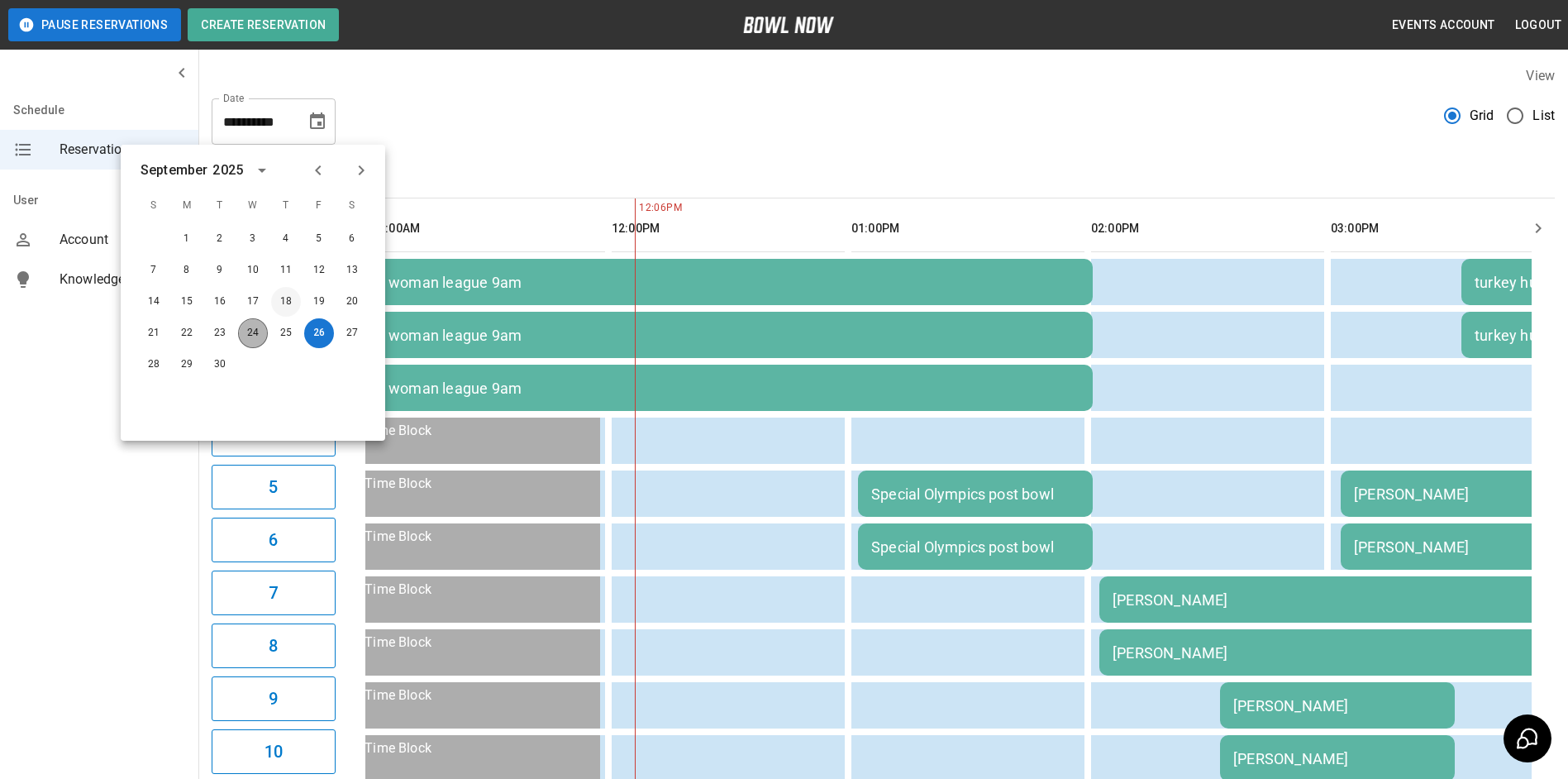
drag, startPoint x: 257, startPoint y: 335, endPoint x: 282, endPoint y: 313, distance: 33.3
click at [257, 335] on button "24" at bounding box center [252, 332] width 29 height 29
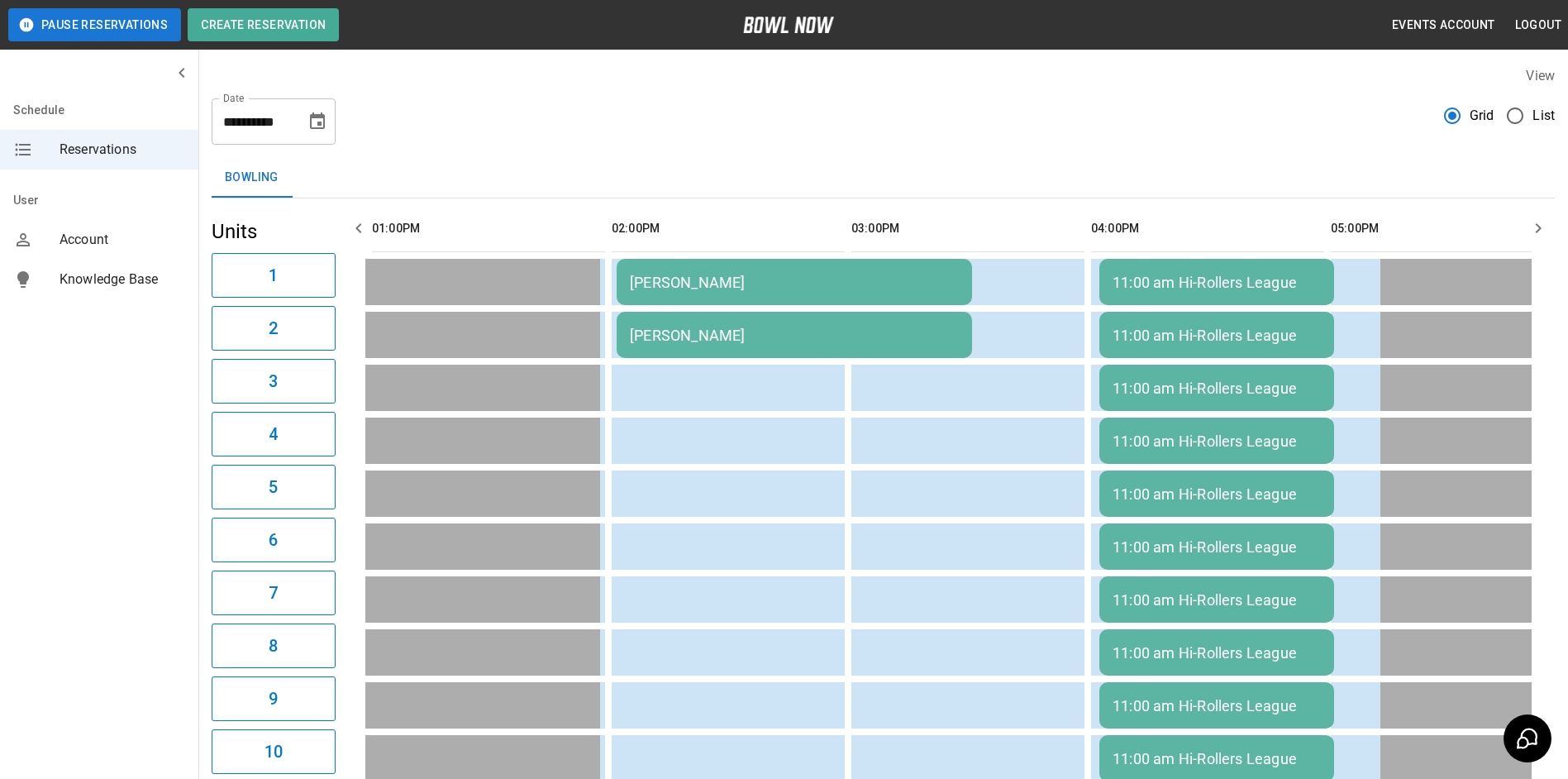
scroll to position [0, 240]
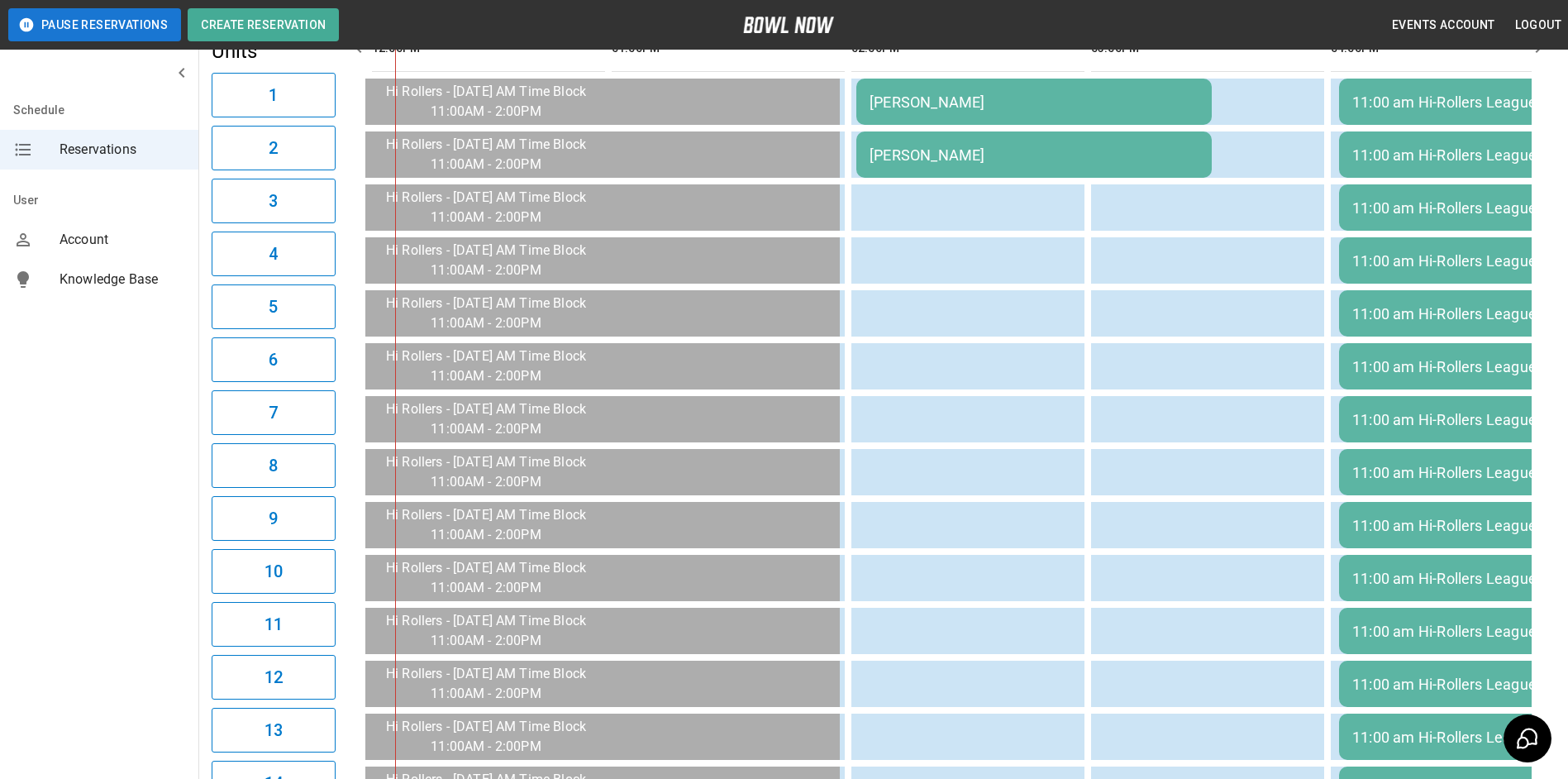
click at [901, 163] on div "[PERSON_NAME]" at bounding box center [1034, 154] width 329 height 17
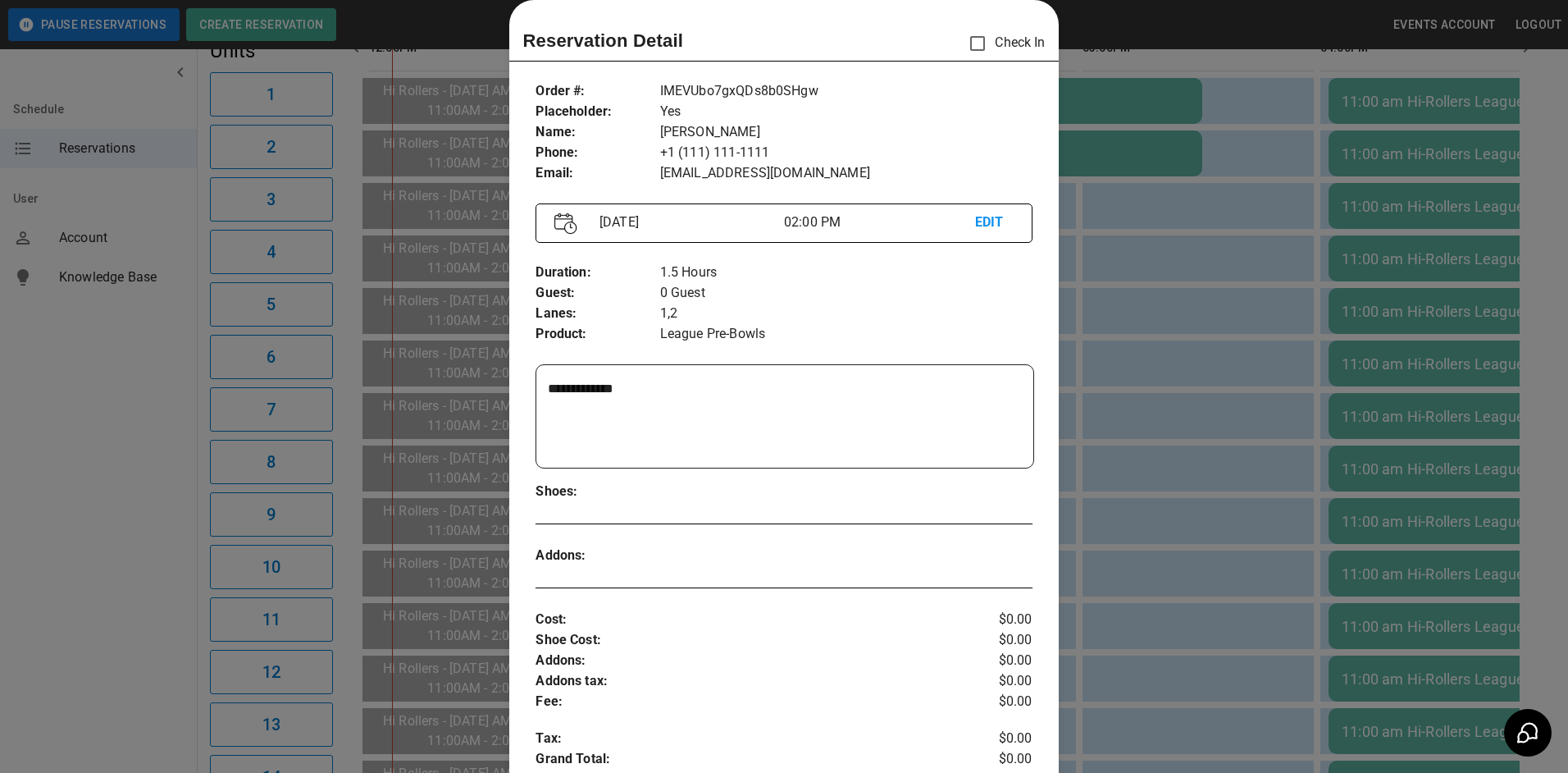
click at [1074, 255] on div at bounding box center [784, 386] width 1568 height 773
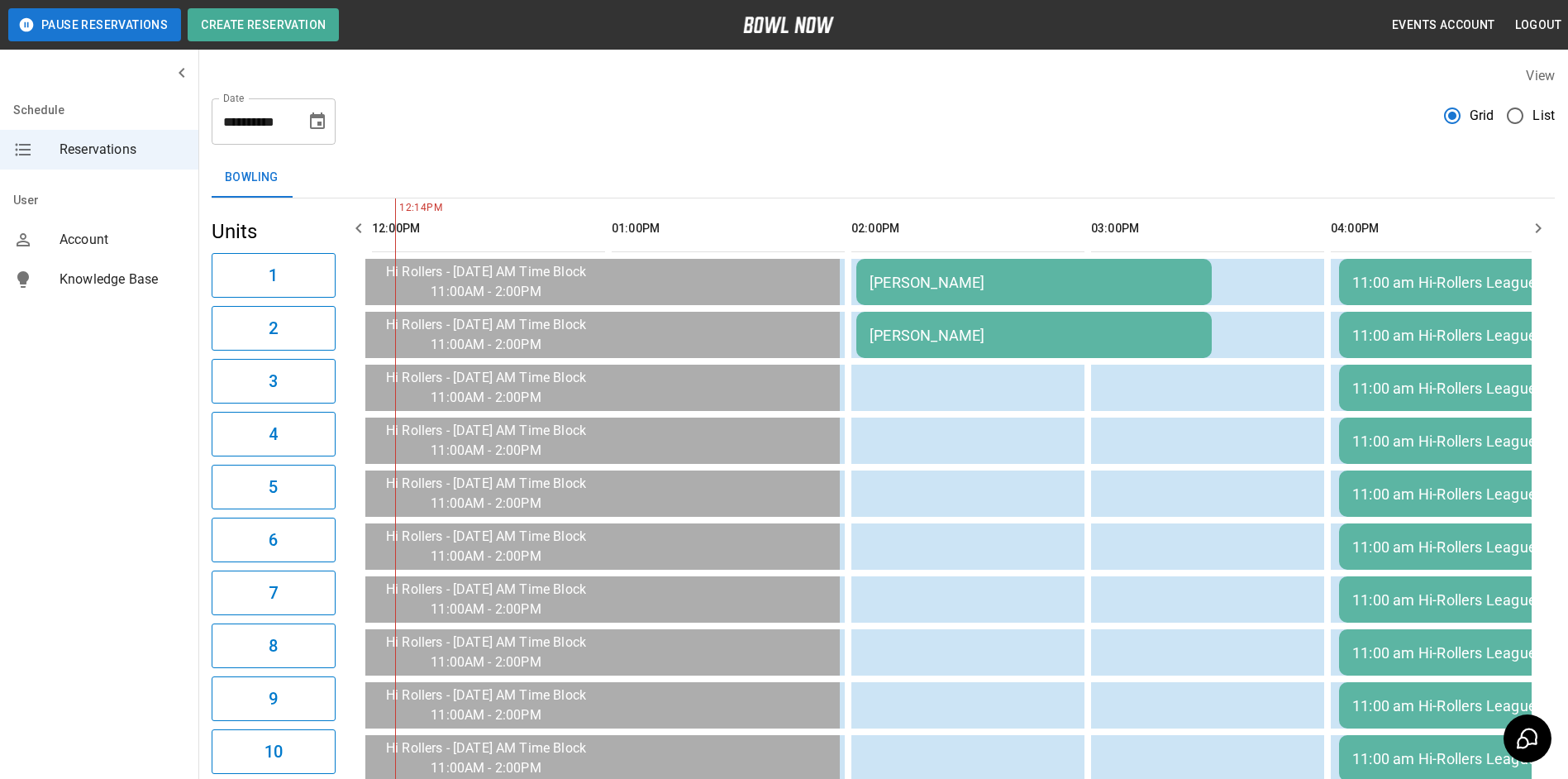
click at [315, 127] on icon "Choose date, selected date is Sep 24, 2025" at bounding box center [317, 120] width 15 height 17
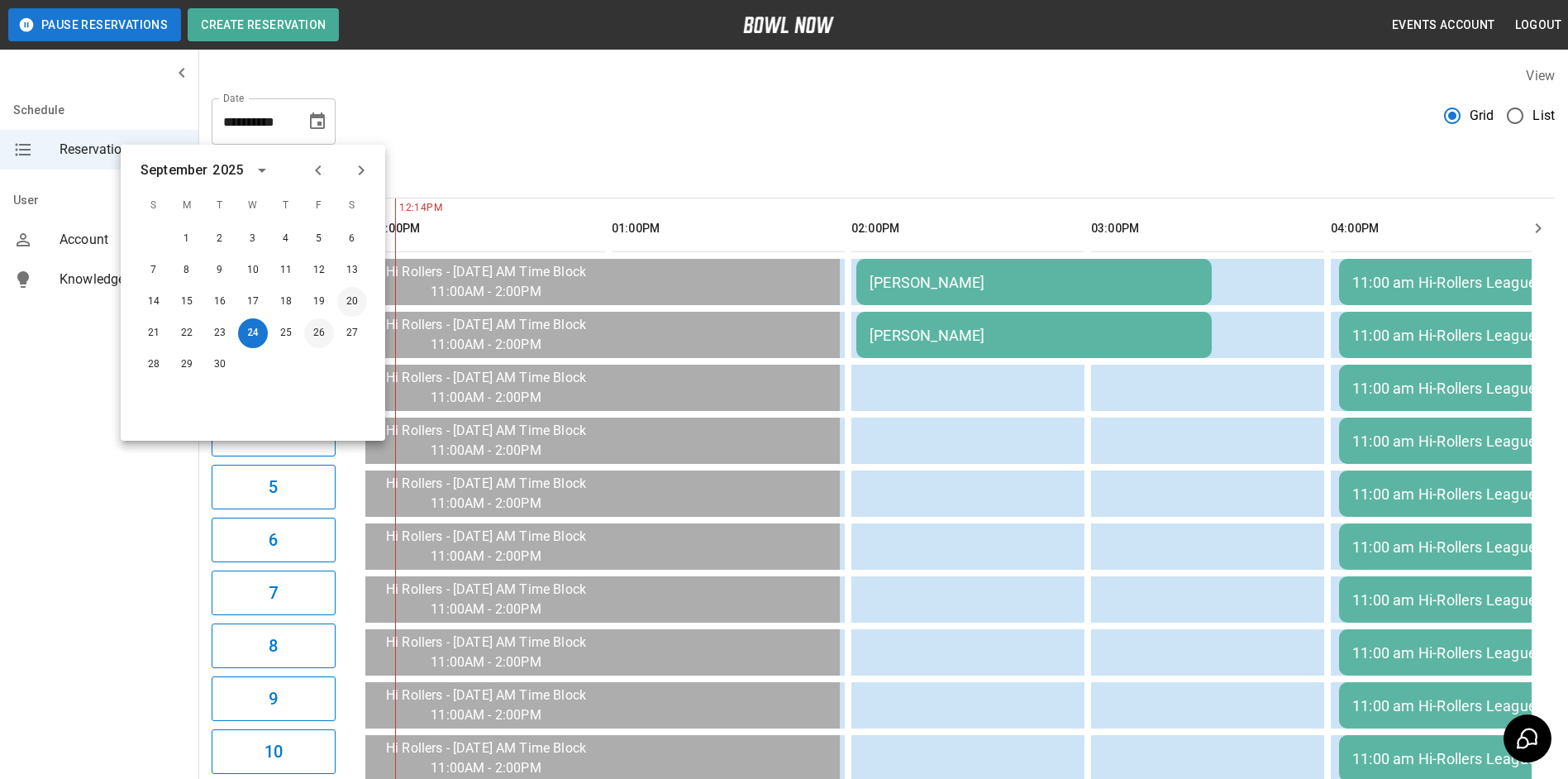
drag, startPoint x: 321, startPoint y: 324, endPoint x: 338, endPoint y: 307, distance: 24.0
click at [324, 323] on button "26" at bounding box center [318, 332] width 29 height 29
type input "**********"
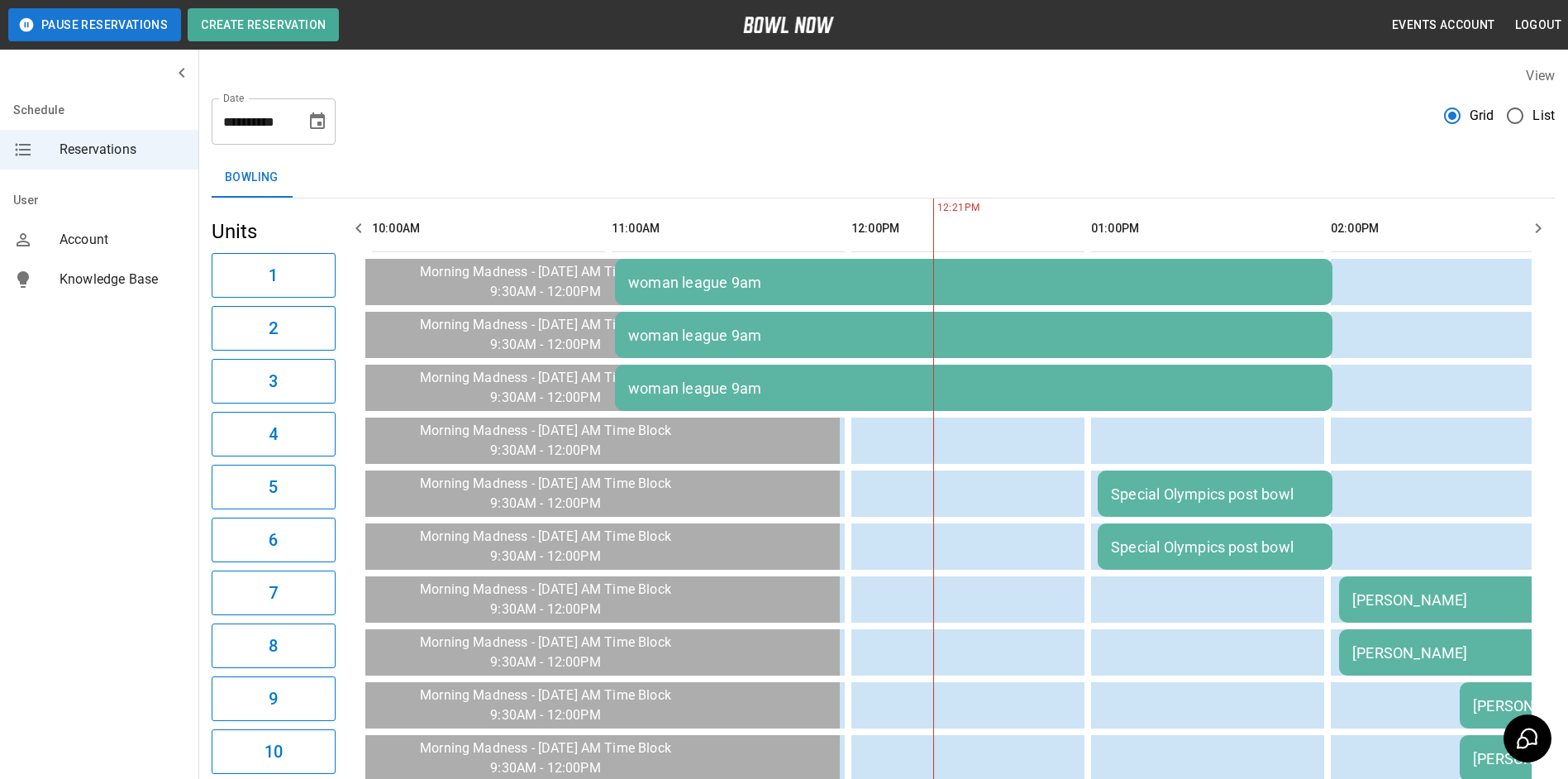
scroll to position [0, 719]
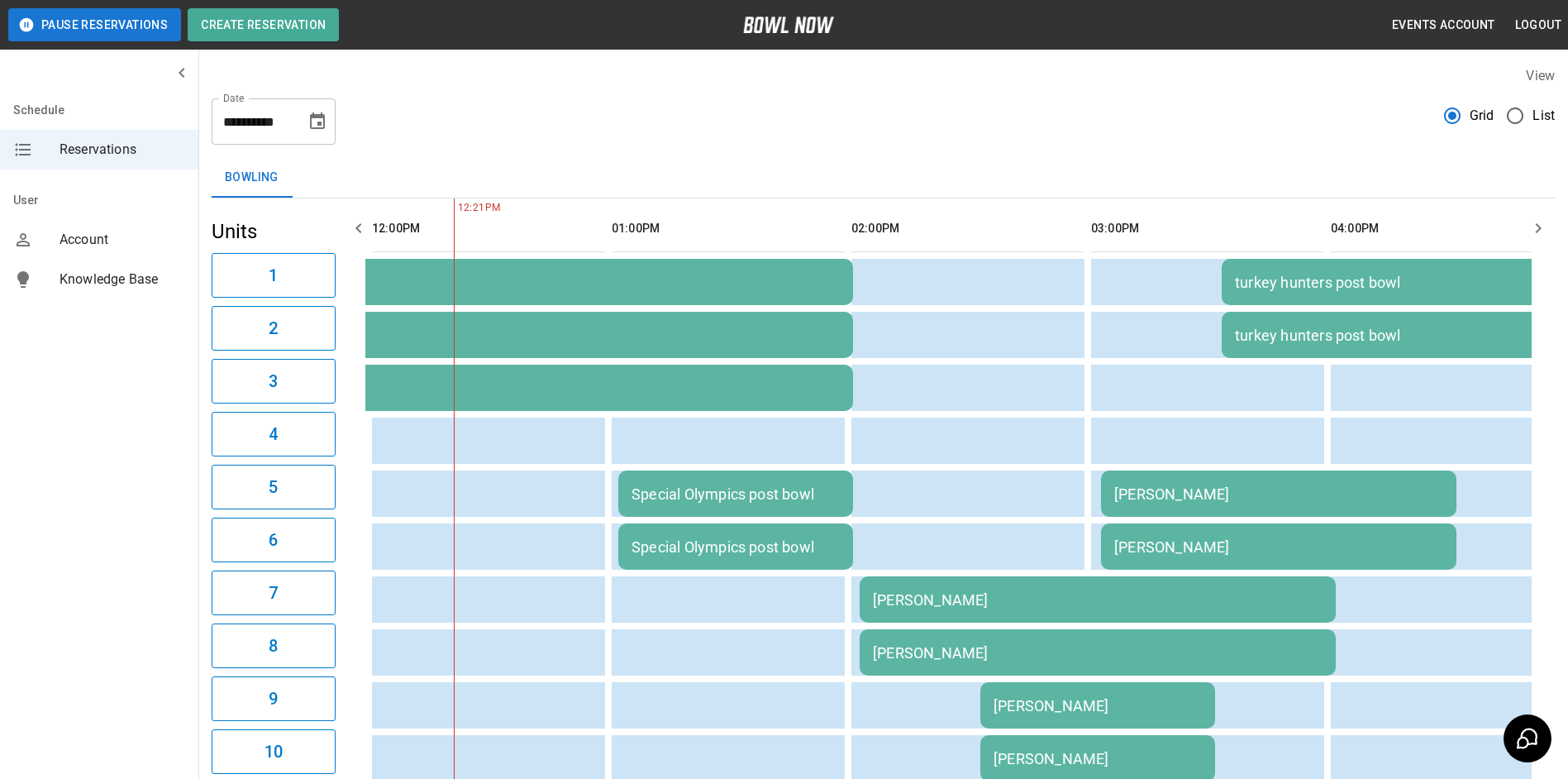
click at [370, 228] on button "button" at bounding box center [358, 227] width 33 height 33
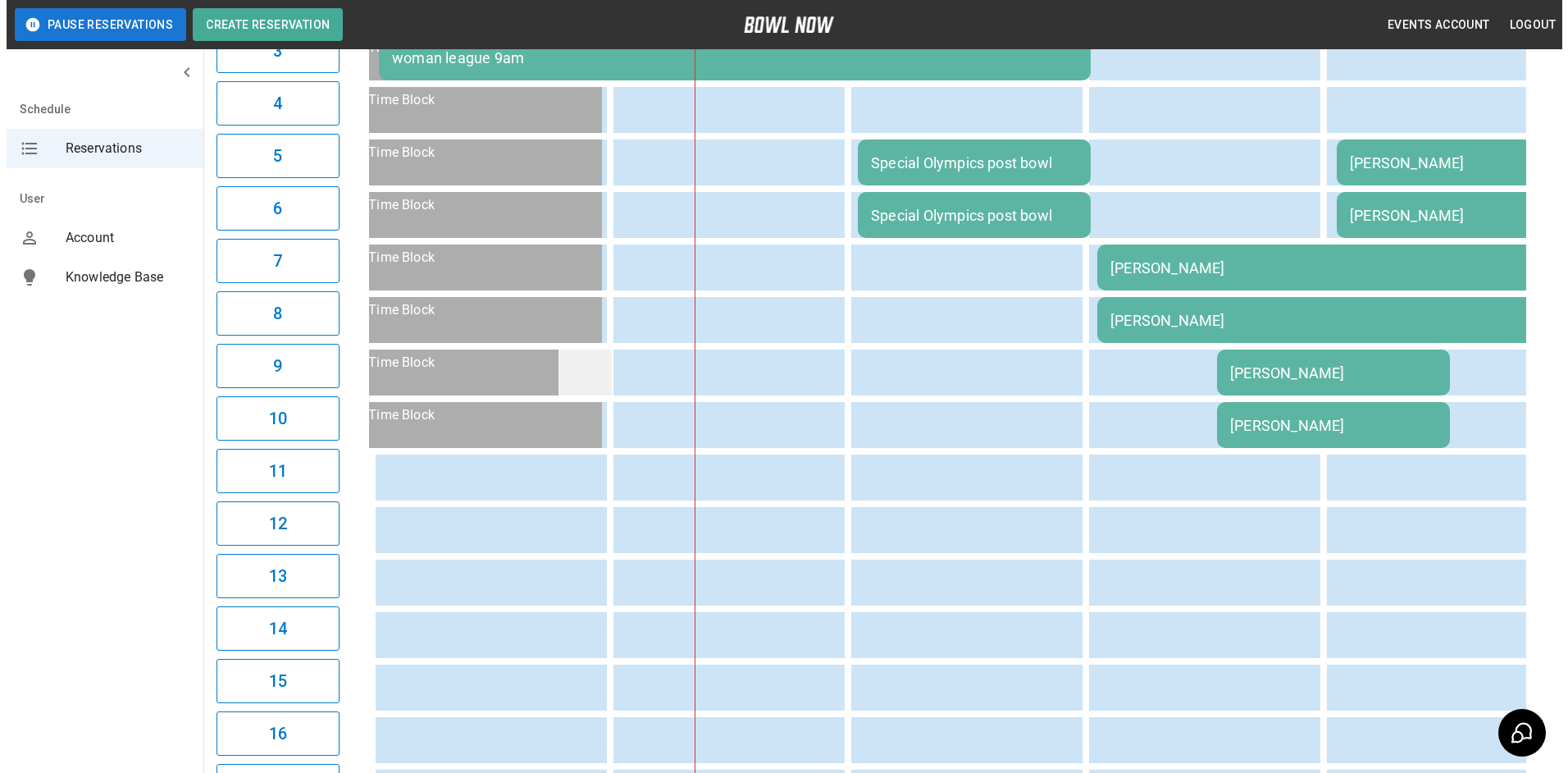
scroll to position [328, 0]
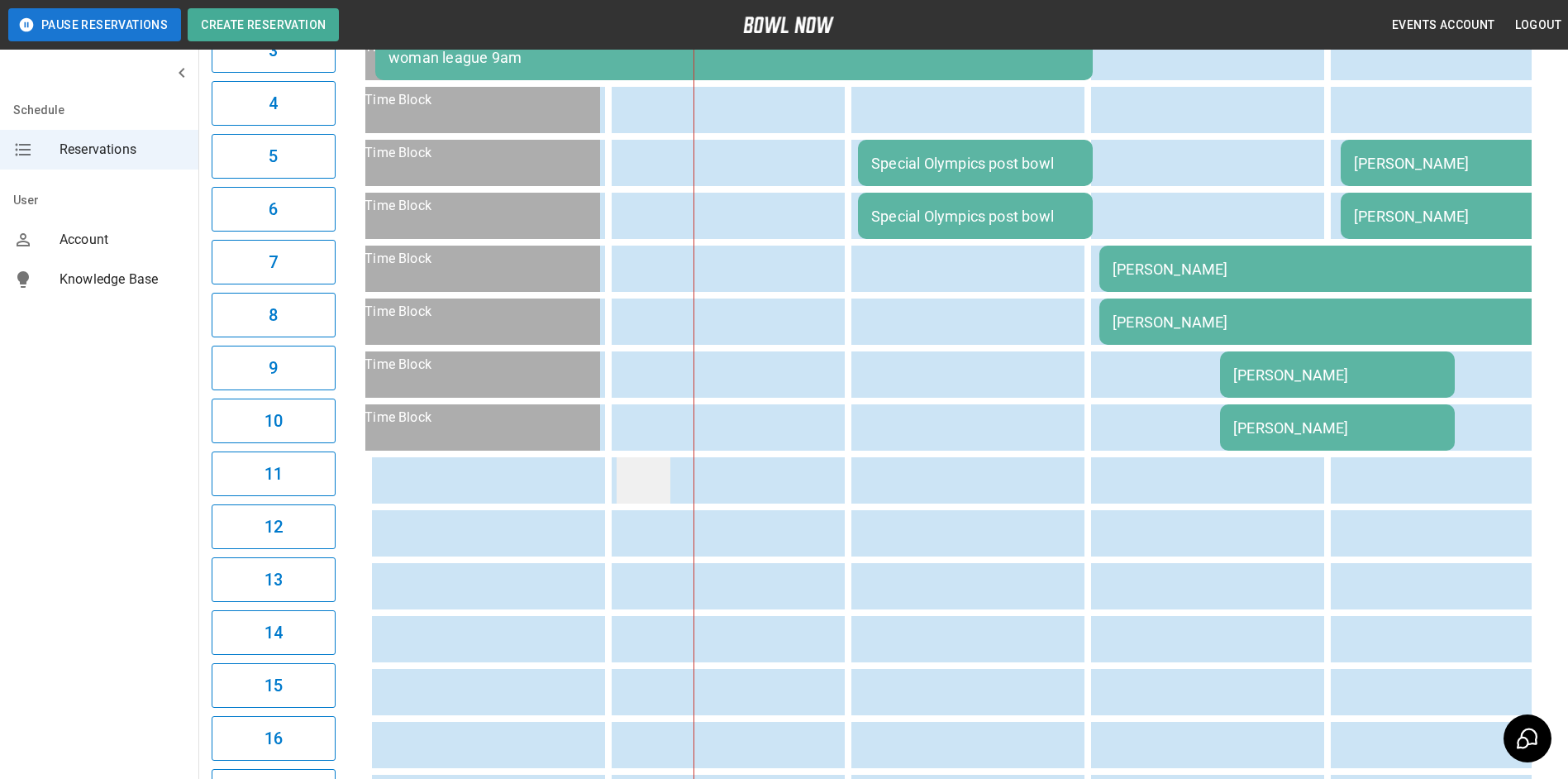
click at [630, 472] on td "sticky table" at bounding box center [644, 480] width 53 height 46
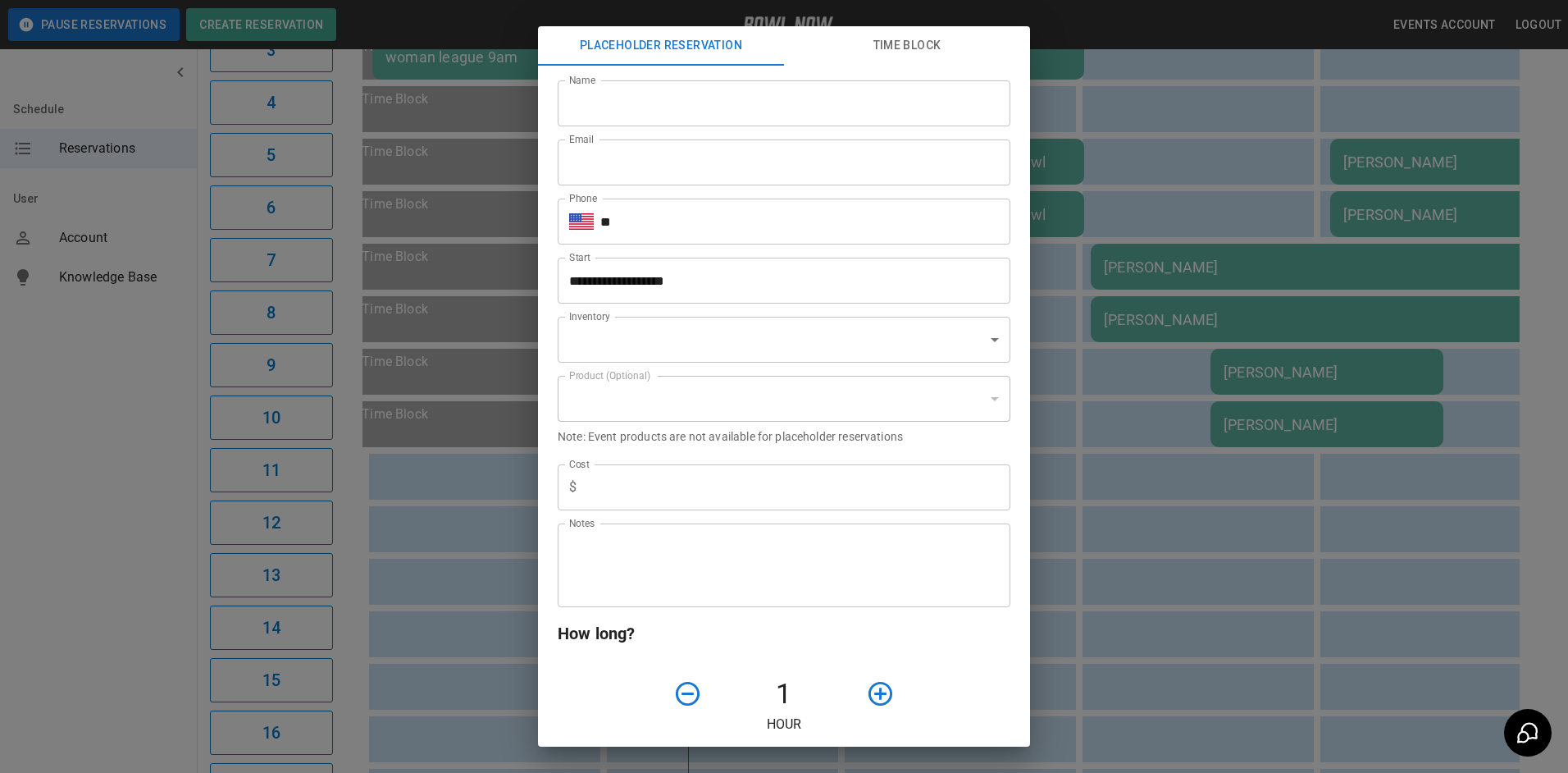
type input "**********"
click at [611, 115] on input "Name" at bounding box center [784, 103] width 453 height 46
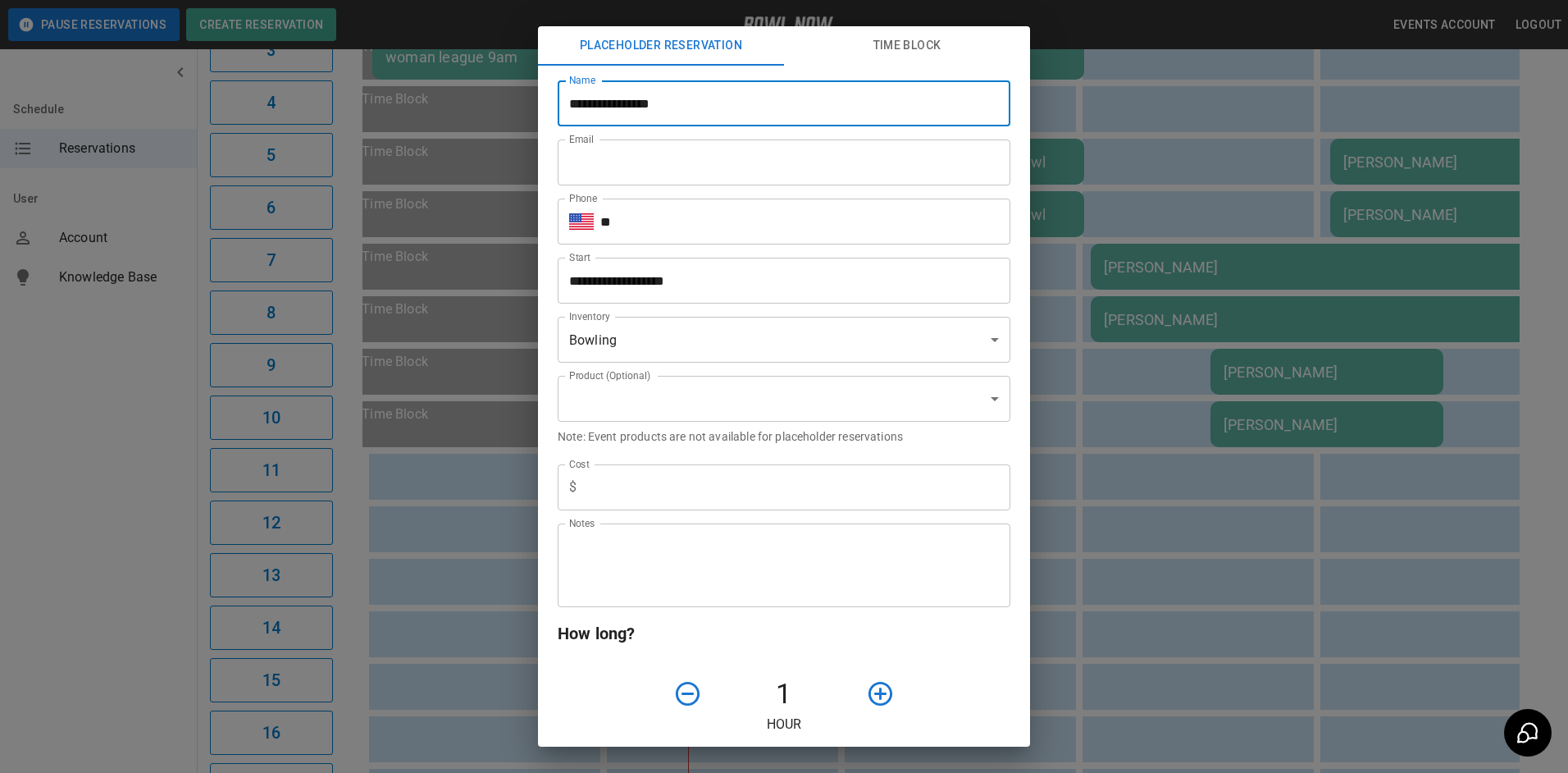
type input "**********"
click at [592, 162] on input "Email" at bounding box center [784, 163] width 453 height 46
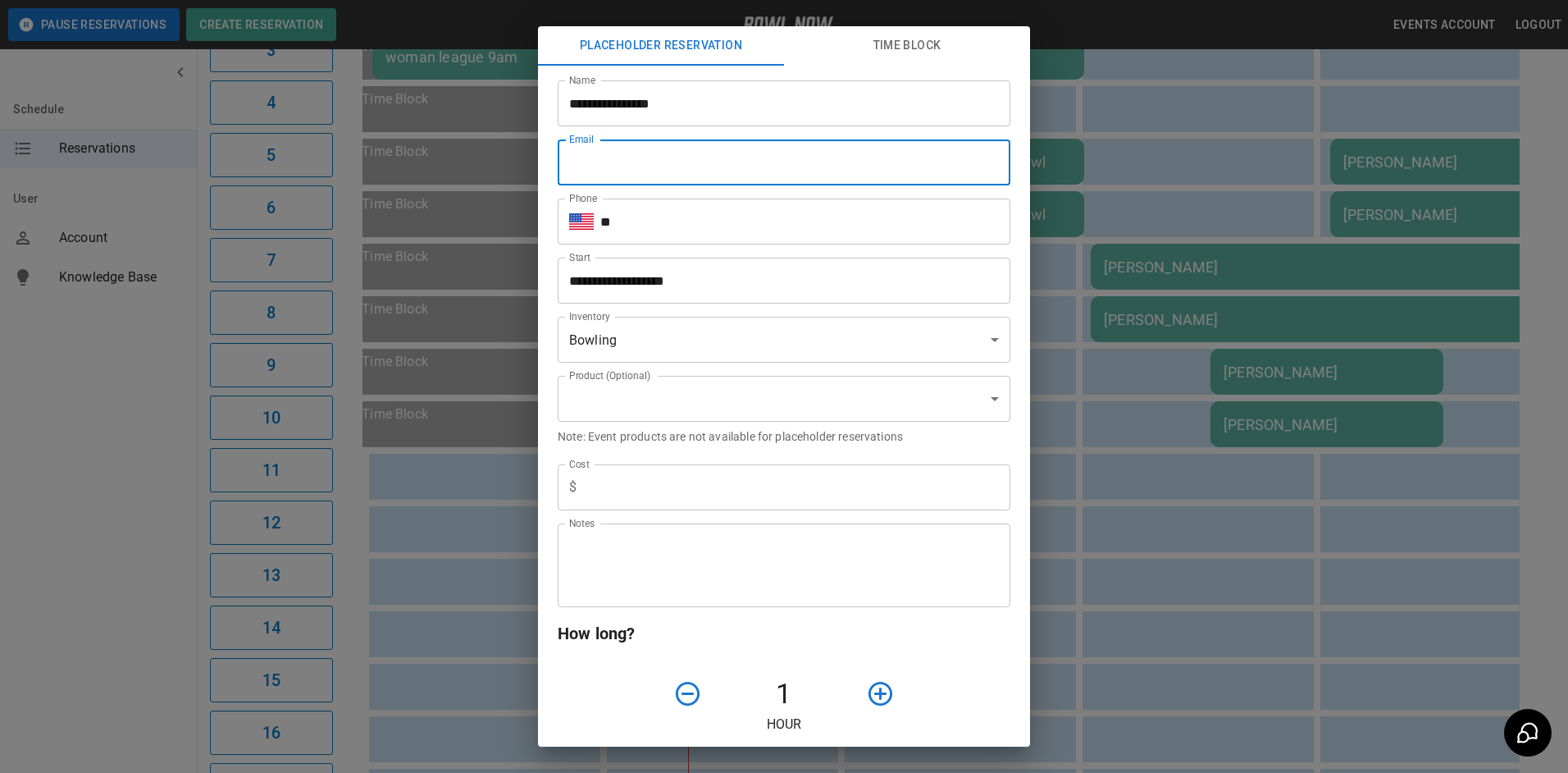
type input "**********"
type input "*"
click at [659, 219] on input "**" at bounding box center [806, 221] width 410 height 46
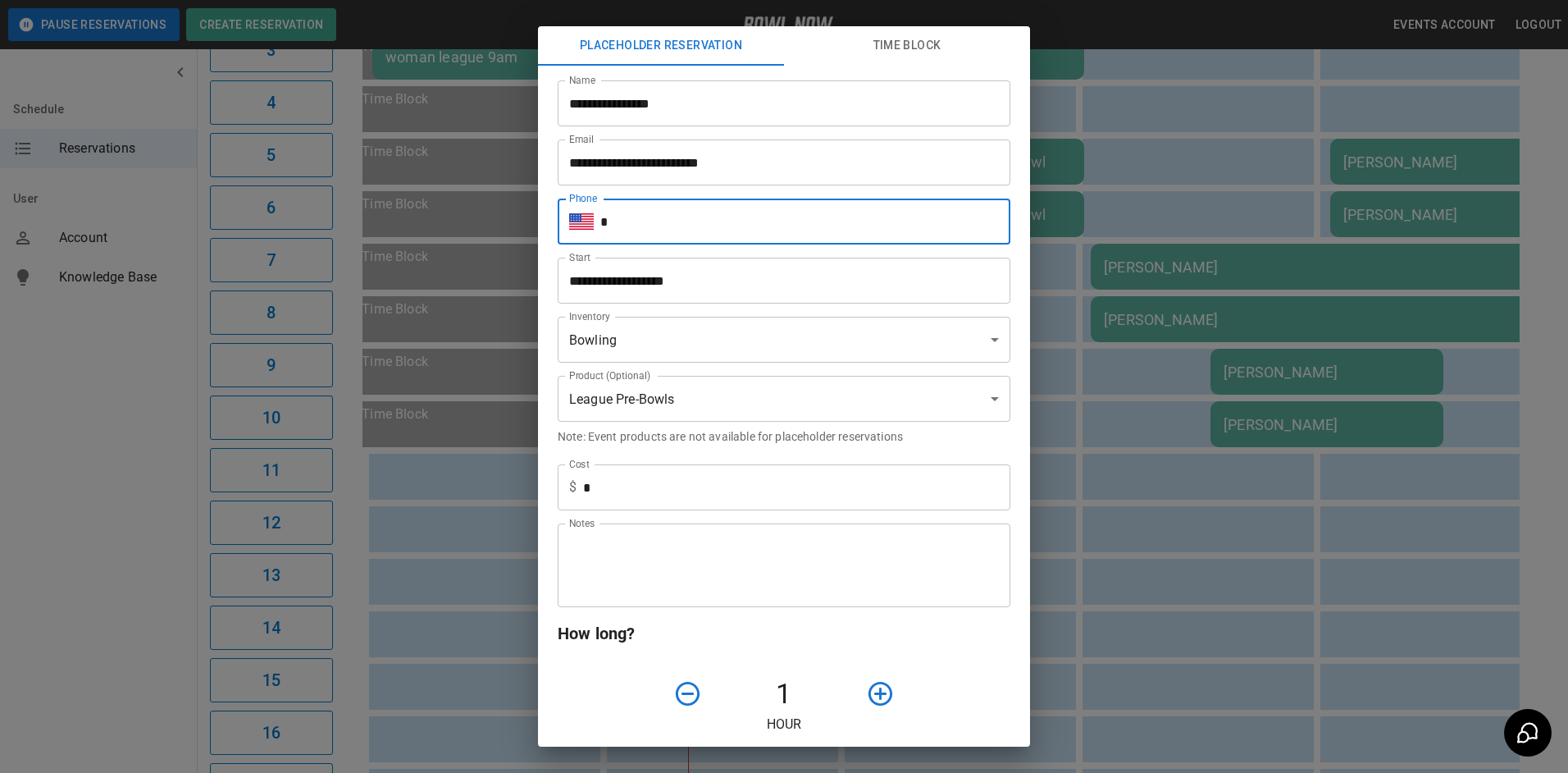
type input "**********"
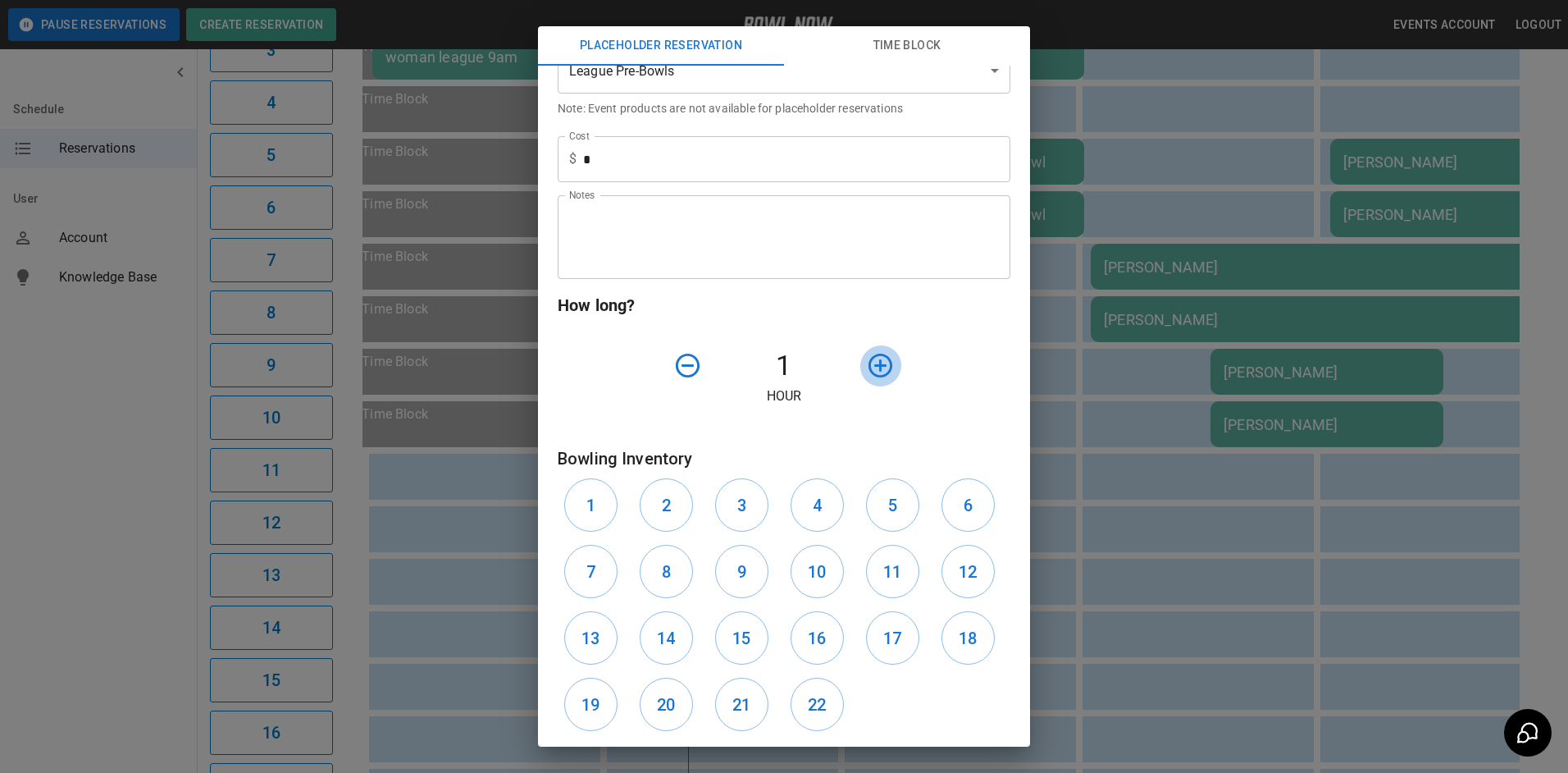
click at [868, 371] on icon "button" at bounding box center [880, 365] width 24 height 24
drag, startPoint x: 861, startPoint y: 573, endPoint x: 884, endPoint y: 574, distance: 23.0
click at [873, 573] on button "11" at bounding box center [892, 571] width 53 height 53
click at [942, 572] on button "12" at bounding box center [968, 571] width 53 height 53
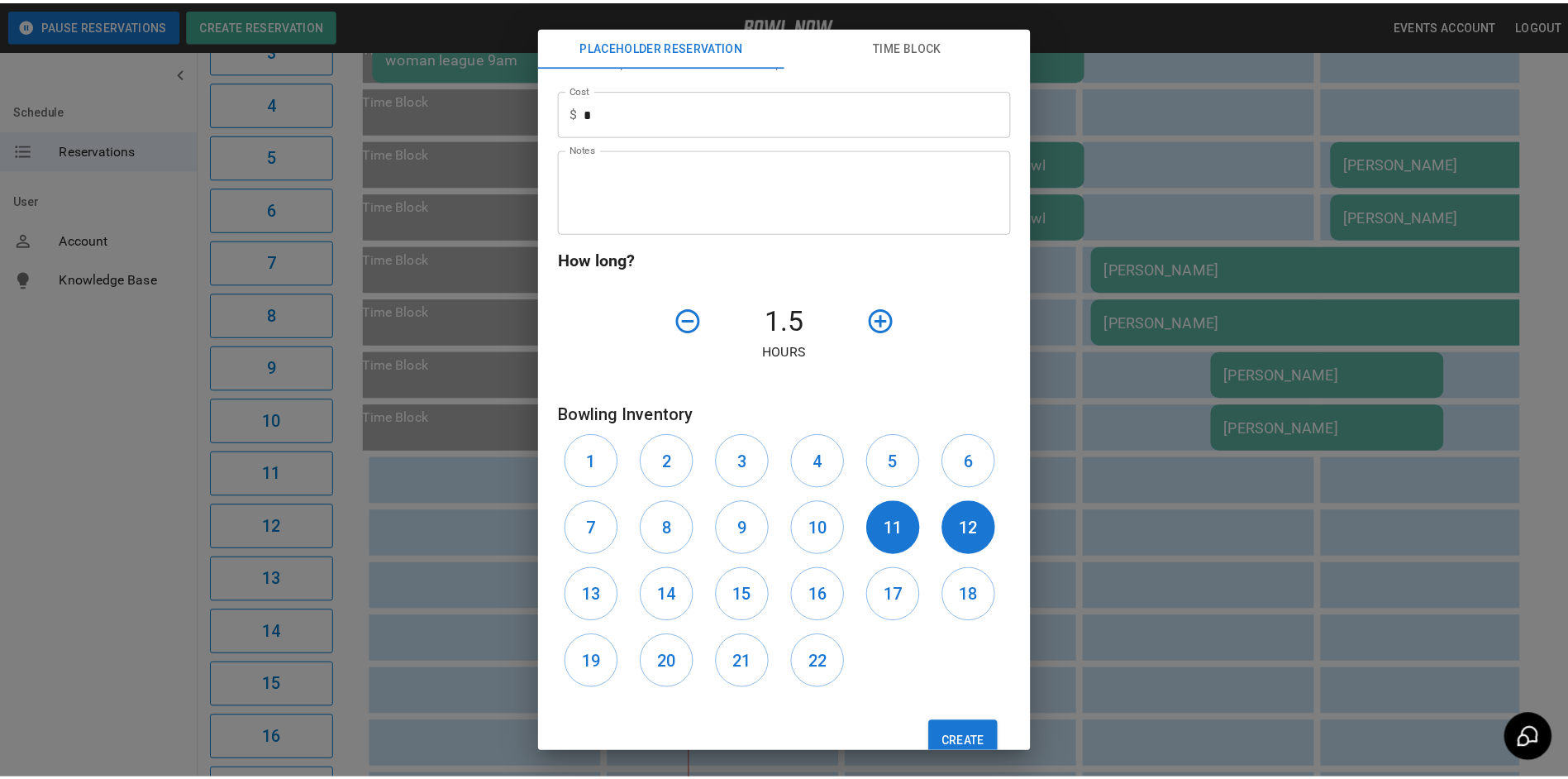
scroll to position [421, 0]
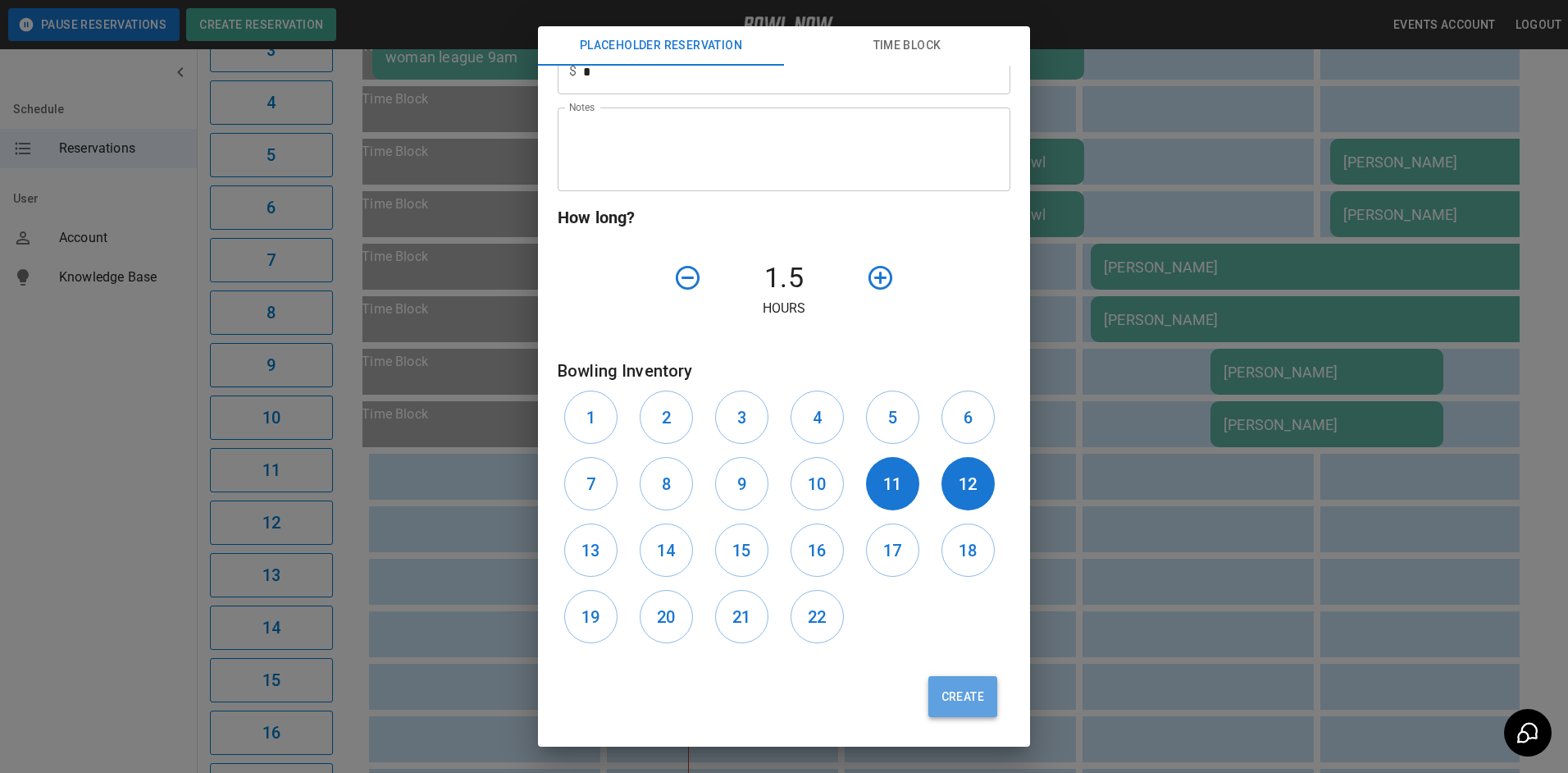
click at [958, 696] on button "Create" at bounding box center [963, 696] width 69 height 41
type input "**"
type input "**********"
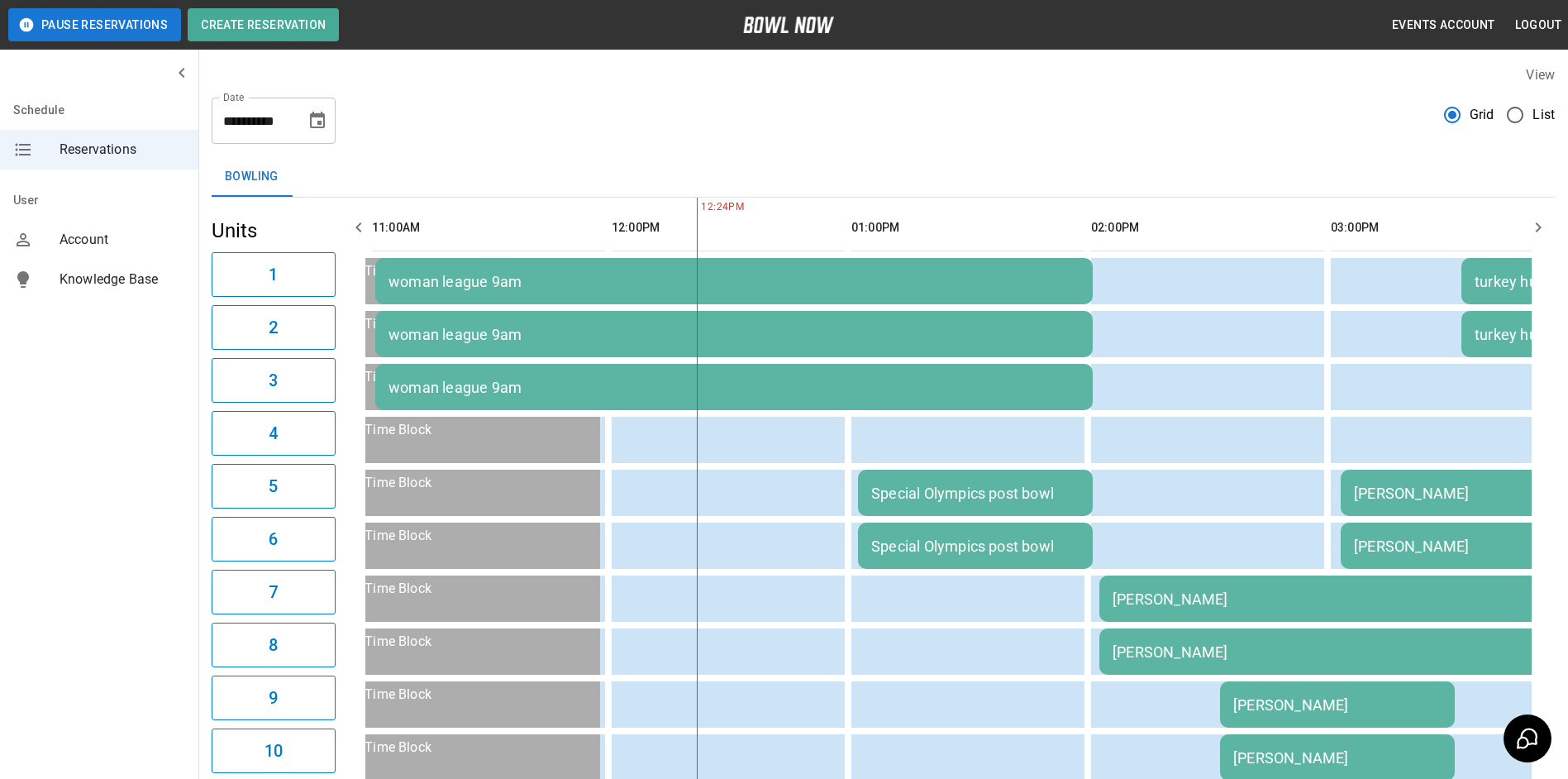
scroll to position [0, 0]
drag, startPoint x: 310, startPoint y: 140, endPoint x: 315, endPoint y: 130, distance: 11.2
click at [314, 136] on div "**********" at bounding box center [273, 121] width 124 height 46
click at [315, 124] on icon "Choose date, selected date is Sep 26, 2025" at bounding box center [317, 121] width 20 height 20
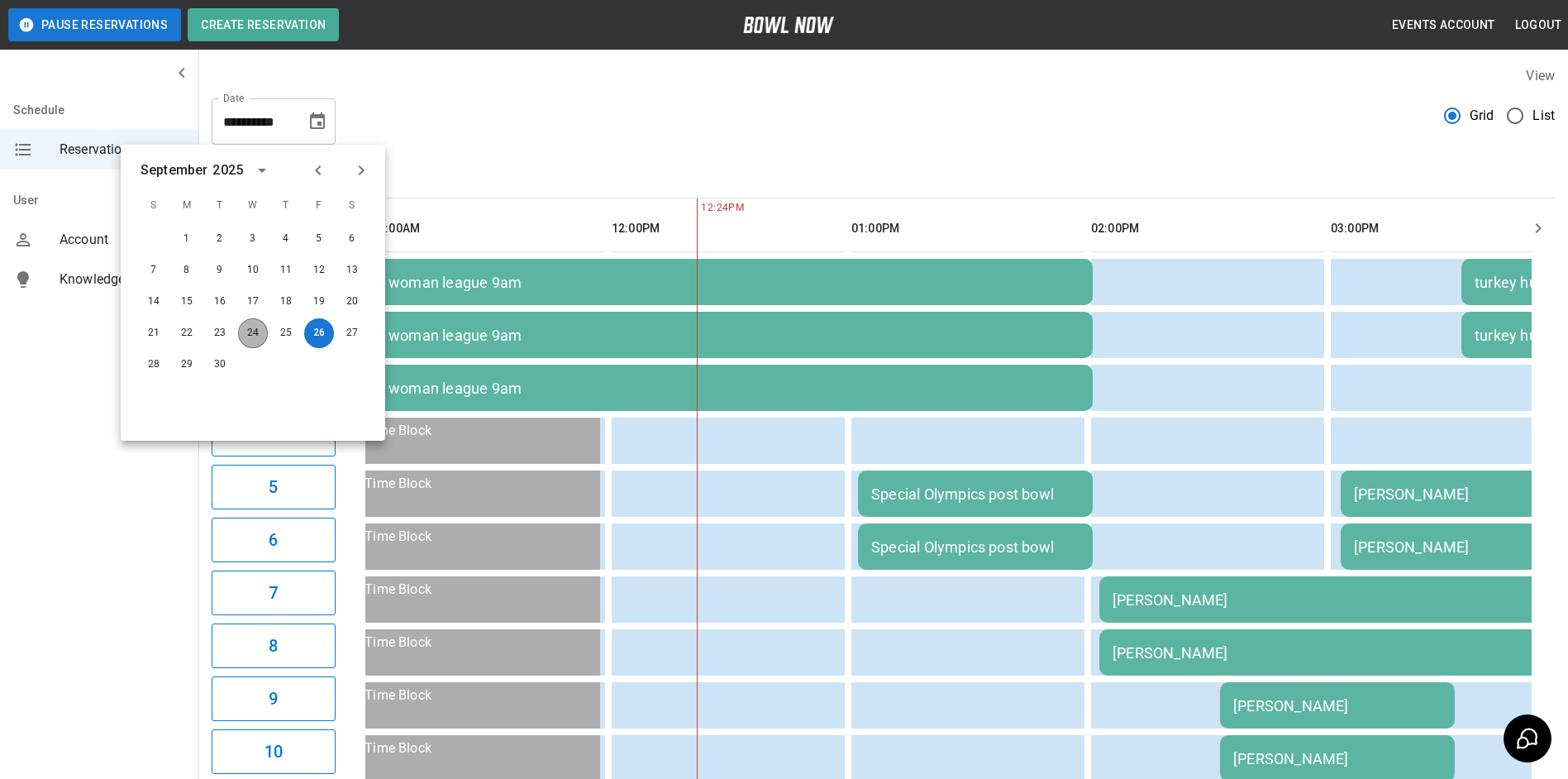
click at [259, 330] on button "24" at bounding box center [252, 332] width 29 height 29
click at [543, 106] on div "**********" at bounding box center [883, 115] width 1343 height 60
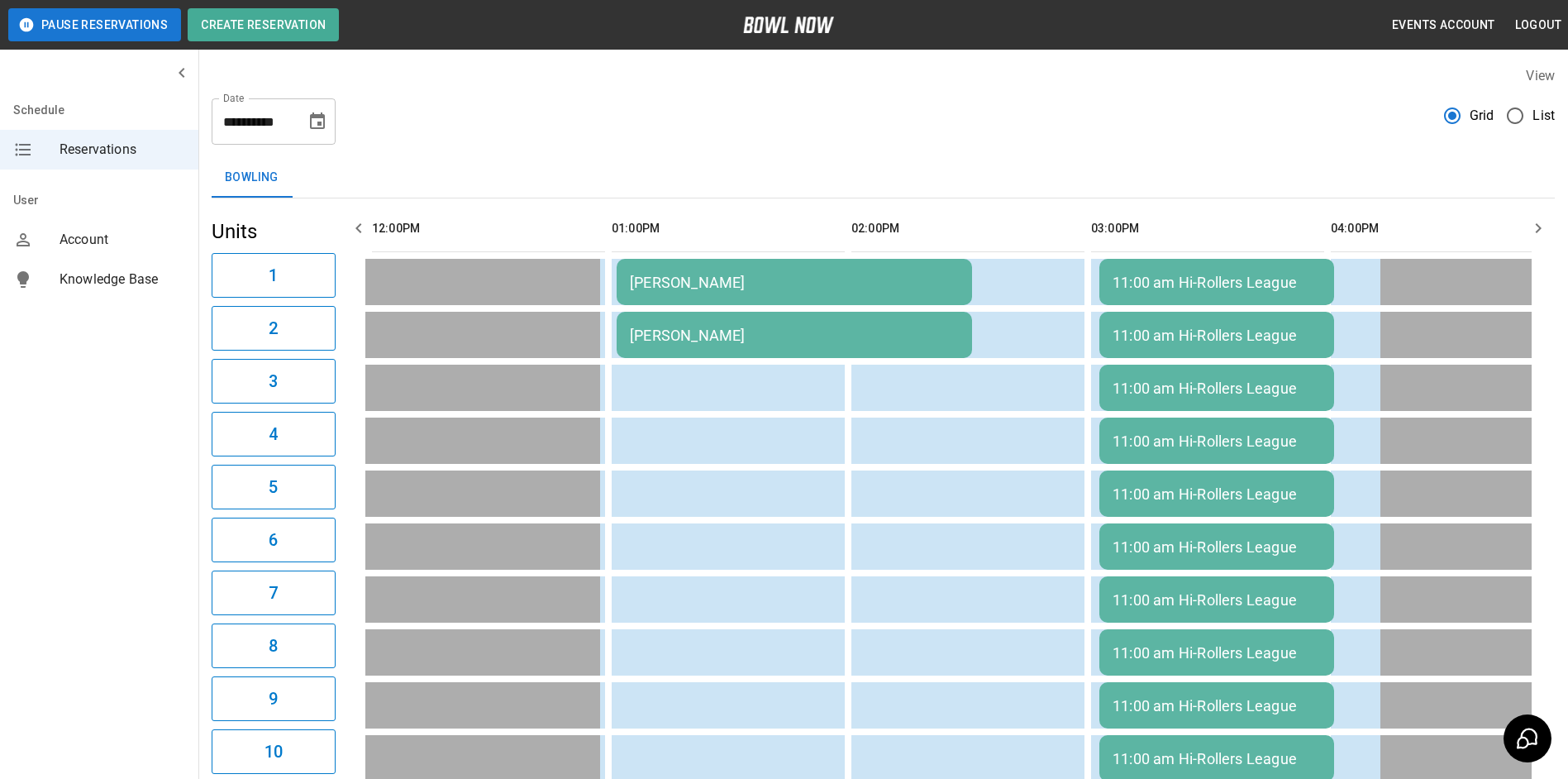
scroll to position [0, 240]
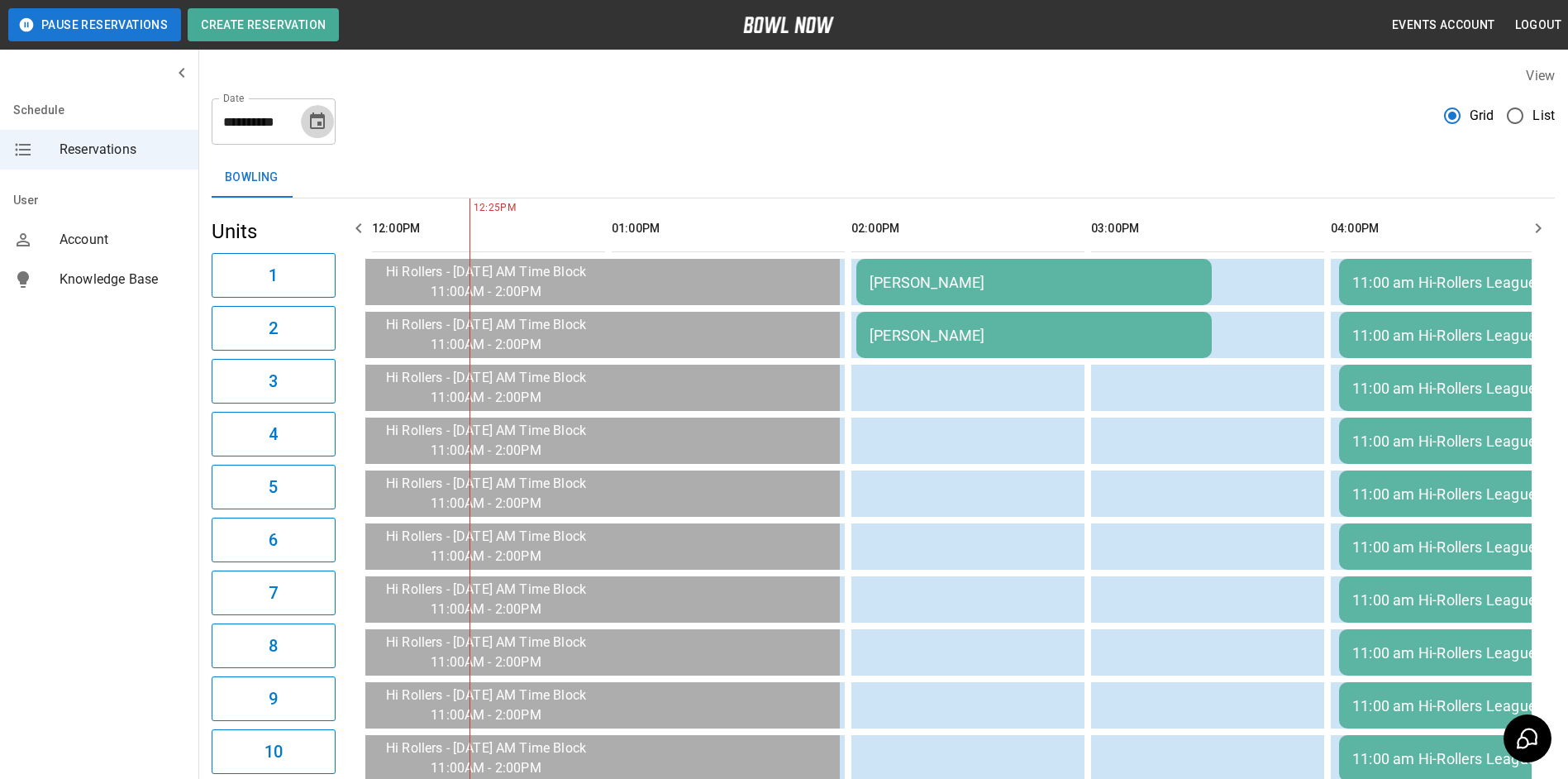
click at [316, 124] on icon "Choose date, selected date is Sep 24, 2025" at bounding box center [317, 121] width 20 height 20
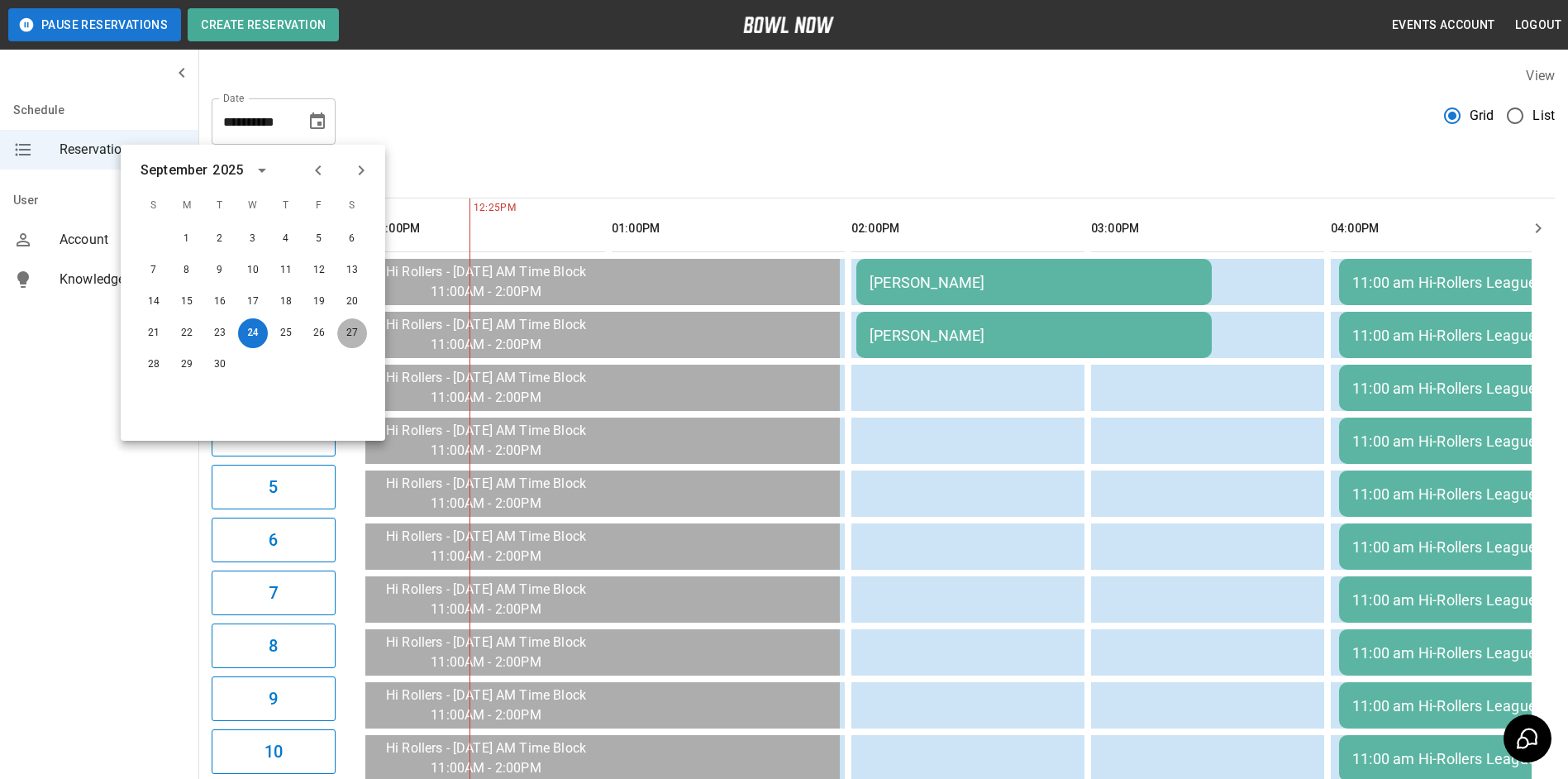
click at [352, 329] on button "27" at bounding box center [351, 332] width 29 height 29
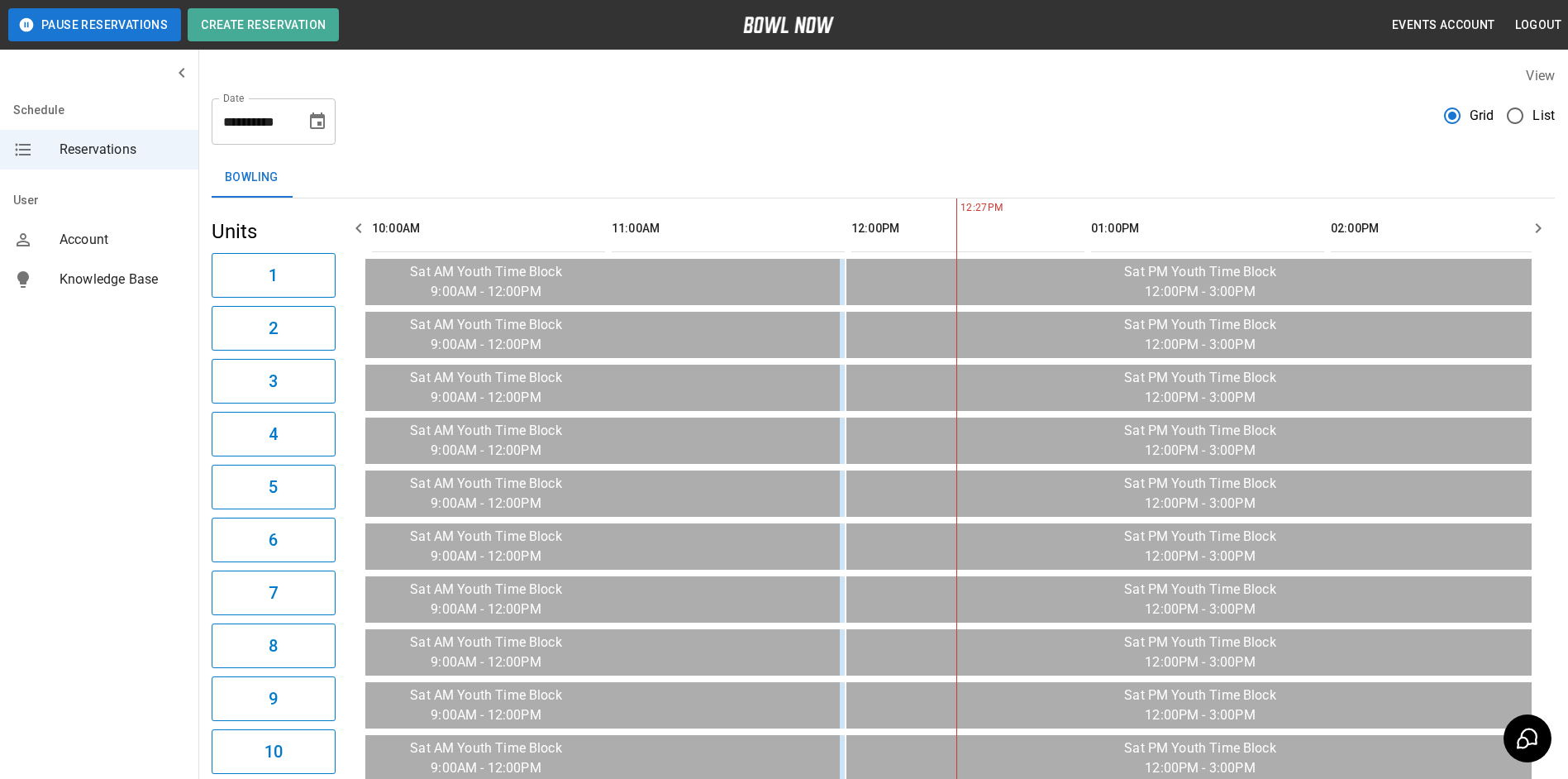
scroll to position [0, 719]
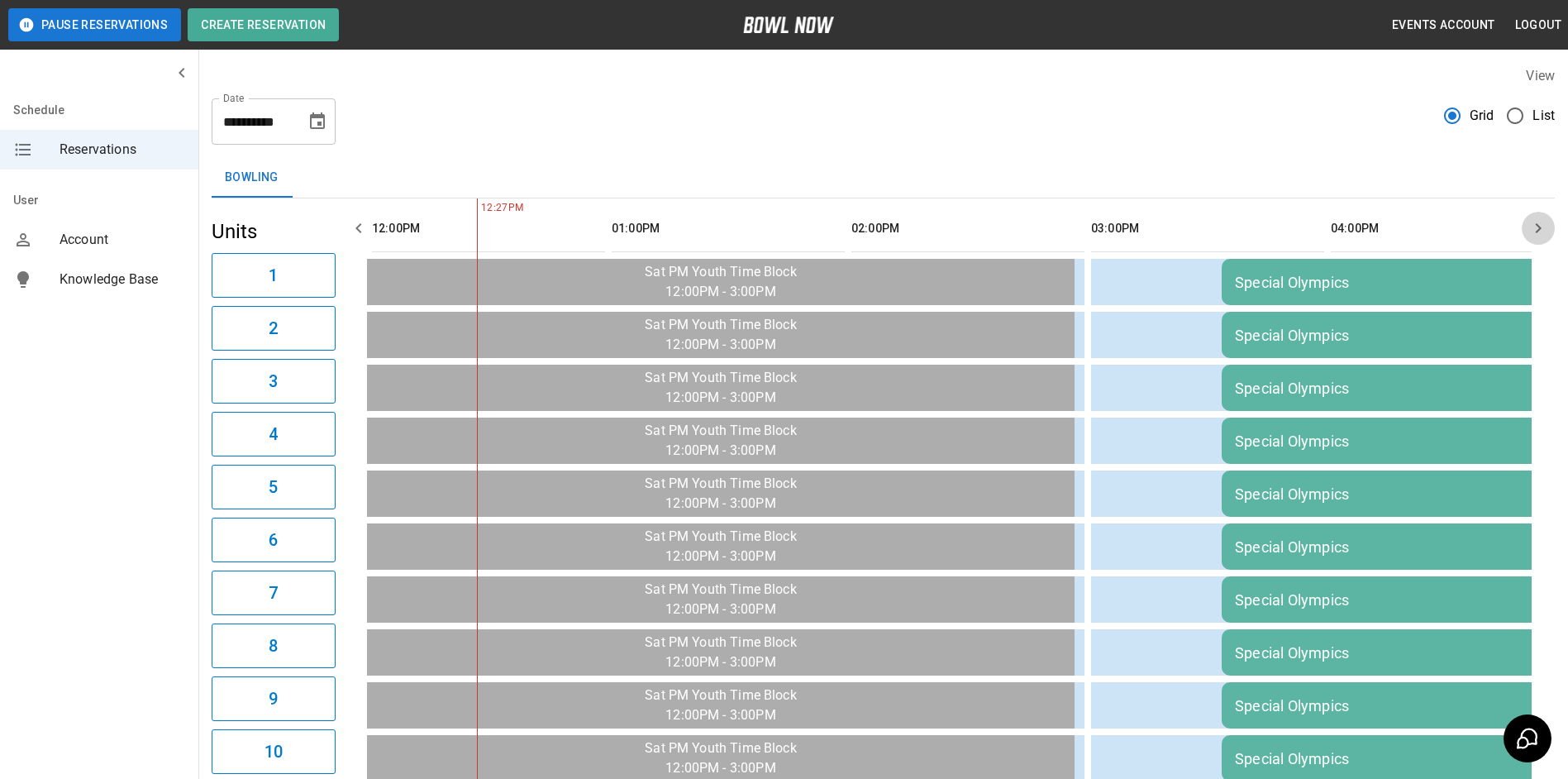
click at [1531, 222] on icon "button" at bounding box center [1539, 228] width 20 height 20
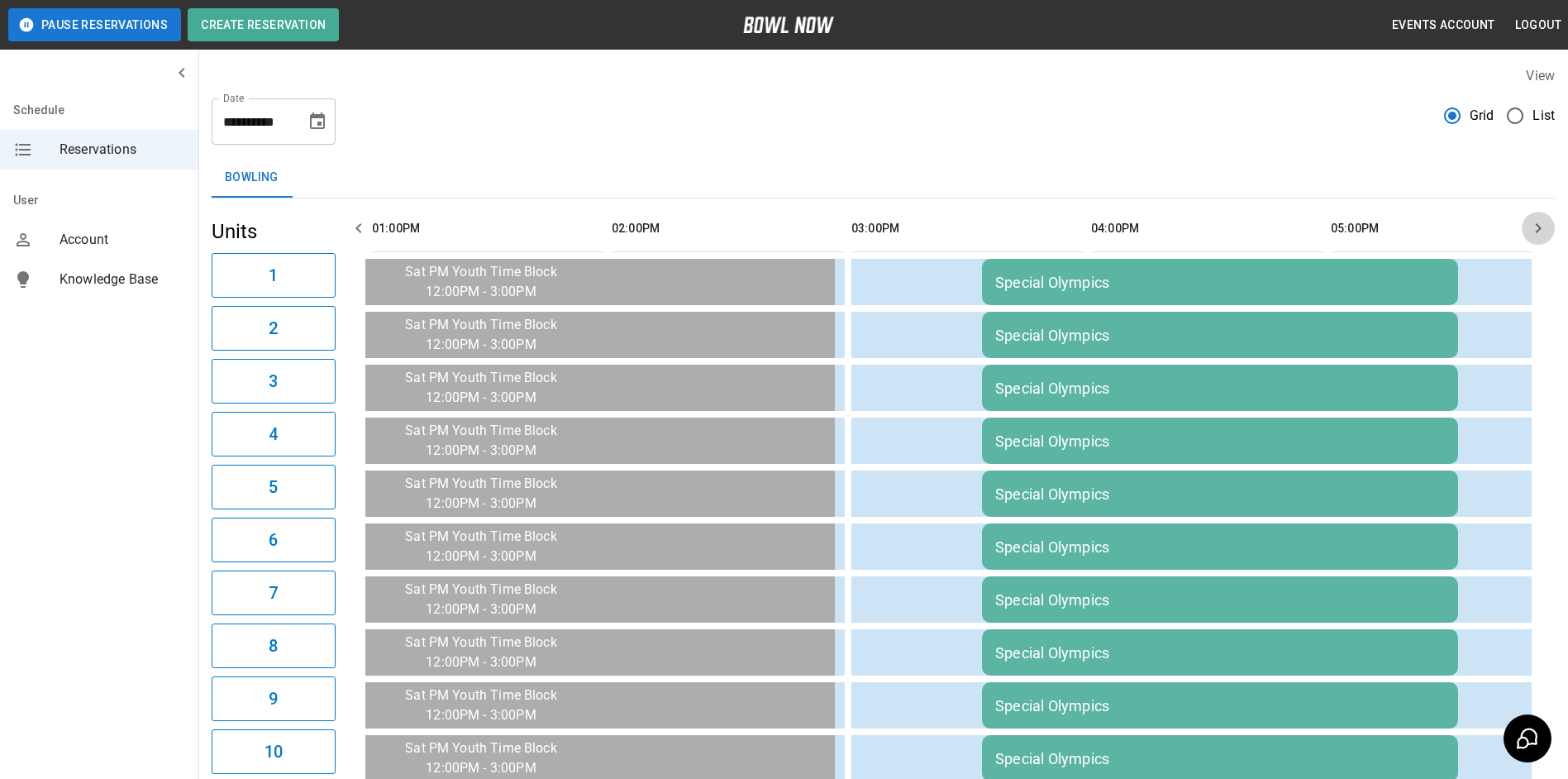
click at [1531, 222] on icon "button" at bounding box center [1539, 228] width 20 height 20
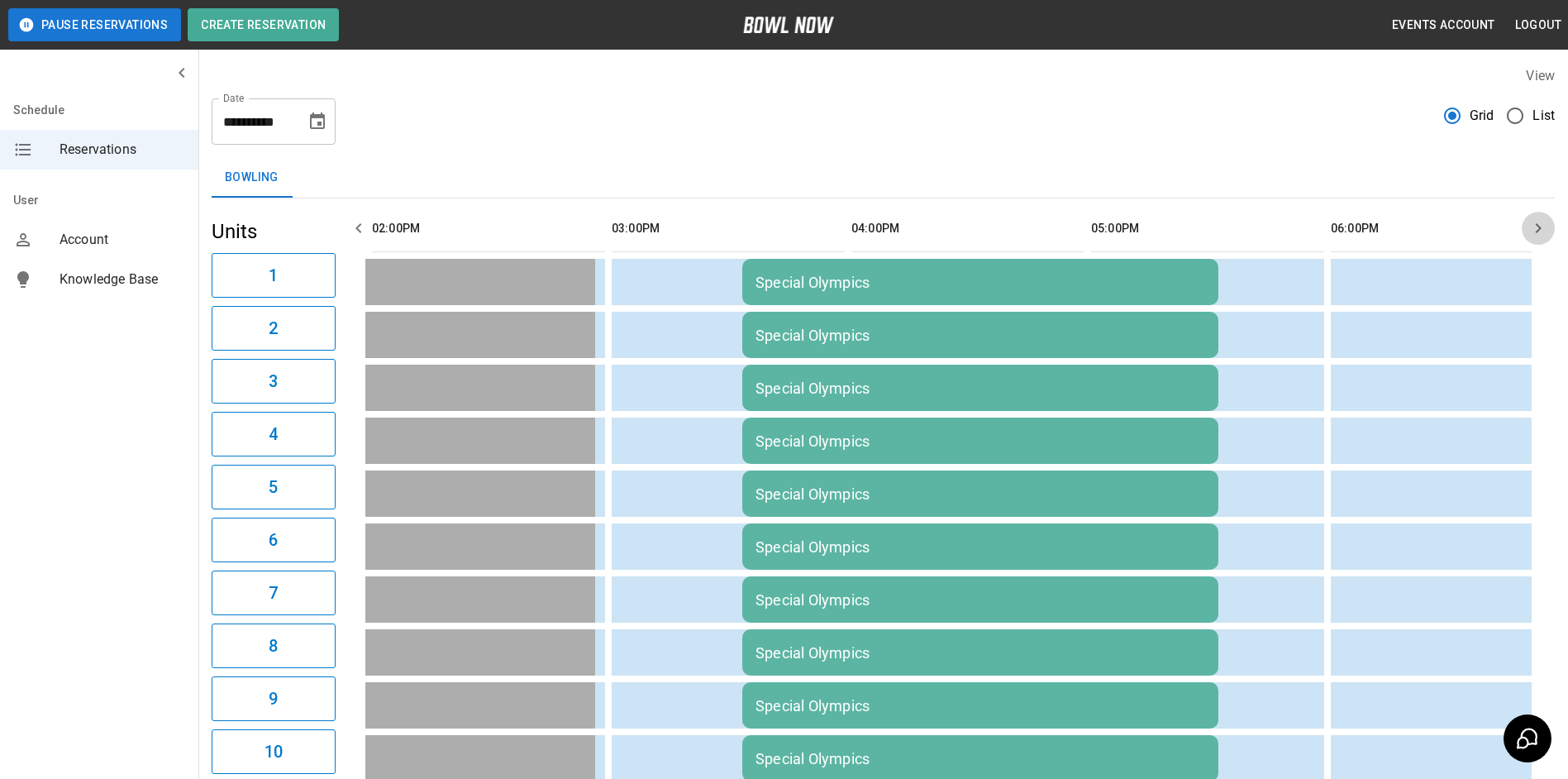
click at [1531, 222] on icon "button" at bounding box center [1539, 228] width 20 height 20
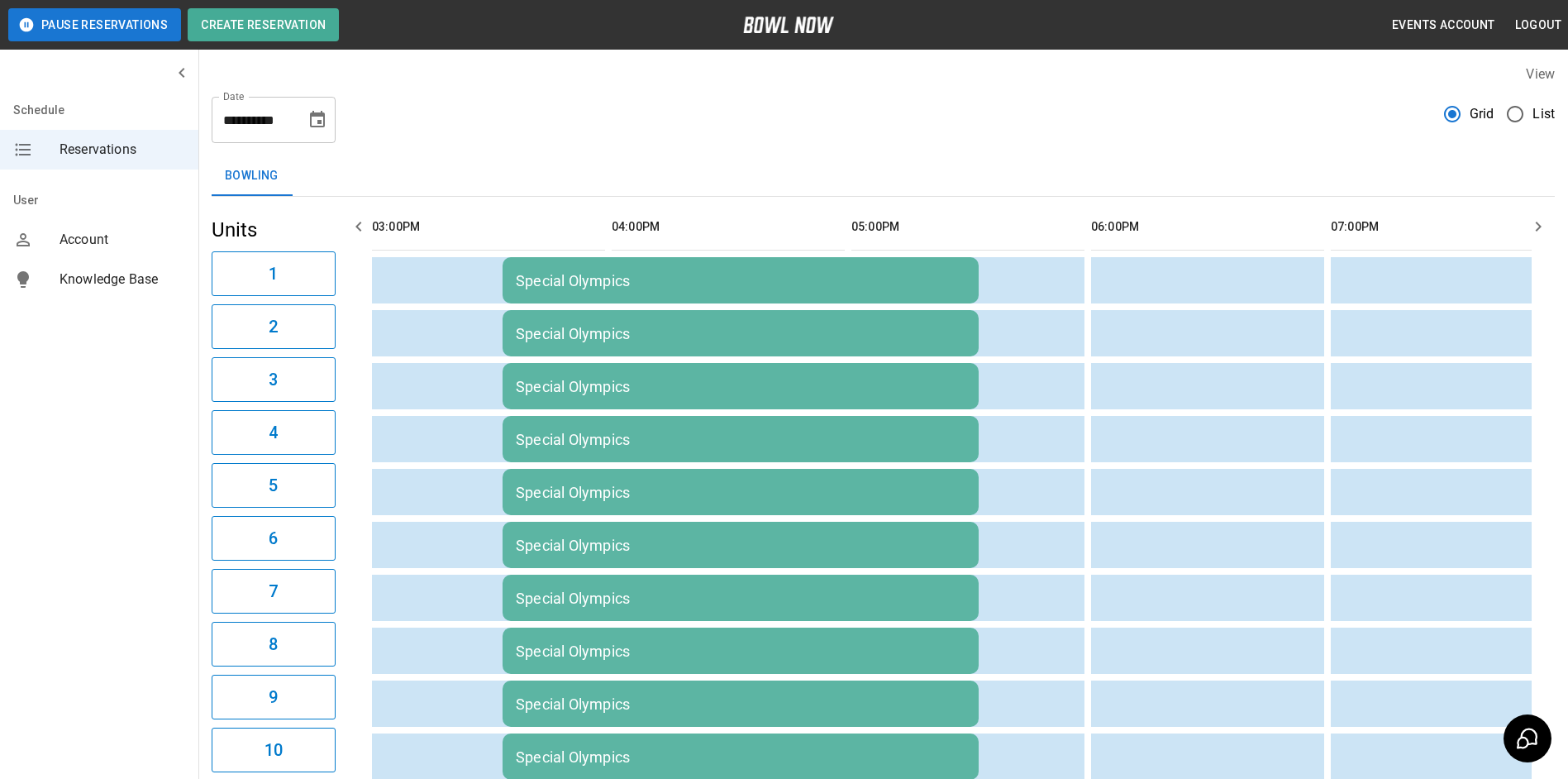
scroll to position [0, 0]
click at [356, 227] on icon "button" at bounding box center [358, 228] width 20 height 20
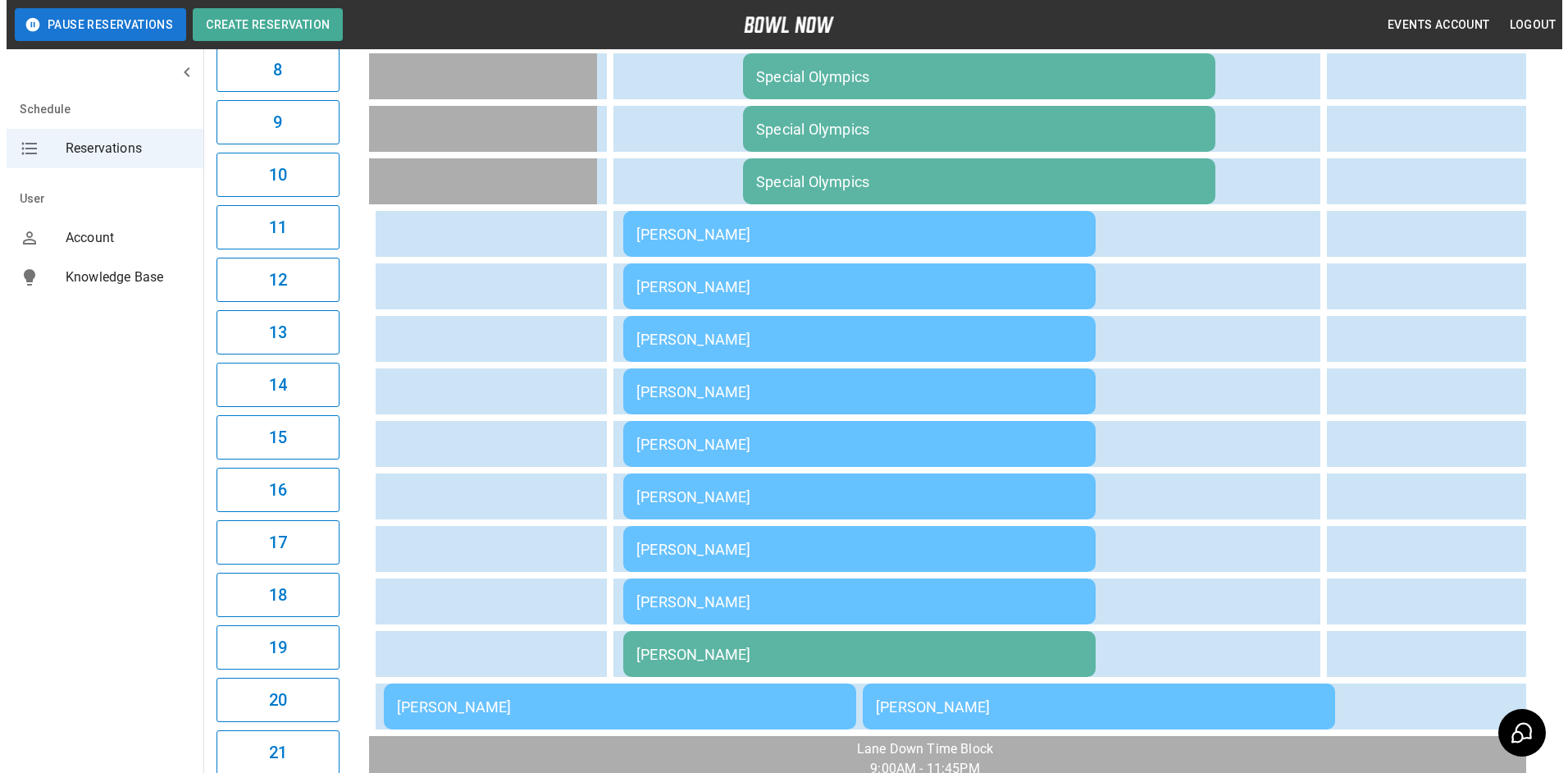
scroll to position [589, 0]
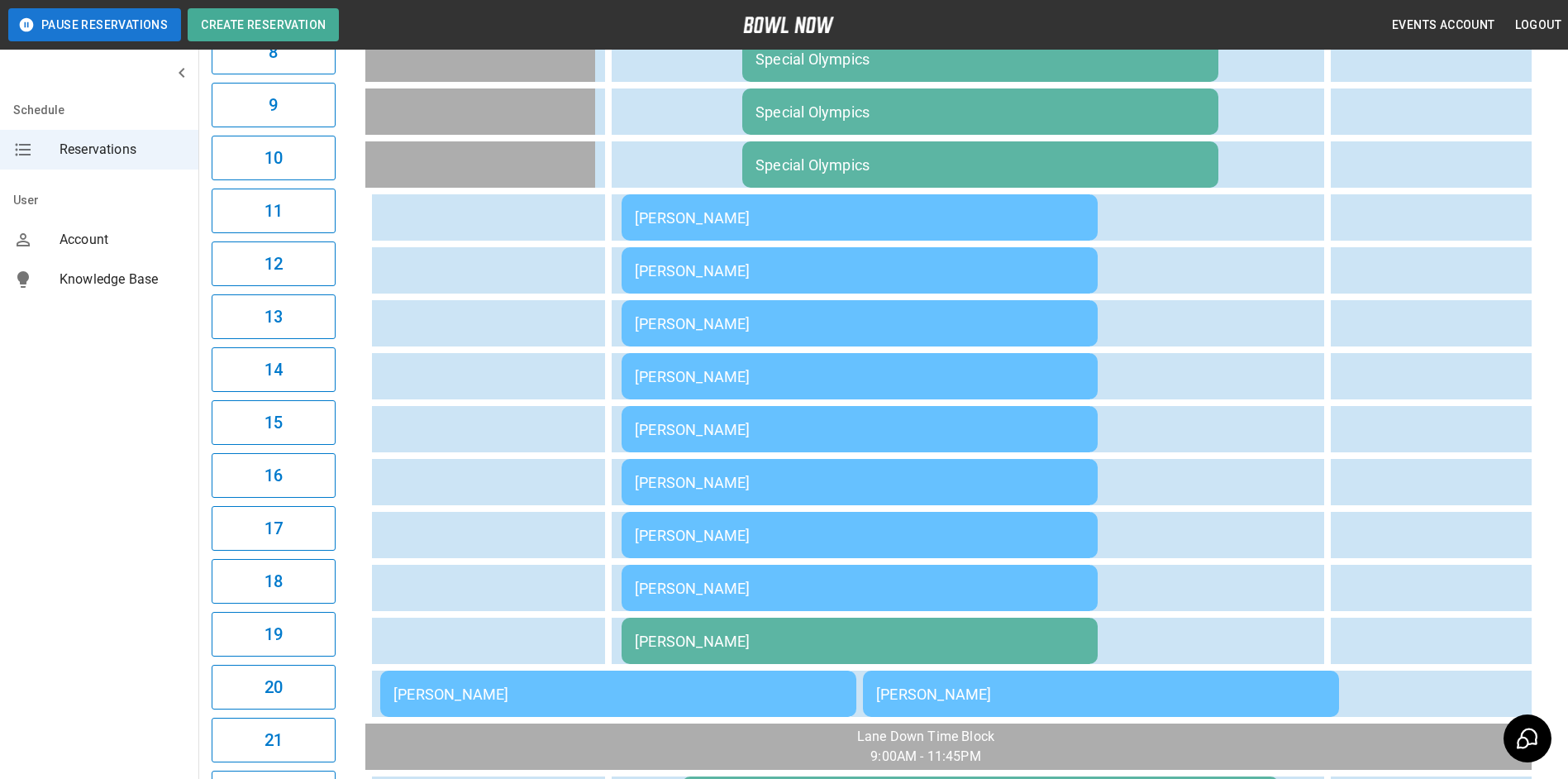
click at [702, 430] on div "[PERSON_NAME]" at bounding box center [859, 429] width 449 height 17
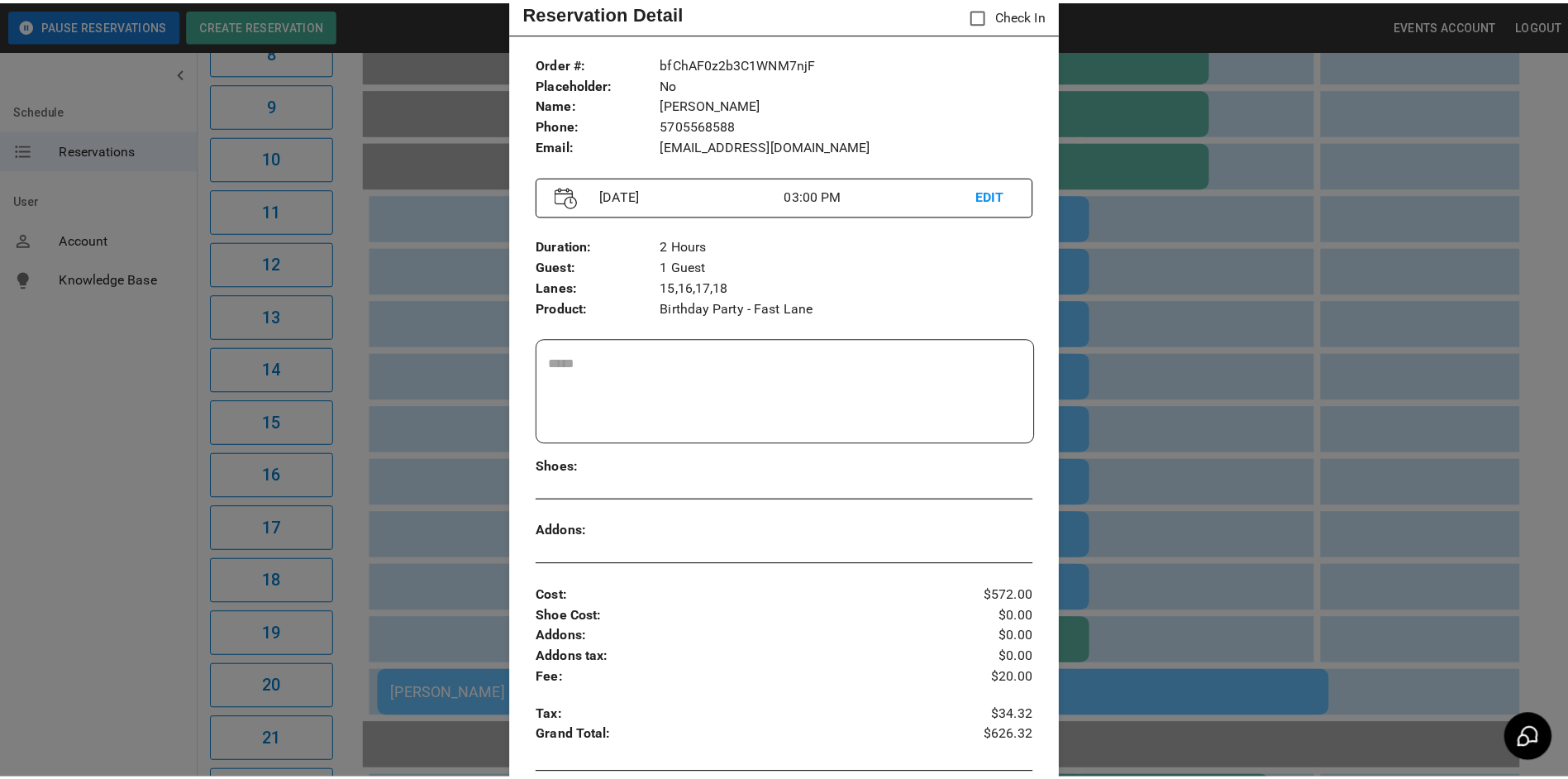
scroll to position [0, 0]
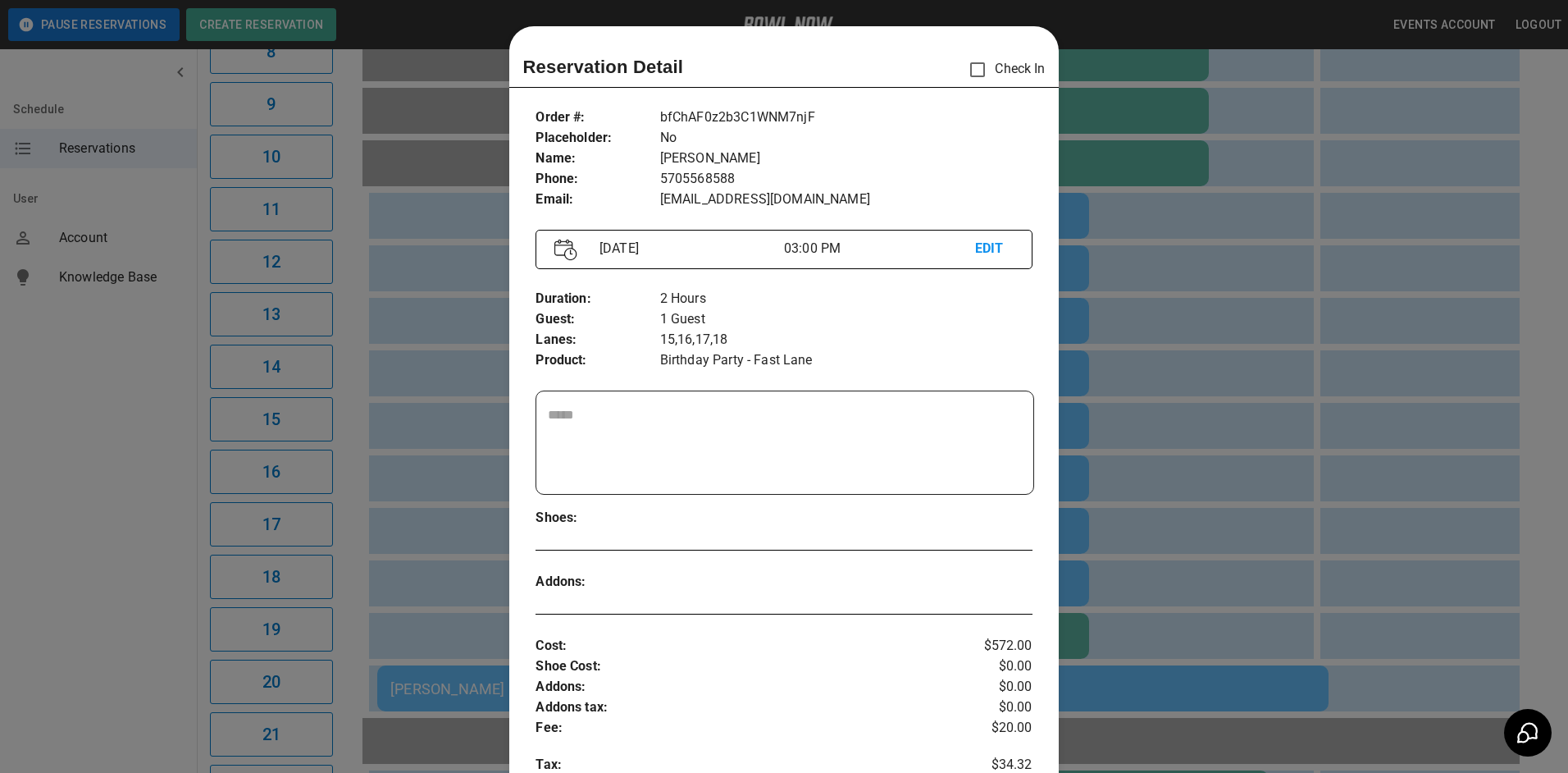
click at [1177, 11] on div at bounding box center [784, 386] width 1568 height 773
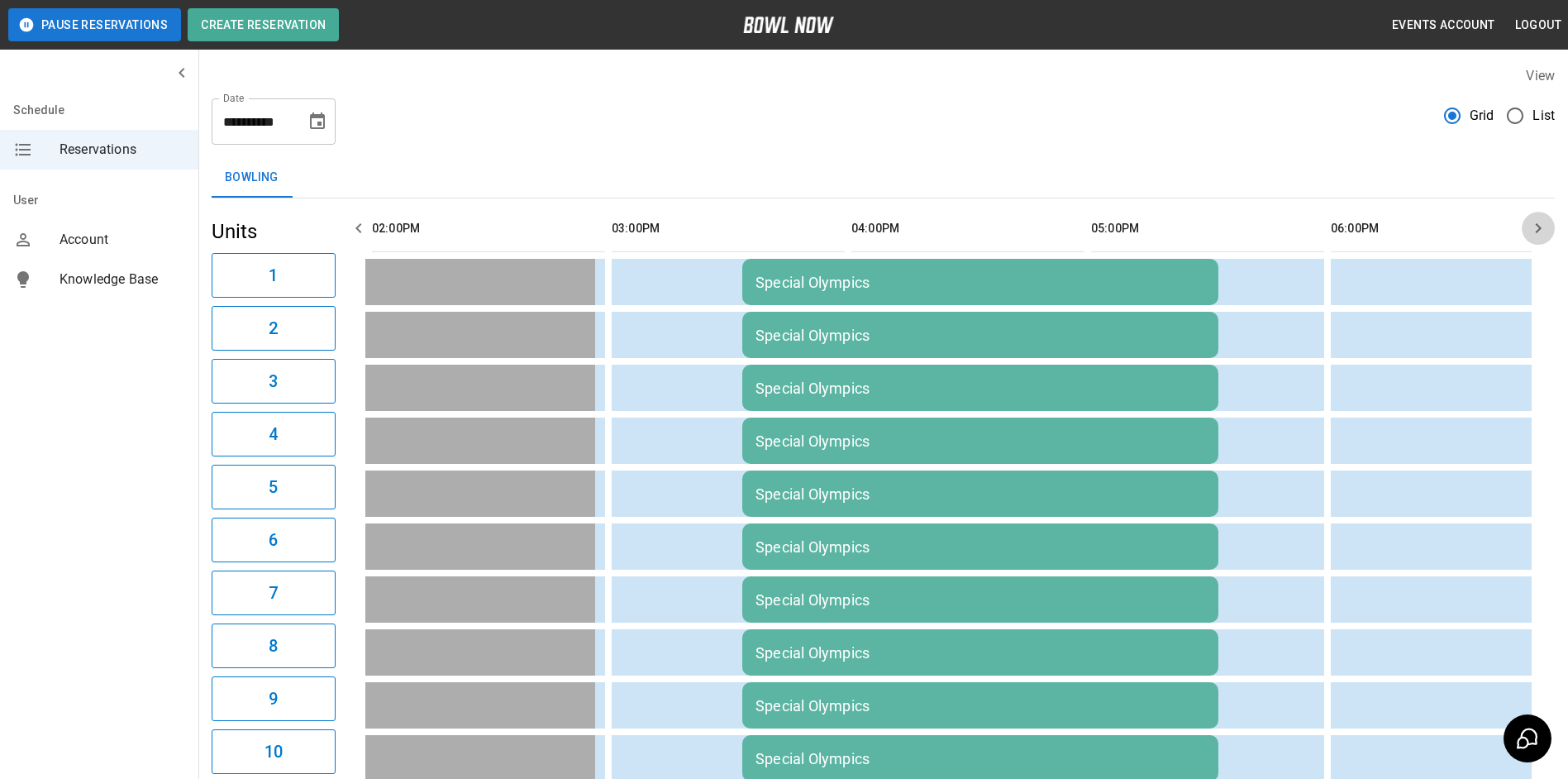
click at [1534, 225] on icon "button" at bounding box center [1539, 228] width 20 height 20
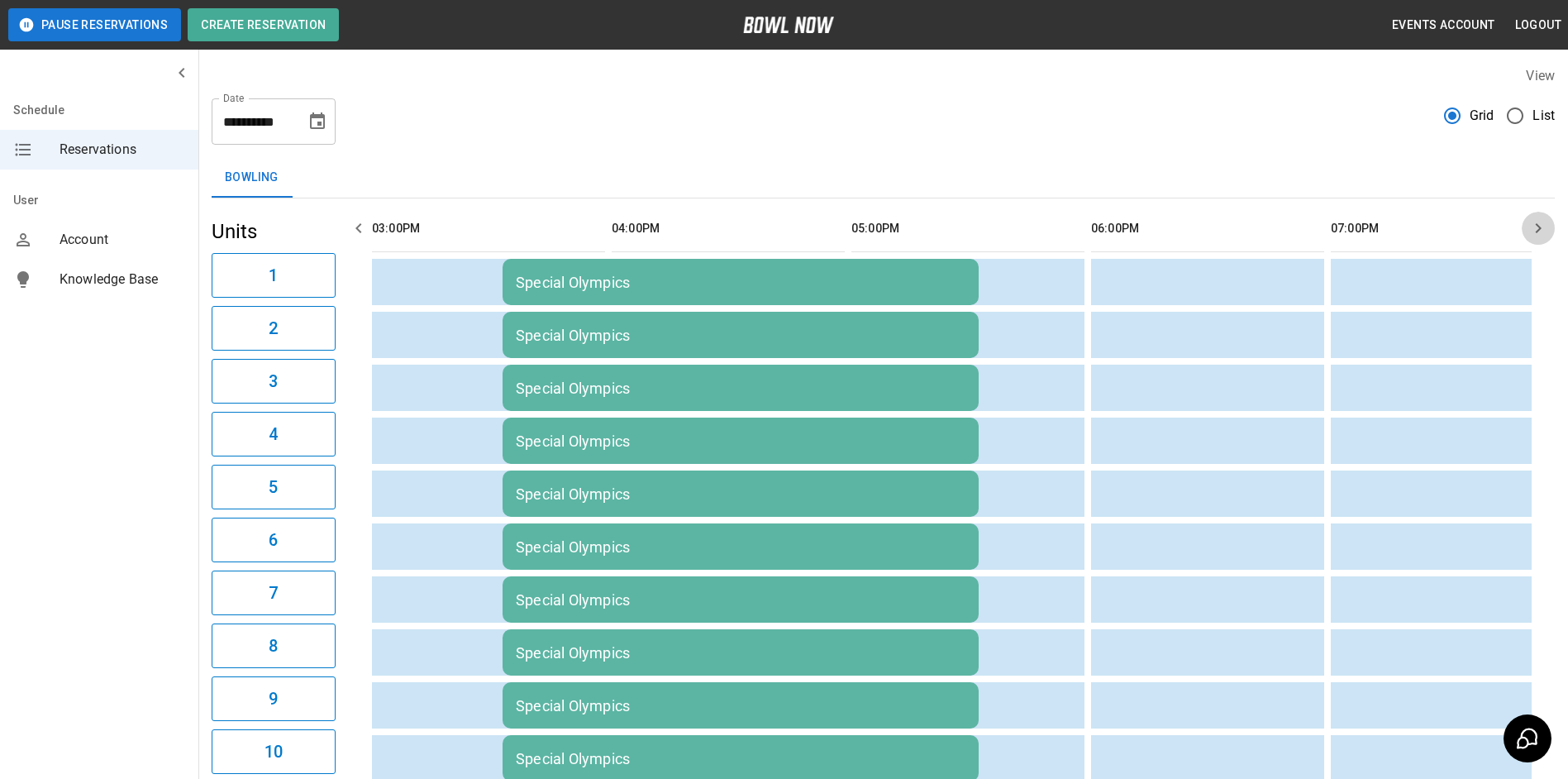
click at [1534, 225] on icon "button" at bounding box center [1539, 228] width 20 height 20
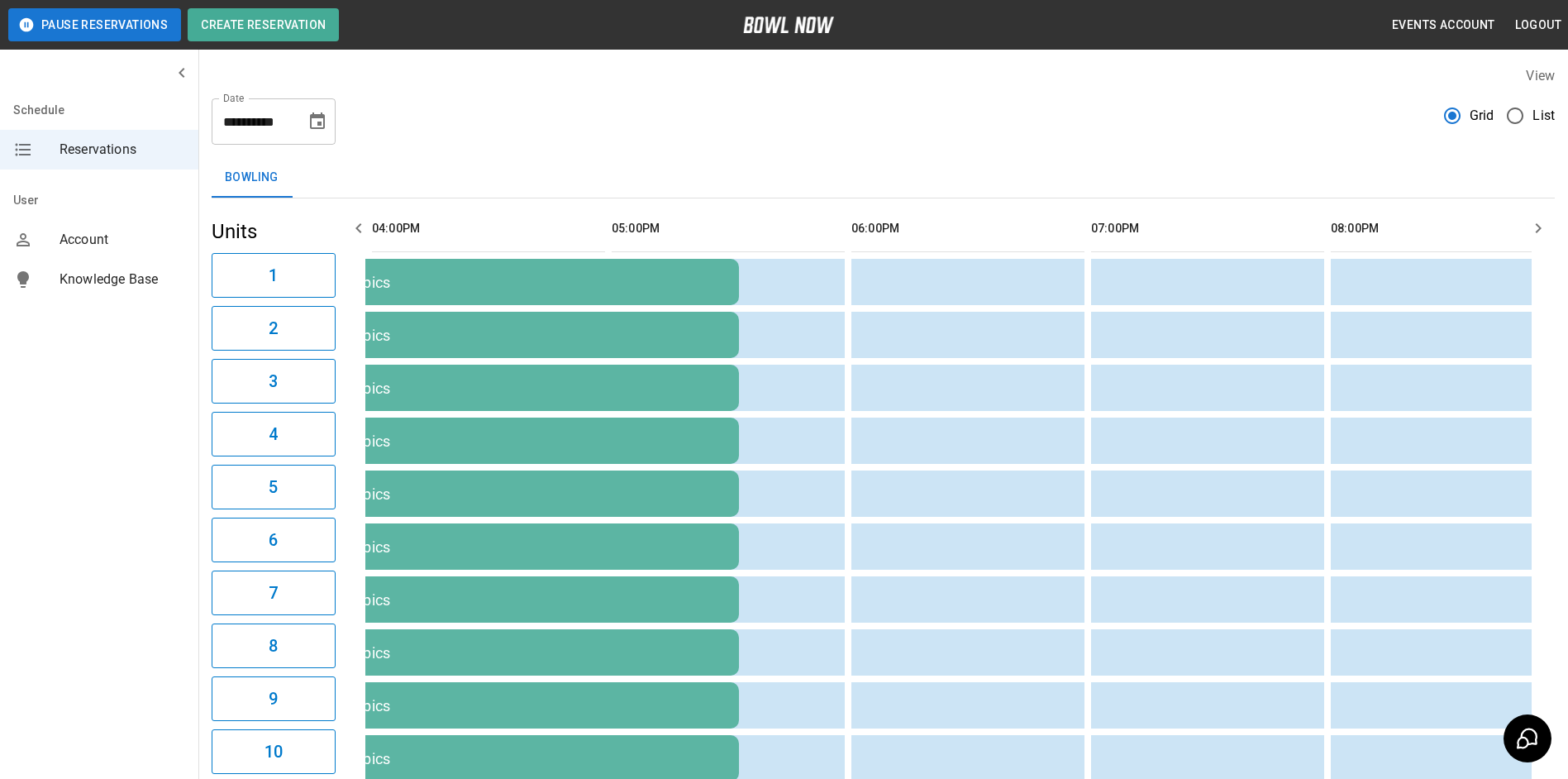
click at [1534, 225] on icon "button" at bounding box center [1539, 228] width 20 height 20
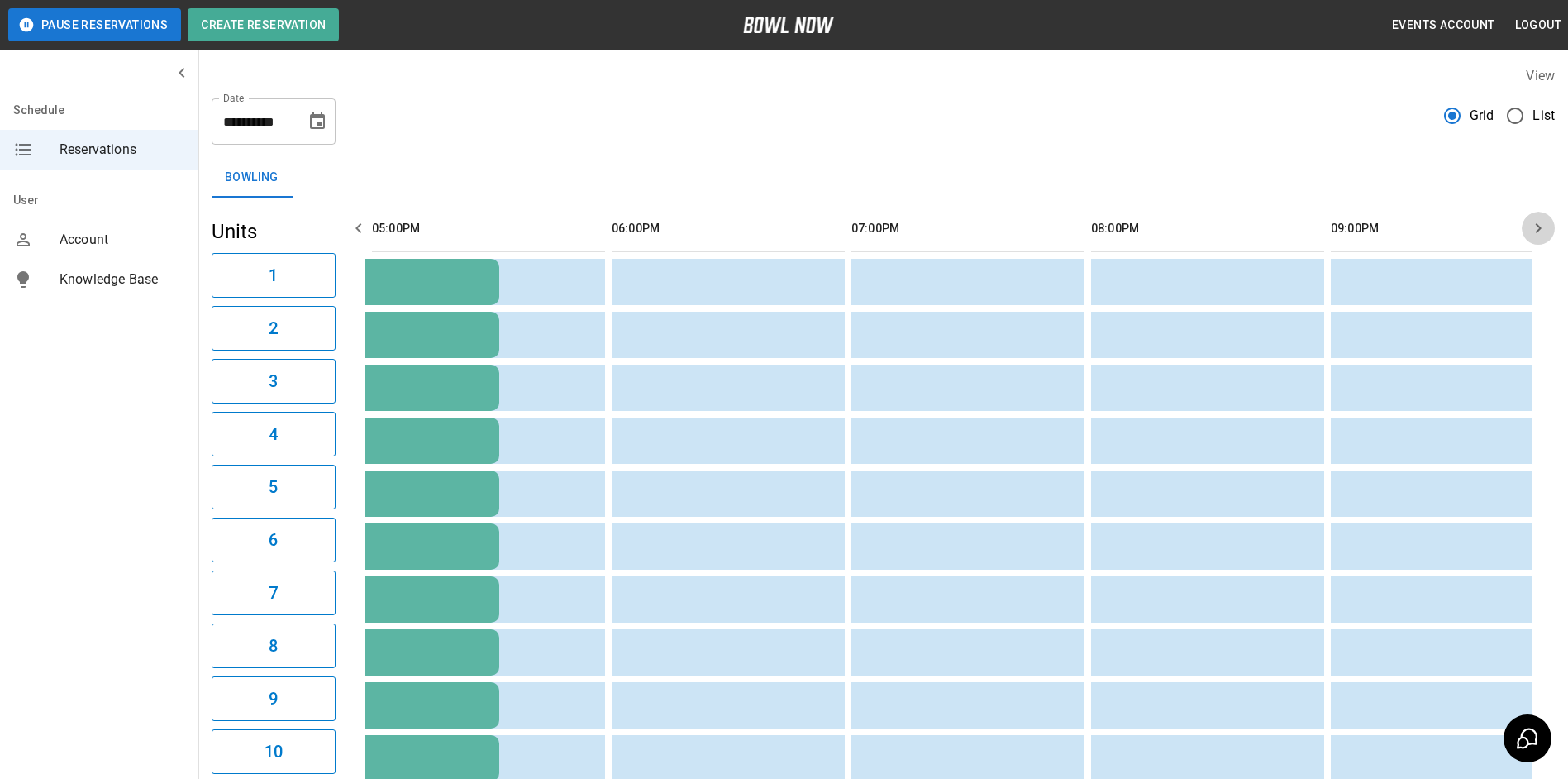
click at [1534, 225] on icon "button" at bounding box center [1539, 228] width 20 height 20
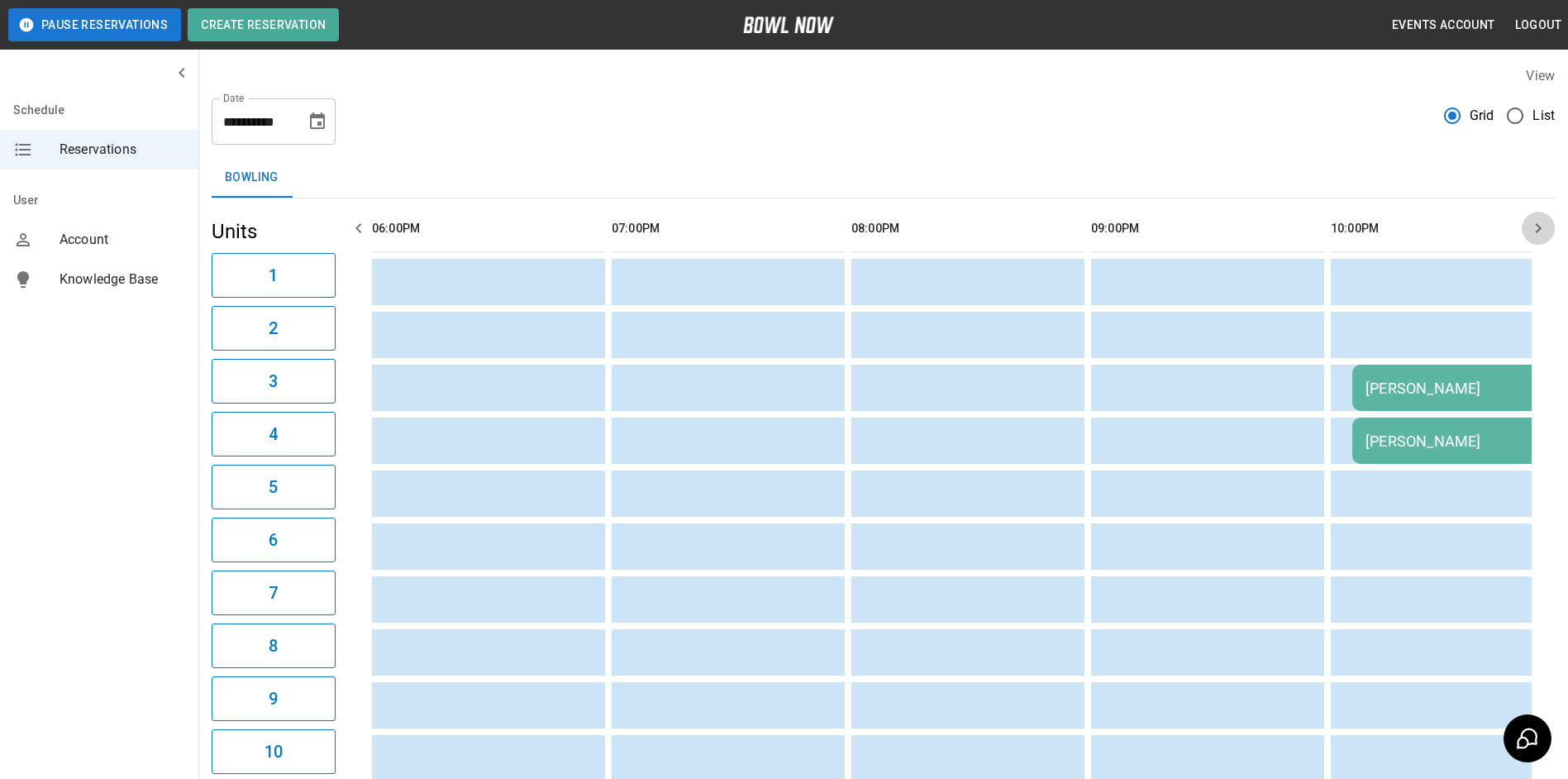
click at [1534, 225] on icon "button" at bounding box center [1539, 228] width 20 height 20
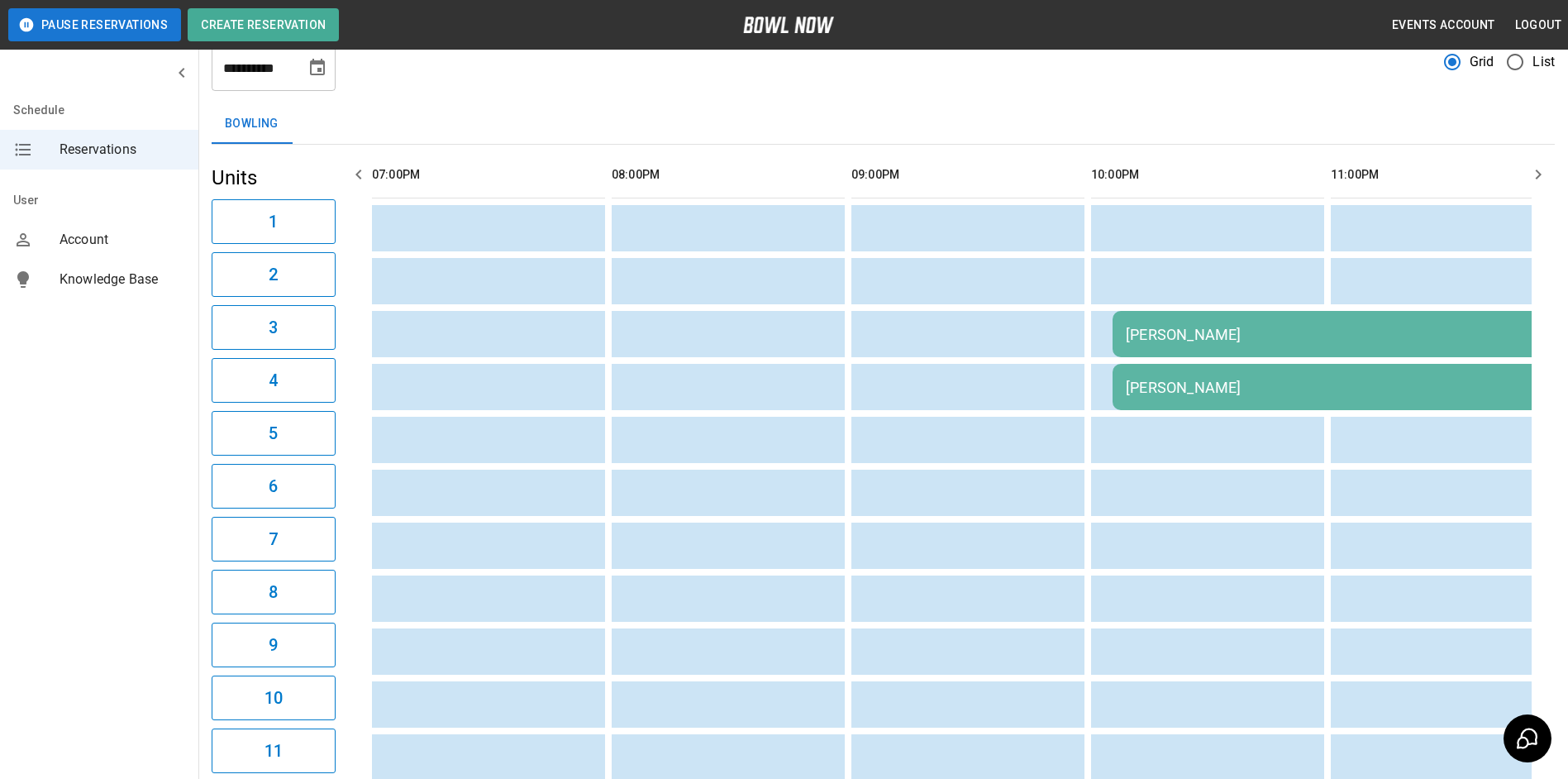
scroll to position [0, 0]
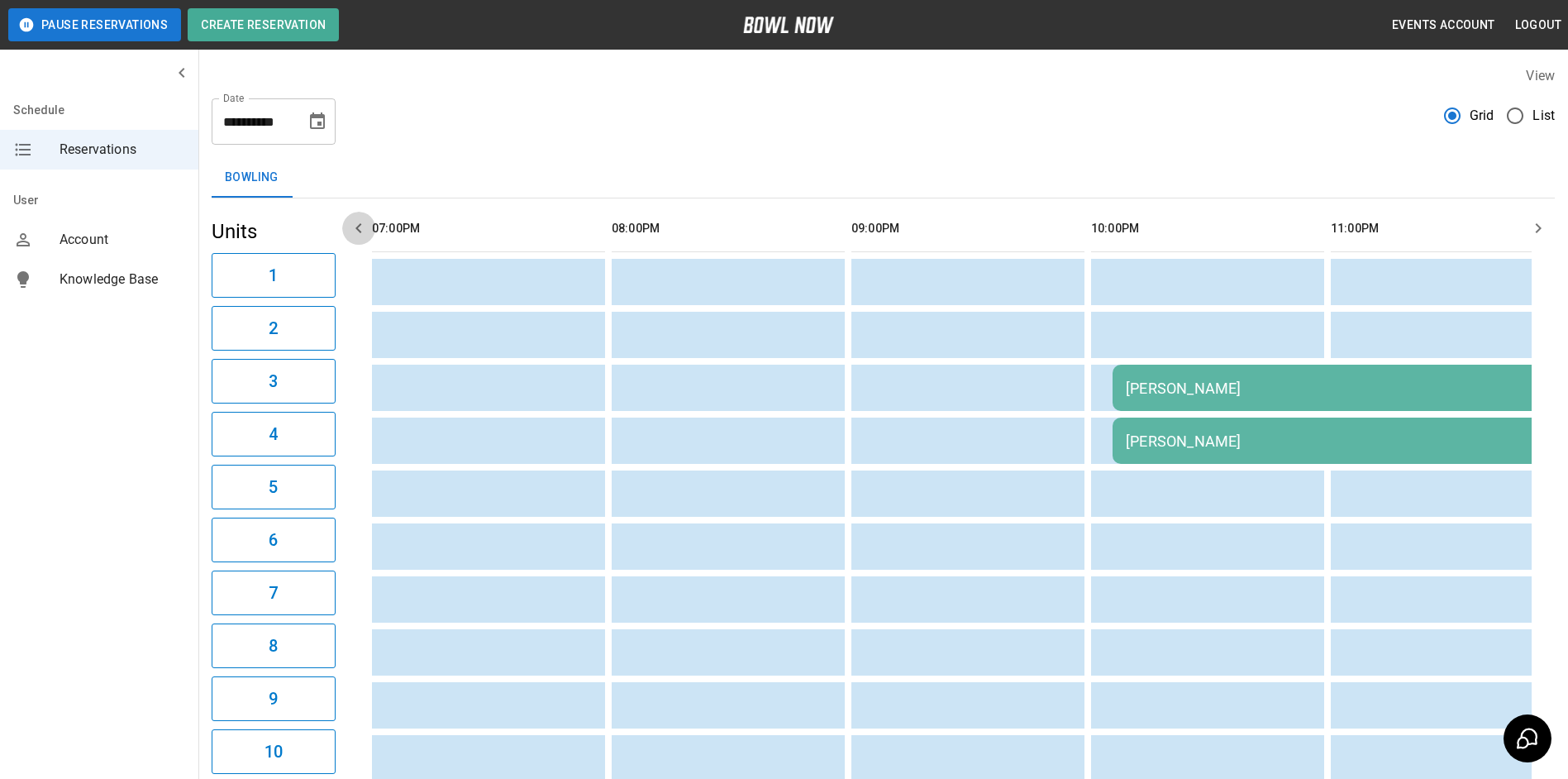
click at [354, 226] on icon "button" at bounding box center [358, 228] width 20 height 20
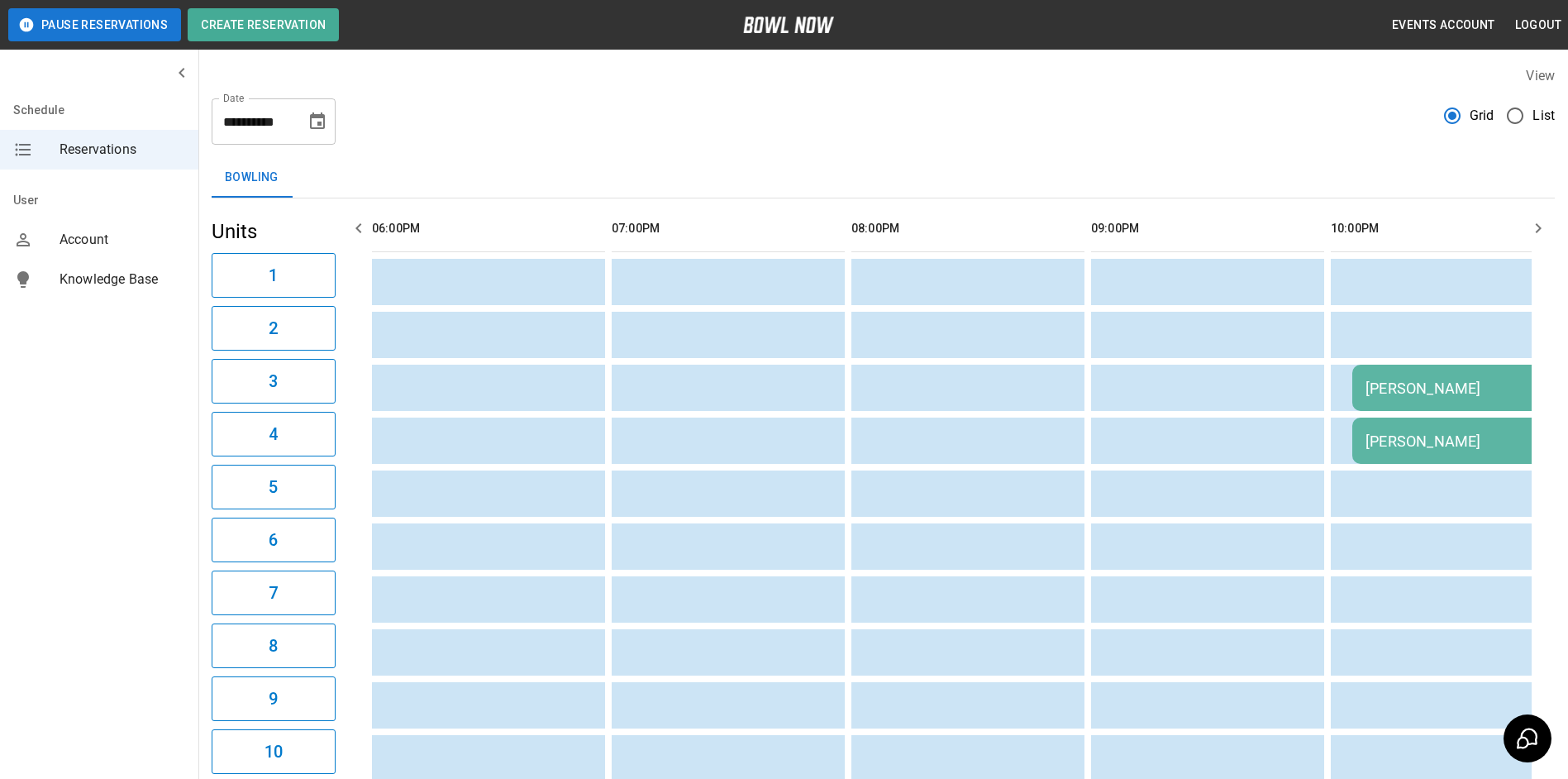
click at [356, 226] on icon "button" at bounding box center [358, 228] width 20 height 20
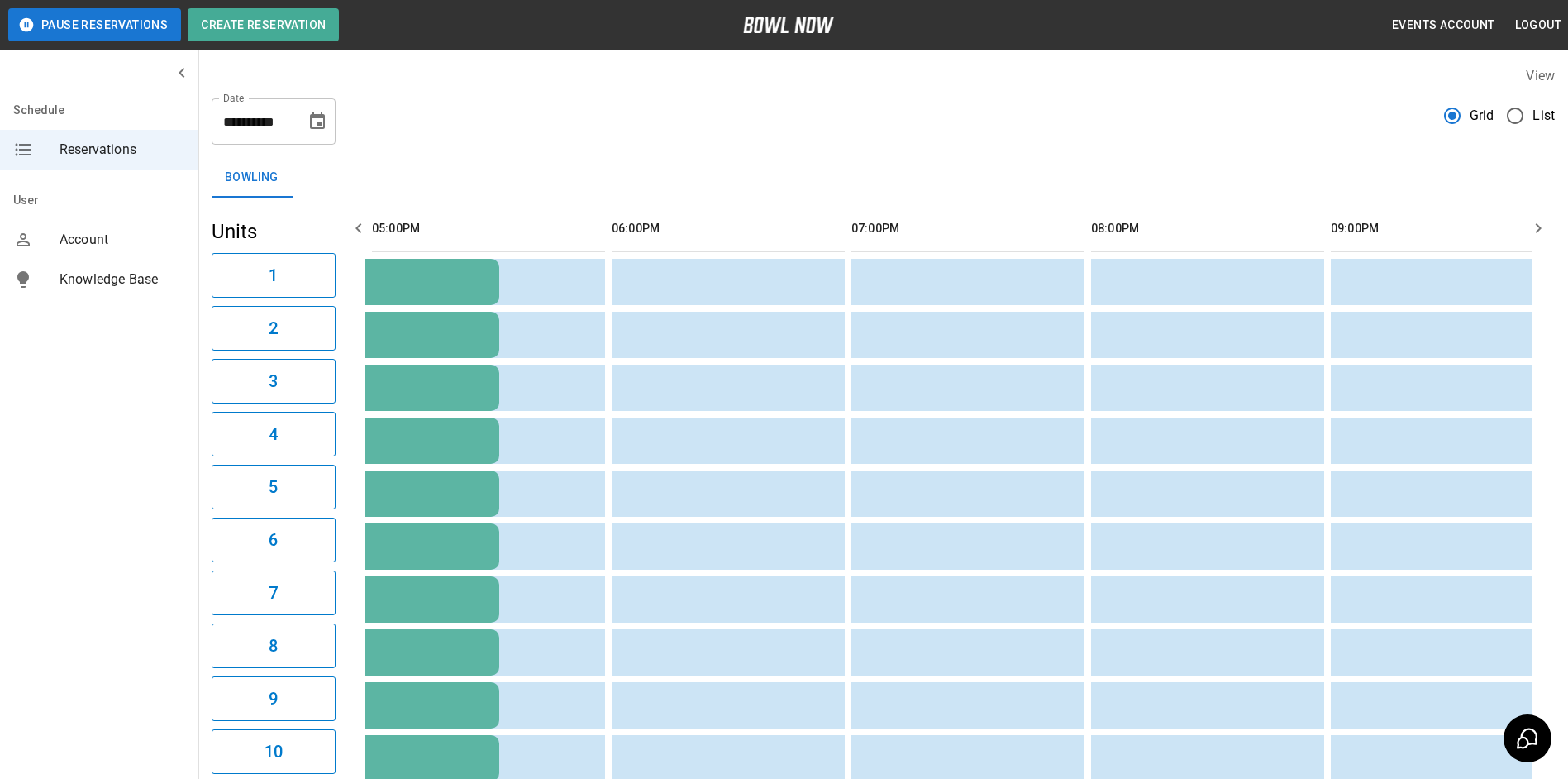
click at [356, 226] on icon "button" at bounding box center [358, 228] width 20 height 20
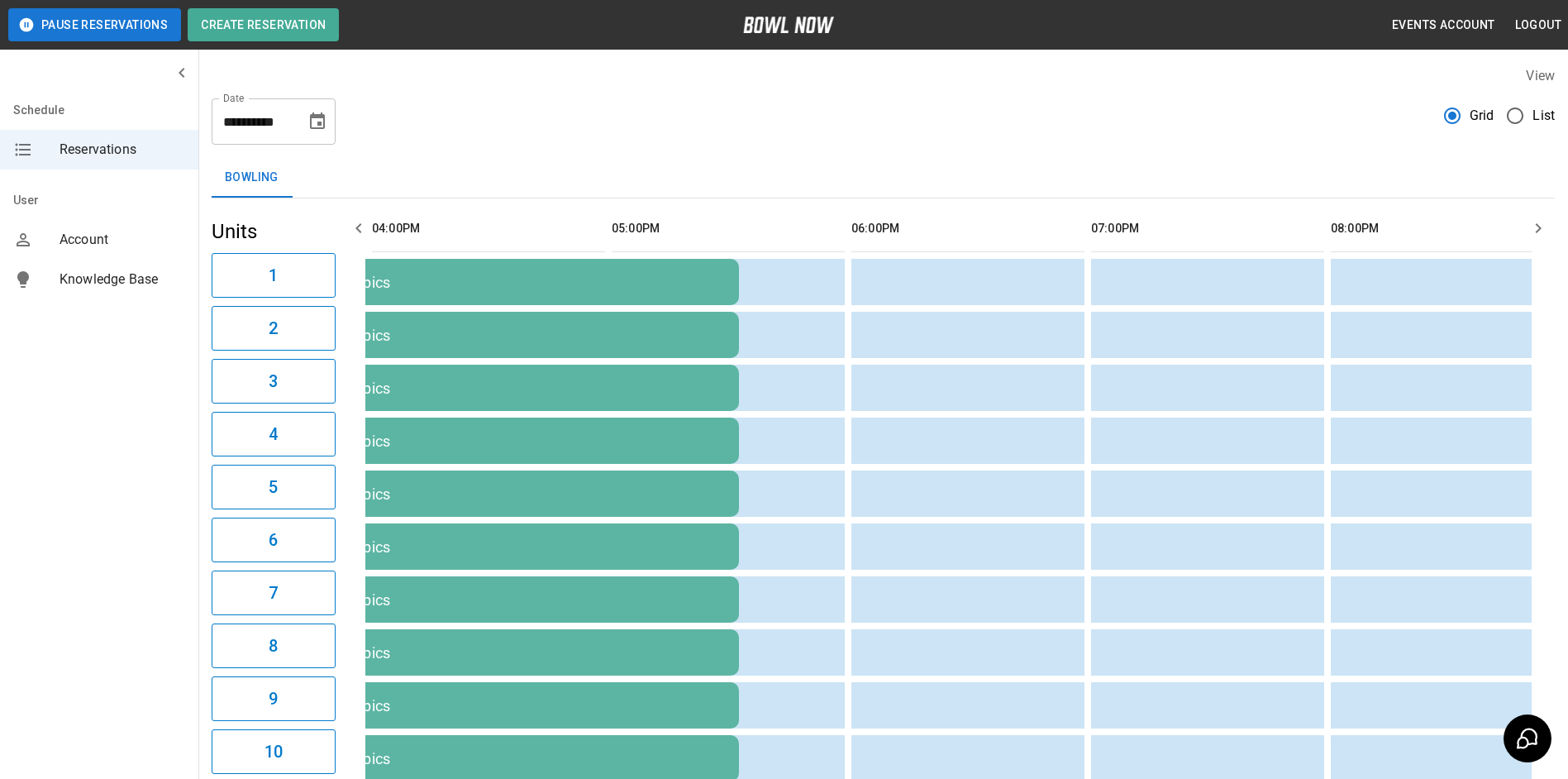
click at [356, 226] on icon "button" at bounding box center [358, 228] width 20 height 20
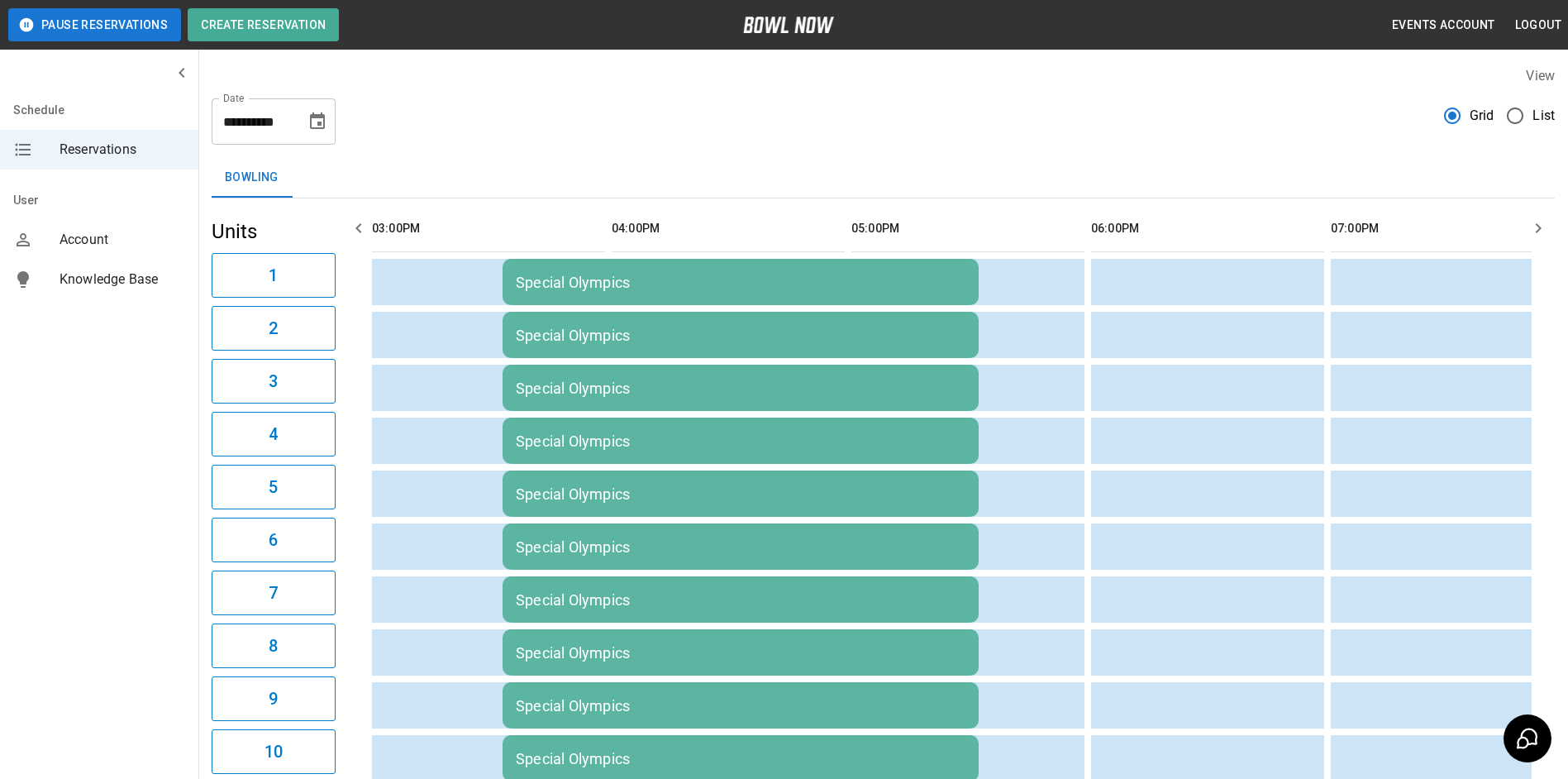
click at [356, 226] on icon "button" at bounding box center [358, 228] width 20 height 20
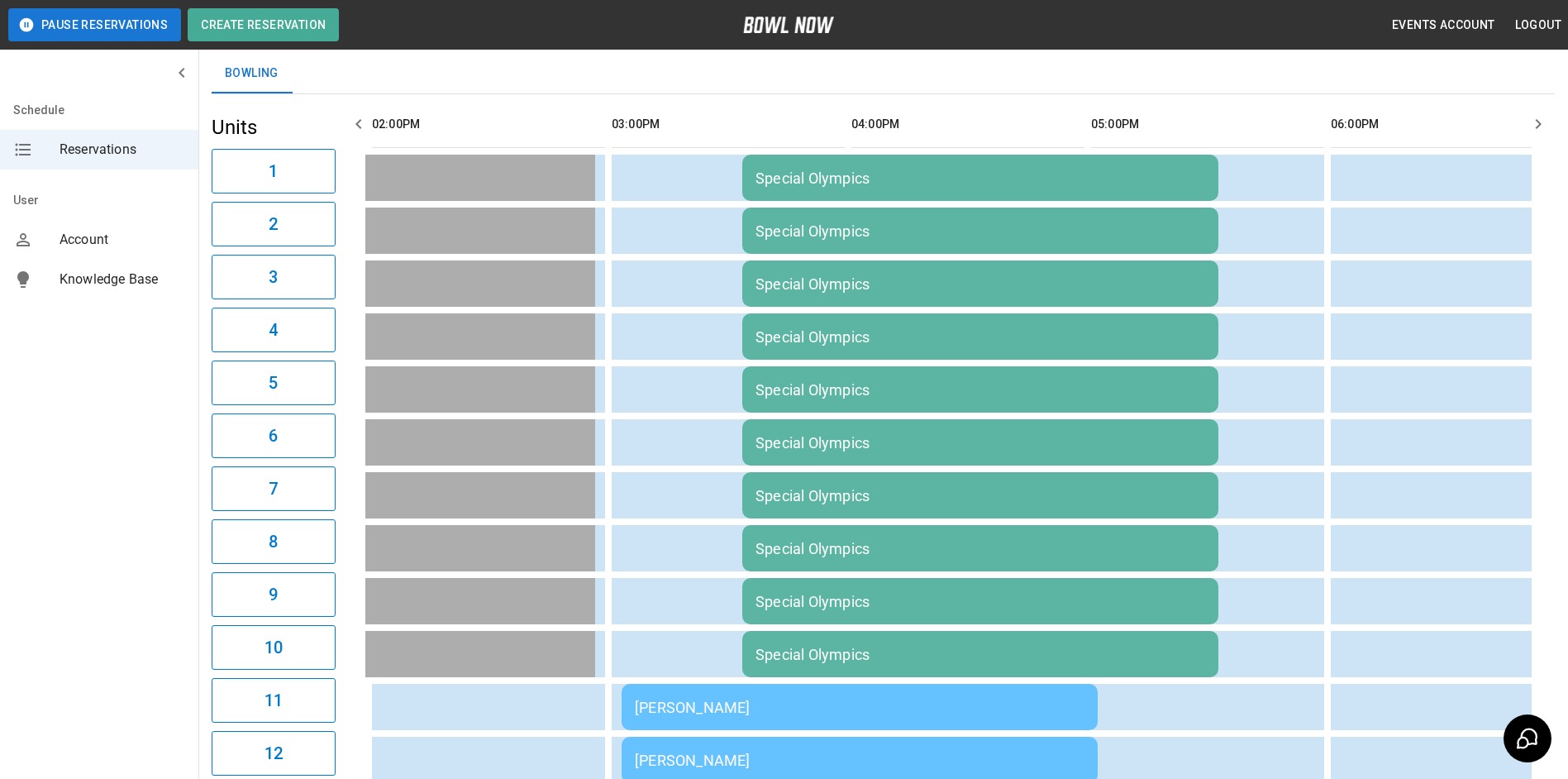
drag, startPoint x: 1088, startPoint y: 344, endPoint x: 913, endPoint y: 166, distance: 249.6
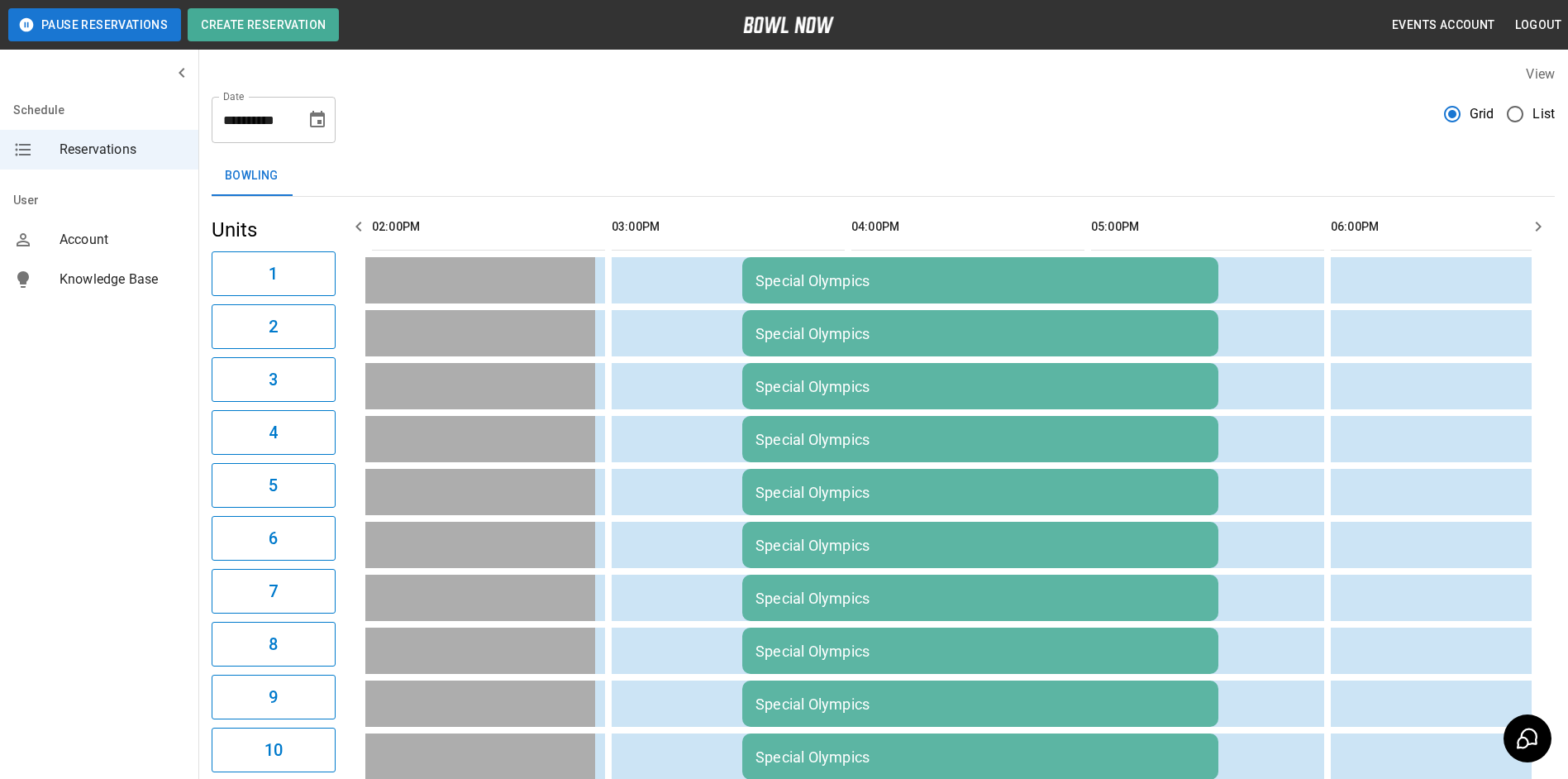
scroll to position [0, 0]
drag, startPoint x: 316, startPoint y: 123, endPoint x: 306, endPoint y: 121, distance: 10.2
click at [312, 119] on icon "Choose date, selected date is Sep 27, 2025" at bounding box center [317, 121] width 20 height 20
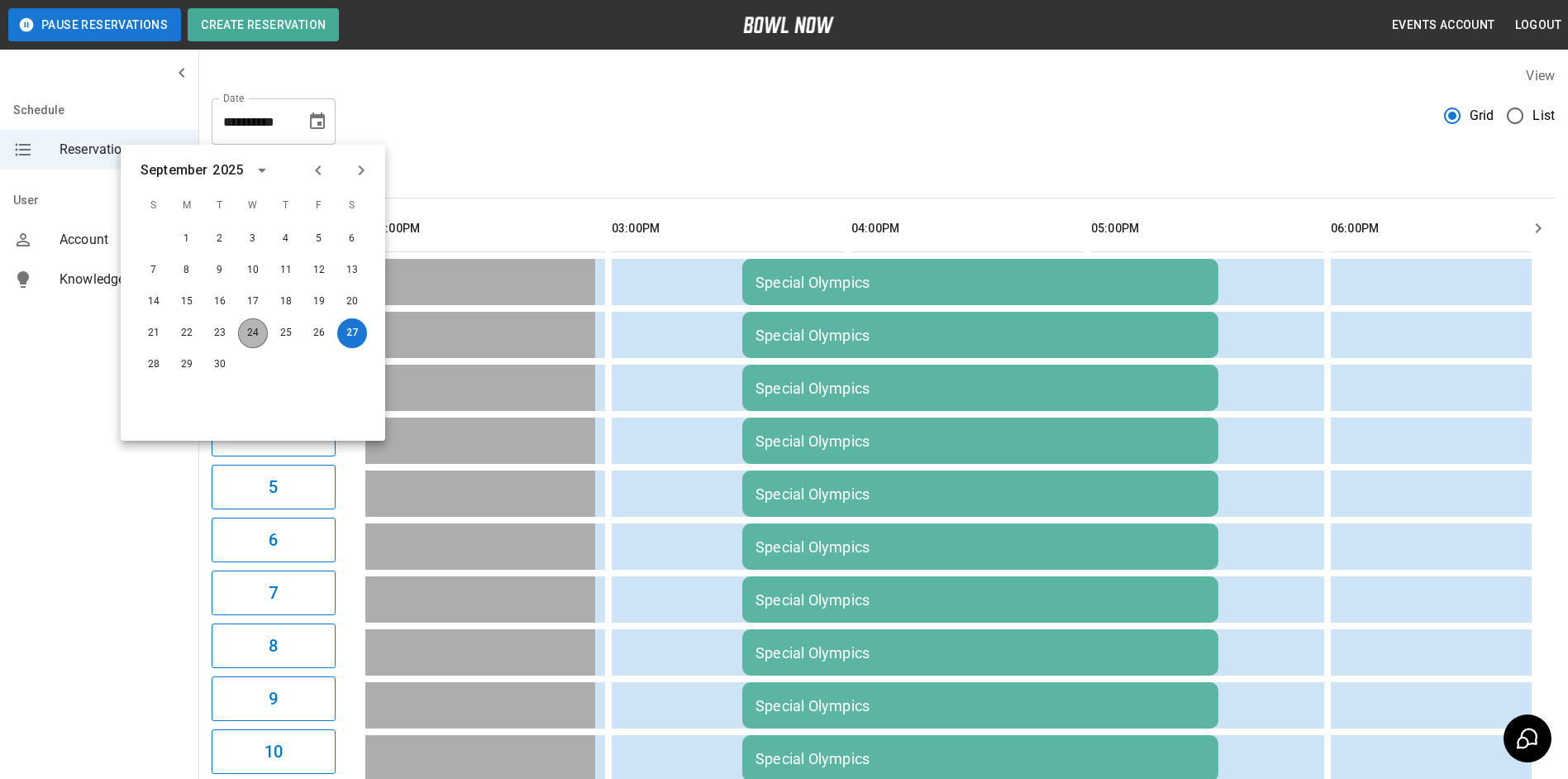
drag, startPoint x: 256, startPoint y: 326, endPoint x: 319, endPoint y: 193, distance: 147.2
click at [256, 324] on button "24" at bounding box center [252, 332] width 29 height 29
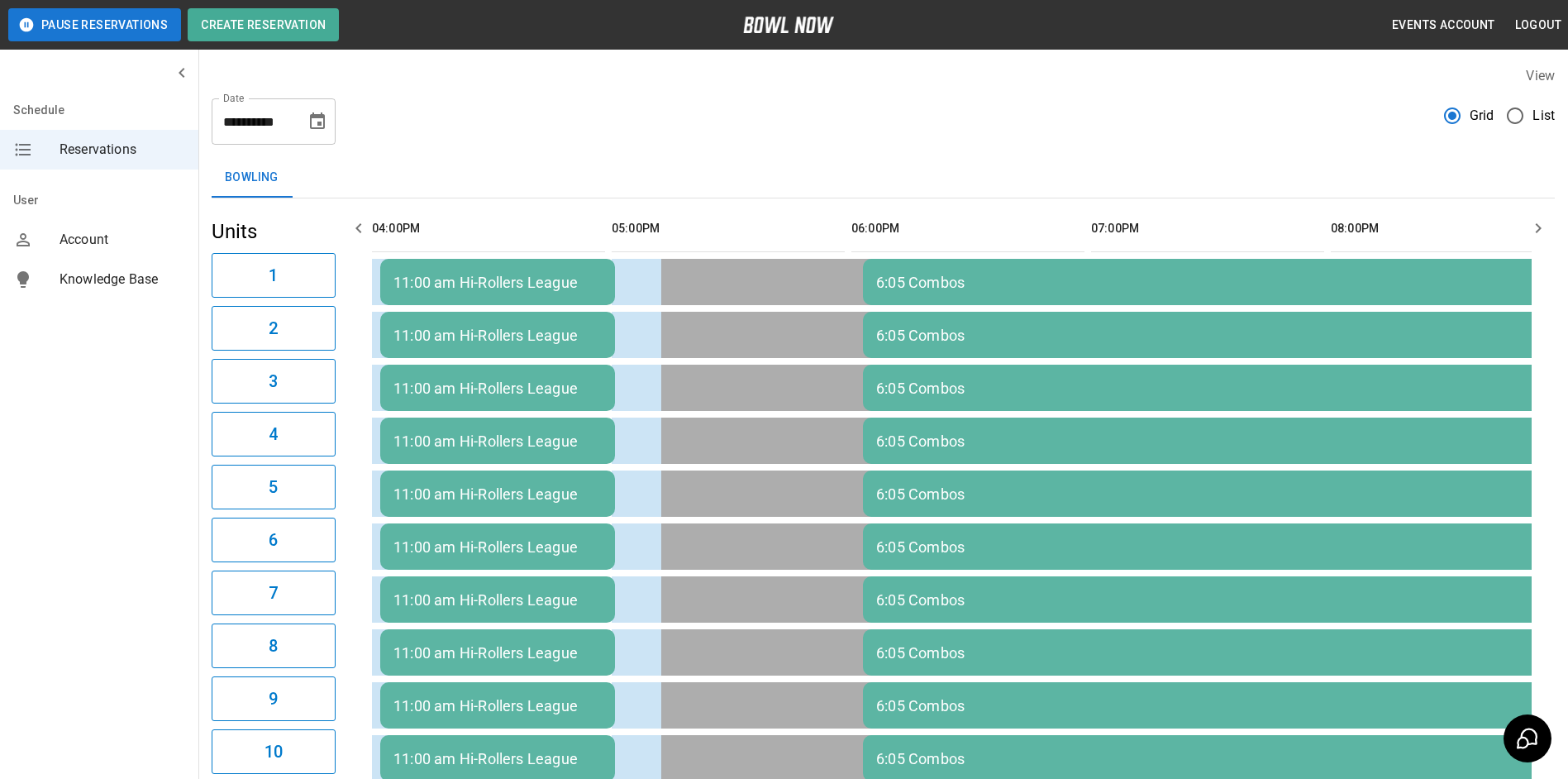
type input "**********"
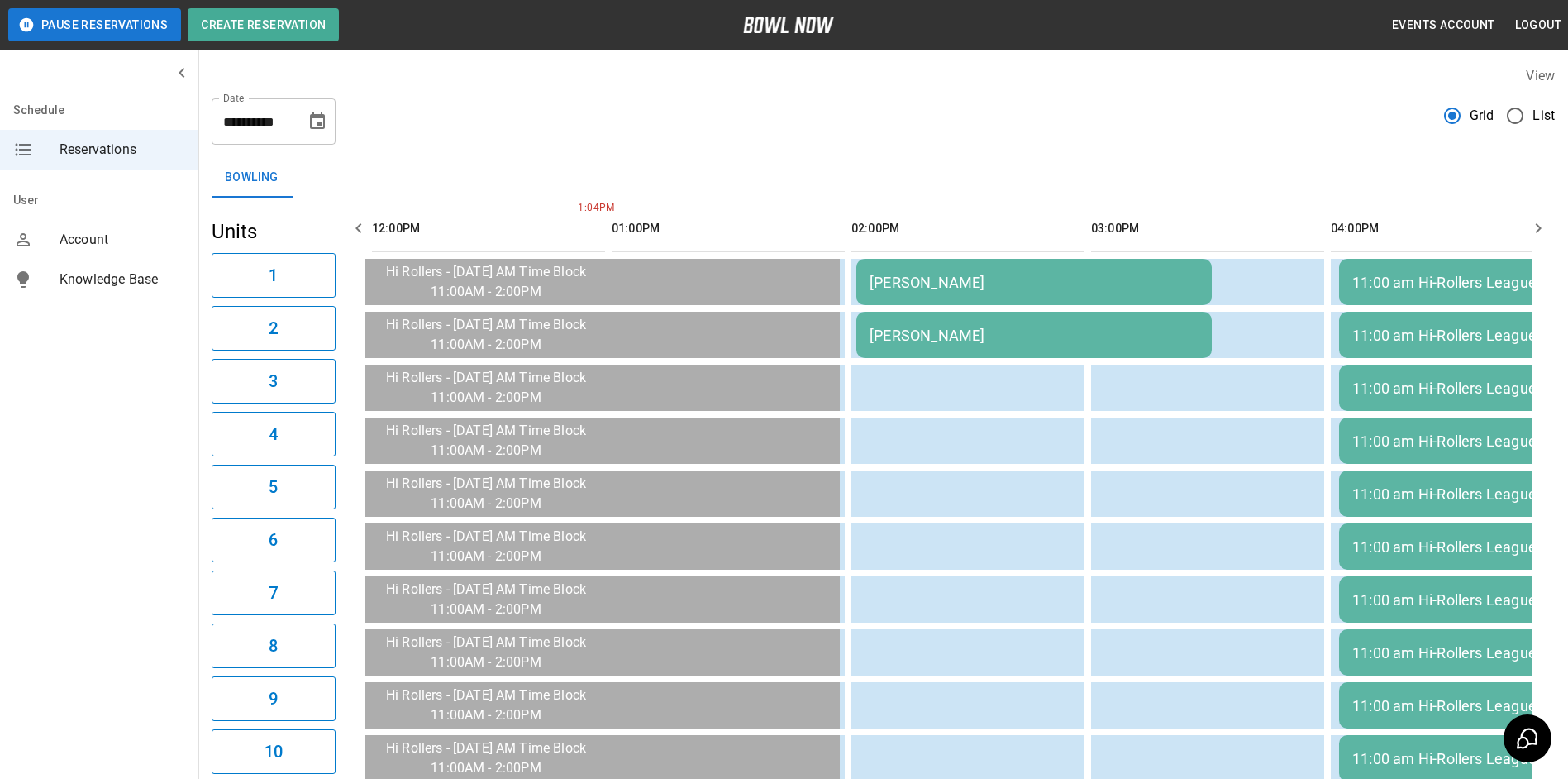
click at [1538, 230] on icon "button" at bounding box center [1539, 228] width 20 height 20
